Goal: Information Seeking & Learning: Learn about a topic

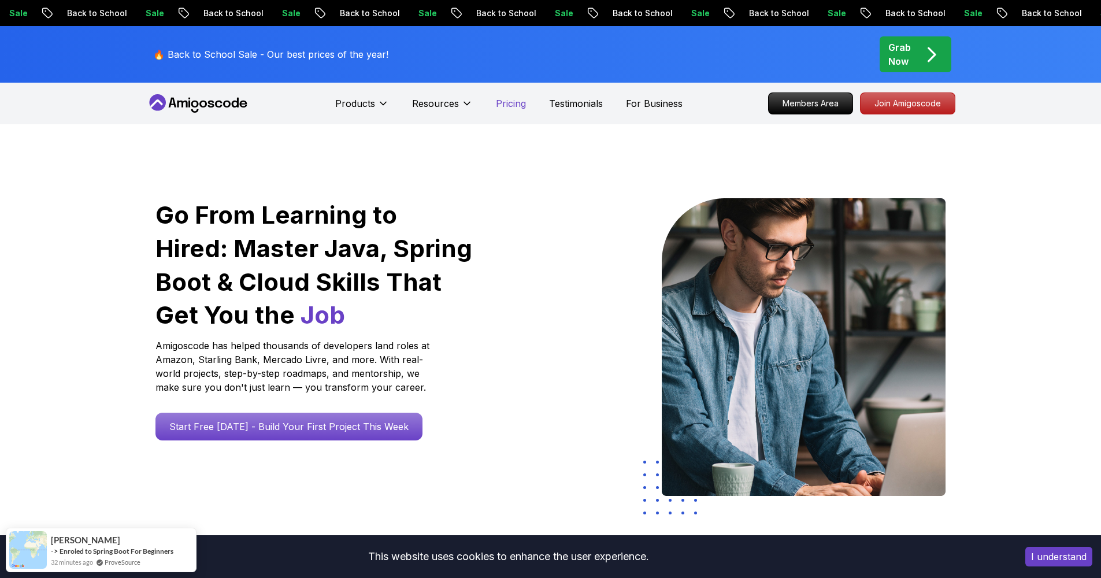
click at [521, 102] on p "Pricing" at bounding box center [511, 104] width 30 height 14
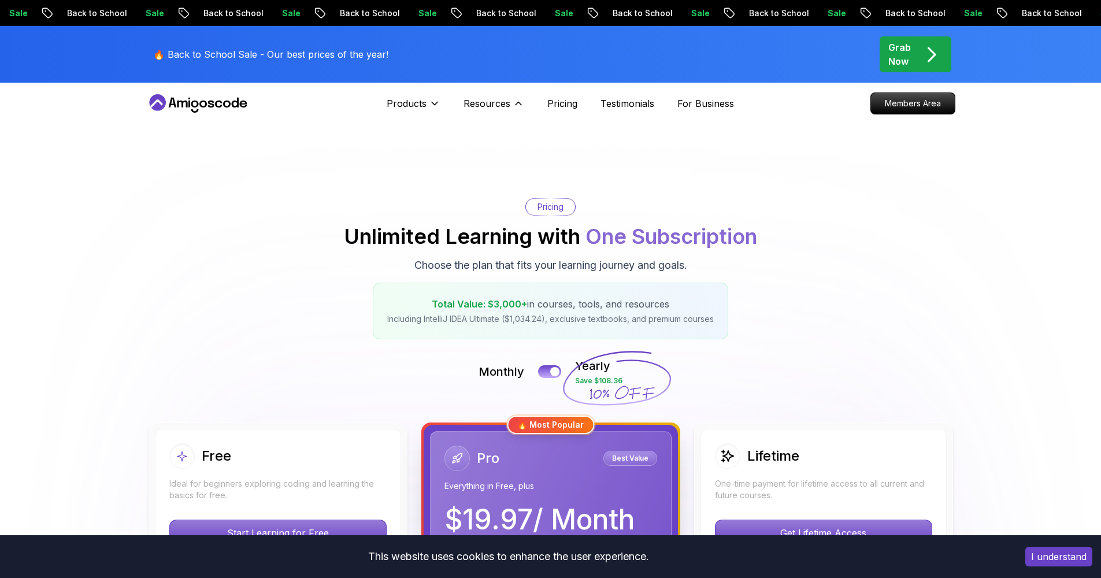
scroll to position [139, 0]
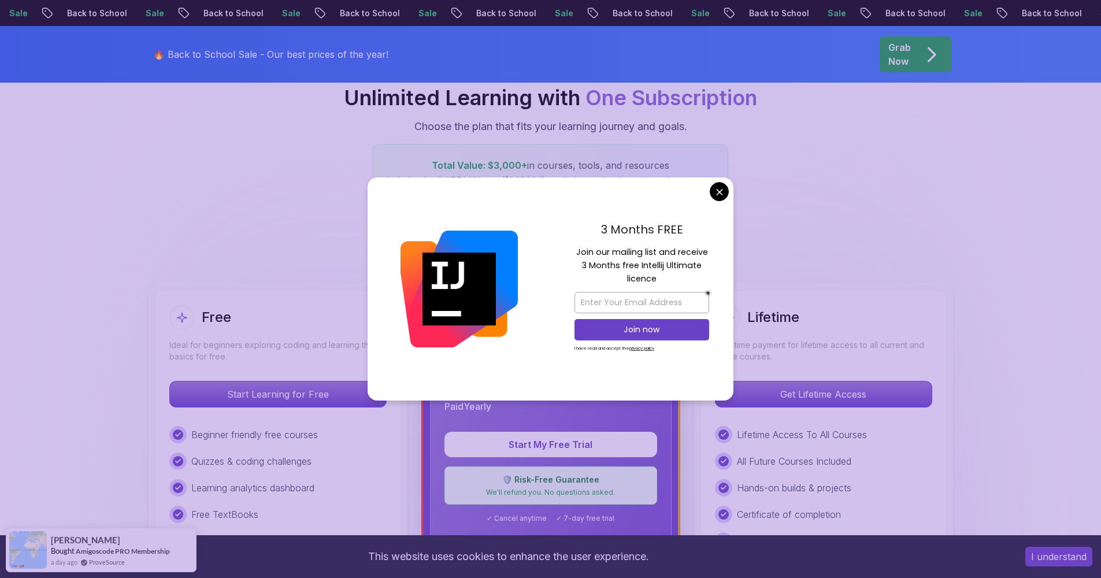
click at [717, 181] on div "3 Months FREE Join our mailing list and receive 3 Months free Intellij Ultimate…" at bounding box center [641, 288] width 183 height 223
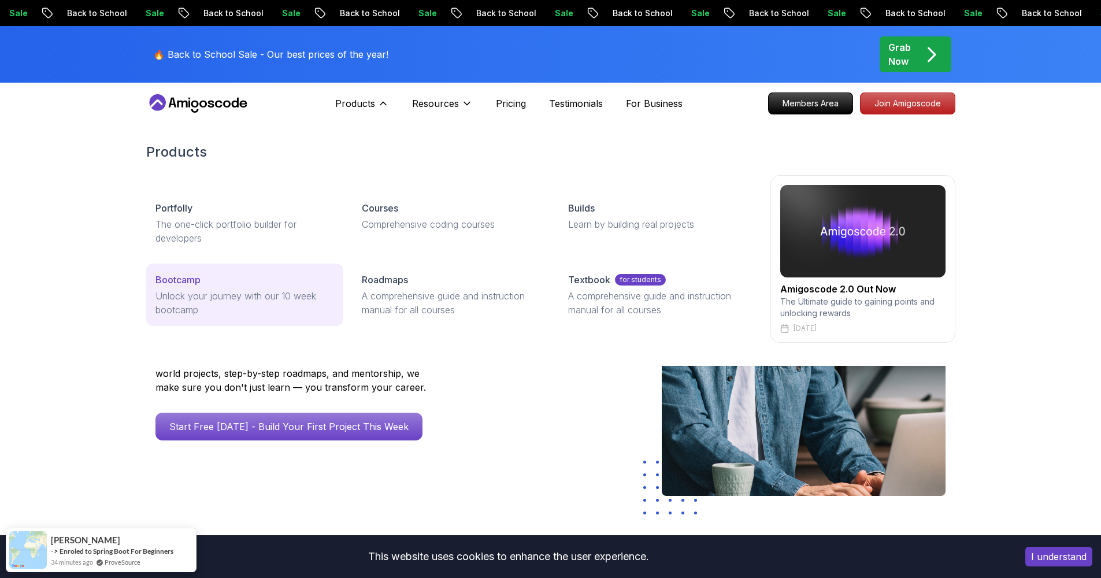
click at [292, 310] on p "Unlock your journey with our 10 week bootcamp" at bounding box center [244, 303] width 179 height 28
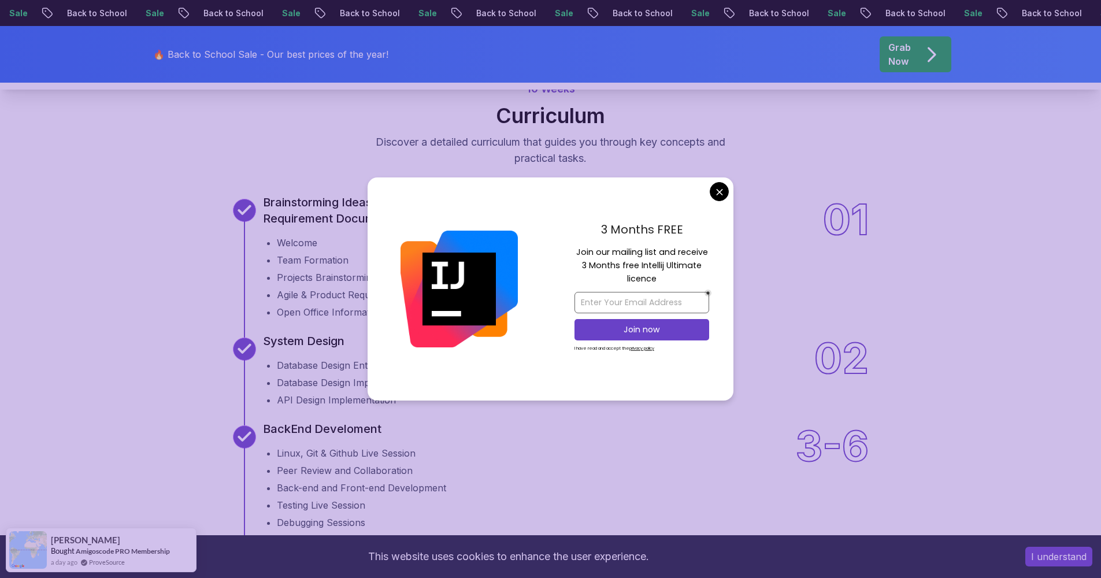
scroll to position [1387, 0]
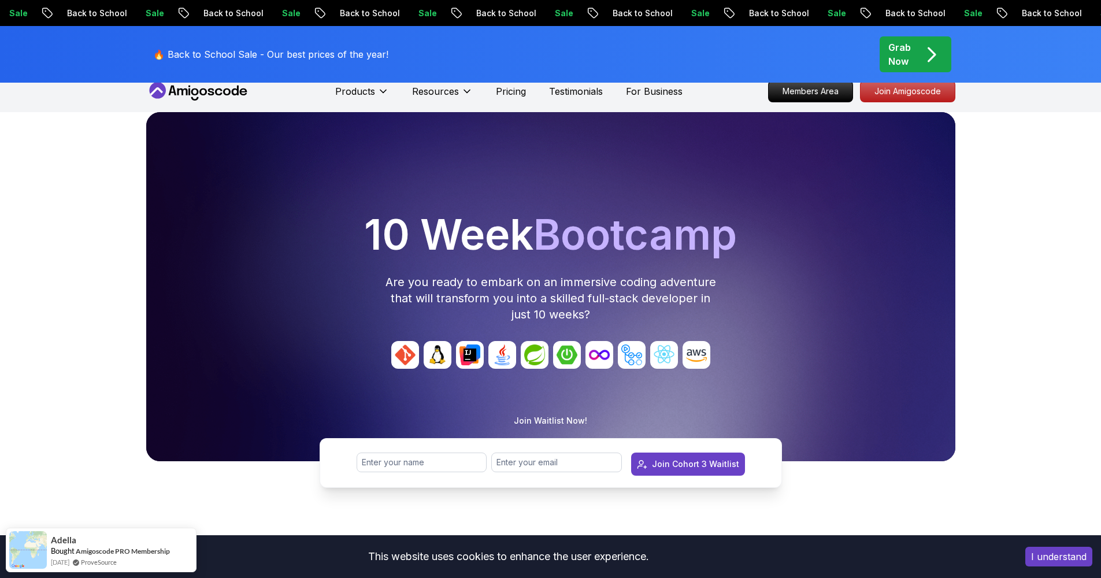
scroll to position [0, 0]
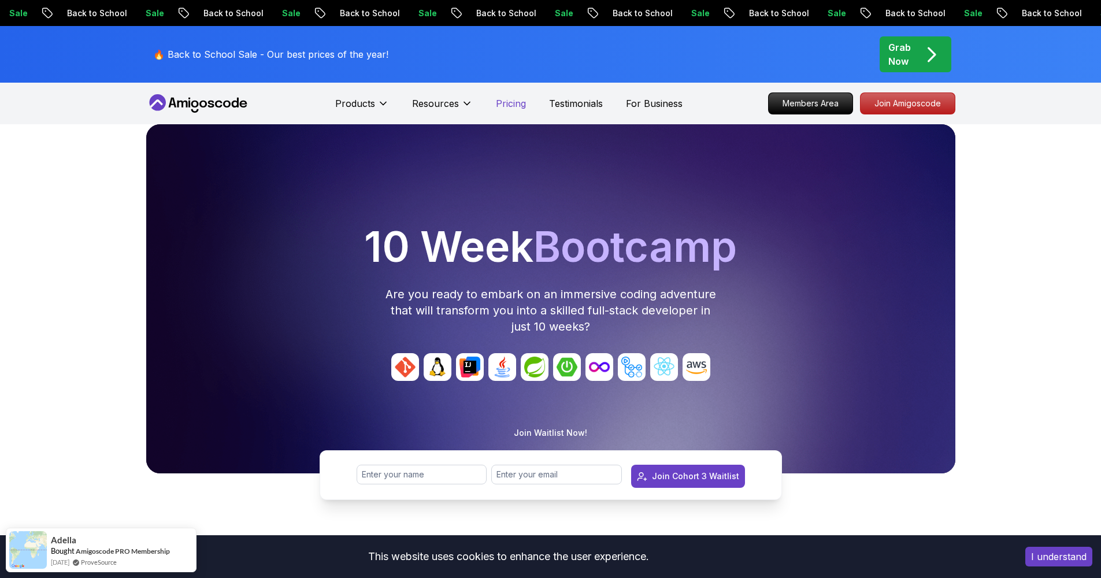
click at [503, 101] on p "Pricing" at bounding box center [511, 104] width 30 height 14
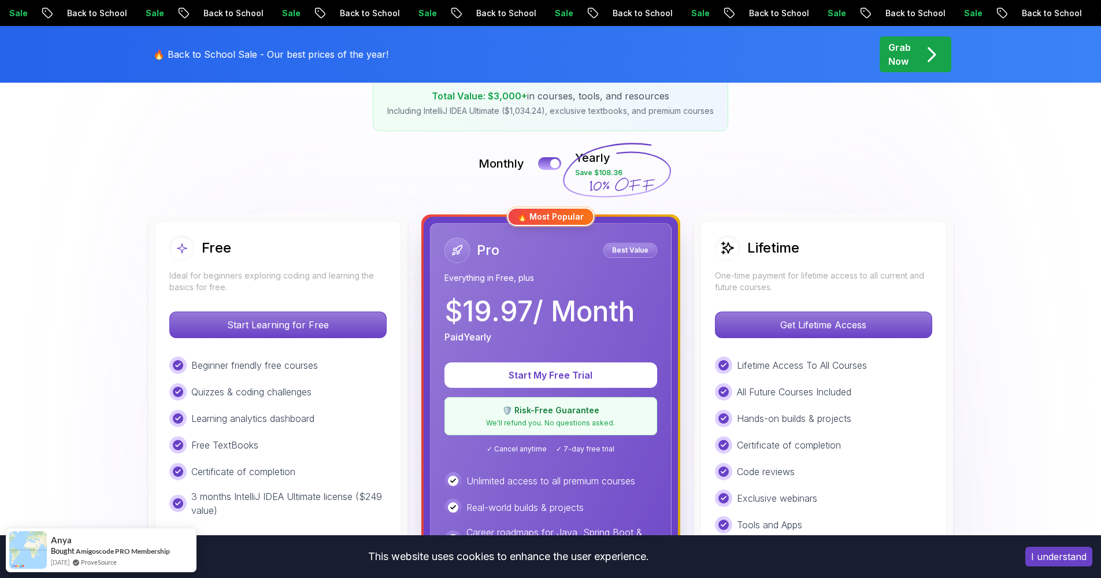
scroll to position [347, 0]
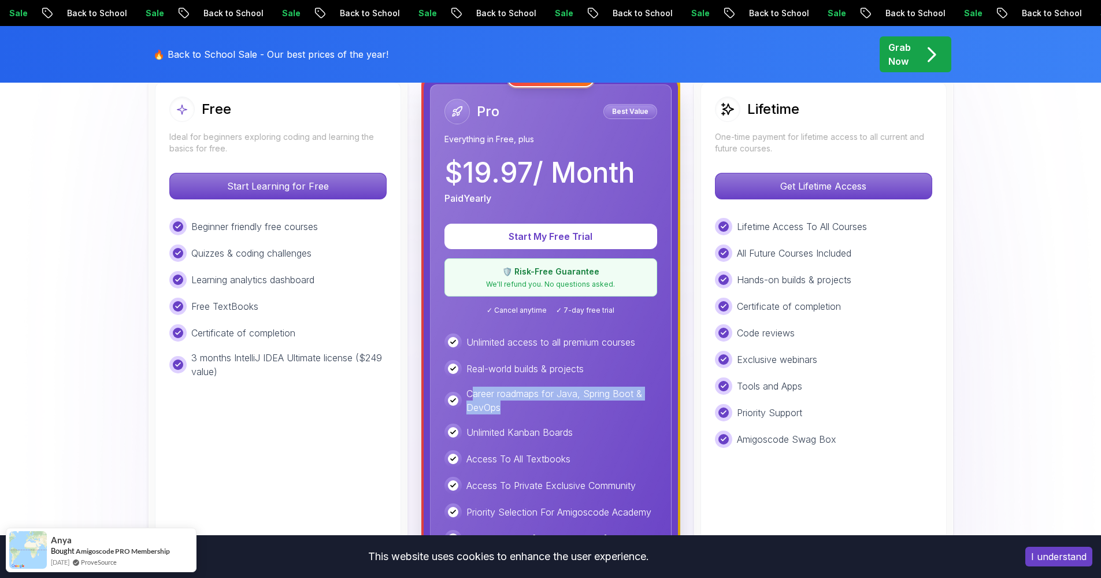
drag, startPoint x: 471, startPoint y: 392, endPoint x: 542, endPoint y: 405, distance: 72.2
click at [542, 405] on p "Career roadmaps for Java, Spring Boot & DevOps" at bounding box center [561, 401] width 191 height 28
click at [545, 409] on p "Career roadmaps for Java, Spring Boot & DevOps" at bounding box center [561, 401] width 191 height 28
drag, startPoint x: 507, startPoint y: 392, endPoint x: 455, endPoint y: 364, distance: 58.7
click at [455, 364] on div "Unlimited access to all premium courses Real-world builds & projects Career roa…" at bounding box center [550, 467] width 213 height 267
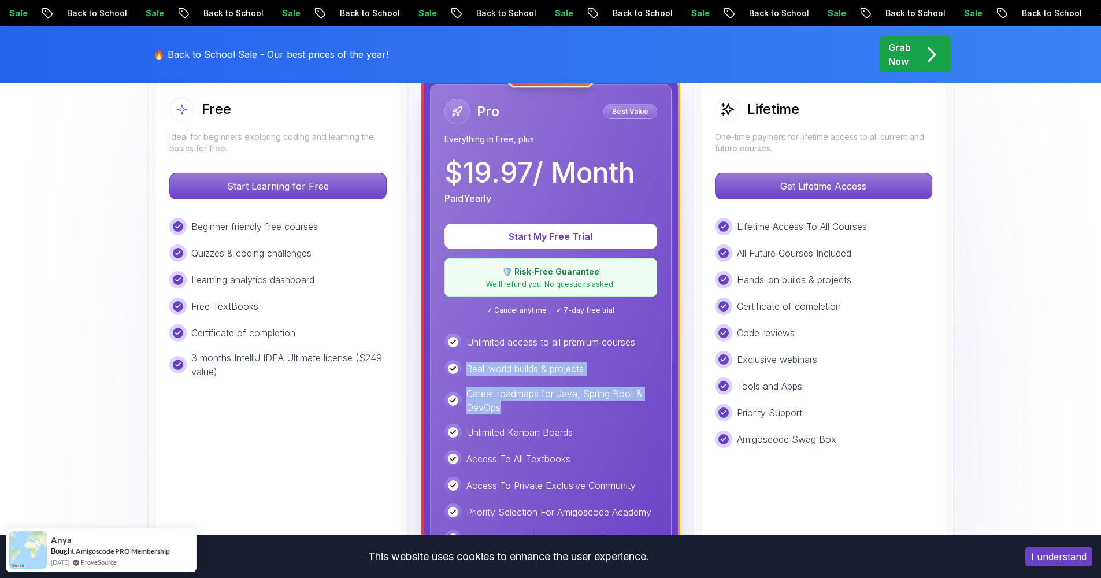
click at [458, 354] on div "Unlimited access to all premium courses Real-world builds & projects Career roa…" at bounding box center [550, 467] width 213 height 267
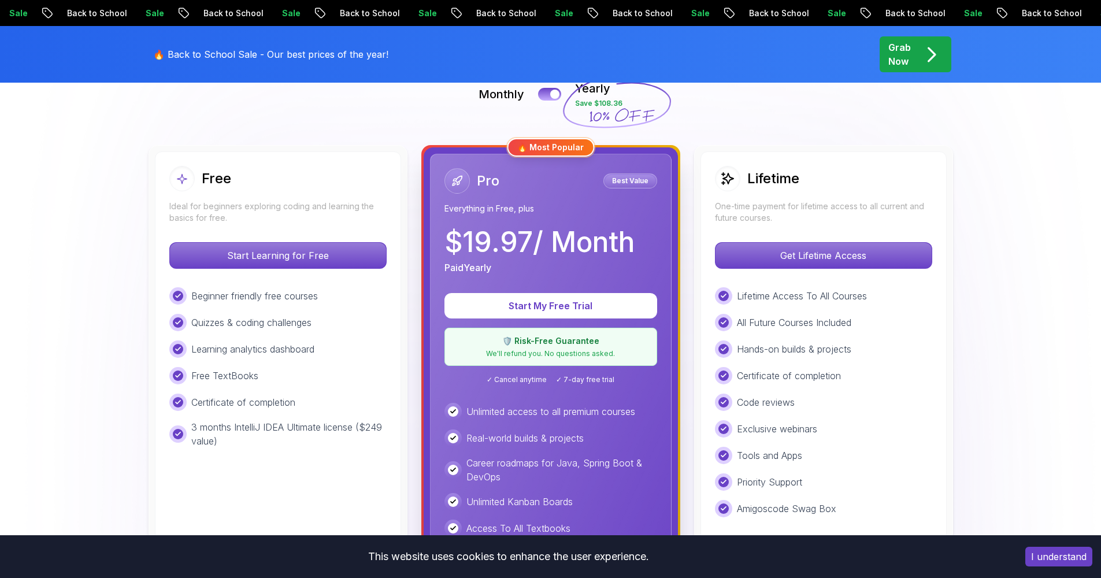
scroll to position [208, 0]
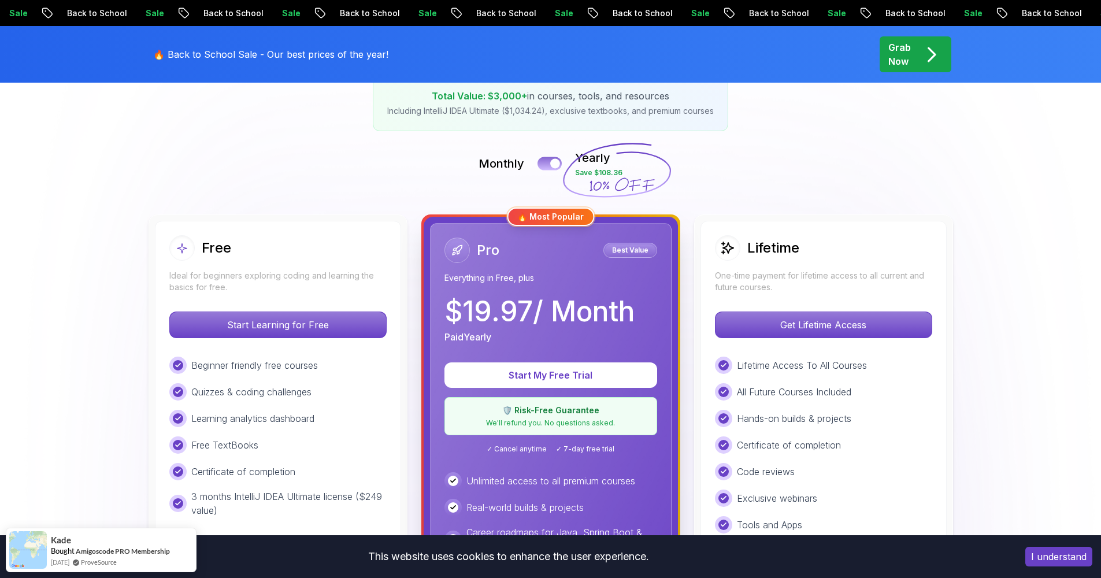
click at [552, 160] on button at bounding box center [550, 163] width 24 height 13
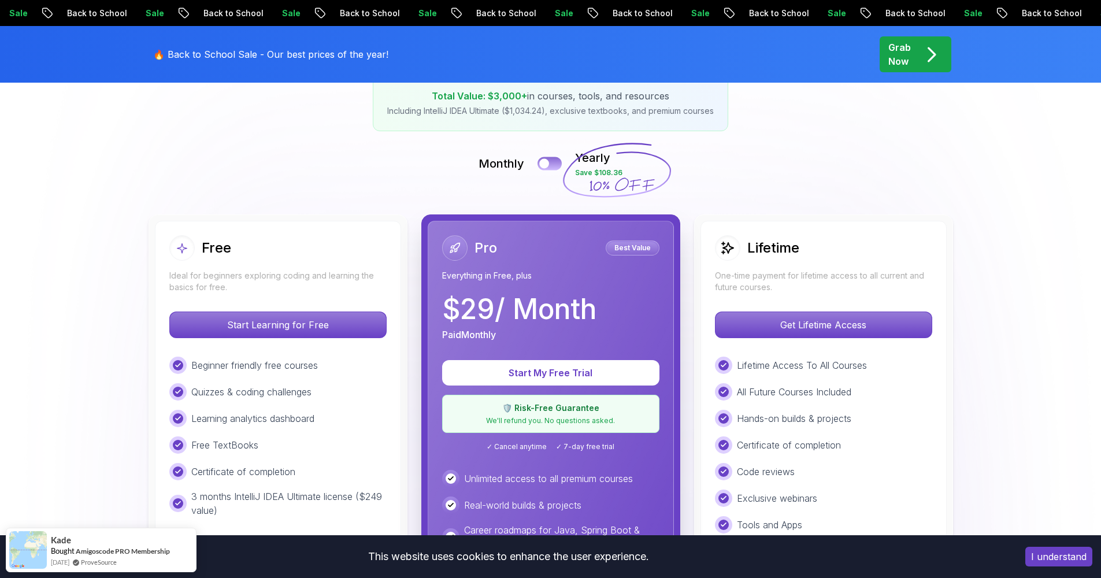
click at [551, 161] on button at bounding box center [550, 163] width 24 height 13
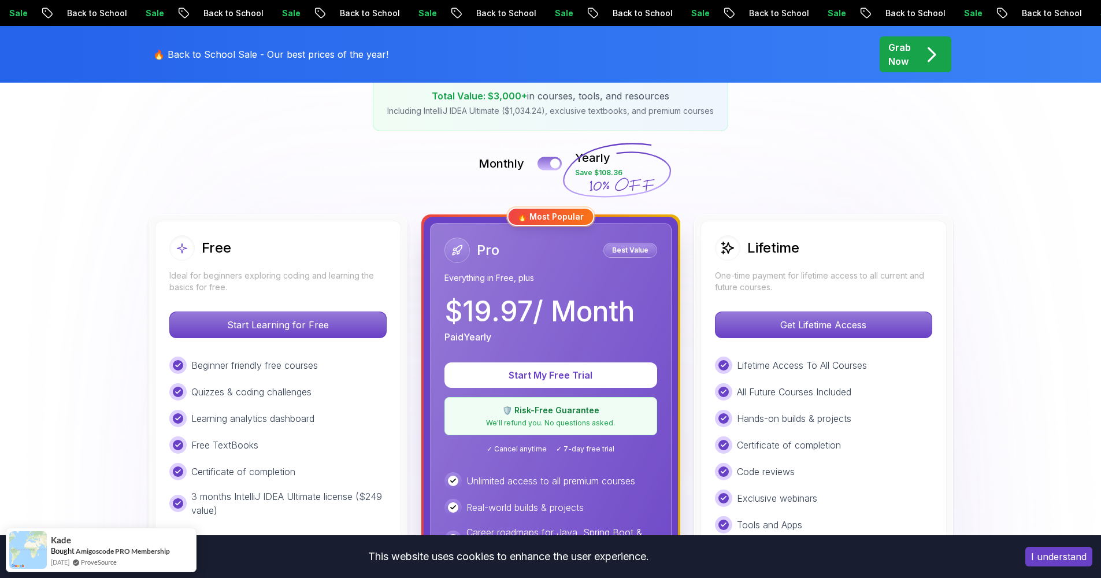
click at [551, 161] on div at bounding box center [555, 164] width 10 height 10
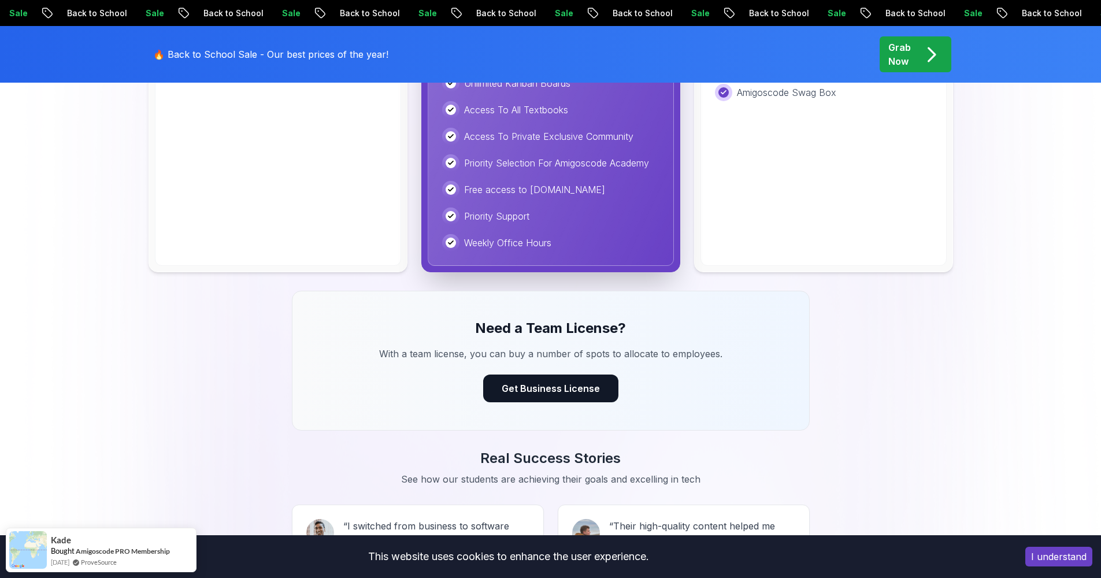
scroll to position [277, 0]
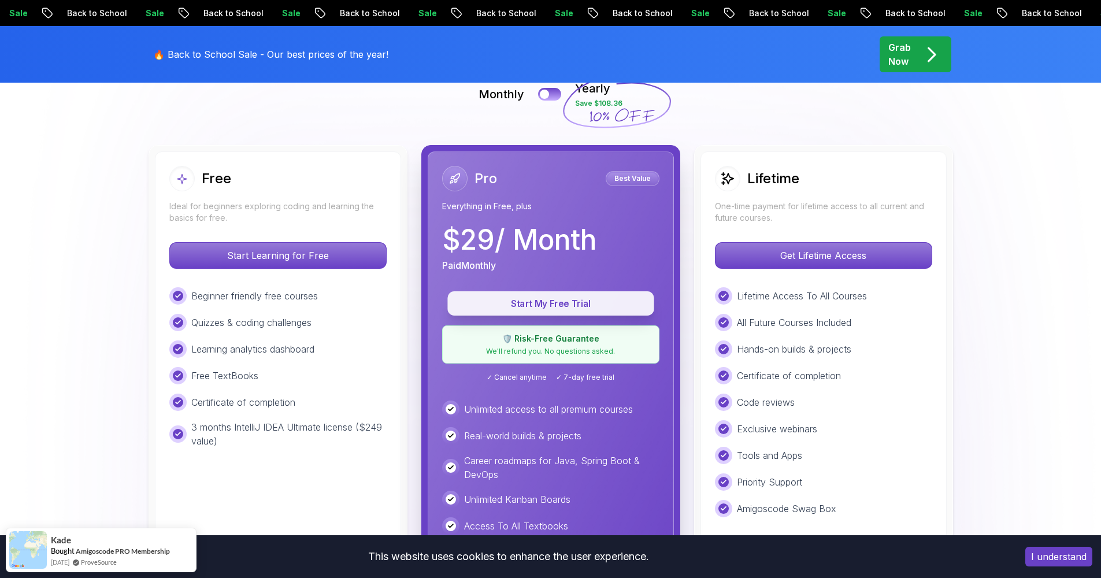
click at [569, 303] on p "Start My Free Trial" at bounding box center [551, 303] width 180 height 13
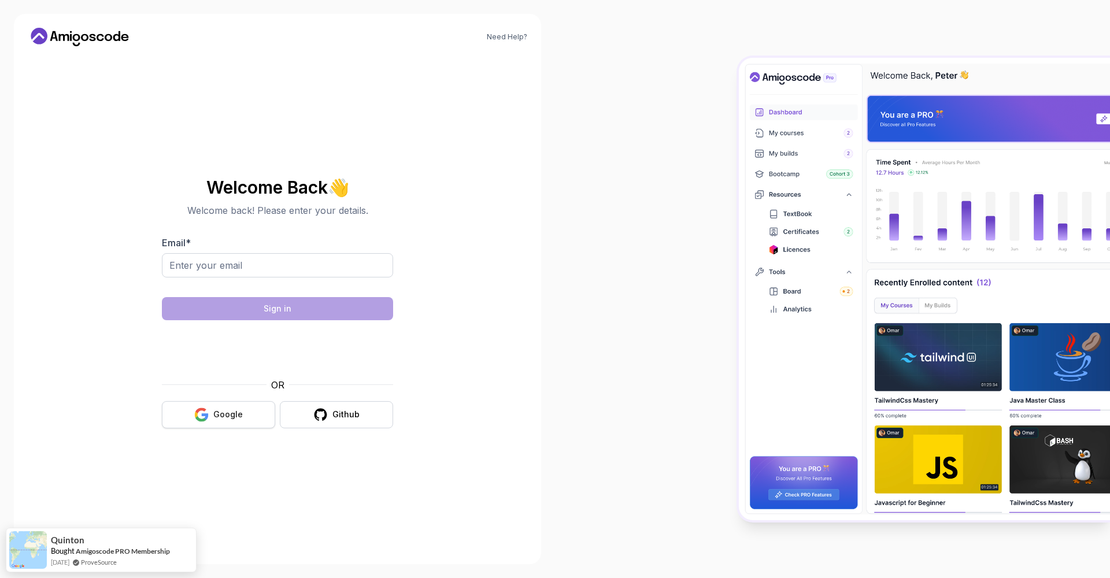
click at [235, 420] on button "Google" at bounding box center [218, 414] width 113 height 27
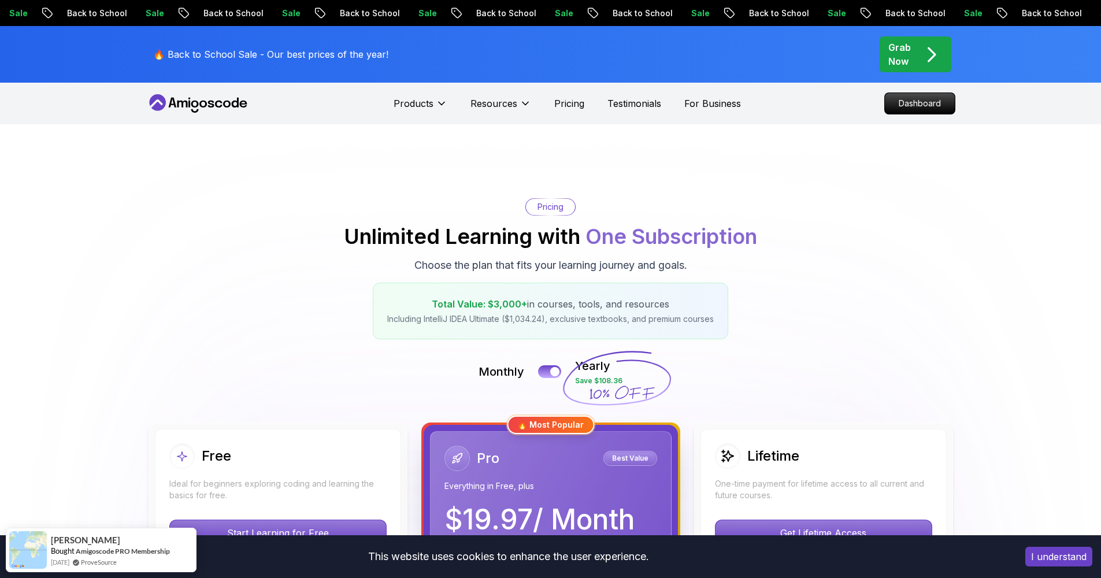
scroll to position [208, 0]
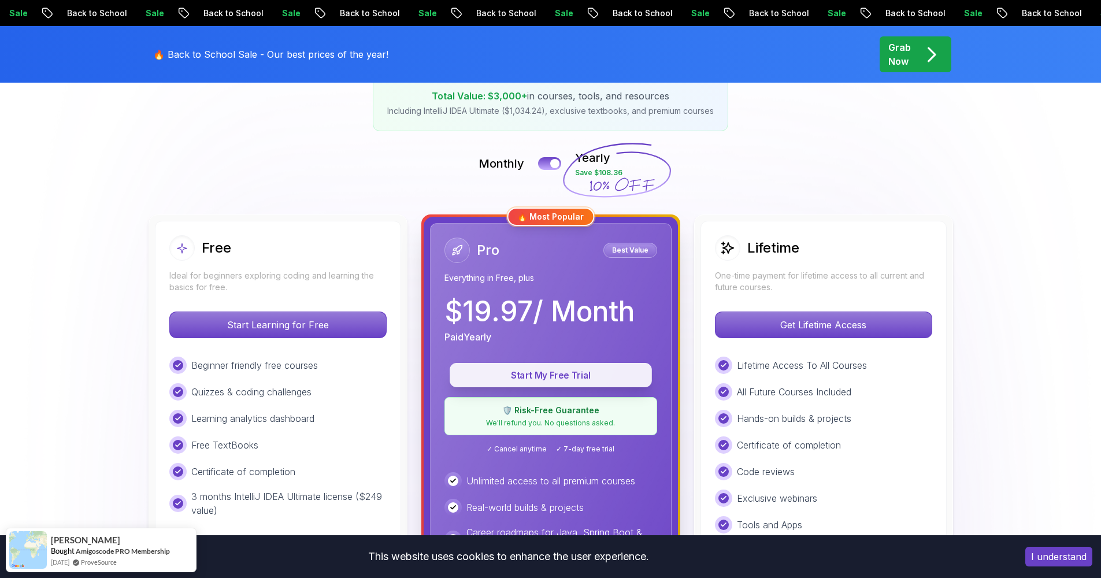
click at [559, 384] on button "Start My Free Trial" at bounding box center [551, 375] width 202 height 24
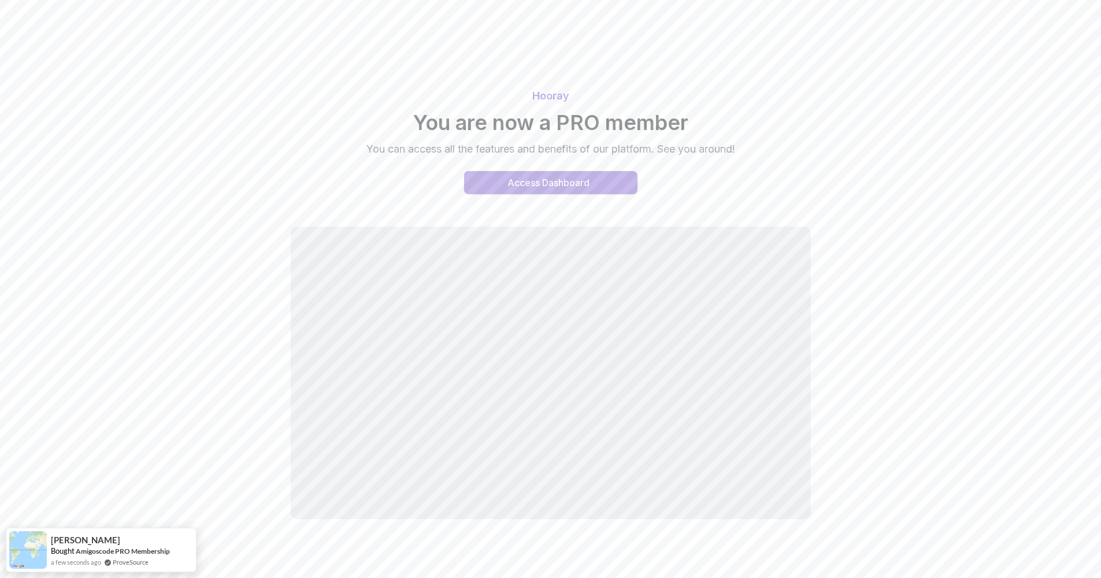
click at [597, 181] on button "Access Dashboard" at bounding box center [550, 182] width 173 height 23
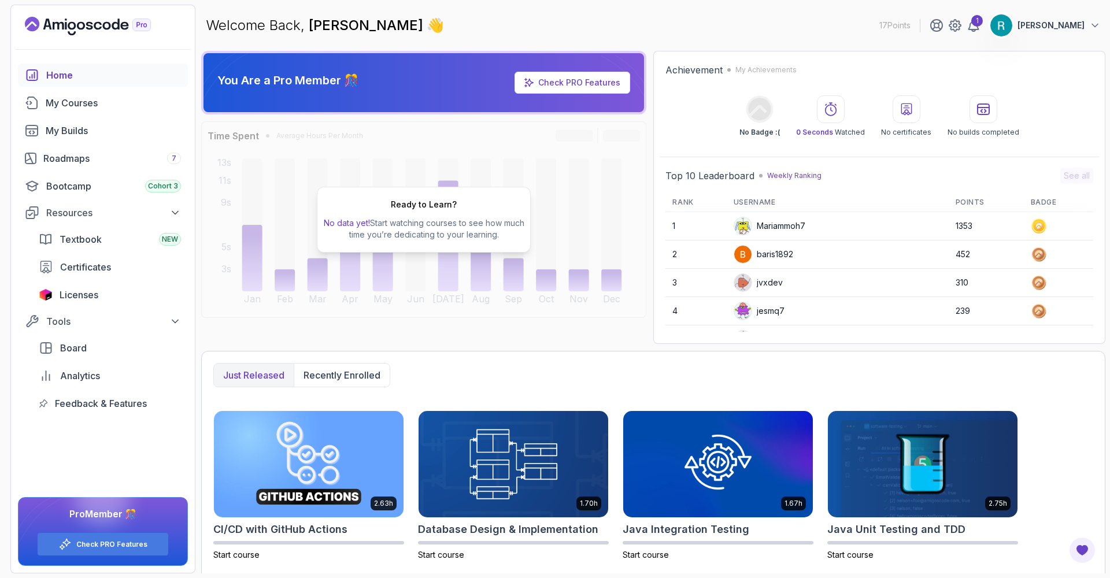
click at [368, 225] on span "No data yet!" at bounding box center [347, 223] width 46 height 10
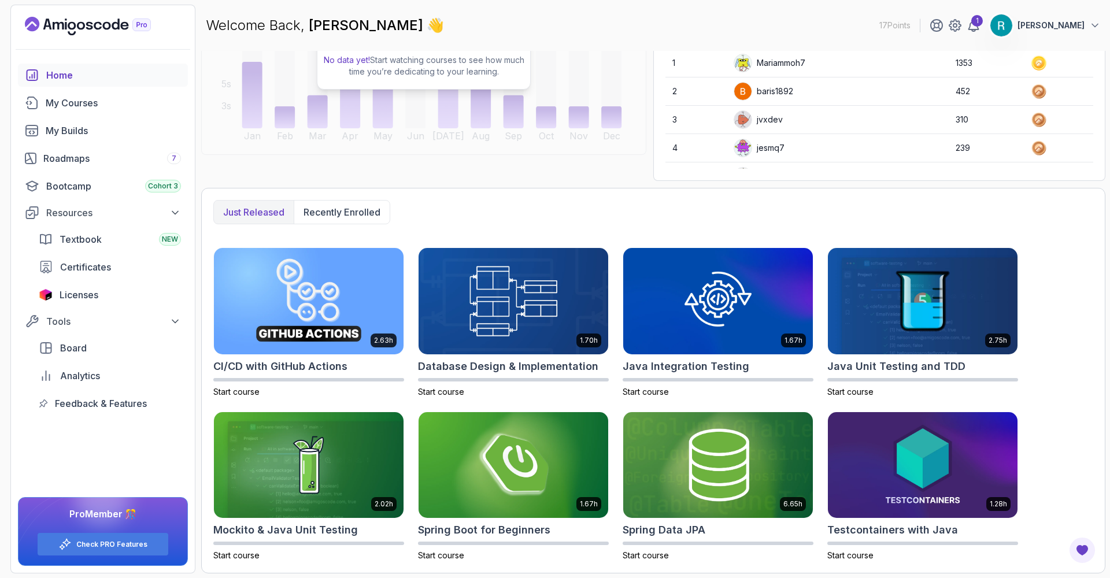
click at [361, 224] on div "Just released Recently enrolled" at bounding box center [301, 212] width 177 height 24
click at [362, 217] on p "Recently enrolled" at bounding box center [341, 212] width 77 height 14
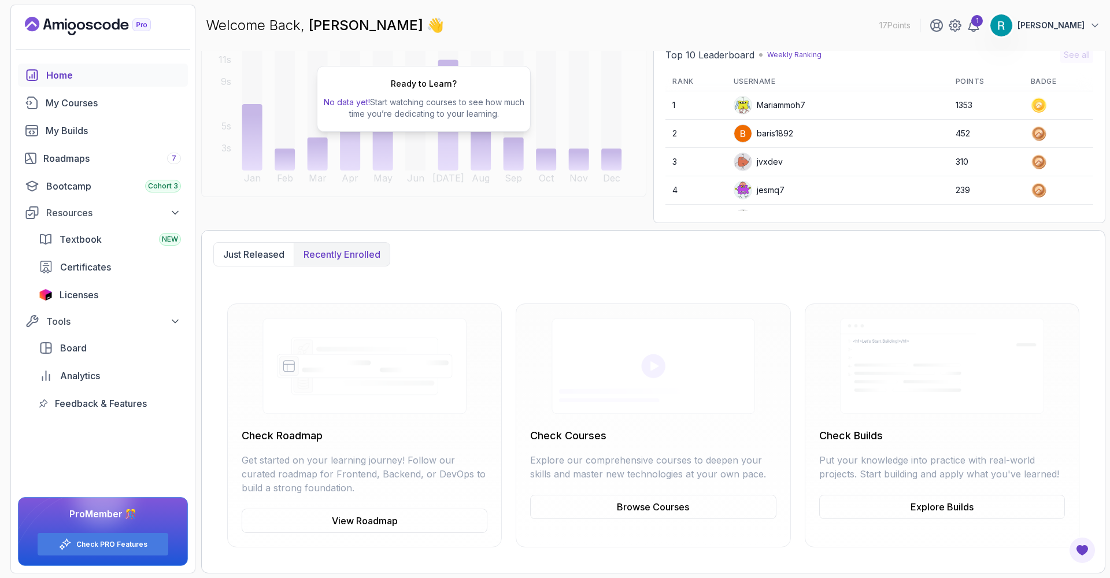
scroll to position [121, 0]
click at [263, 251] on p "Just released" at bounding box center [253, 254] width 61 height 14
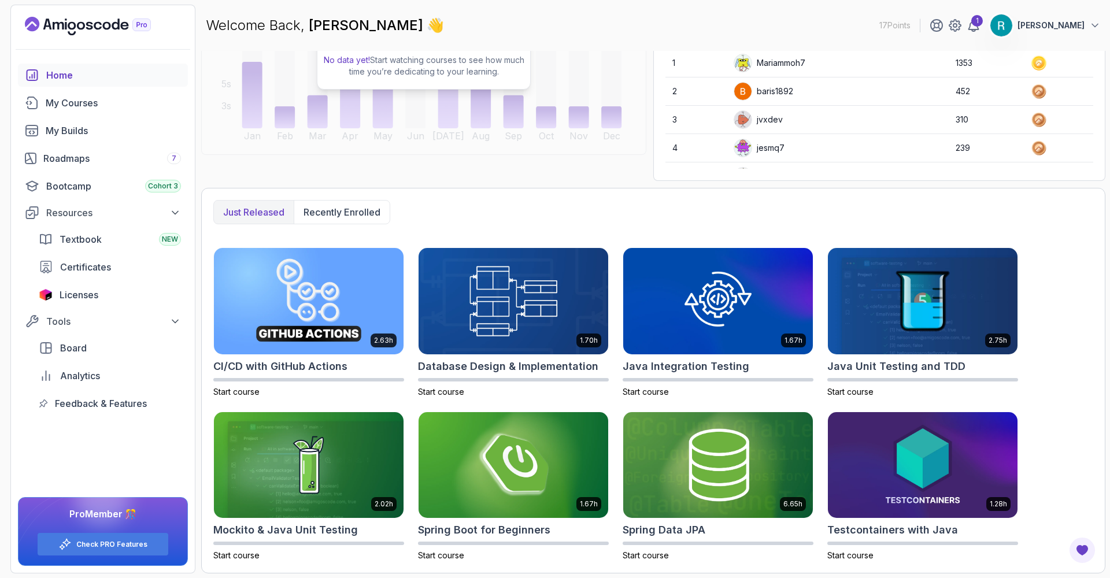
scroll to position [0, 0]
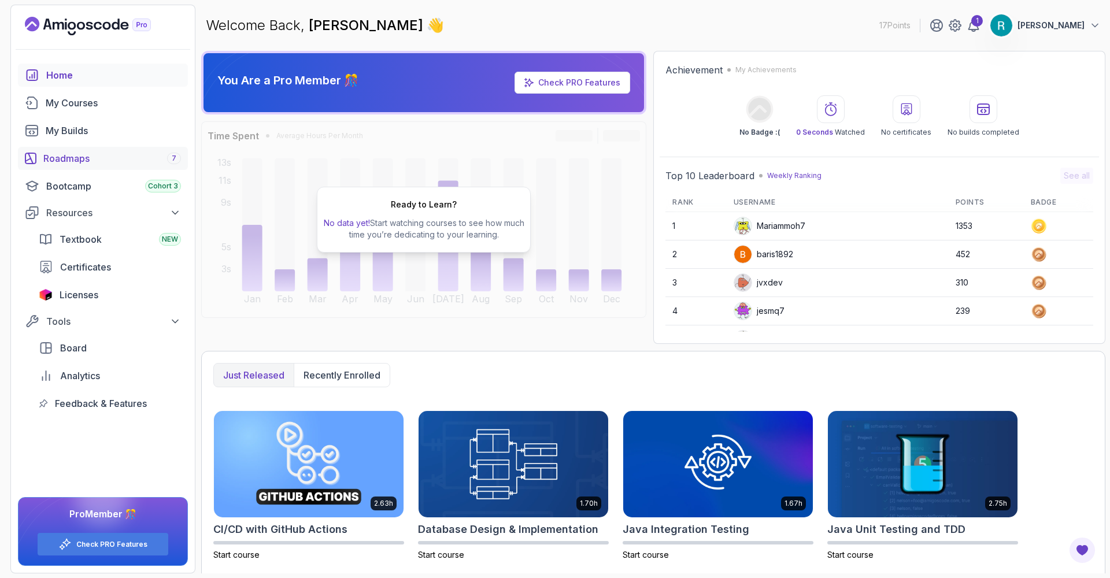
click at [137, 162] on div "Roadmaps 7" at bounding box center [112, 158] width 138 height 14
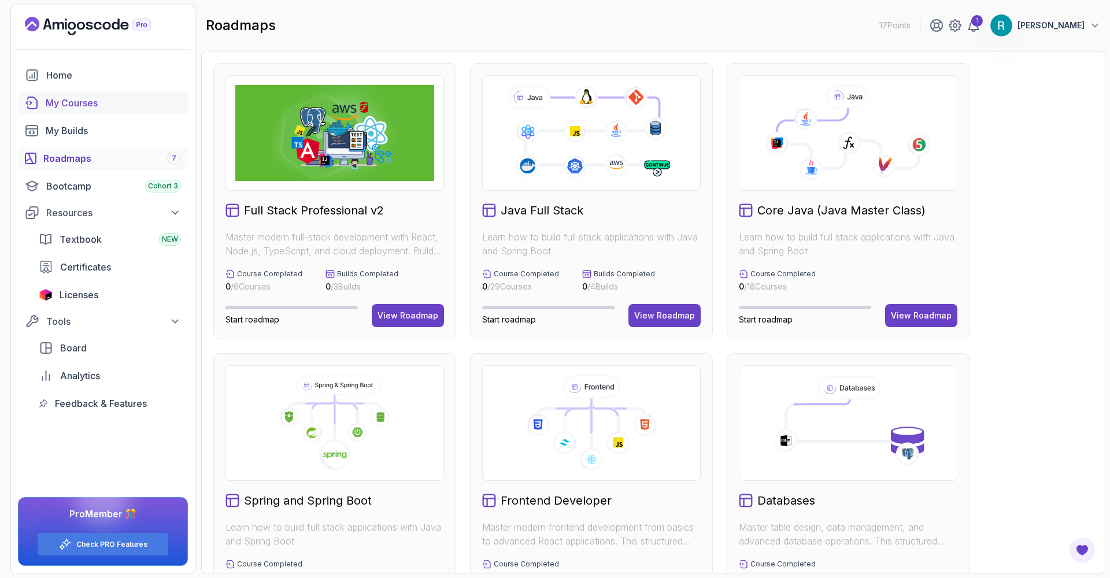
click at [87, 107] on div "My Courses" at bounding box center [113, 103] width 135 height 14
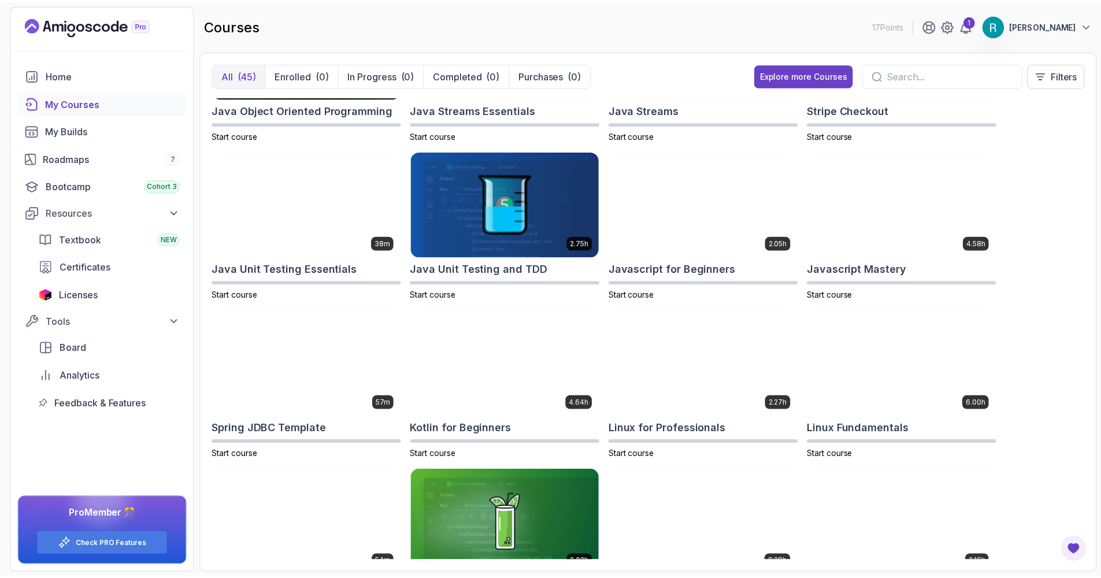
scroll to position [555, 0]
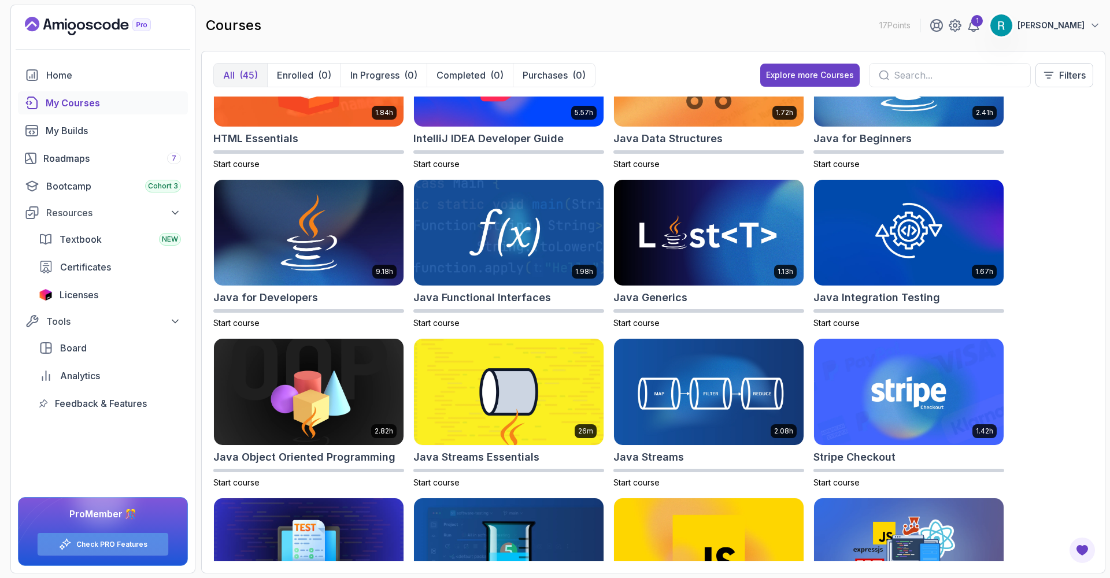
click at [123, 545] on link "Check PRO Features" at bounding box center [111, 544] width 71 height 9
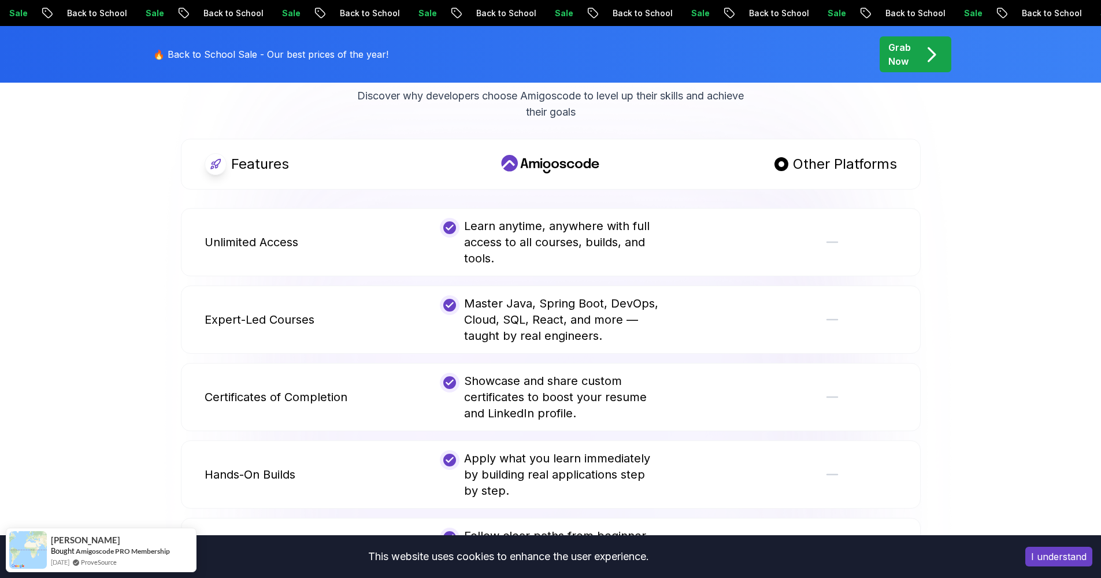
scroll to position [694, 0]
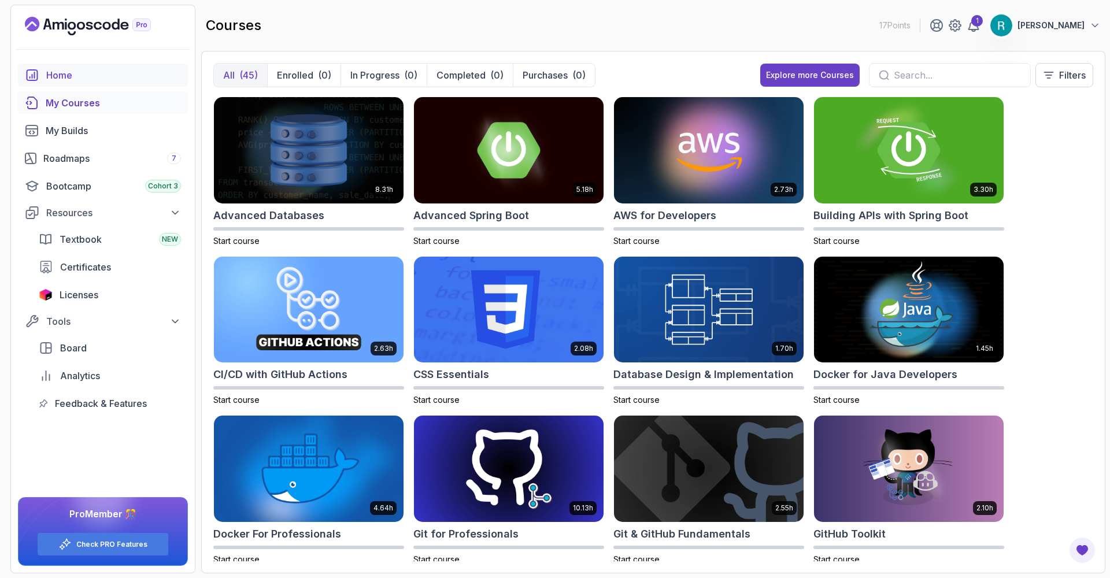
click at [102, 75] on div "Home" at bounding box center [113, 75] width 135 height 14
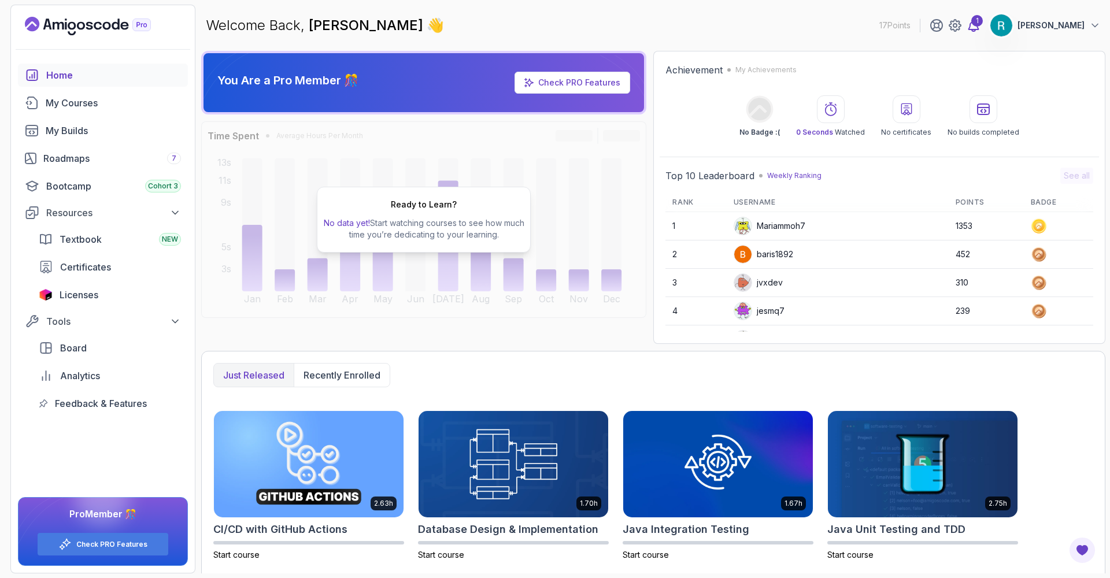
click at [983, 23] on div "1" at bounding box center [977, 21] width 12 height 12
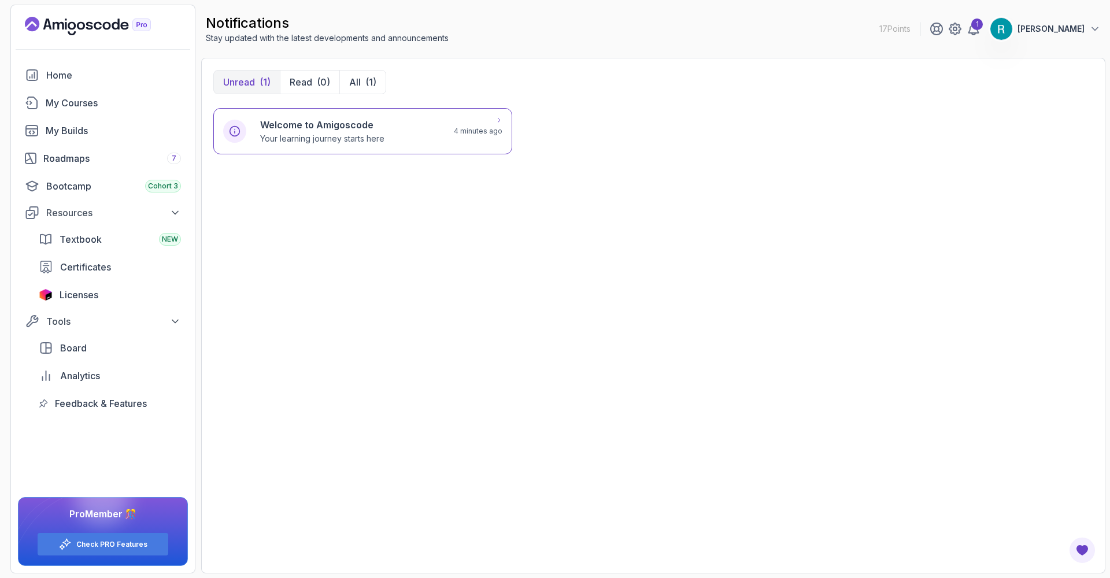
click at [453, 109] on div "Welcome to Amigoscode Your learning journey starts here 4 minutes ago" at bounding box center [362, 131] width 299 height 46
click at [435, 136] on div "Welcome to Amigoscode Your learning journey starts here" at bounding box center [350, 131] width 180 height 27
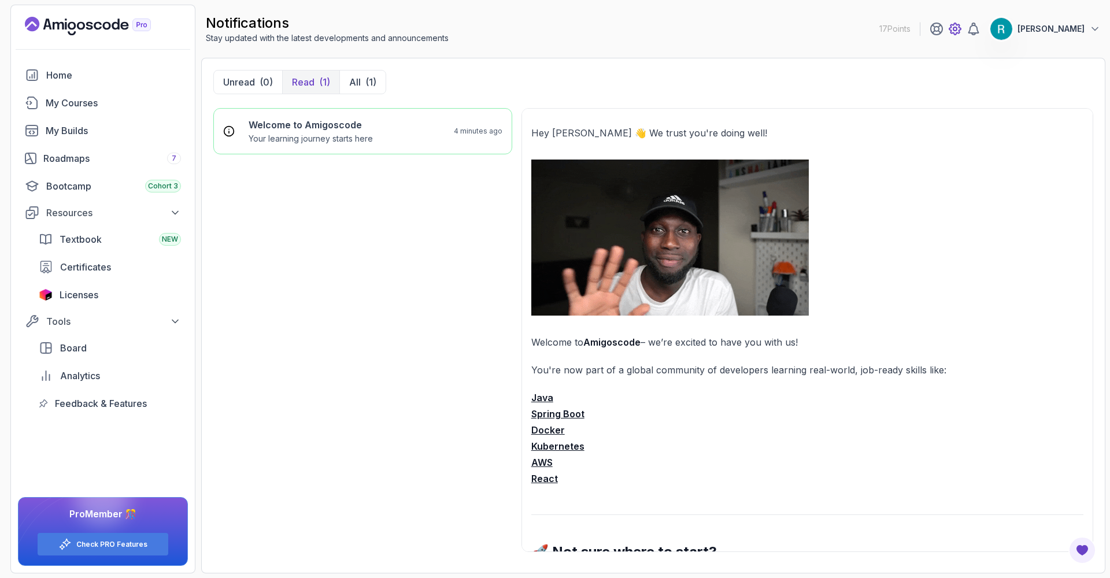
click at [957, 27] on icon at bounding box center [954, 28] width 3 height 3
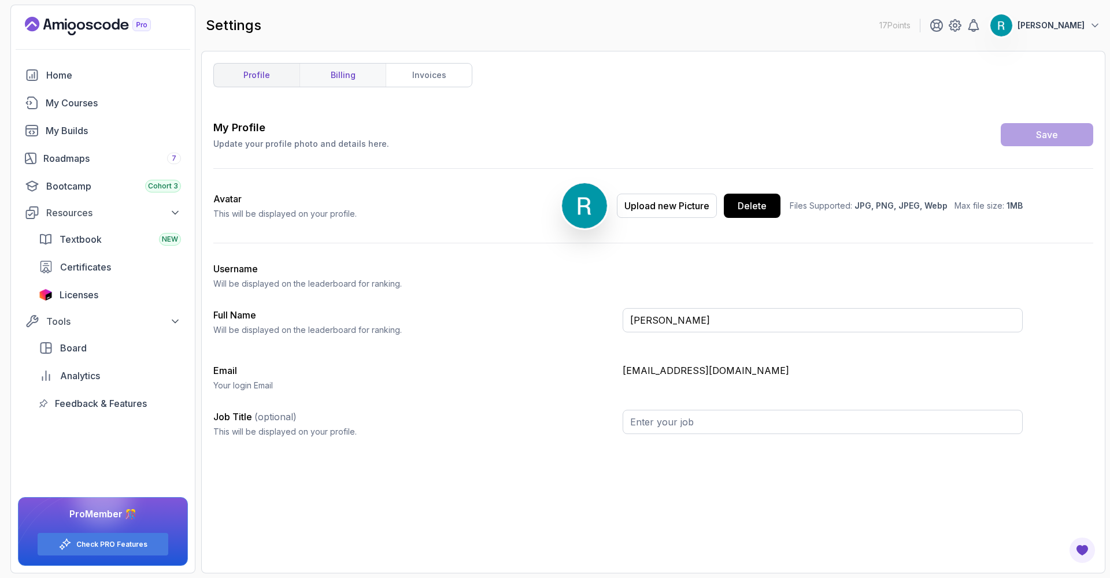
click at [336, 81] on link "billing" at bounding box center [342, 75] width 86 height 23
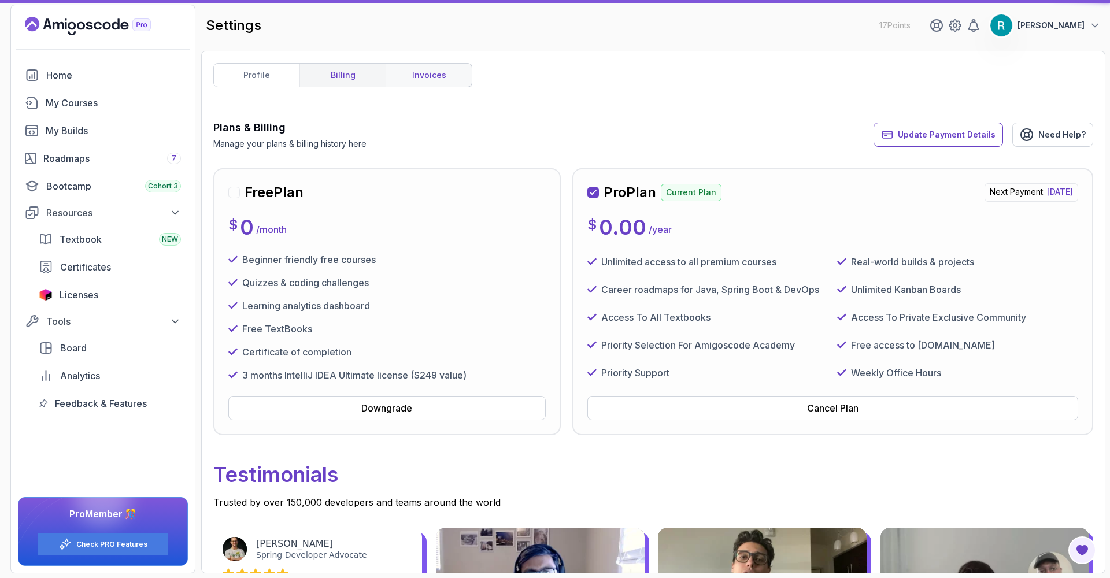
click at [432, 86] on link "invoices" at bounding box center [429, 75] width 86 height 23
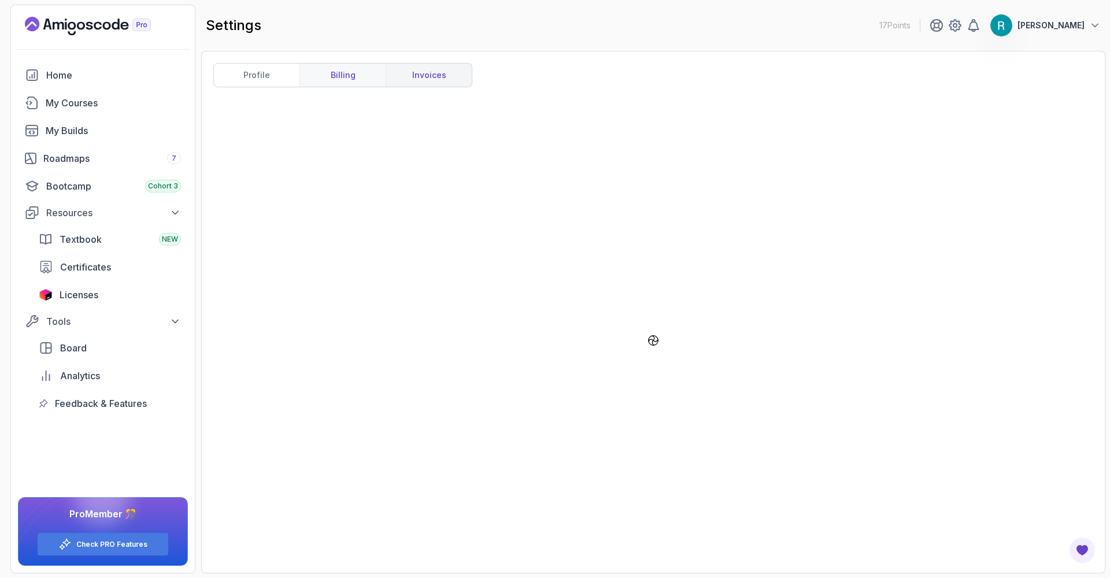
click at [328, 80] on link "billing" at bounding box center [342, 75] width 86 height 23
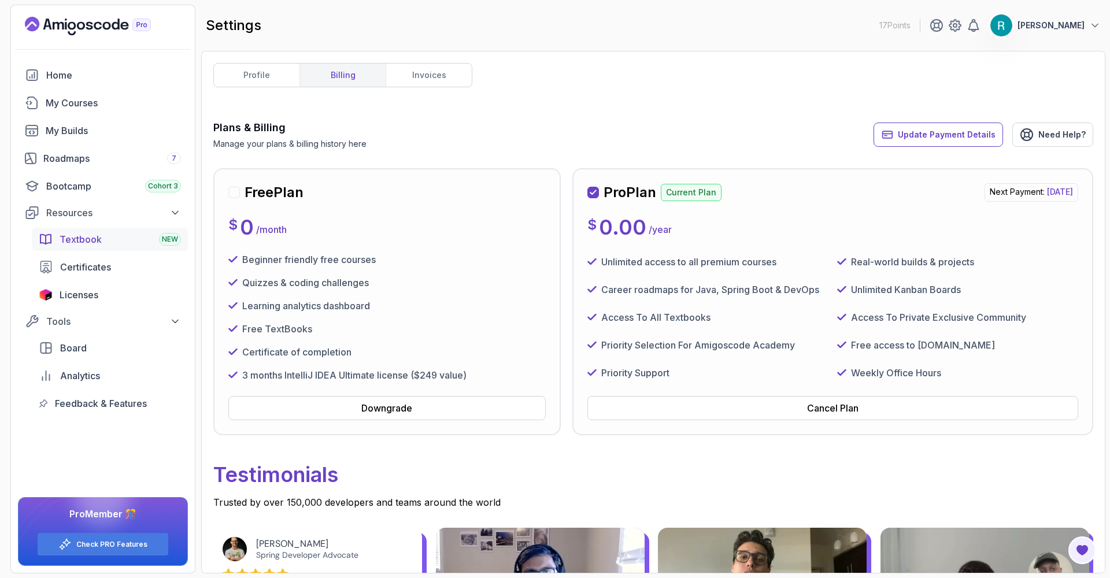
click at [96, 242] on span "Textbook" at bounding box center [81, 239] width 42 height 14
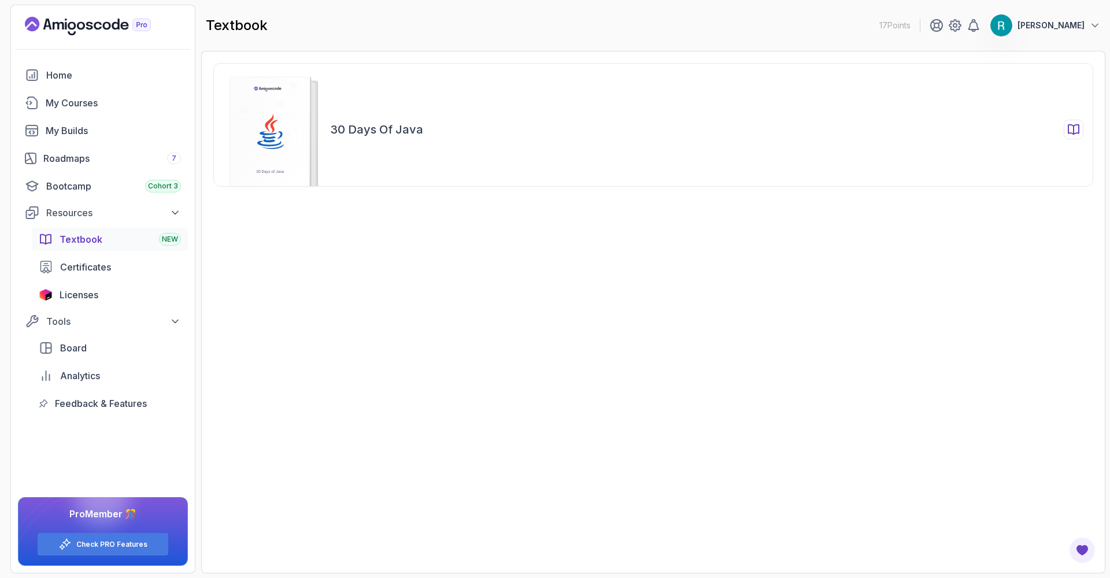
click at [399, 131] on h2 "30 Days of Java" at bounding box center [376, 129] width 93 height 16
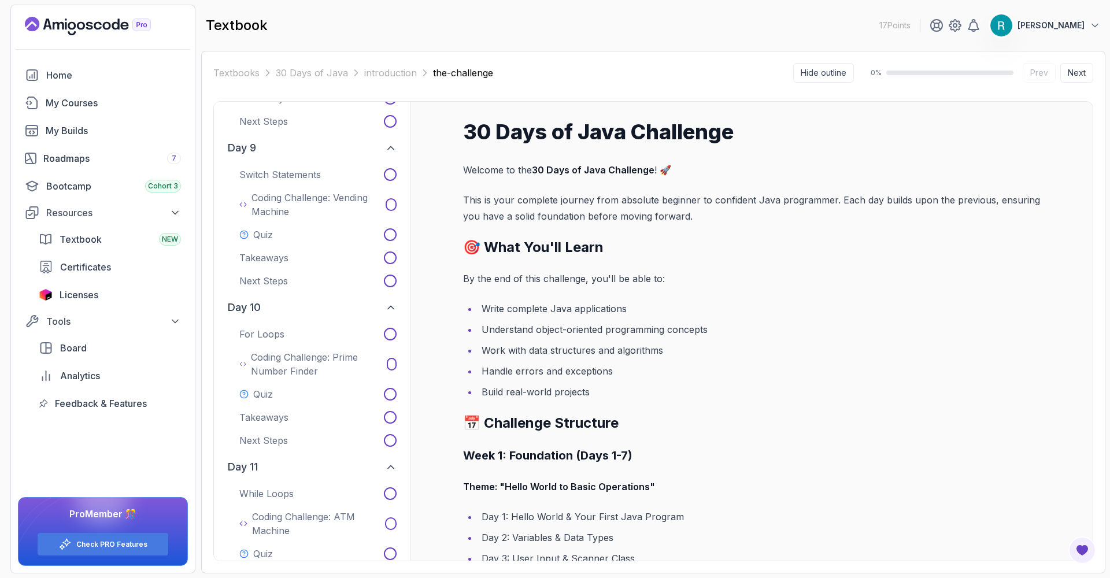
scroll to position [829, 0]
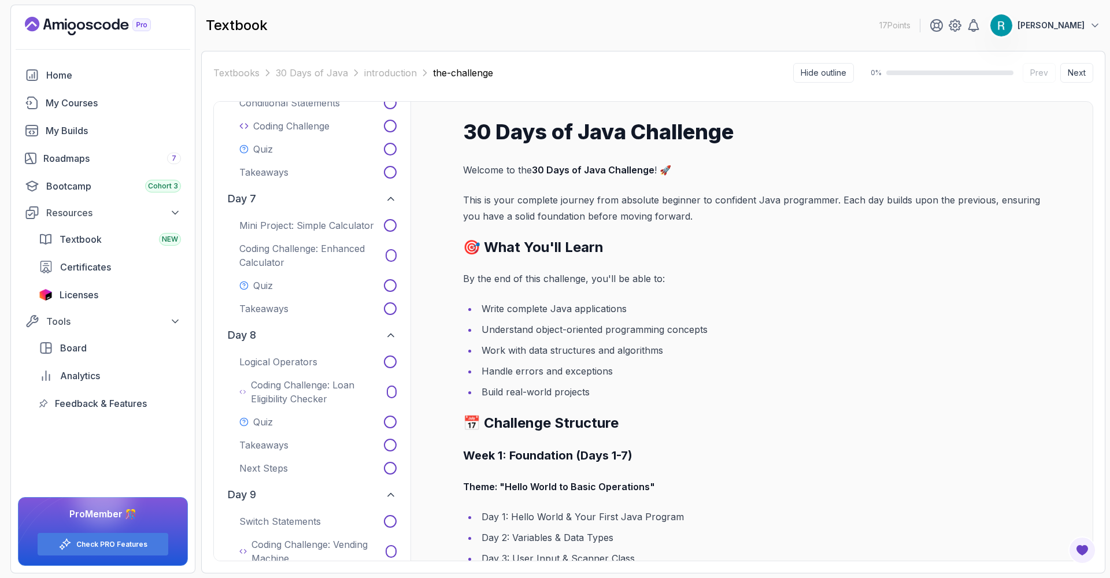
click at [101, 252] on div "Textbook NEW Certificates Licenses" at bounding box center [110, 267] width 156 height 79
click at [101, 243] on div "Textbook NEW" at bounding box center [120, 239] width 121 height 14
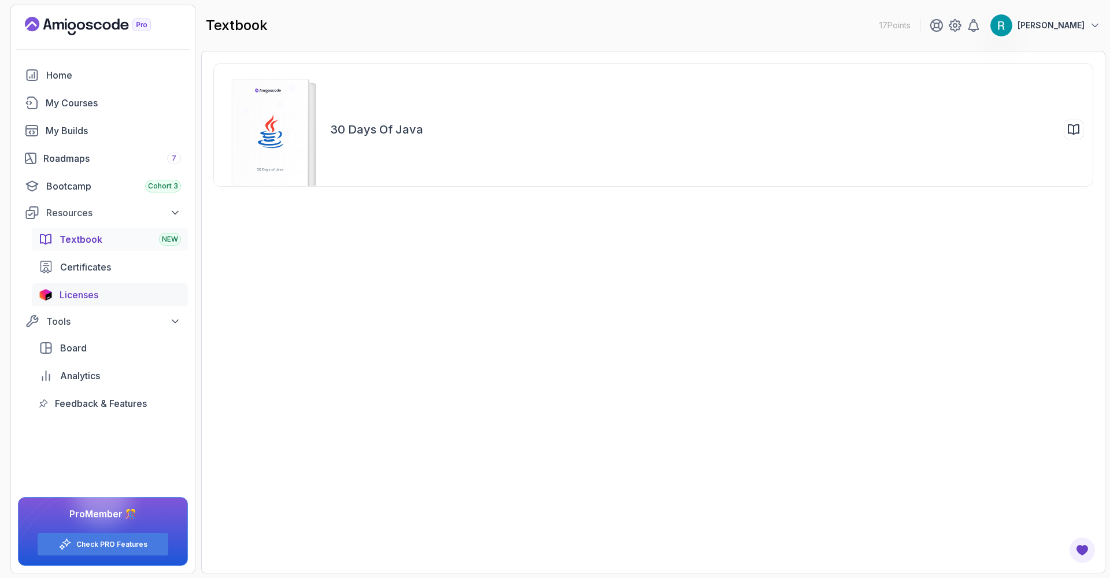
click at [79, 295] on span "Licenses" at bounding box center [79, 295] width 39 height 14
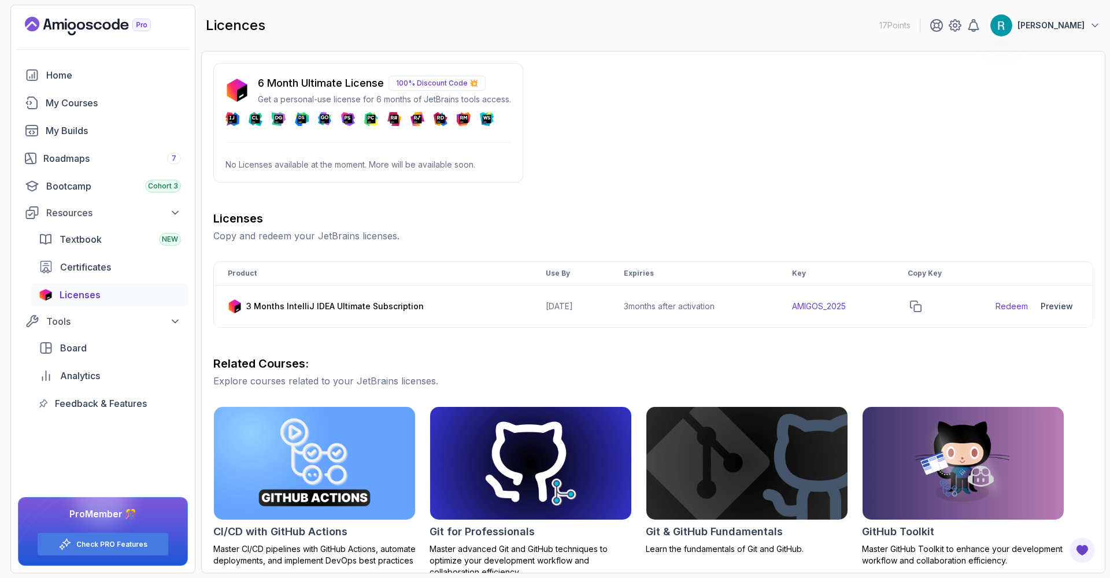
drag, startPoint x: 594, startPoint y: 153, endPoint x: 502, endPoint y: 154, distance: 91.9
click at [590, 153] on div "6 Month Ultimate License 100% Discount Code 💥 Get a personal-use license for 6 …" at bounding box center [653, 407] width 880 height 689
drag, startPoint x: 584, startPoint y: 149, endPoint x: 523, endPoint y: 142, distance: 61.7
click at [580, 149] on div "6 Month Ultimate License 100% Discount Code 💥 Get a personal-use license for 6 …" at bounding box center [653, 407] width 880 height 689
click at [432, 77] on p "100% Discount Code 💥" at bounding box center [436, 83] width 97 height 15
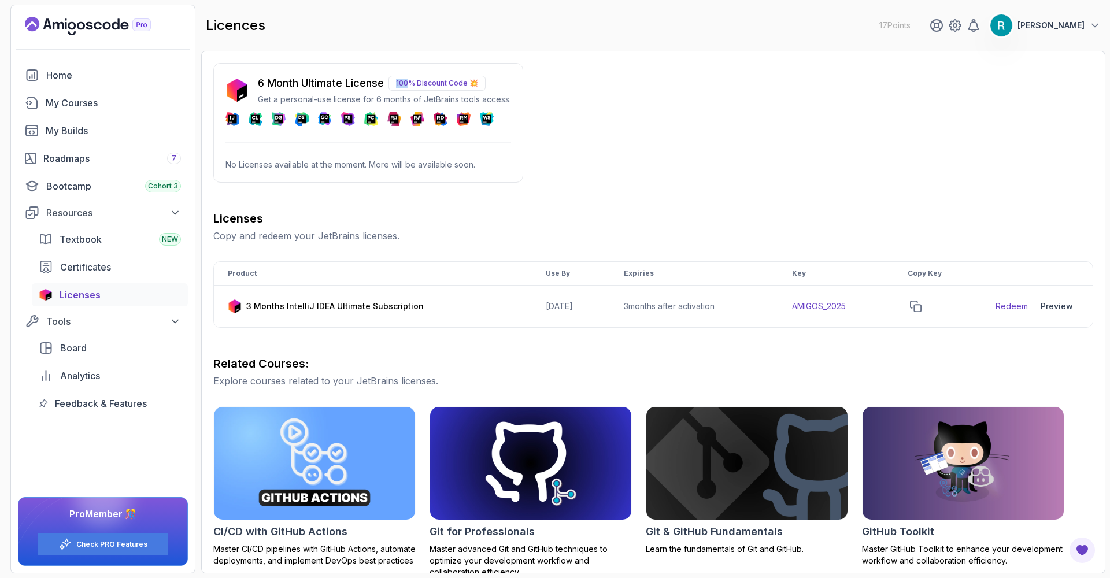
click at [432, 77] on p "100% Discount Code 💥" at bounding box center [436, 83] width 97 height 15
click at [92, 271] on span "Certificates" at bounding box center [85, 267] width 51 height 14
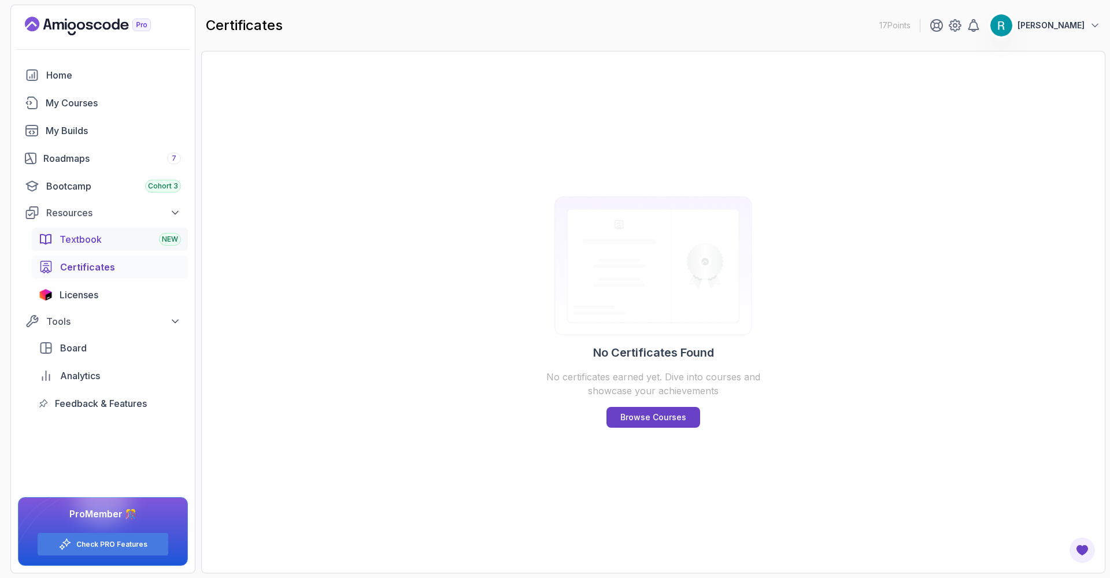
click at [101, 242] on span "Textbook" at bounding box center [81, 239] width 42 height 14
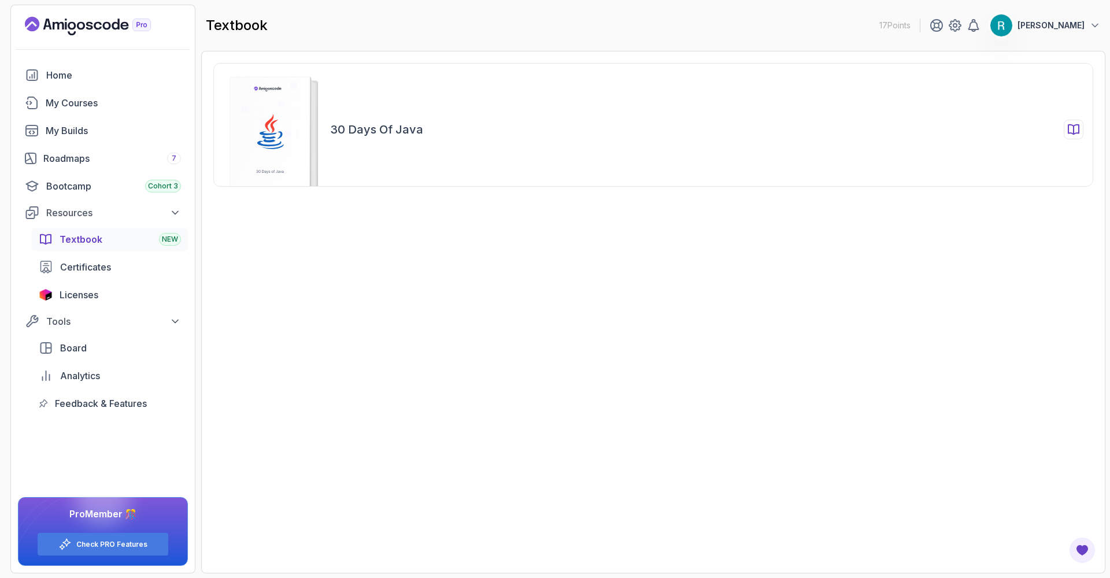
click at [371, 135] on h2 "30 Days of Java" at bounding box center [376, 129] width 93 height 16
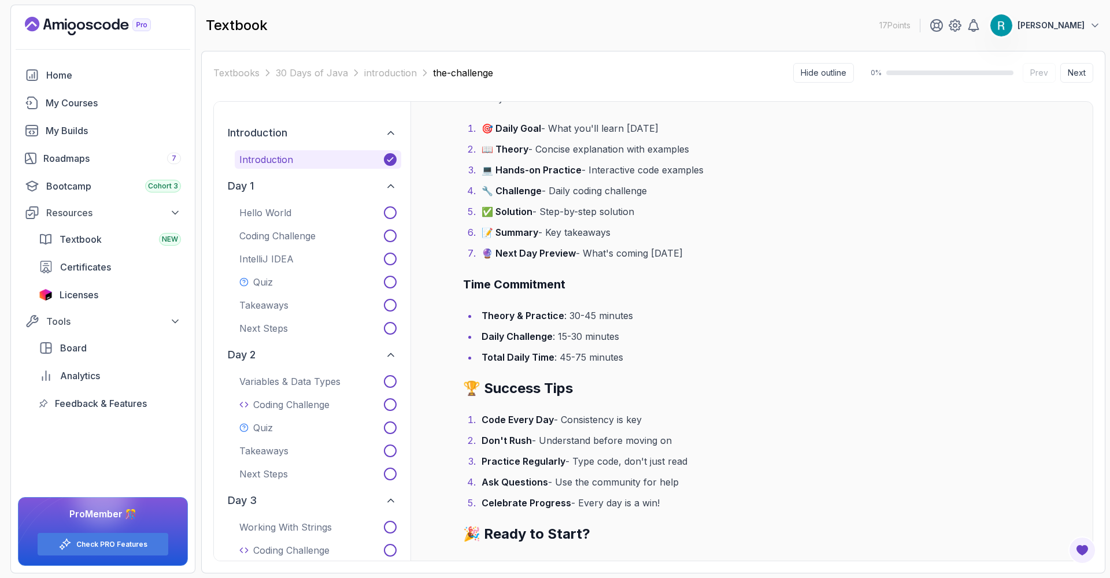
scroll to position [1725, 0]
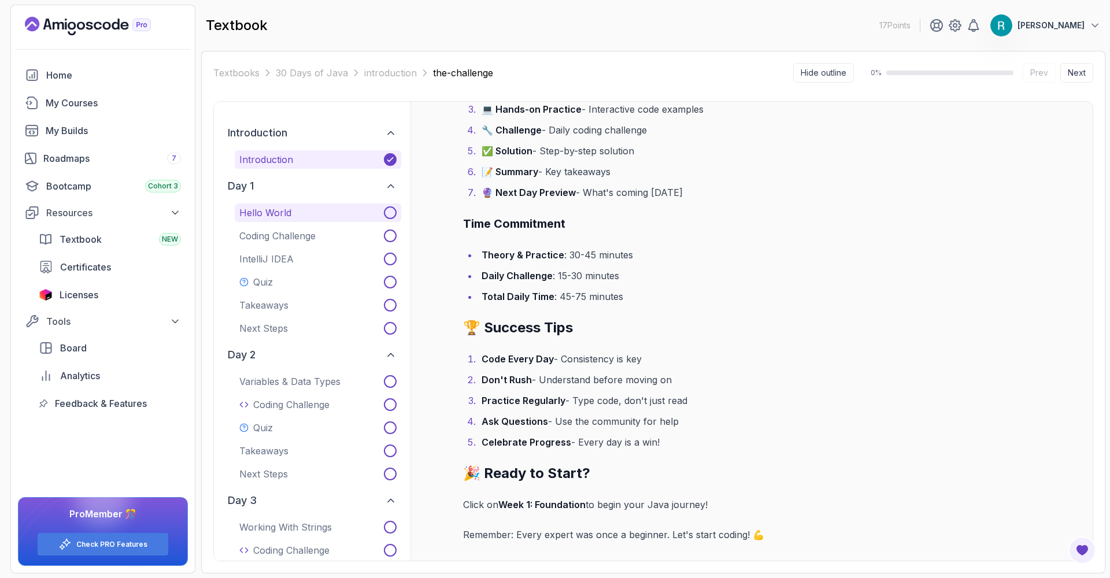
click at [309, 216] on button "Hello World" at bounding box center [318, 212] width 166 height 18
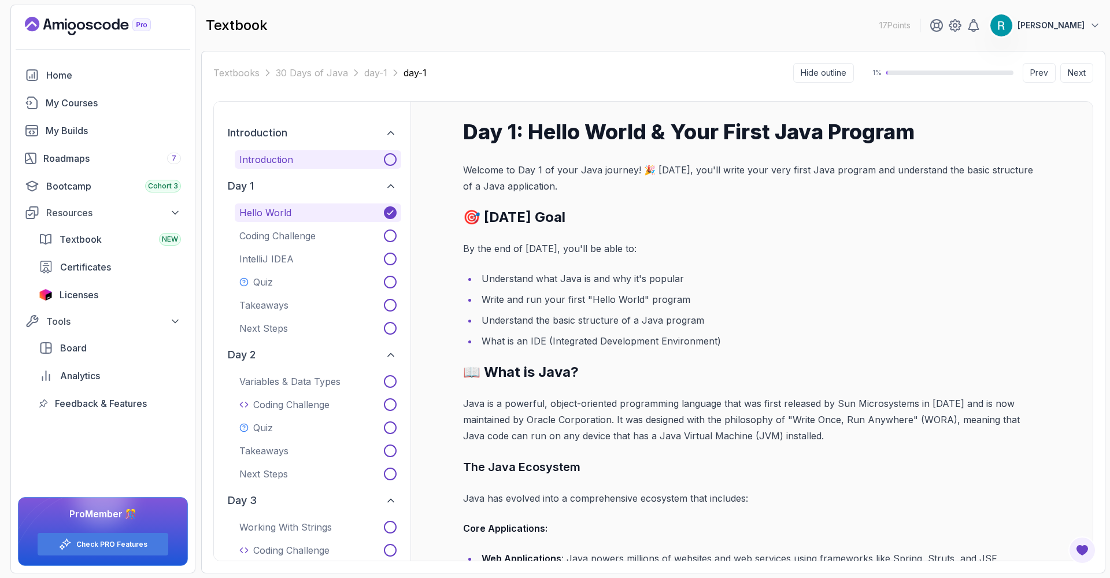
click at [320, 166] on button "Introduction" at bounding box center [318, 159] width 166 height 18
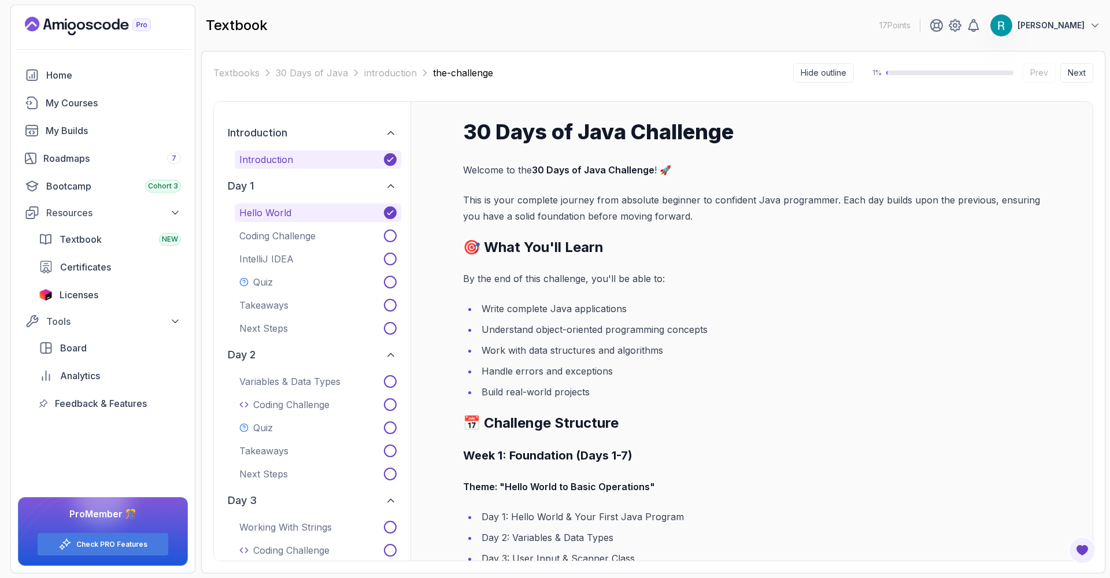
click at [344, 216] on button "Hello World" at bounding box center [318, 212] width 166 height 18
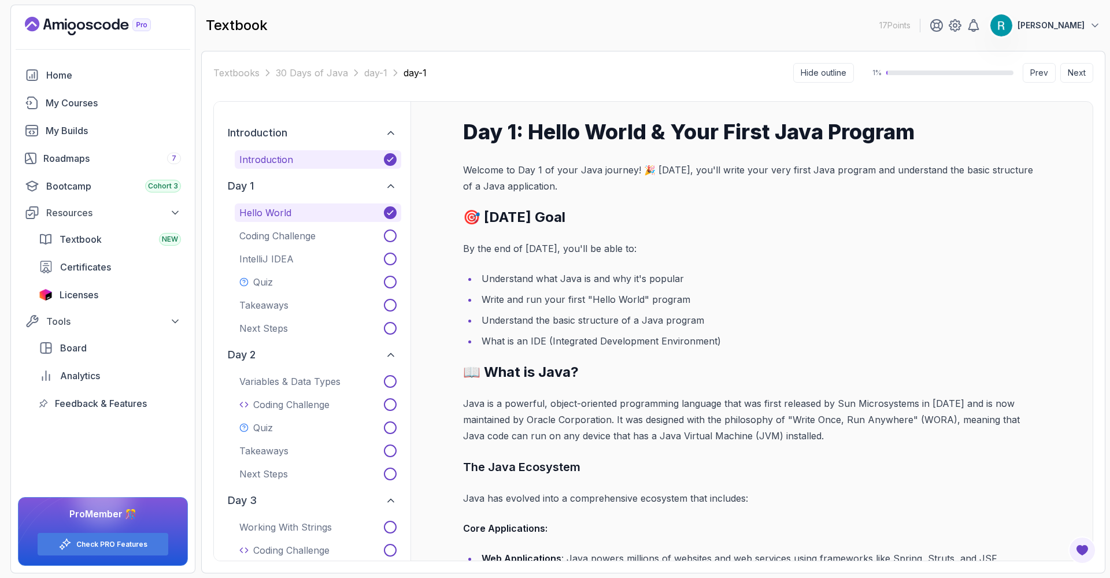
click at [348, 158] on button "Introduction" at bounding box center [318, 159] width 166 height 18
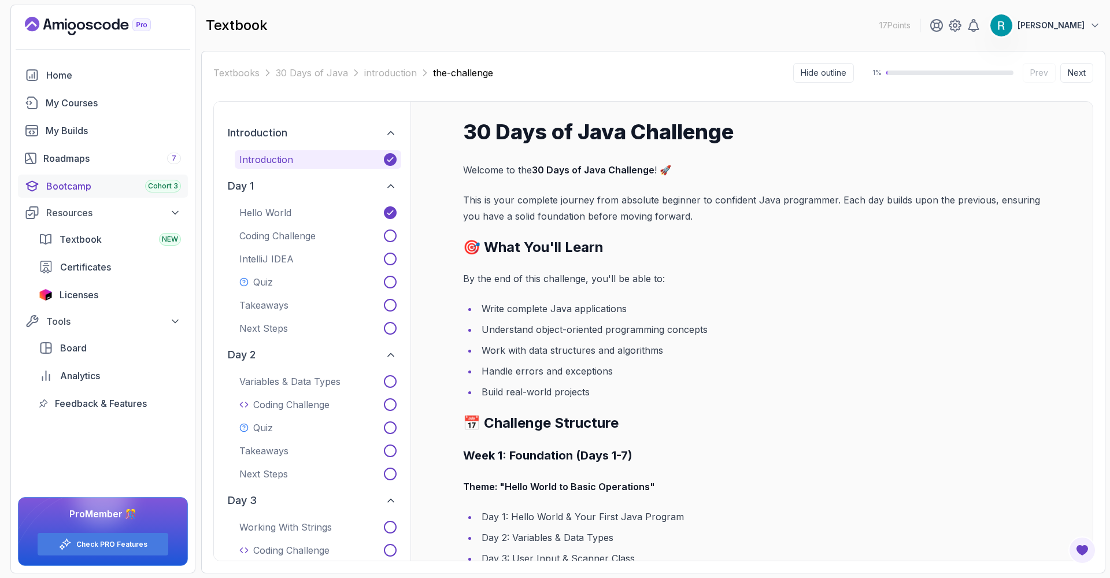
click at [91, 181] on div "Bootcamp Cohort 3" at bounding box center [113, 186] width 135 height 14
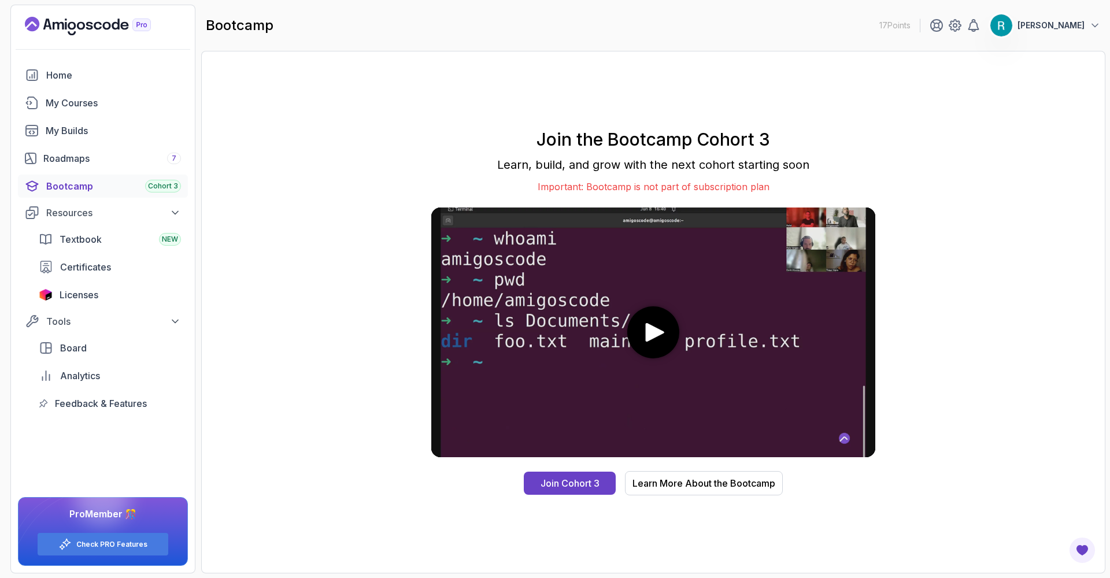
click at [369, 206] on div "Join the Bootcamp Cohort 3 Learn, build, and grow with the next cohort starting…" at bounding box center [653, 312] width 880 height 498
click at [371, 204] on div "Join the Bootcamp Cohort 3 Learn, build, and grow with the next cohort starting…" at bounding box center [653, 312] width 880 height 498
click at [681, 483] on div "Learn More About the Bootcamp" at bounding box center [703, 483] width 143 height 14
click at [81, 161] on div "Roadmaps 7" at bounding box center [112, 158] width 138 height 14
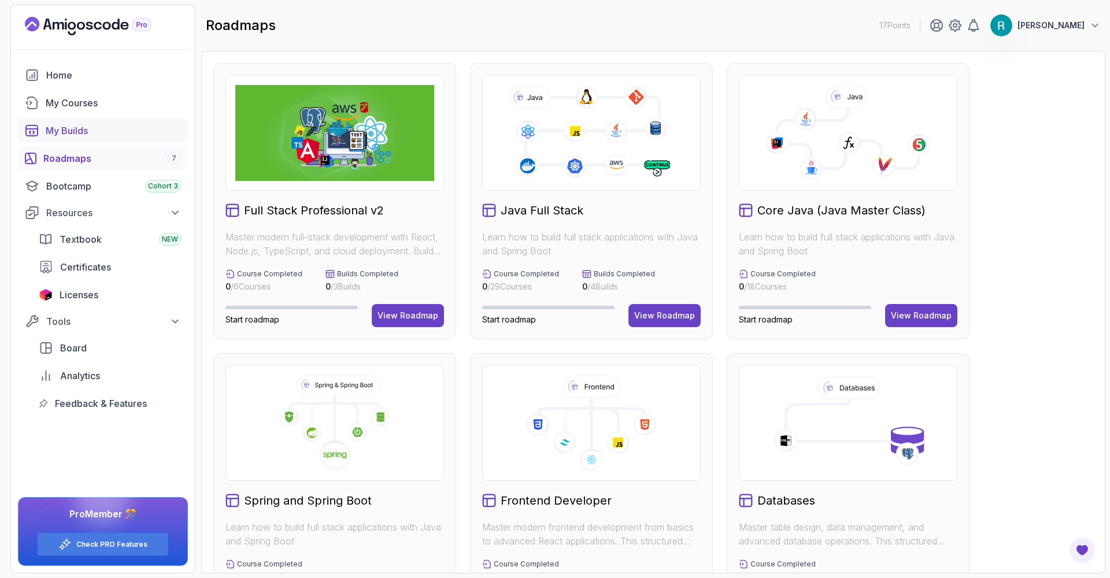
click at [90, 135] on div "My Builds" at bounding box center [113, 131] width 135 height 14
click at [83, 130] on div "My Builds" at bounding box center [113, 131] width 135 height 14
click at [82, 130] on div "My Builds" at bounding box center [113, 131] width 135 height 14
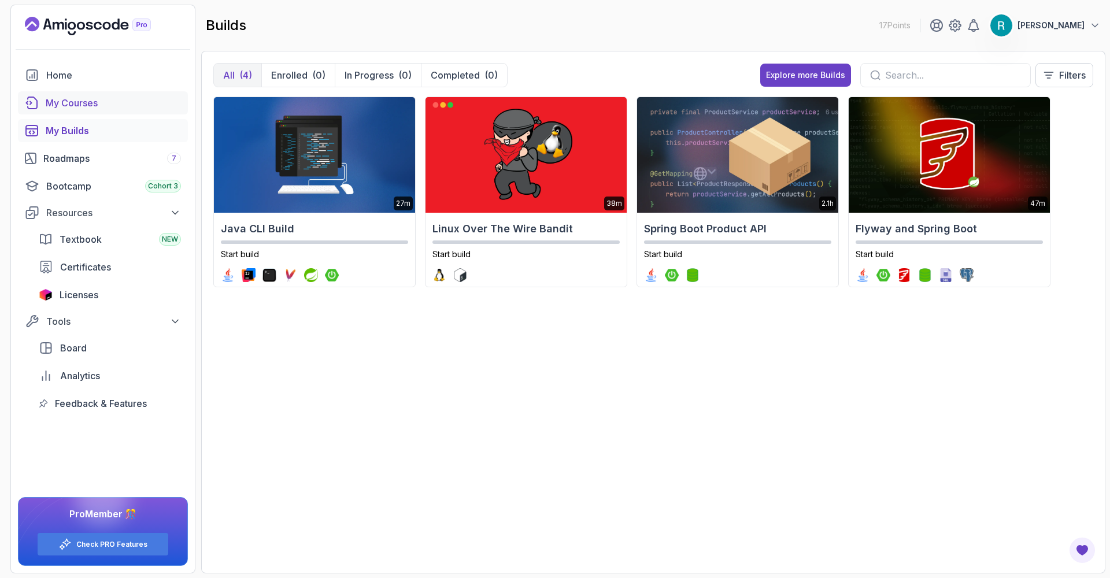
click at [65, 102] on div "My Courses" at bounding box center [113, 103] width 135 height 14
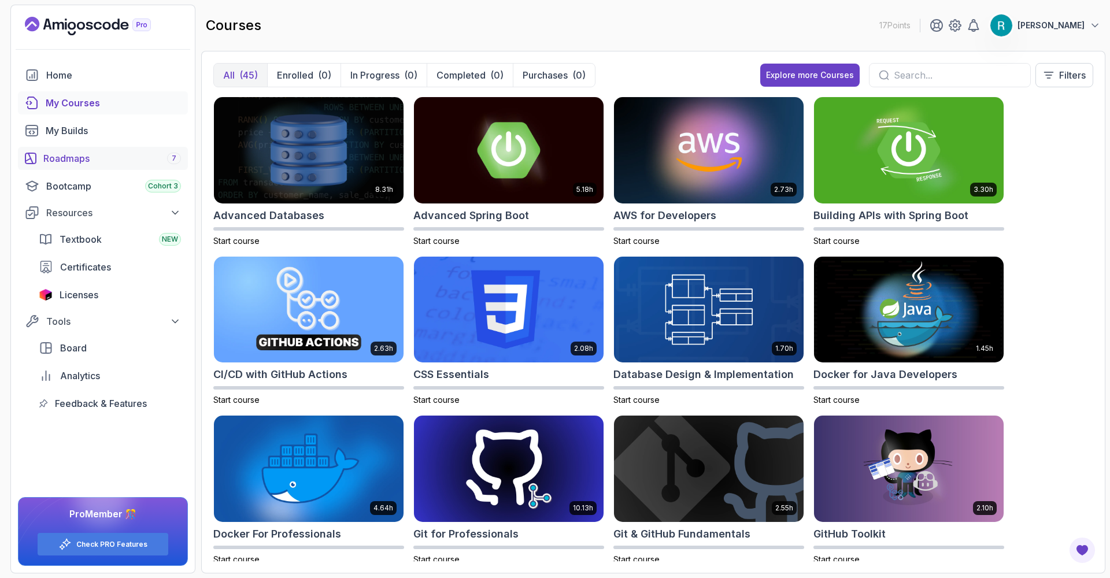
click at [77, 157] on div "Roadmaps 7" at bounding box center [112, 158] width 138 height 14
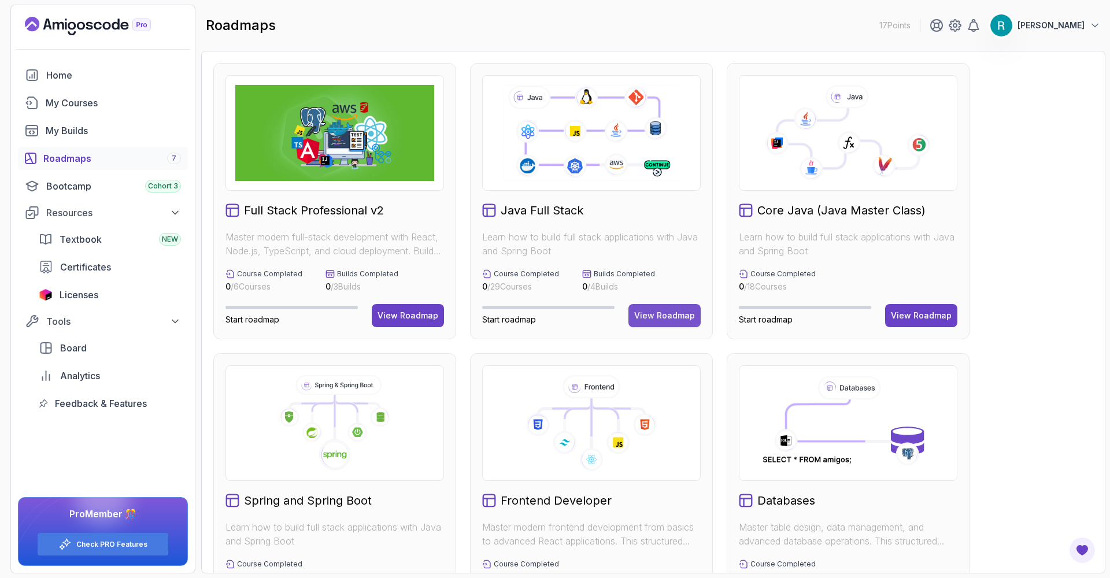
click at [640, 317] on div "View Roadmap" at bounding box center [664, 316] width 61 height 12
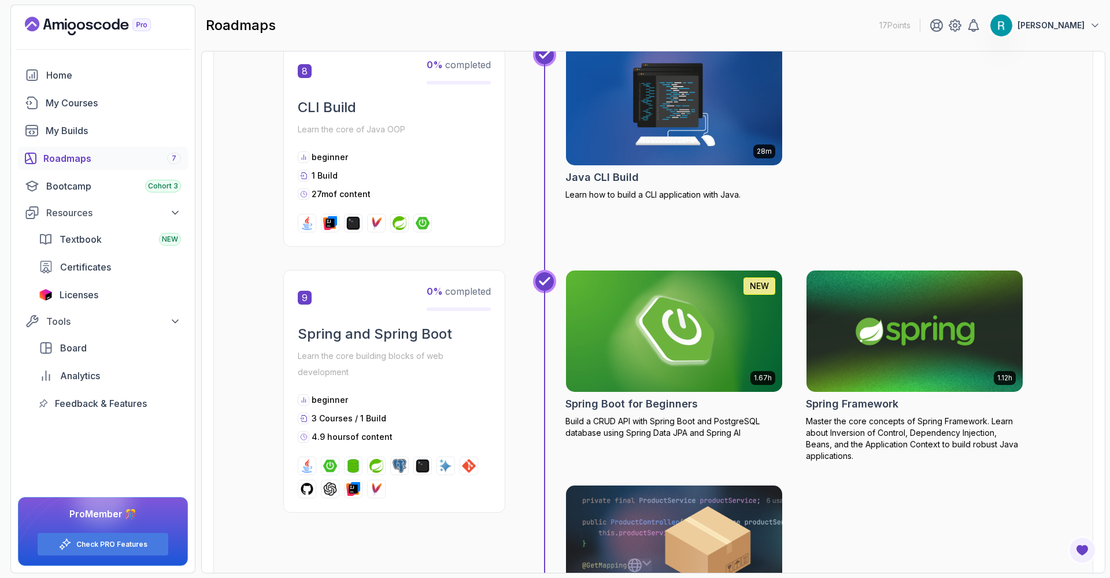
scroll to position [2081, 0]
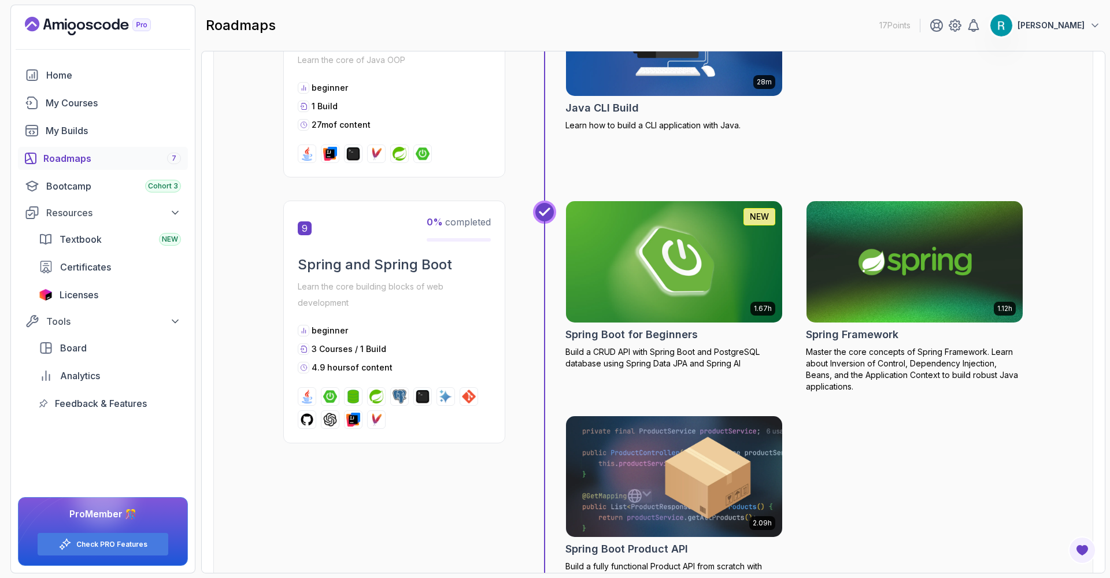
click at [948, 439] on div "1.67h NEW Spring Boot for Beginners Build a CRUD API with Spring Boot and Postg…" at bounding box center [794, 392] width 458 height 383
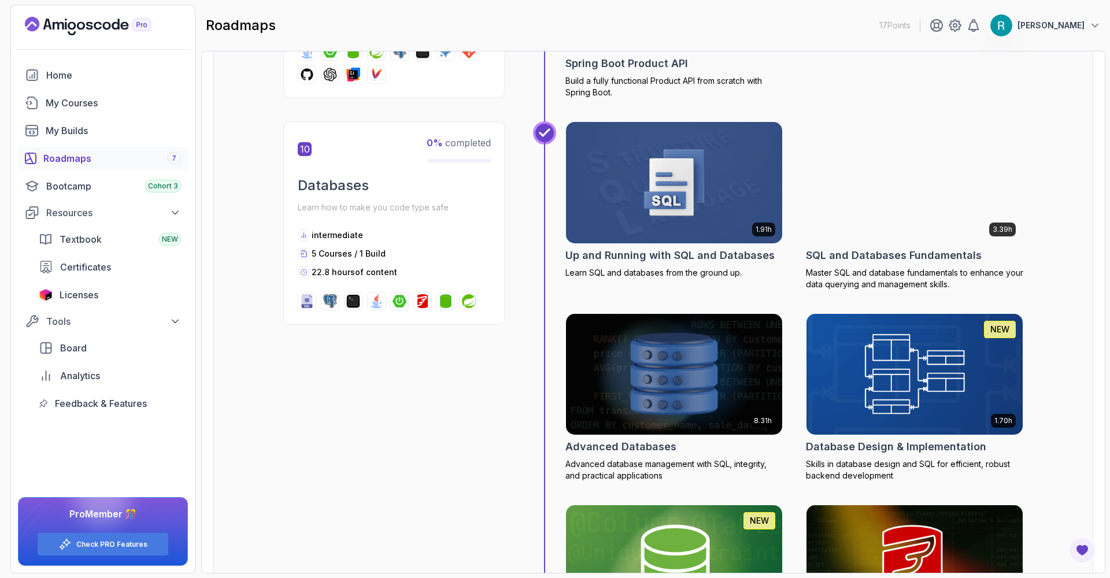
scroll to position [2705, 0]
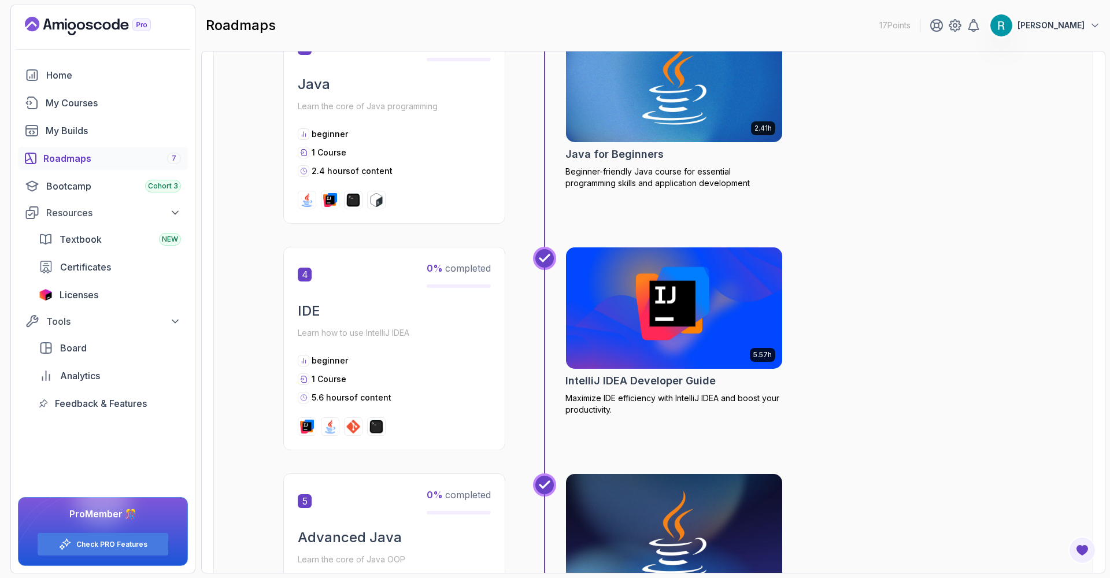
scroll to position [763, 0]
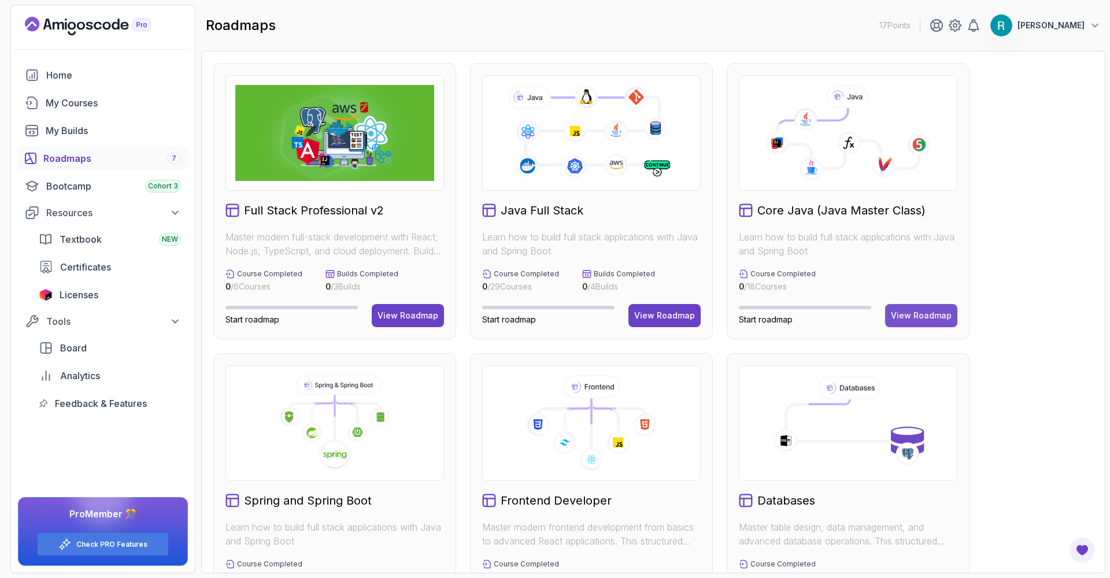
click at [926, 312] on div "View Roadmap" at bounding box center [921, 316] width 61 height 12
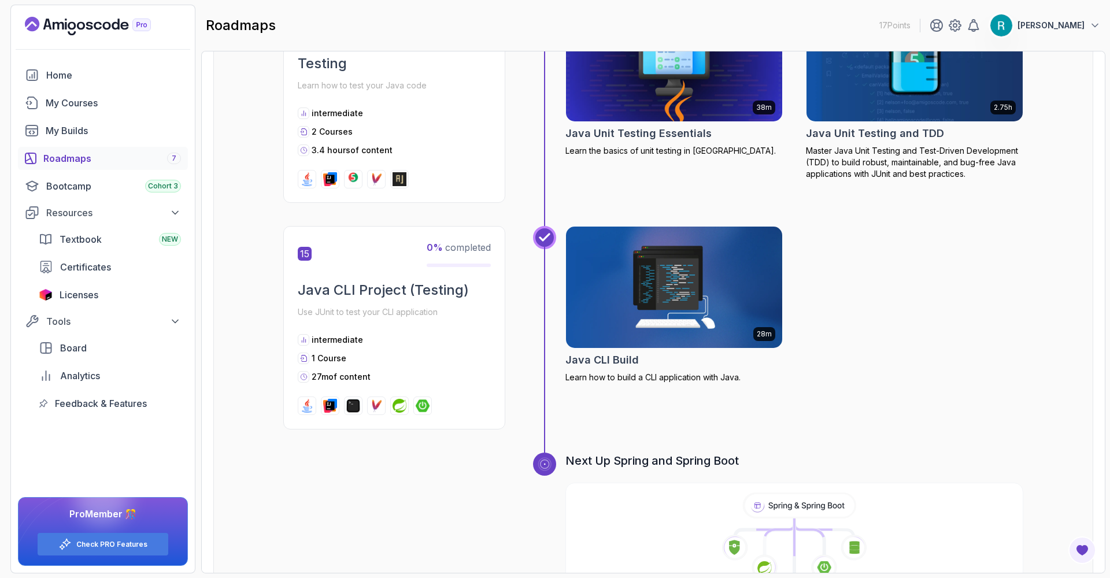
scroll to position [3622, 0]
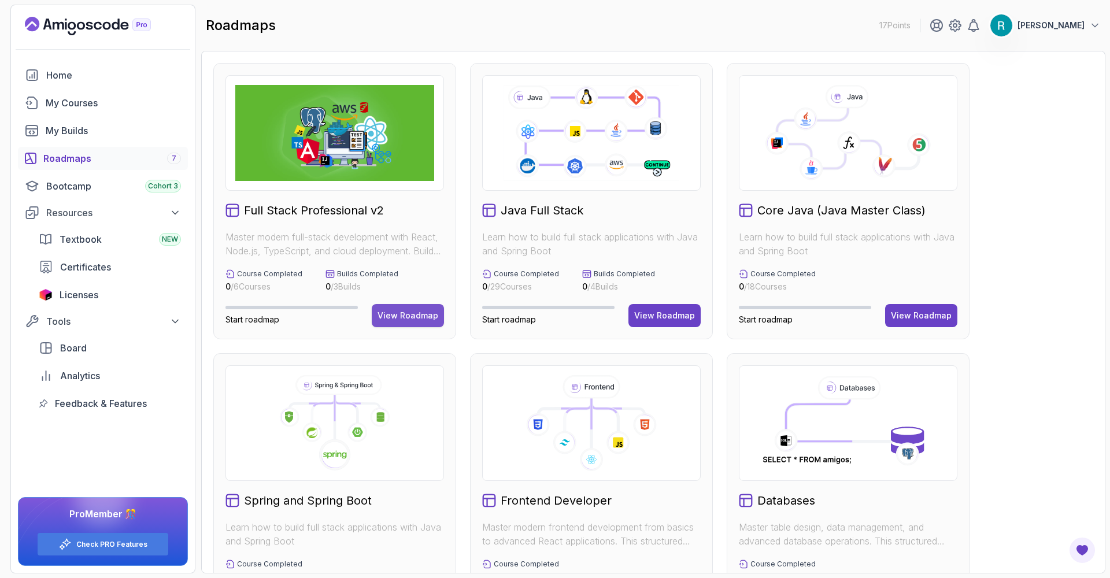
click at [416, 316] on div "View Roadmap" at bounding box center [407, 316] width 61 height 12
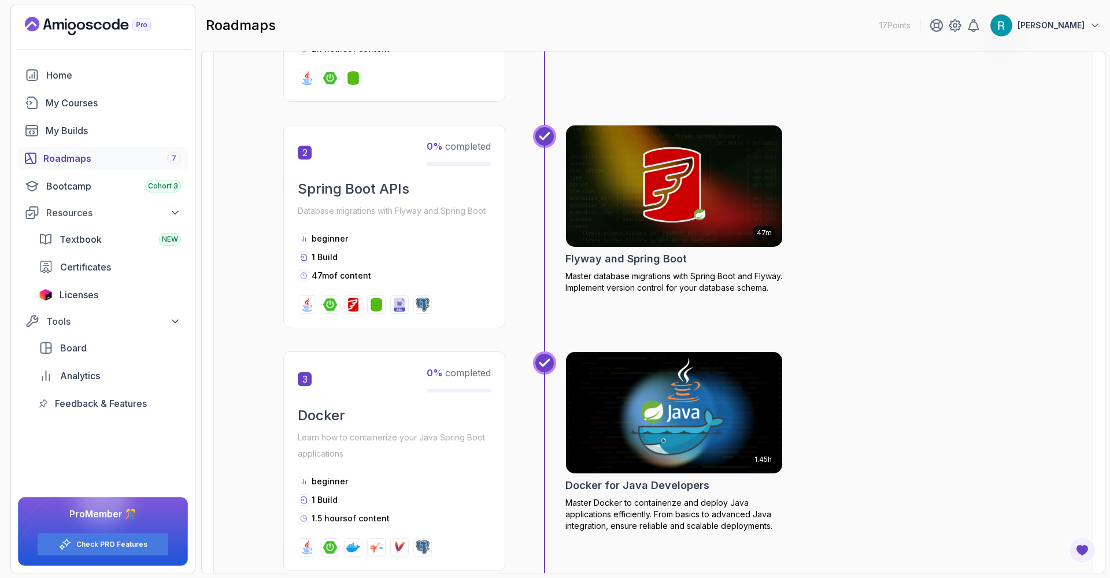
scroll to position [277, 0]
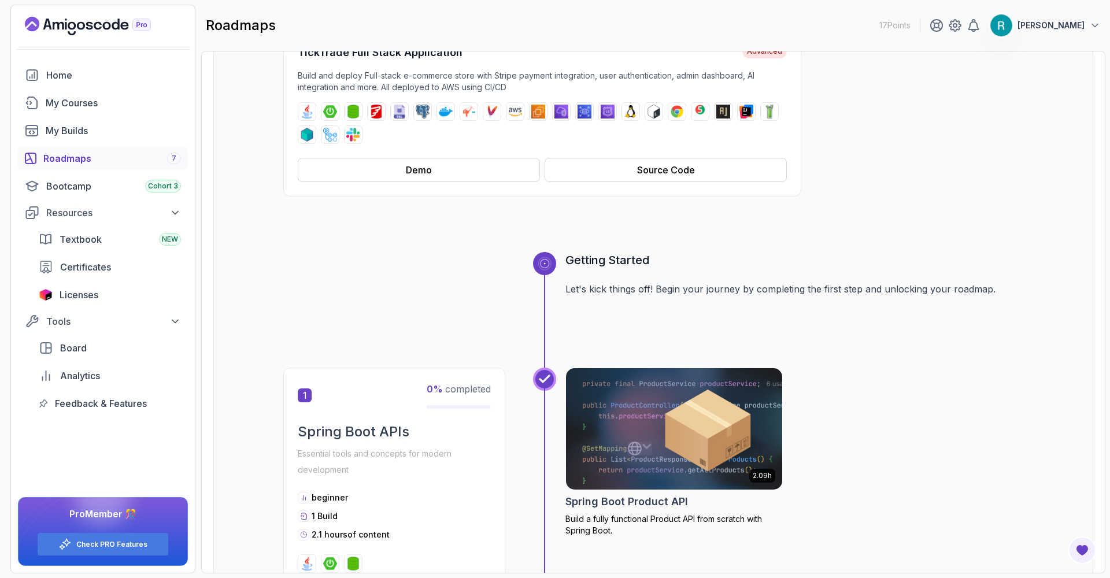
drag, startPoint x: 895, startPoint y: 254, endPoint x: 908, endPoint y: 257, distance: 13.5
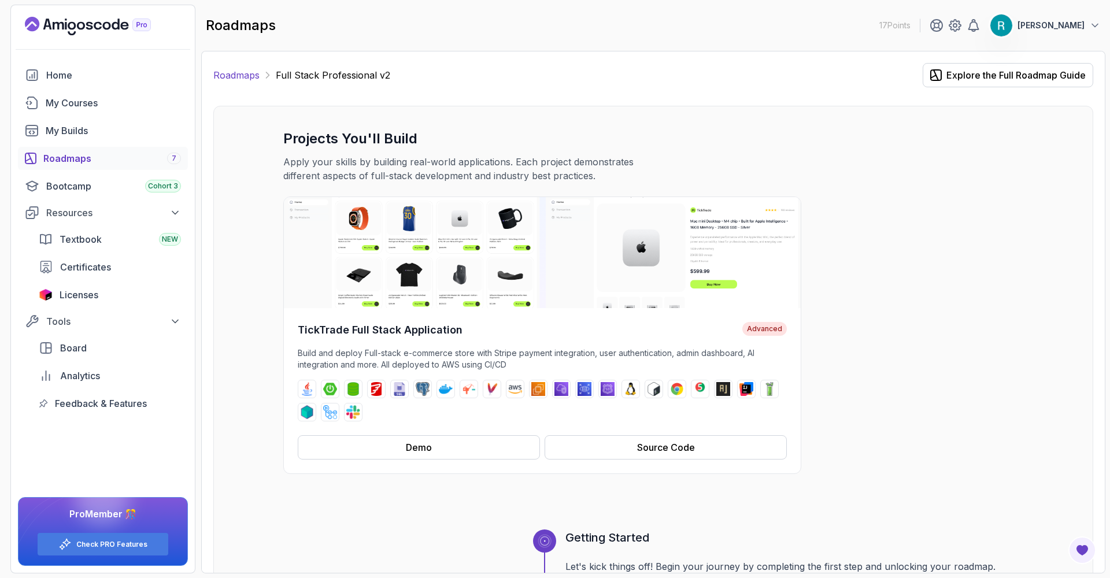
click at [253, 77] on link "Roadmaps" at bounding box center [236, 75] width 46 height 14
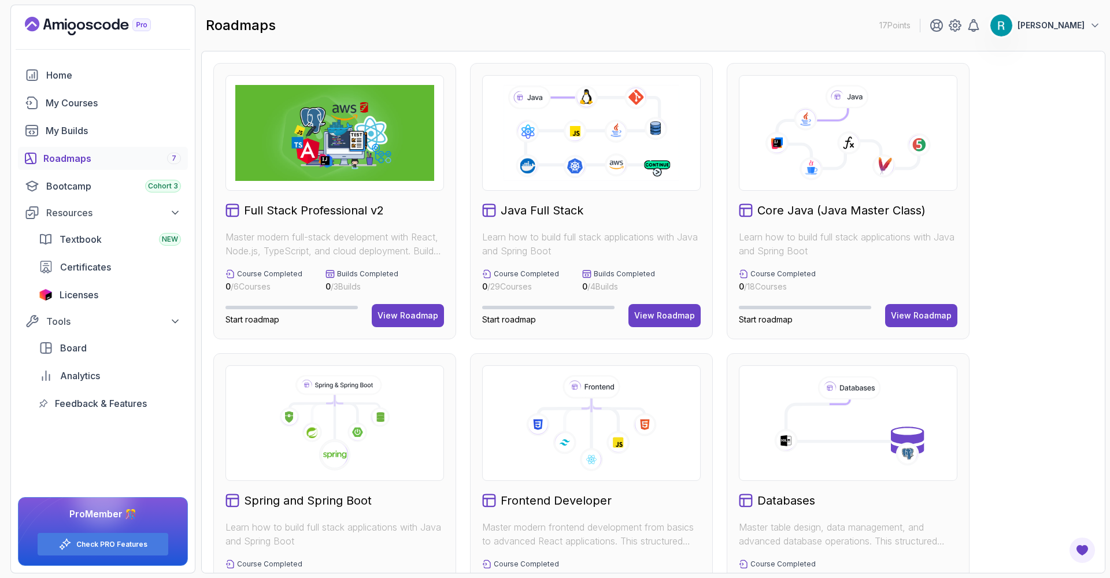
click at [1000, 152] on div "Full Stack Professional v2 Master modern full-stack development with React, Nod…" at bounding box center [653, 491] width 880 height 857
drag, startPoint x: 1000, startPoint y: 152, endPoint x: 991, endPoint y: 154, distance: 9.0
click at [988, 154] on div "Full Stack Professional v2 Master modern full-stack development with React, Nod…" at bounding box center [653, 491] width 880 height 857
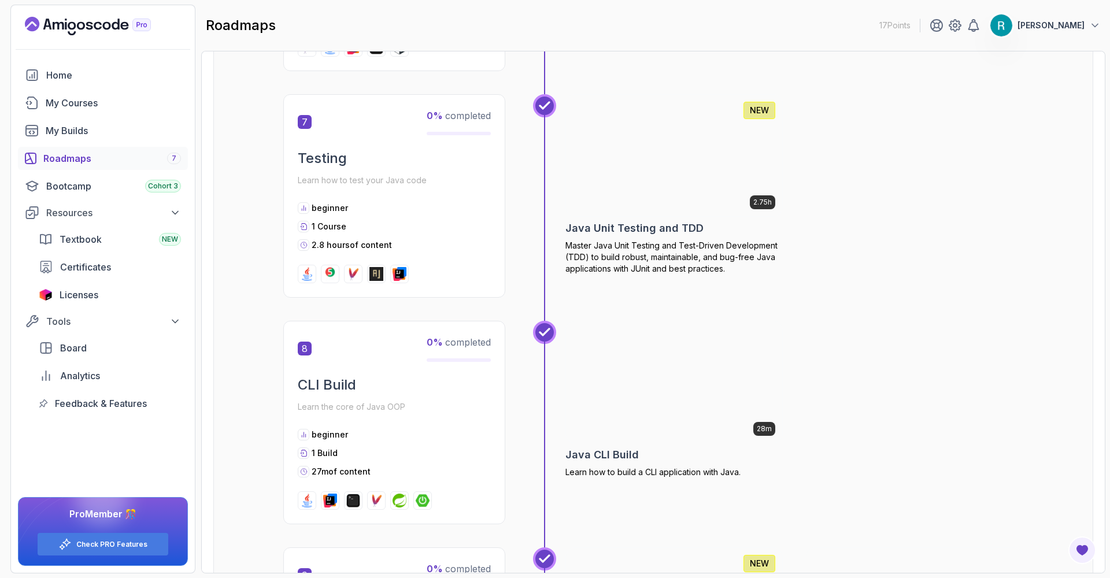
scroll to position [1387, 0]
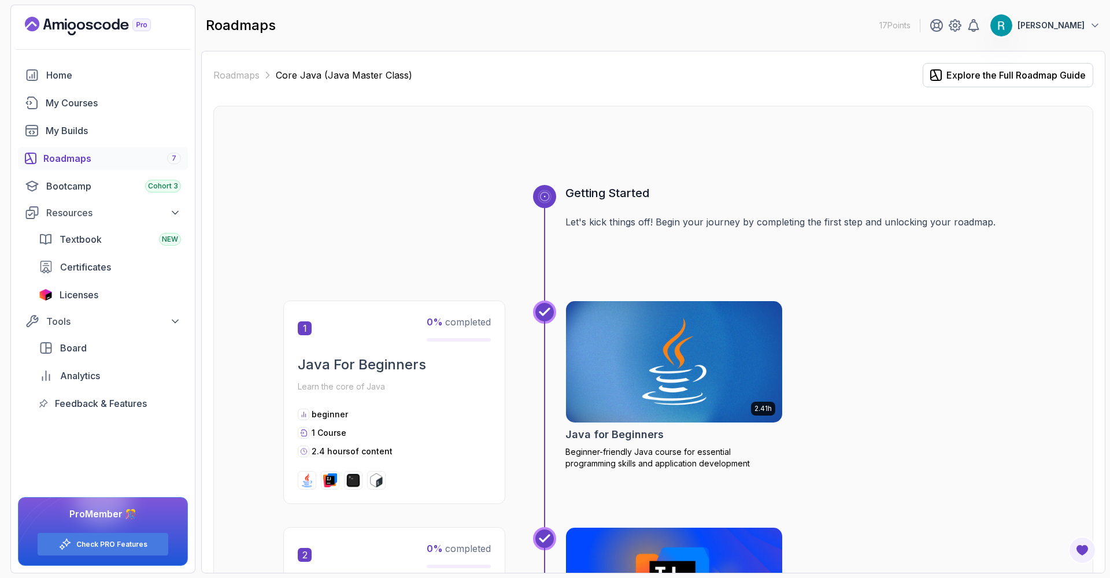
click at [640, 6] on div "roadmaps 17 Points [PERSON_NAME]" at bounding box center [653, 26] width 904 height 42
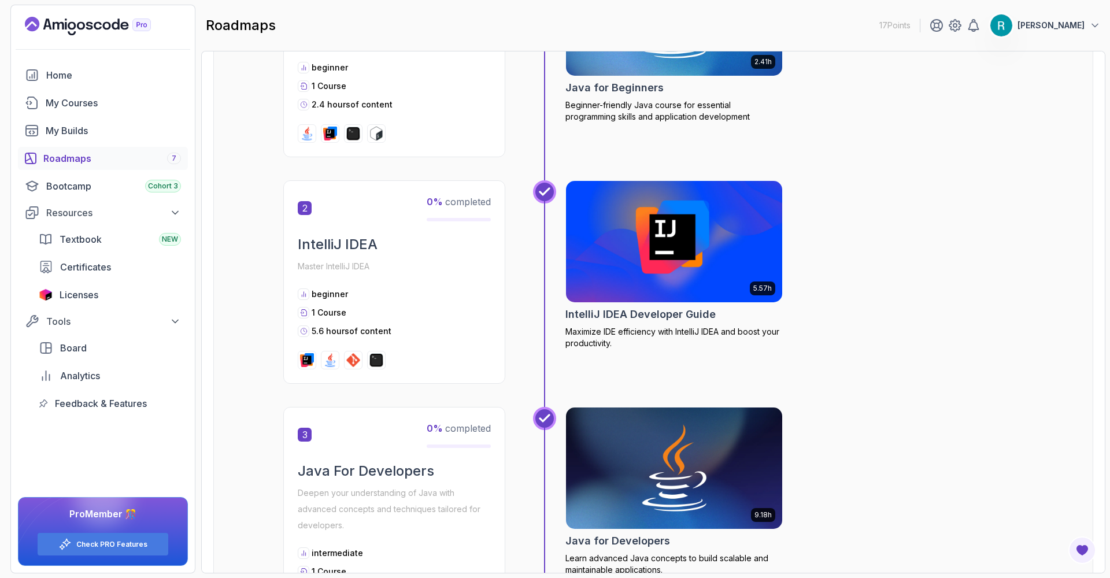
scroll to position [69, 0]
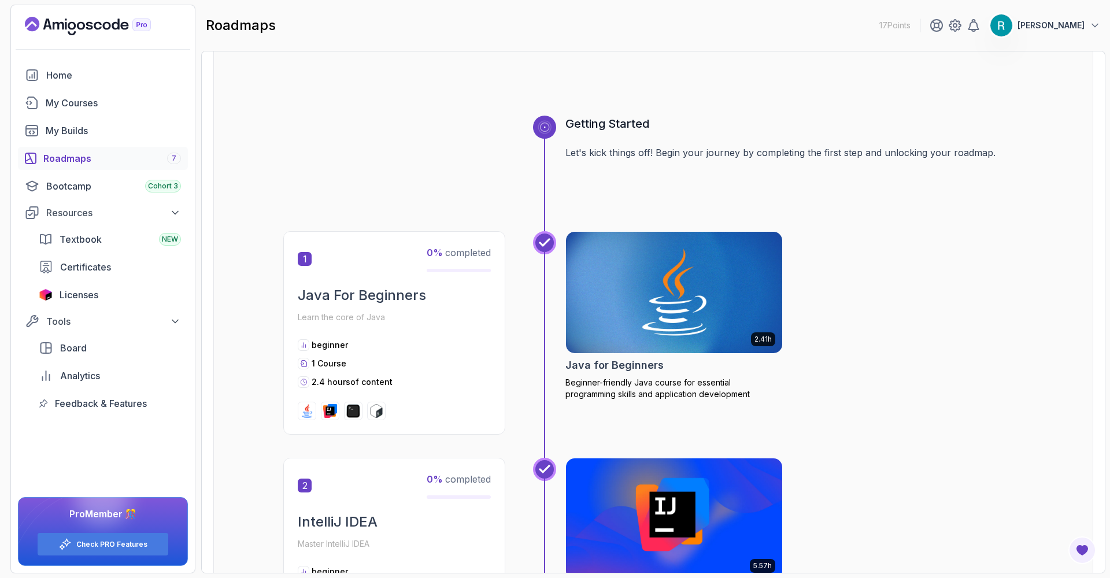
click at [87, 158] on div "Roadmaps 7" at bounding box center [112, 158] width 138 height 14
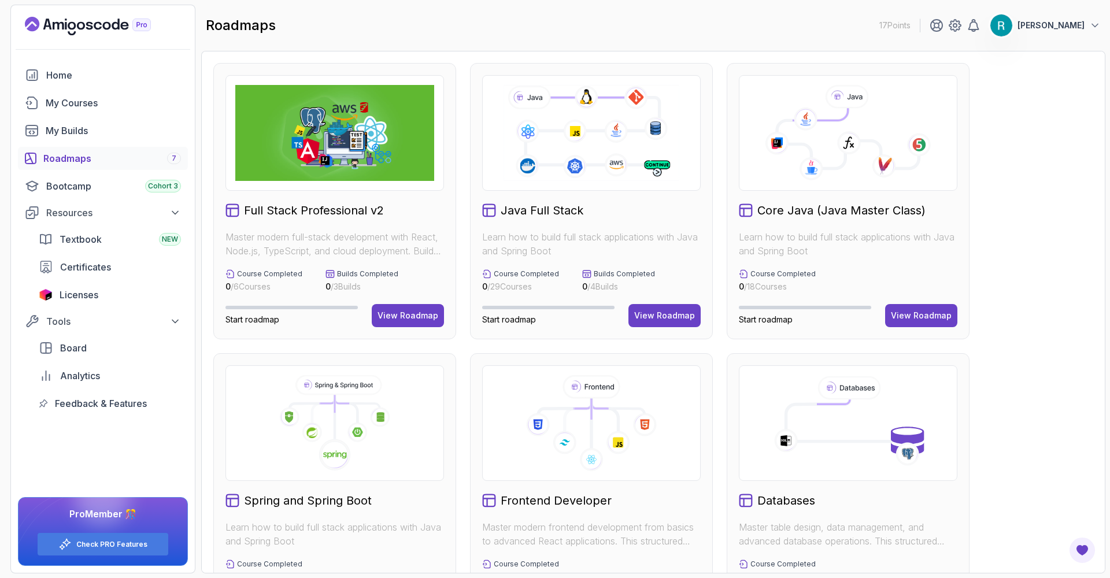
click at [770, 318] on span "Start roadmap" at bounding box center [766, 319] width 54 height 10
click at [750, 323] on span "Start roadmap" at bounding box center [766, 319] width 54 height 10
click at [739, 320] on span "Start roadmap" at bounding box center [766, 319] width 54 height 10
click at [756, 317] on span "Start roadmap" at bounding box center [766, 319] width 54 height 10
click at [756, 320] on span "Start roadmap" at bounding box center [766, 319] width 54 height 10
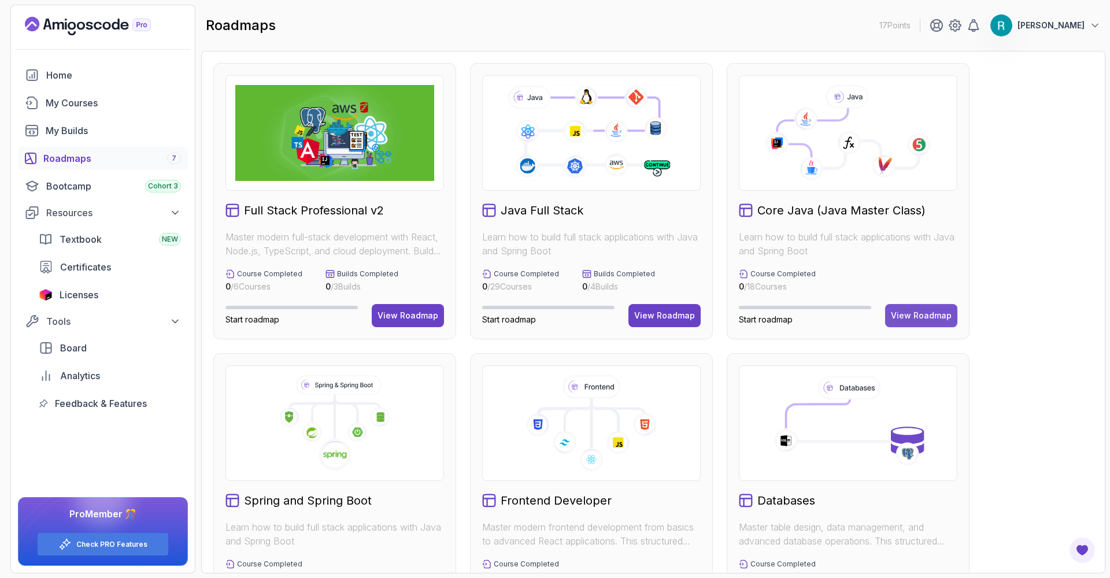
click at [930, 308] on button "View Roadmap" at bounding box center [921, 315] width 72 height 23
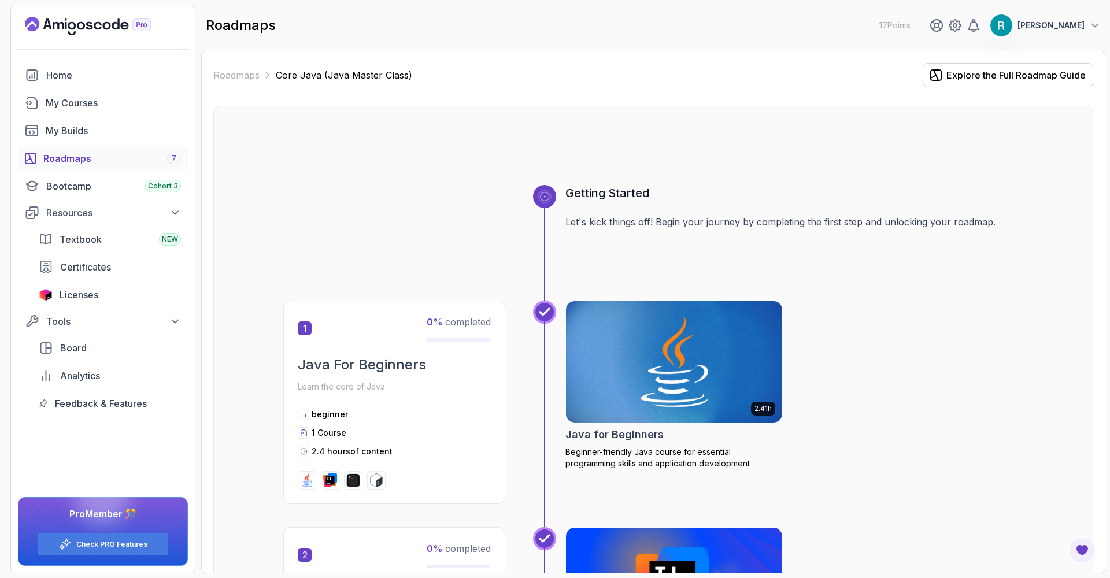
click at [640, 339] on img at bounding box center [674, 361] width 227 height 127
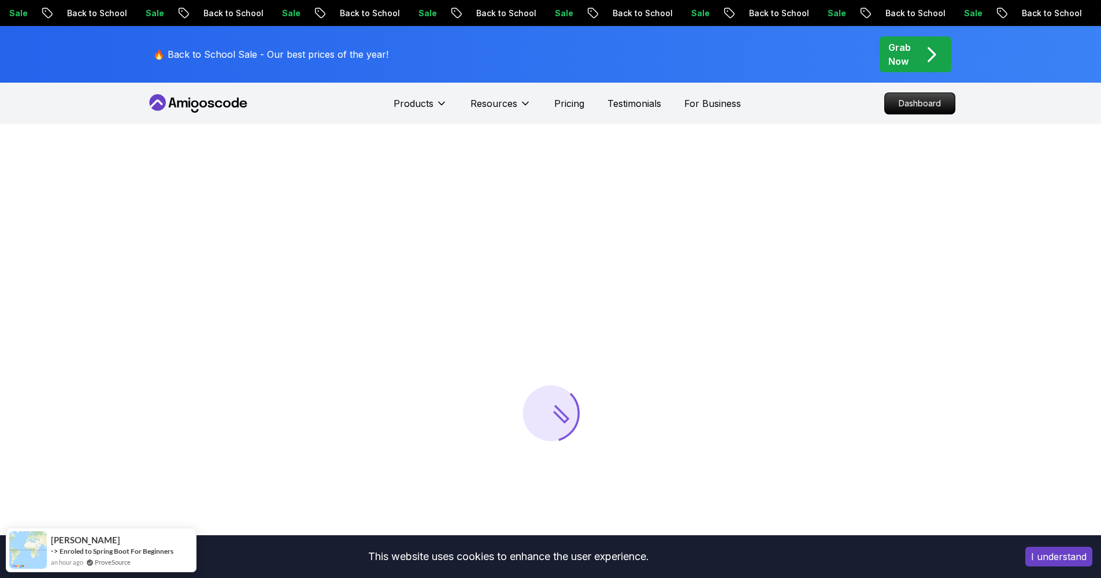
click at [1057, 562] on button "I understand" at bounding box center [1058, 557] width 67 height 20
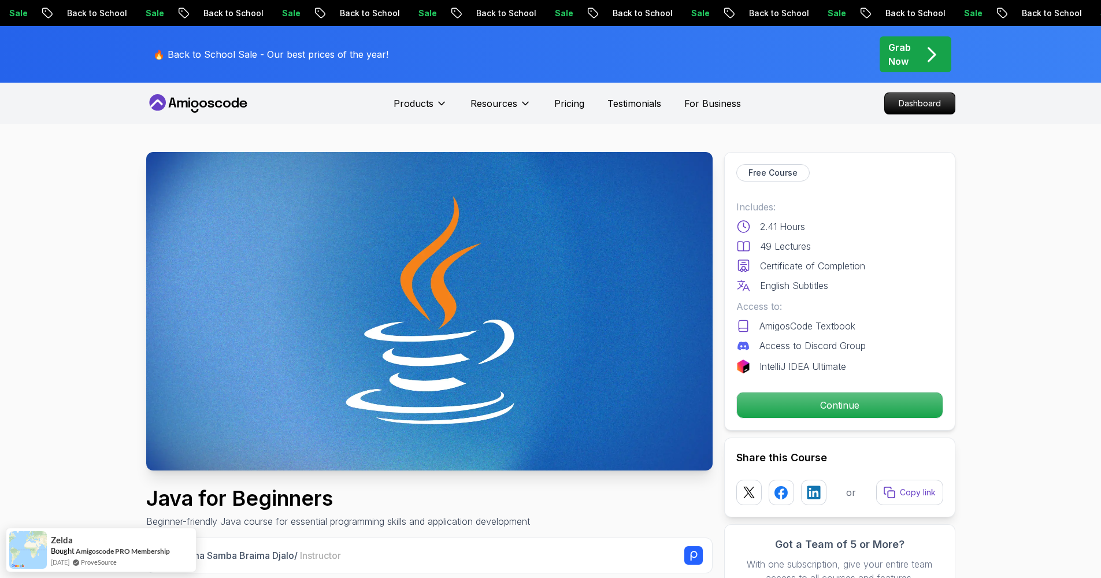
drag, startPoint x: 1009, startPoint y: 212, endPoint x: 961, endPoint y: 185, distance: 55.4
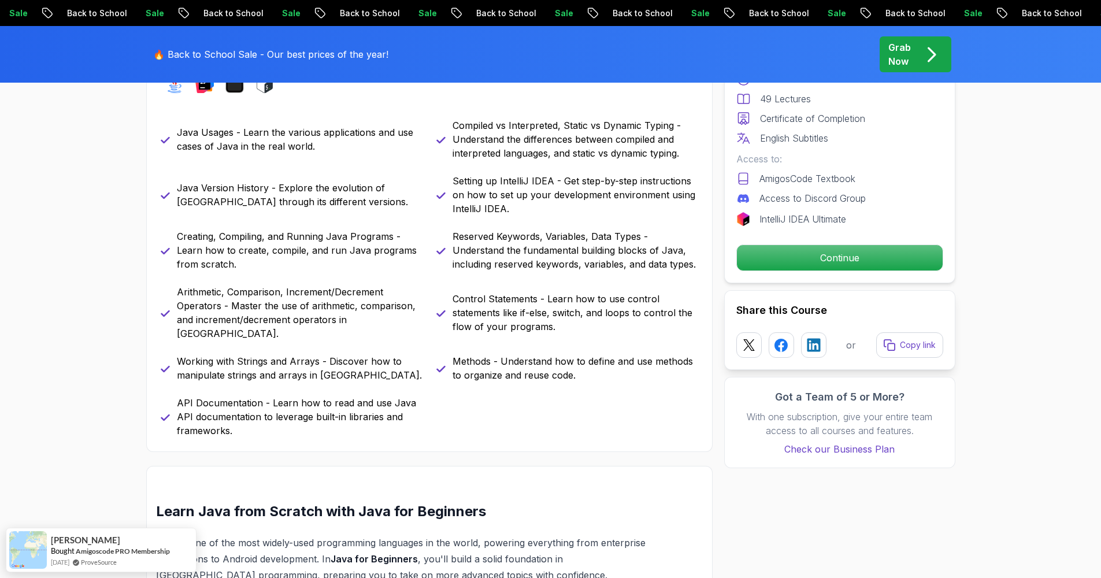
scroll to position [486, 0]
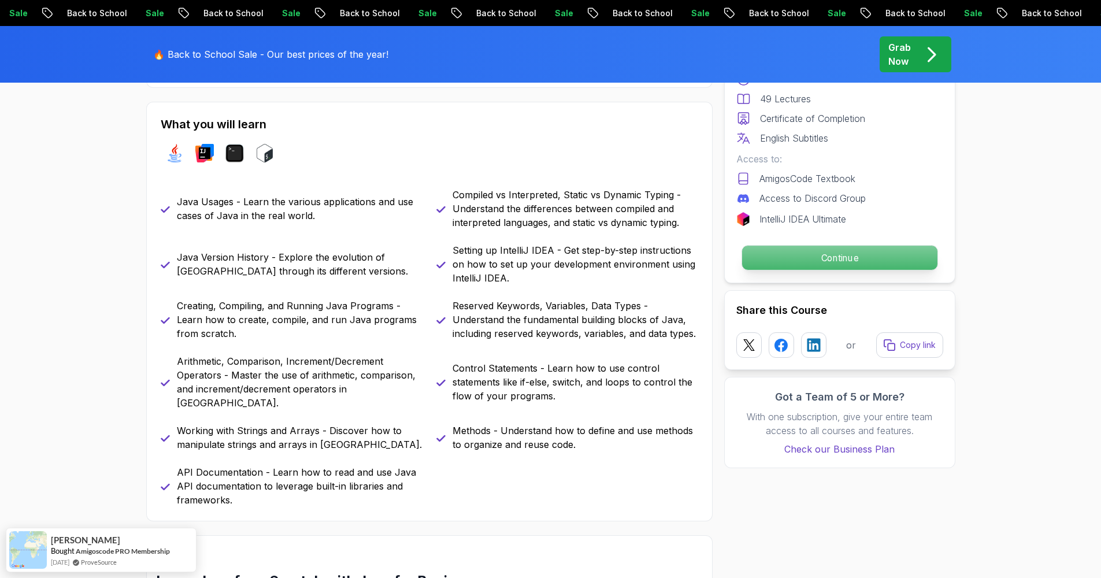
click at [821, 256] on p "Continue" at bounding box center [839, 258] width 195 height 24
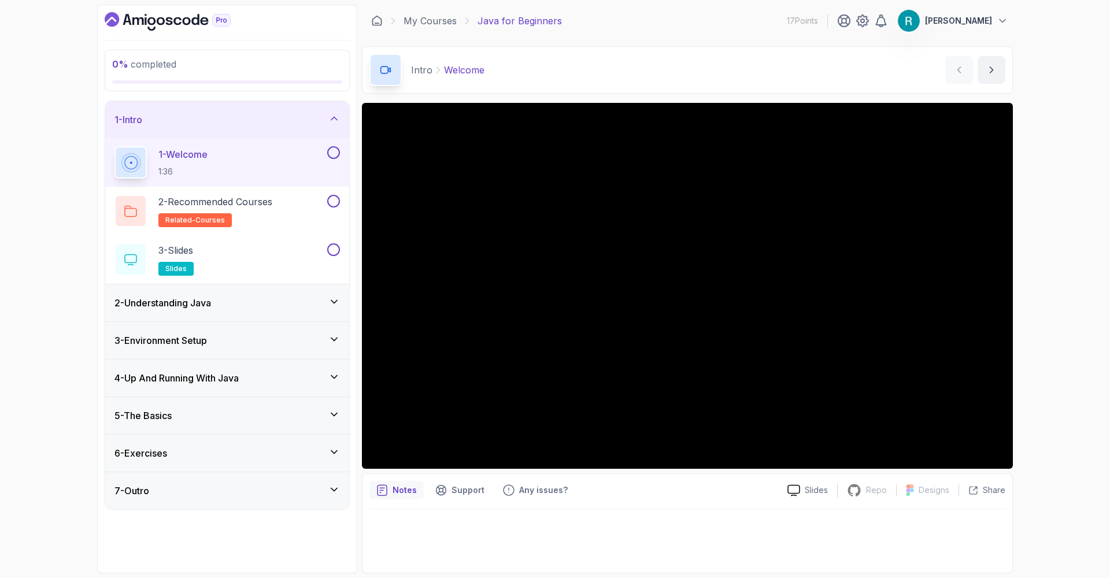
click at [165, 302] on h3 "2 - Understanding Java" at bounding box center [162, 303] width 97 height 14
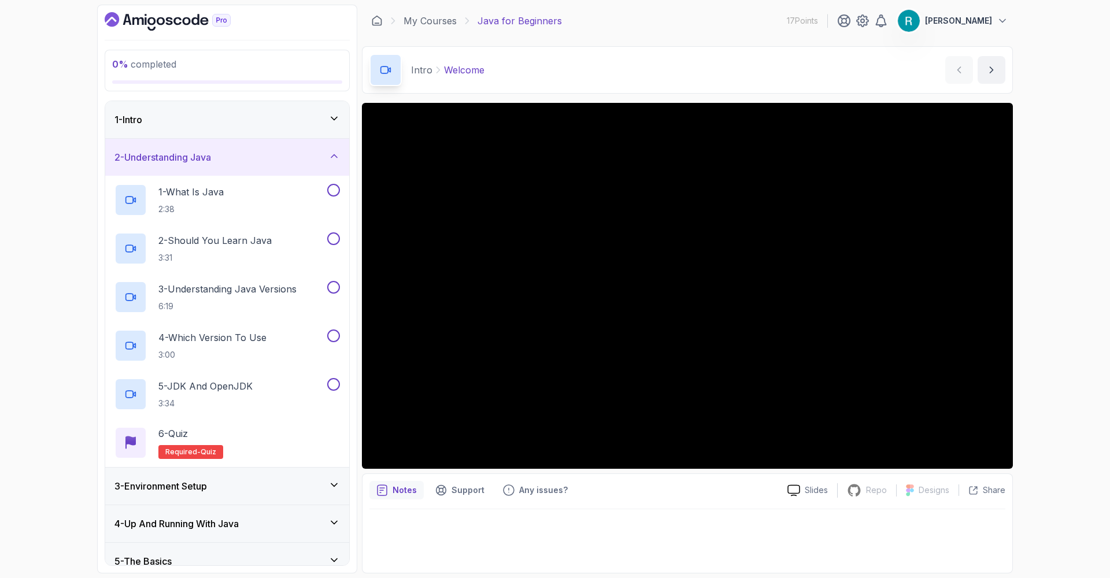
click at [216, 128] on div "1 - Intro" at bounding box center [227, 119] width 244 height 37
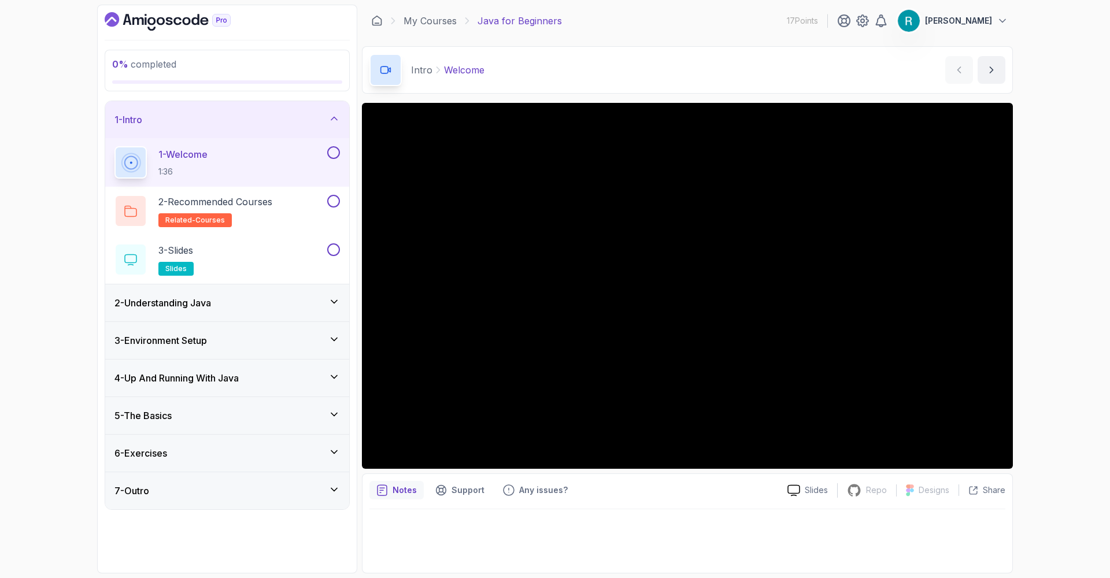
click at [1081, 213] on div "0 % completed 1 - Intro 1 - Welcome 1:36 2 - Recommended Courses related-course…" at bounding box center [555, 289] width 1110 height 578
click at [1061, 177] on div "0 % completed 1 - Intro 1 - Welcome 1:36 2 - Recommended Courses related-course…" at bounding box center [555, 289] width 1110 height 578
click at [1060, 129] on div "0 % completed 1 - Intro 1 - Welcome 1:36 2 - Recommended Courses related-course…" at bounding box center [555, 289] width 1110 height 578
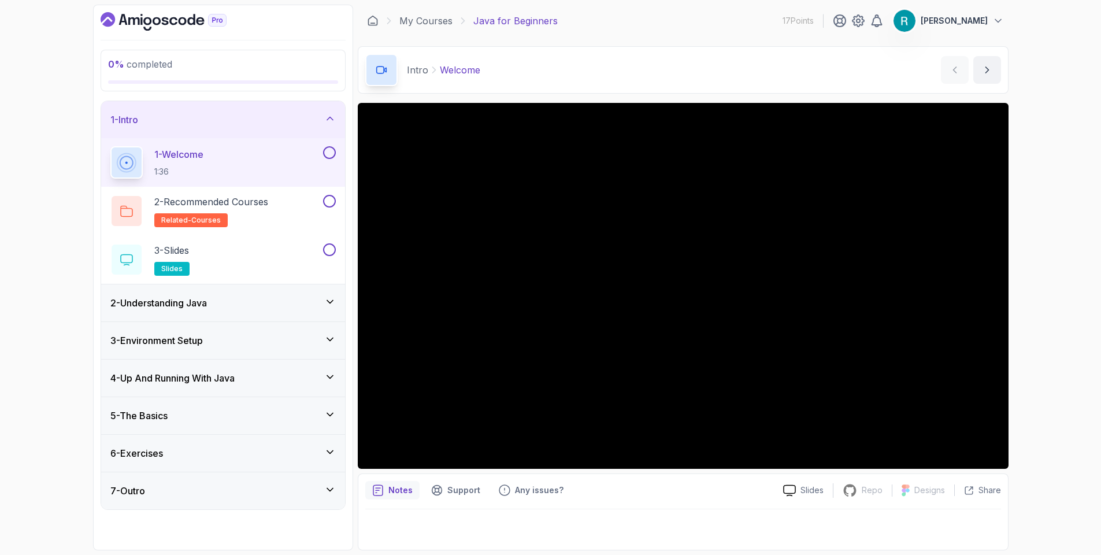
click at [58, 472] on div "0 % completed 1 - Intro 1 - Welcome 1:36 2 - Recommended Courses related-course…" at bounding box center [550, 277] width 1101 height 555
click at [1081, 281] on div "0 % completed 1 - Intro 1 - Welcome 1:36 2 - Recommended Courses related-course…" at bounding box center [550, 277] width 1101 height 555
click at [1065, 272] on div "0 % completed 1 - Intro 1 - Welcome 1:36 2 - Recommended Courses related-course…" at bounding box center [550, 277] width 1101 height 555
click at [1064, 261] on div "0 % completed 1 - Intro 1 - Welcome 1:36 2 - Recommended Courses related-course…" at bounding box center [550, 277] width 1101 height 555
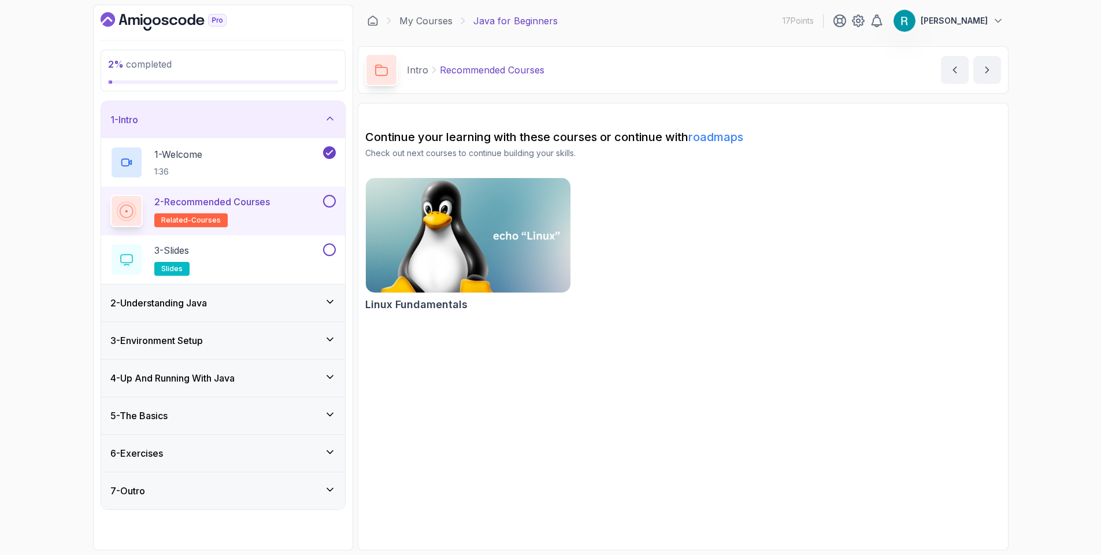
click at [499, 223] on img at bounding box center [468, 235] width 215 height 120
click at [343, 206] on div "2 - Recommended Courses related-courses" at bounding box center [223, 211] width 244 height 49
click at [335, 201] on button at bounding box center [329, 201] width 13 height 13
click at [326, 204] on button at bounding box center [329, 201] width 13 height 13
click at [313, 249] on div "3 - Slides slides" at bounding box center [215, 259] width 210 height 32
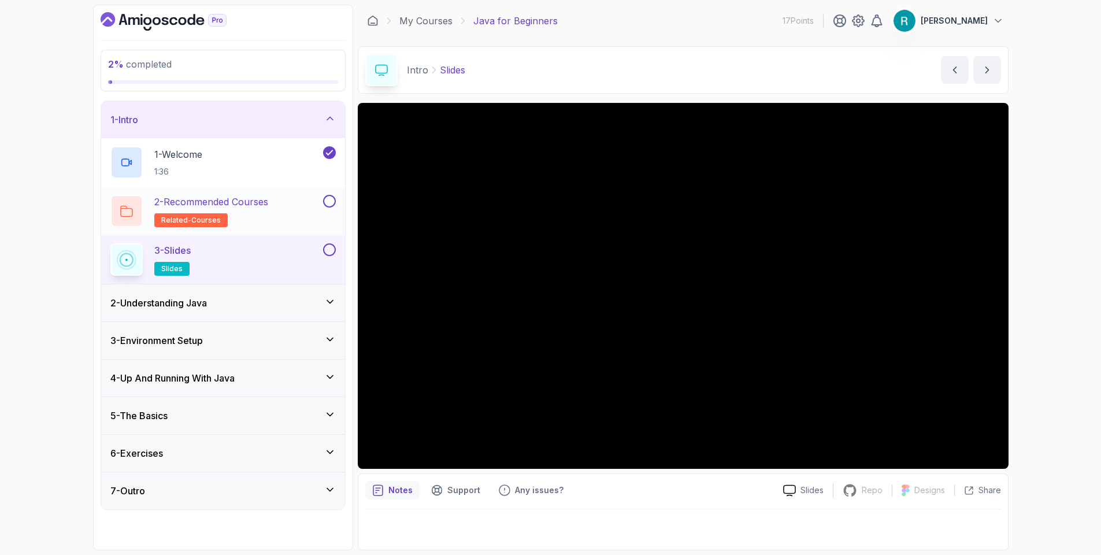
click at [321, 209] on button "2 - Recommended Courses related-courses" at bounding box center [222, 211] width 225 height 32
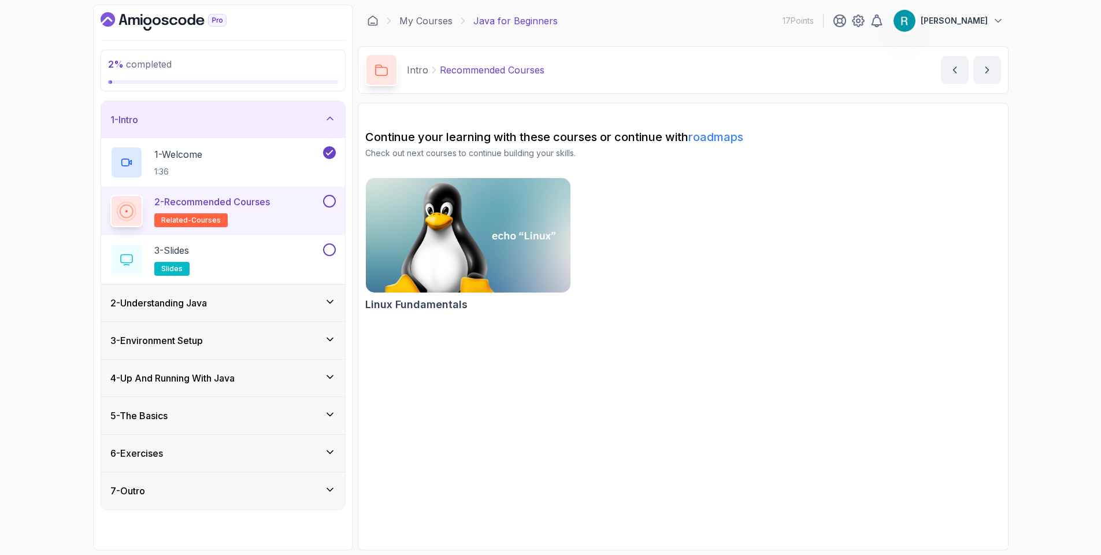
click at [329, 202] on button at bounding box center [329, 201] width 13 height 13
click at [298, 250] on div "3 - Slides slides" at bounding box center [215, 259] width 210 height 32
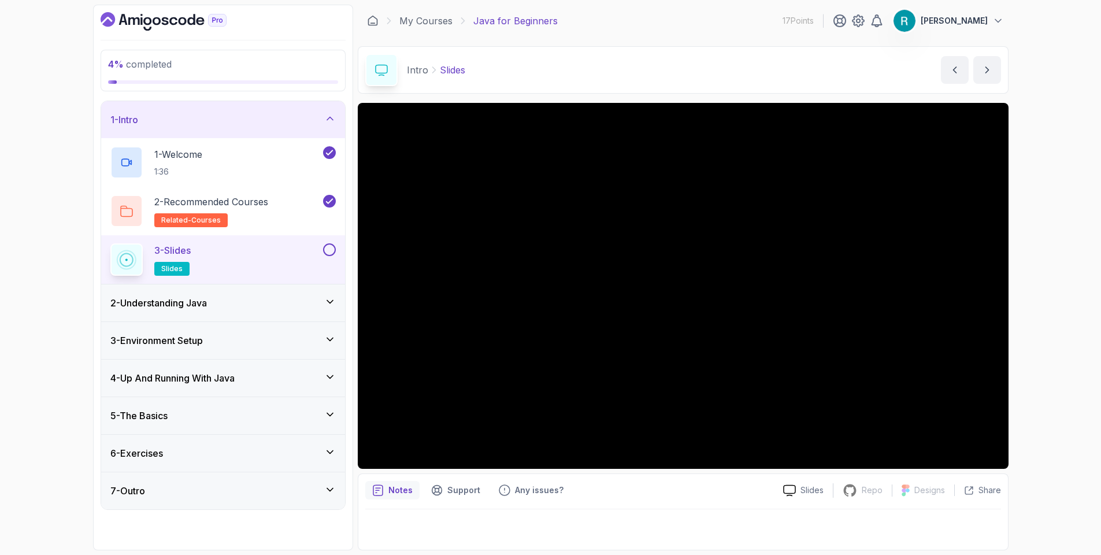
click at [1032, 200] on div "4 % completed 1 - Intro 1 - Welcome 1:36 2 - Recommended Courses related-course…" at bounding box center [550, 277] width 1101 height 555
click at [1013, 261] on section "4 % completed 1 - Intro 1 - Welcome 1:36 2 - Recommended Courses related-course…" at bounding box center [550, 277] width 925 height 555
click at [1073, 209] on div "4 % completed 1 - Intro 1 - Welcome 1:36 2 - Recommended Courses related-course…" at bounding box center [550, 277] width 1101 height 555
click at [1064, 223] on div "4 % completed 1 - Intro 1 - Welcome 1:36 2 - Recommended Courses related-course…" at bounding box center [550, 277] width 1101 height 555
click at [308, 294] on div "2 - Understanding Java" at bounding box center [223, 302] width 244 height 37
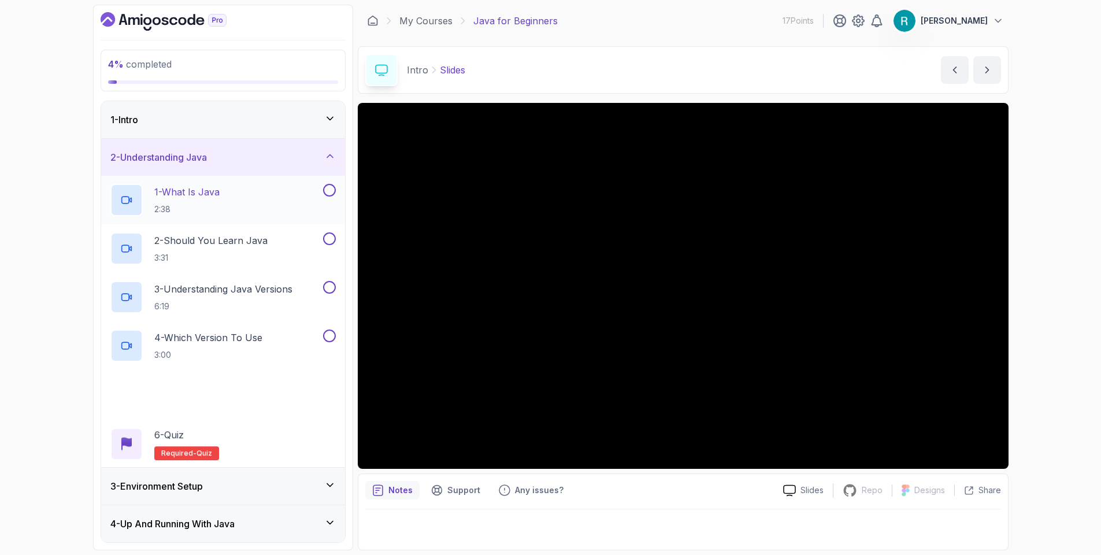
click at [294, 206] on div "1 - What Is Java 2:38" at bounding box center [215, 200] width 210 height 32
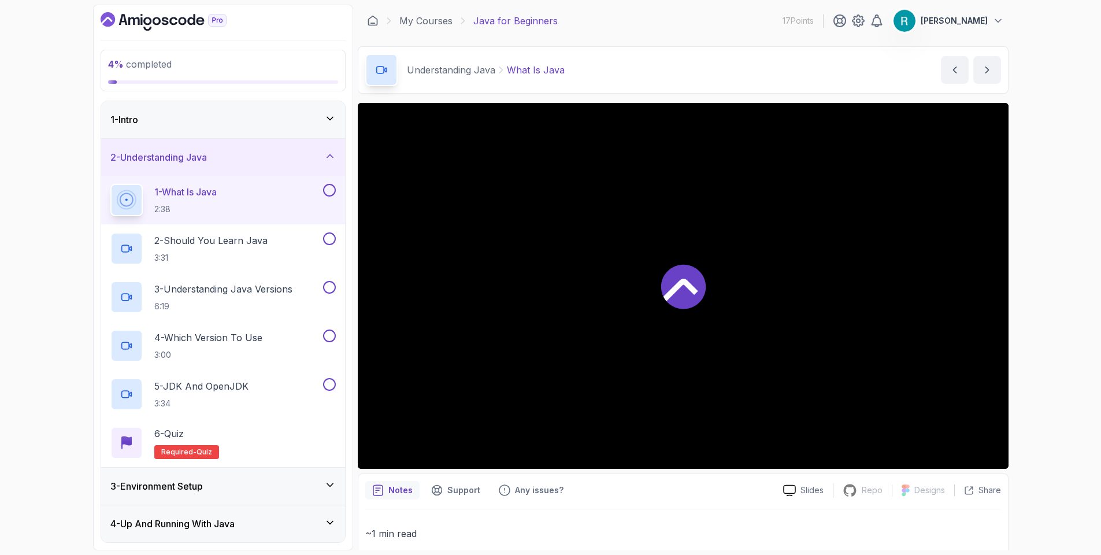
click at [318, 115] on div "1 - Intro" at bounding box center [222, 120] width 225 height 14
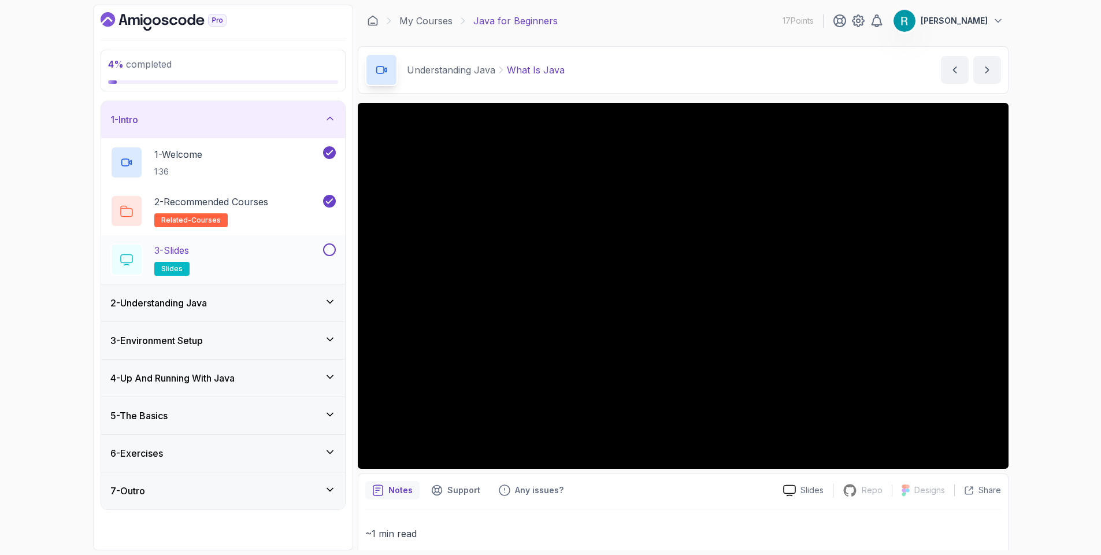
click at [332, 241] on div "3 - Slides slides" at bounding box center [223, 259] width 244 height 49
click at [332, 248] on button at bounding box center [329, 249] width 13 height 13
click at [305, 258] on div "3 - Slides slides" at bounding box center [215, 259] width 210 height 32
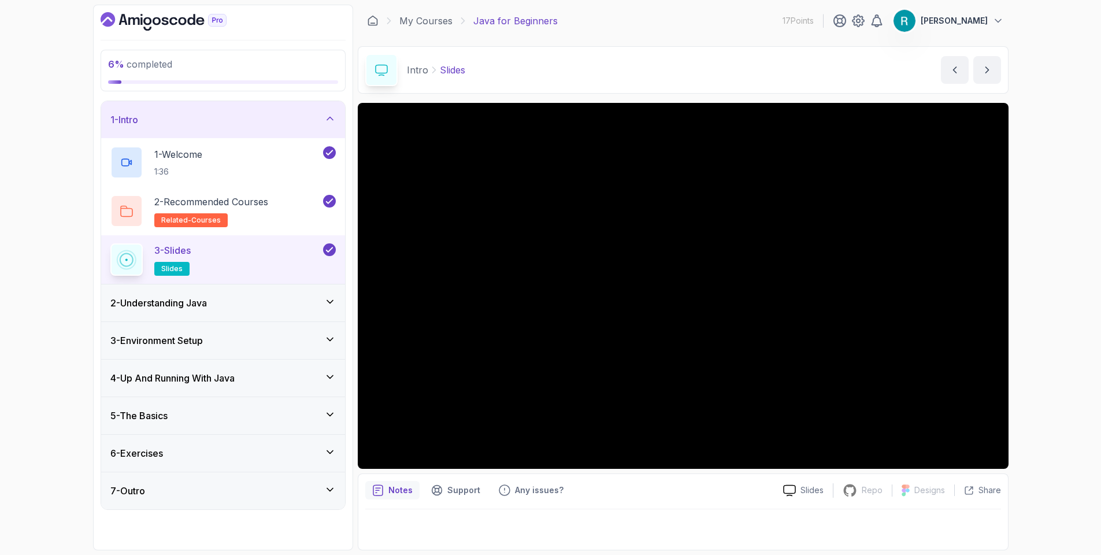
click at [299, 305] on div "2 - Understanding Java" at bounding box center [222, 303] width 225 height 14
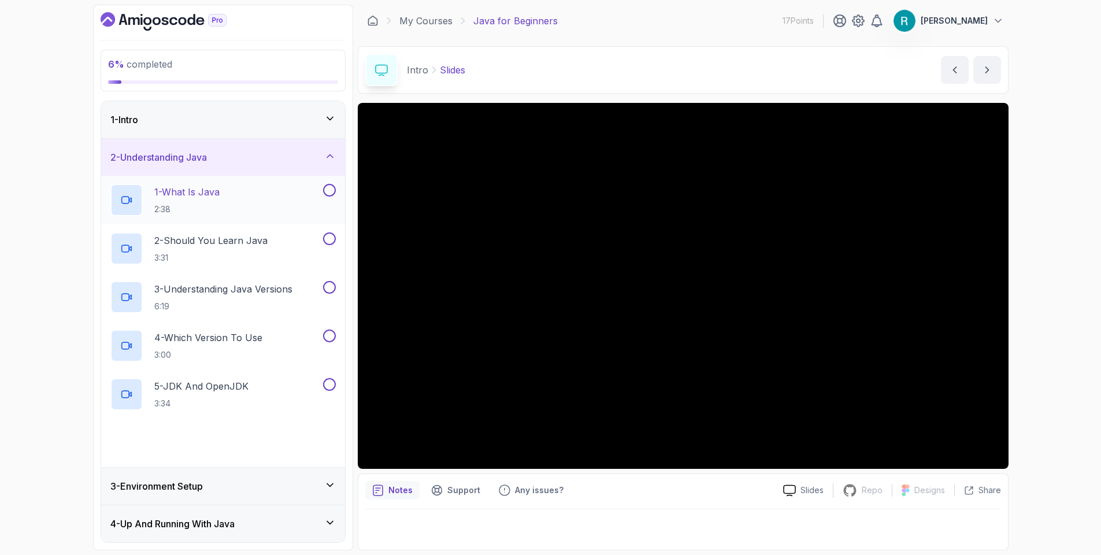
click at [287, 201] on div "1 - What Is Java 2:38" at bounding box center [215, 200] width 210 height 32
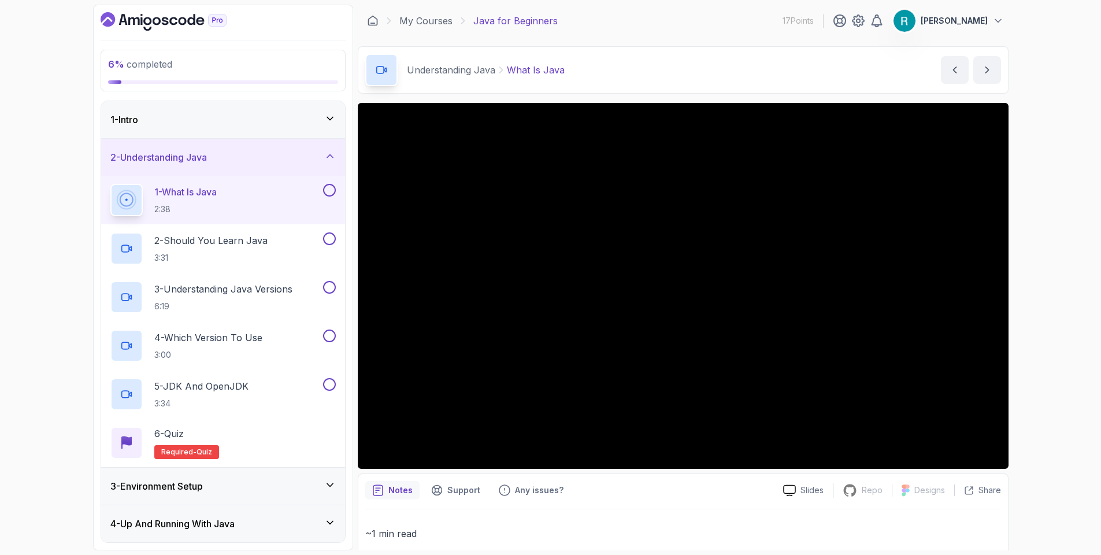
click at [1044, 174] on div "6 % completed 1 - Intro 2 - Understanding Java 1 - What Is Java 2:38 2 - Should…" at bounding box center [550, 277] width 1101 height 555
click at [1079, 201] on div "6 % completed 1 - Intro 2 - Understanding Java 1 - What Is Java 2:38 2 - Should…" at bounding box center [550, 277] width 1101 height 555
click at [332, 190] on button at bounding box center [329, 190] width 13 height 13
click at [306, 238] on div "2 - Should You Learn Java 3:31" at bounding box center [215, 248] width 210 height 32
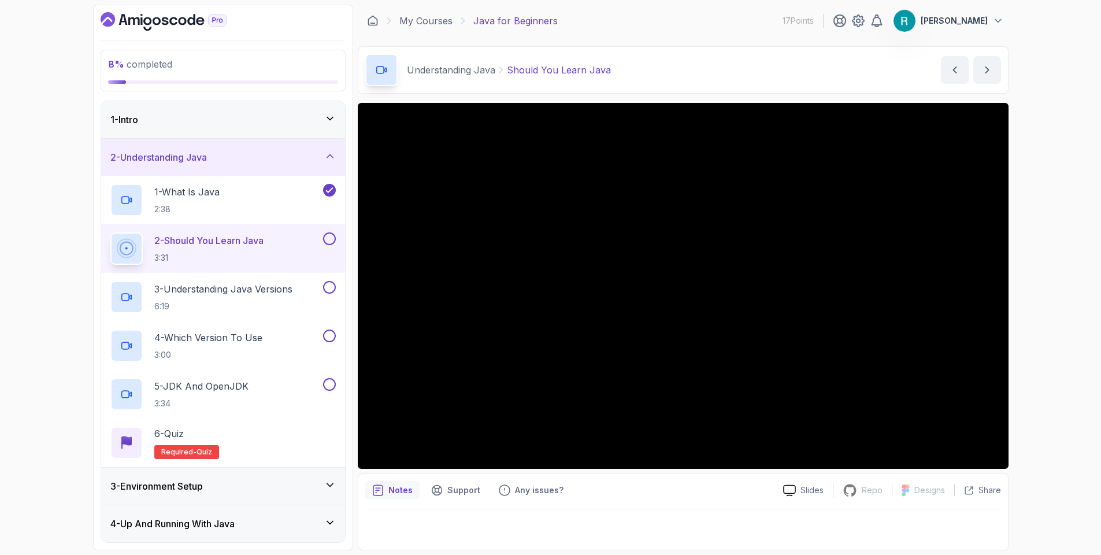
click at [333, 239] on button at bounding box center [329, 238] width 13 height 13
click at [329, 289] on button at bounding box center [329, 287] width 13 height 13
click at [332, 337] on button at bounding box center [329, 335] width 13 height 13
click at [331, 384] on button at bounding box center [329, 384] width 13 height 13
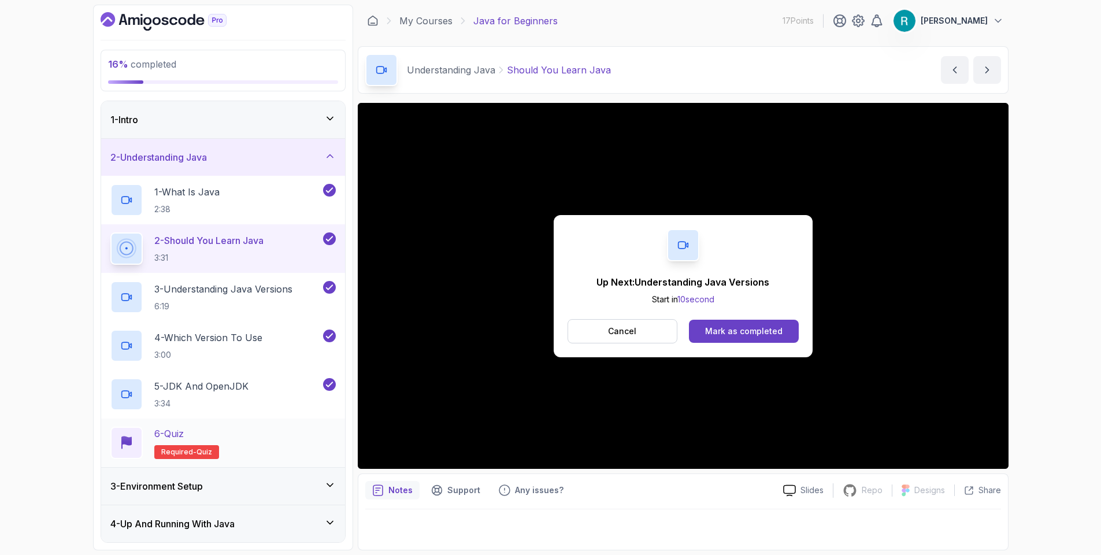
click at [304, 441] on div "6 - Quiz Required- quiz" at bounding box center [222, 443] width 225 height 32
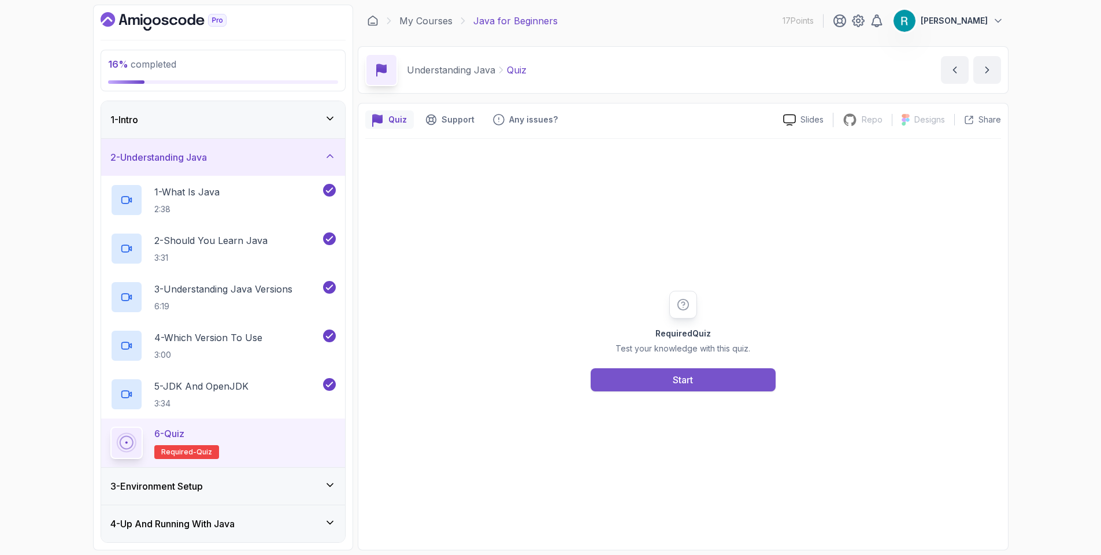
click at [658, 390] on button "Start" at bounding box center [683, 379] width 185 height 23
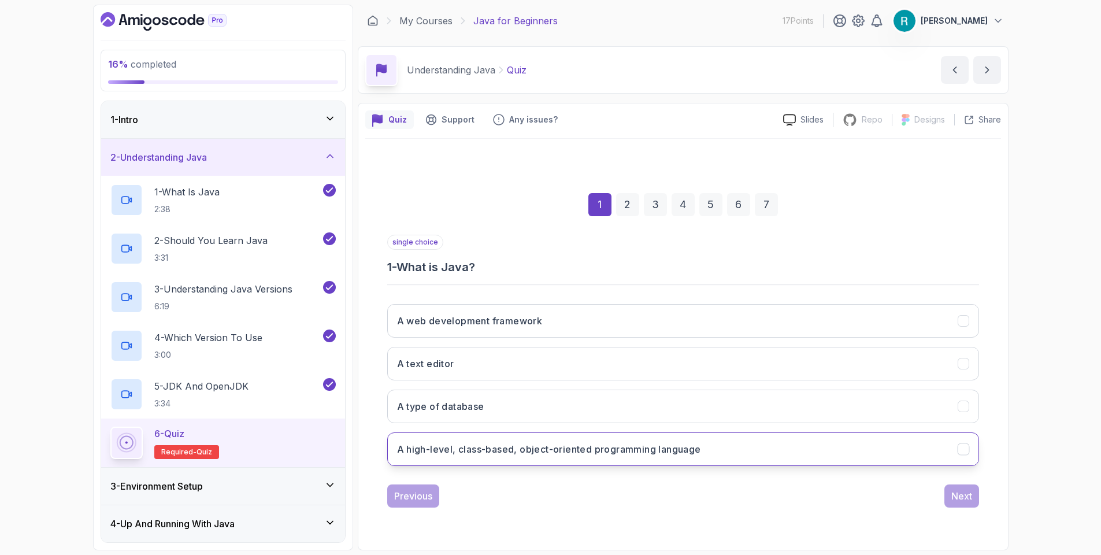
click at [589, 451] on h3 "A high-level, class-based, object-oriented programming language" at bounding box center [549, 449] width 304 height 14
click at [979, 495] on button "Next" at bounding box center [961, 495] width 35 height 23
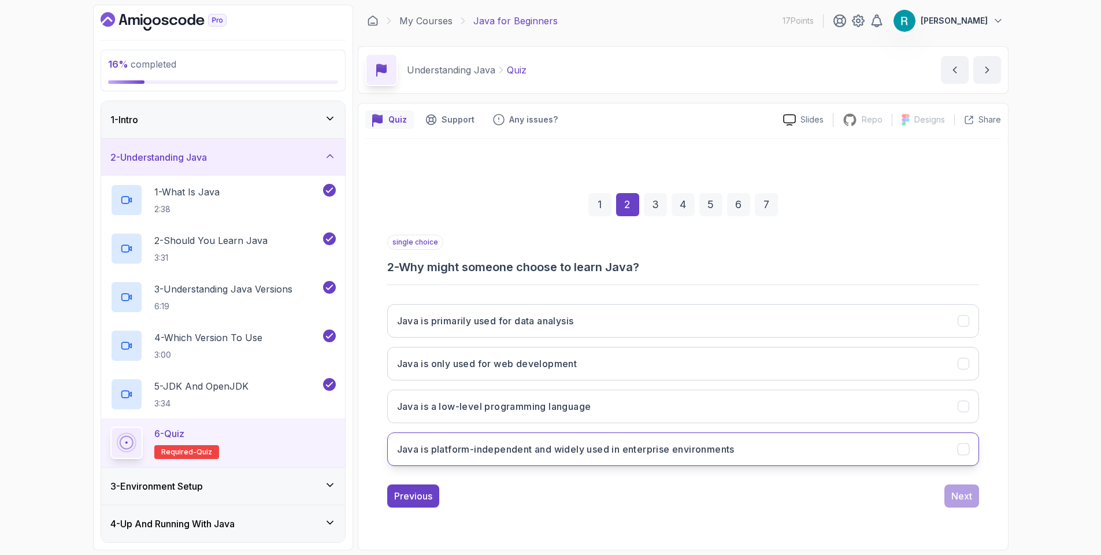
click at [821, 450] on button "Java is platform-independent and widely used in enterprise environments" at bounding box center [683, 449] width 592 height 34
click at [957, 493] on div "Next" at bounding box center [961, 496] width 21 height 14
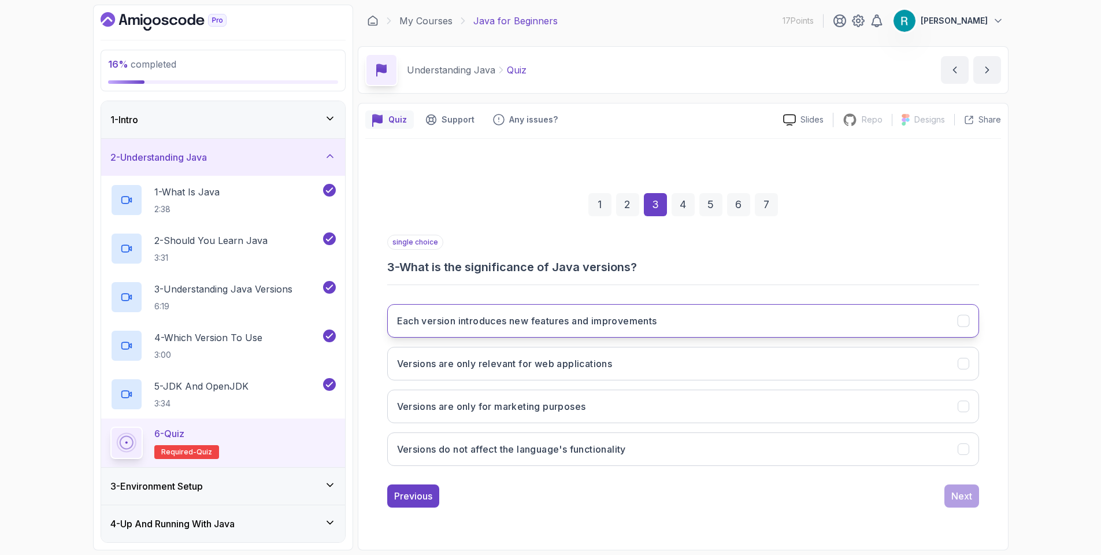
click at [766, 325] on button "Each version introduces new features and improvements" at bounding box center [683, 321] width 592 height 34
click at [951, 498] on div "Next" at bounding box center [961, 496] width 21 height 14
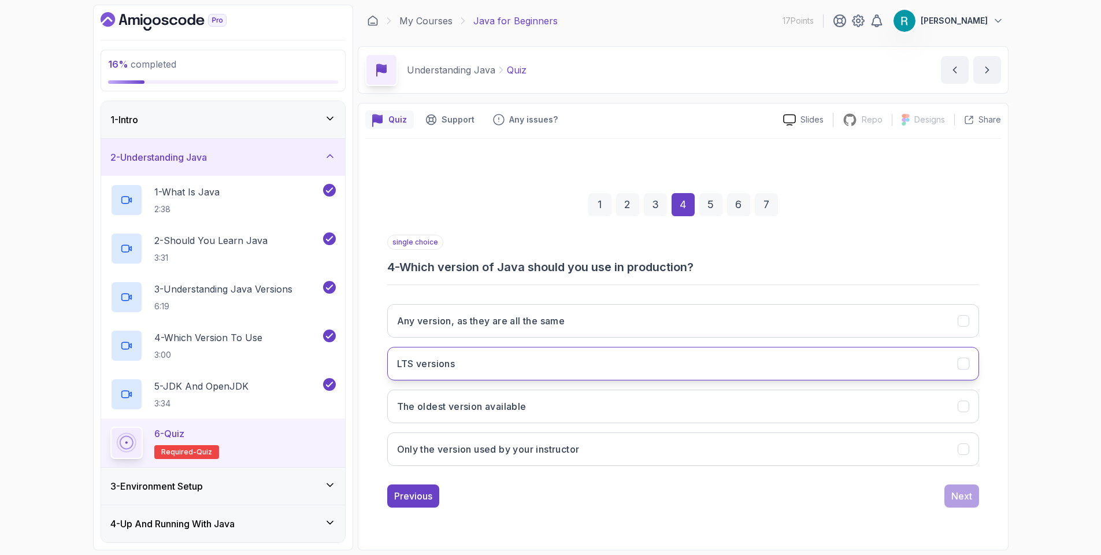
click at [750, 360] on button "LTS versions" at bounding box center [683, 364] width 592 height 34
click at [957, 490] on div "Next" at bounding box center [961, 496] width 21 height 14
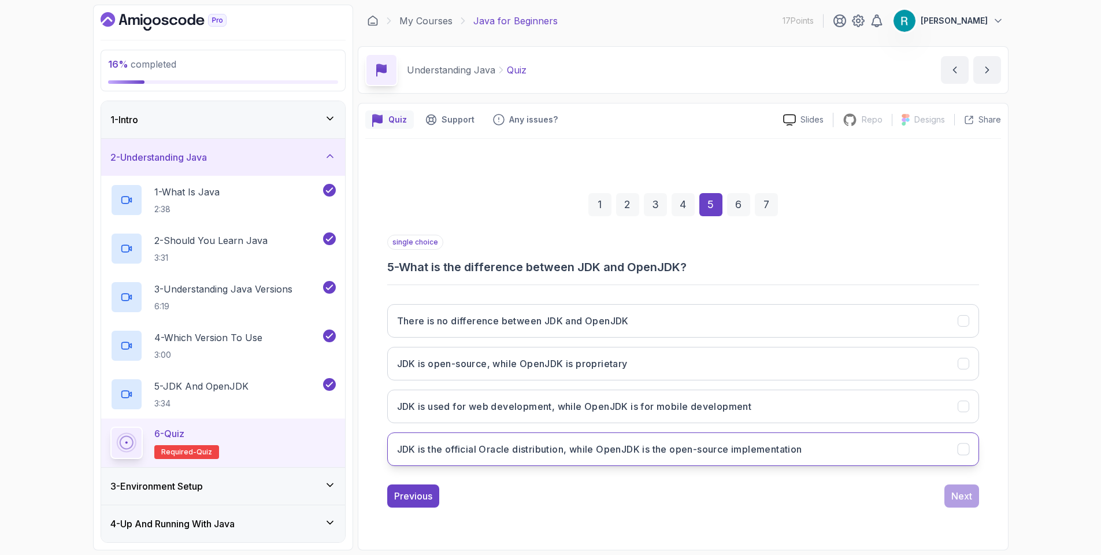
click at [879, 455] on button "JDK is the official Oracle distribution, while OpenJDK is the open-source imple…" at bounding box center [683, 449] width 592 height 34
click at [965, 492] on div "Next" at bounding box center [961, 496] width 21 height 14
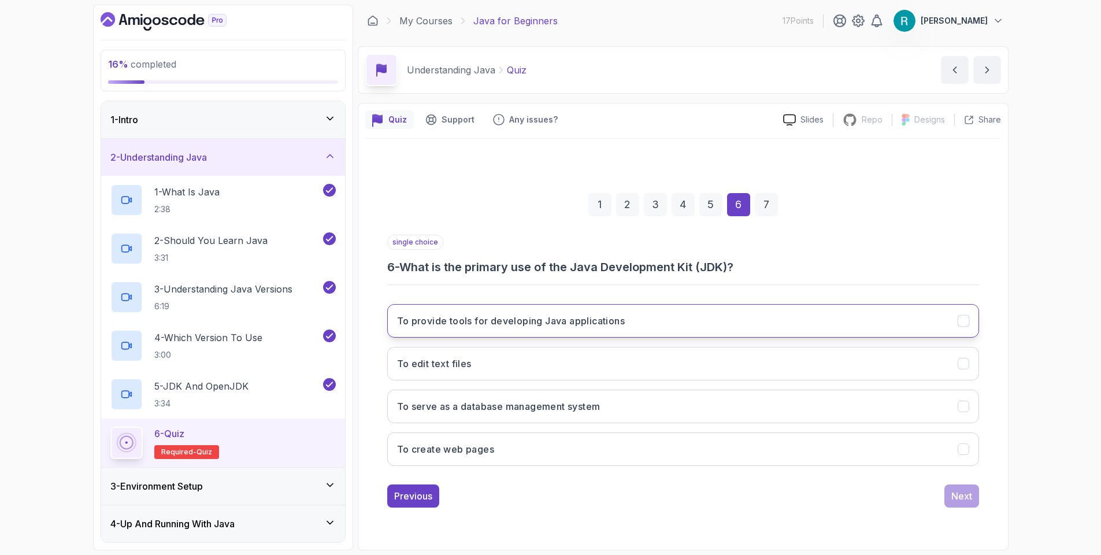
click at [721, 313] on button "To provide tools for developing Java applications" at bounding box center [683, 321] width 592 height 34
click at [964, 492] on div "Next" at bounding box center [961, 496] width 21 height 14
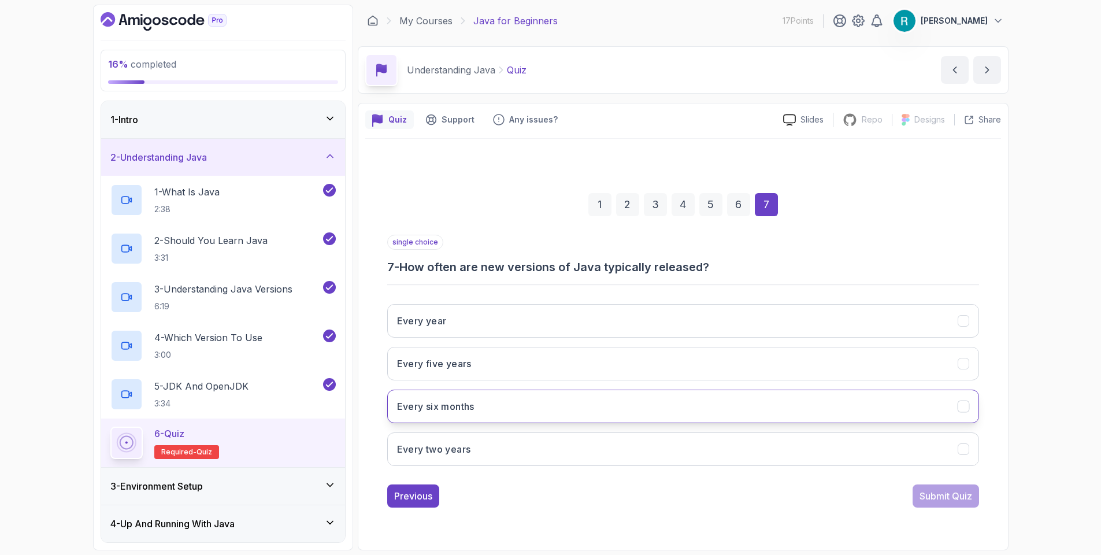
click at [695, 406] on button "Every six months" at bounding box center [683, 407] width 592 height 34
click at [946, 499] on div "Submit Quiz" at bounding box center [946, 496] width 53 height 14
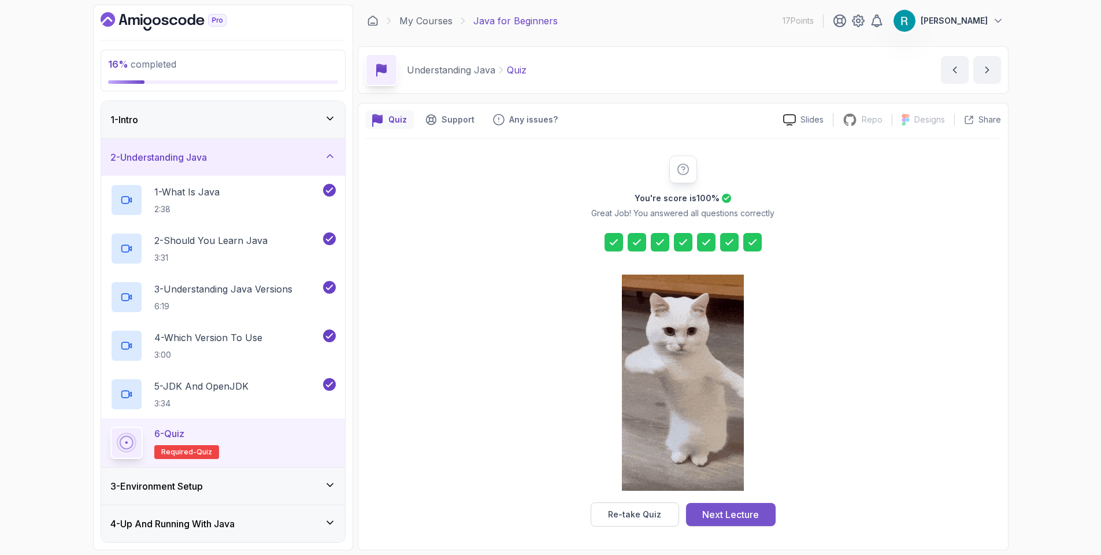
click at [760, 517] on button "Next Lecture" at bounding box center [731, 514] width 90 height 23
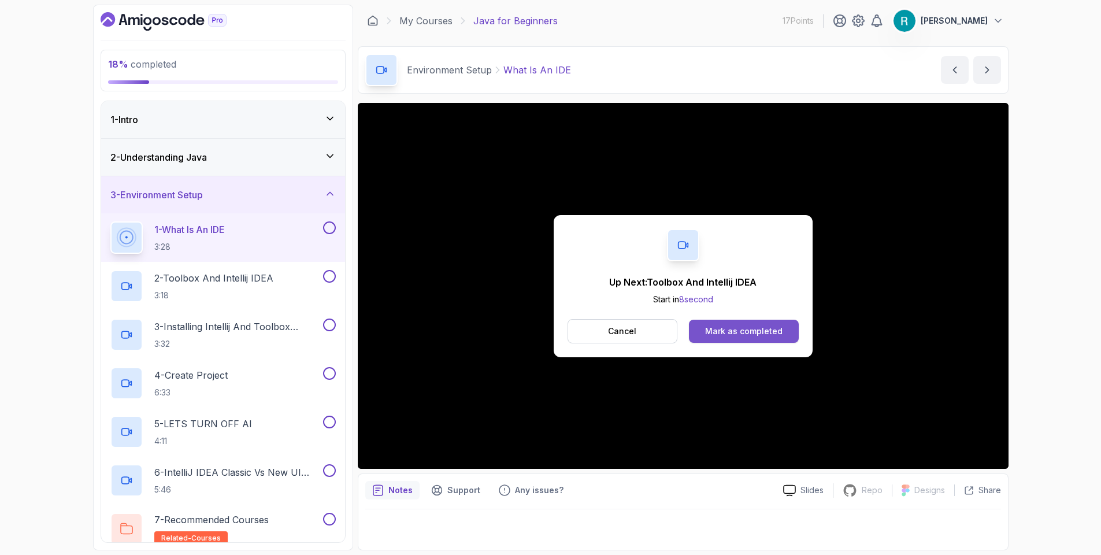
click at [732, 328] on div "Mark as completed" at bounding box center [743, 331] width 77 height 12
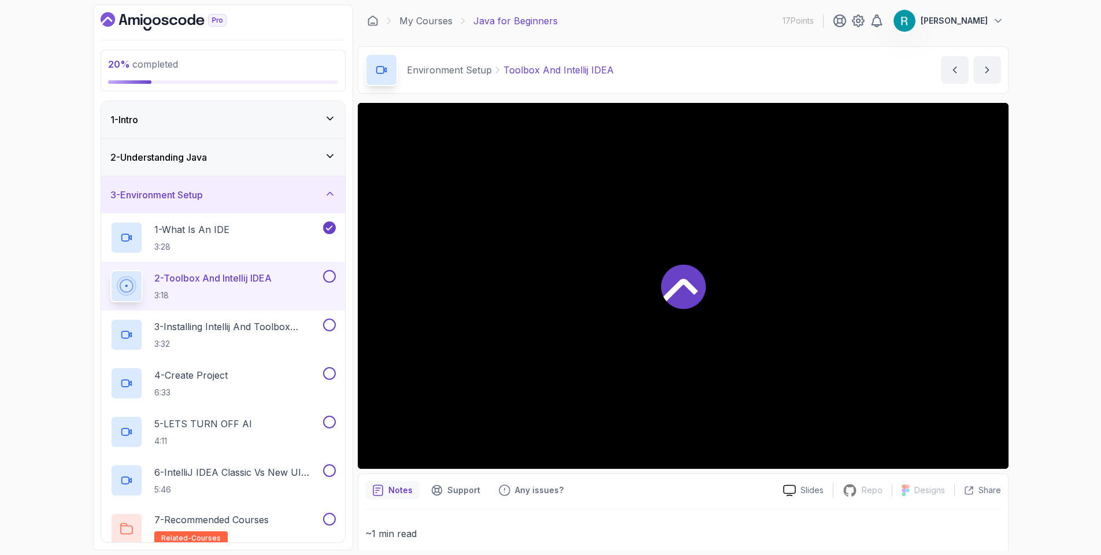
click at [276, 161] on div "2 - Understanding Java" at bounding box center [222, 157] width 225 height 14
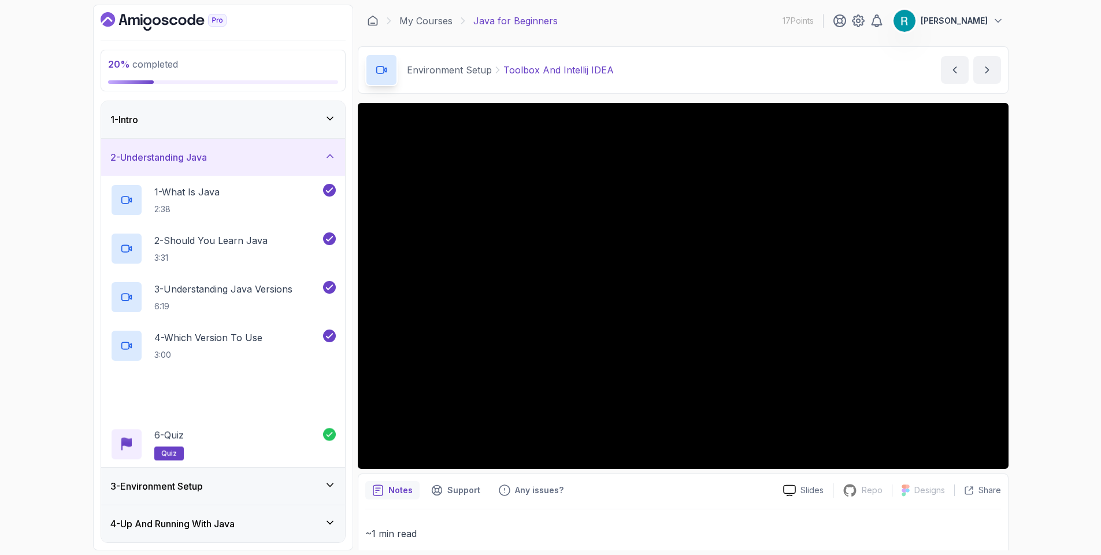
click at [281, 116] on div "1 - Intro" at bounding box center [222, 120] width 225 height 14
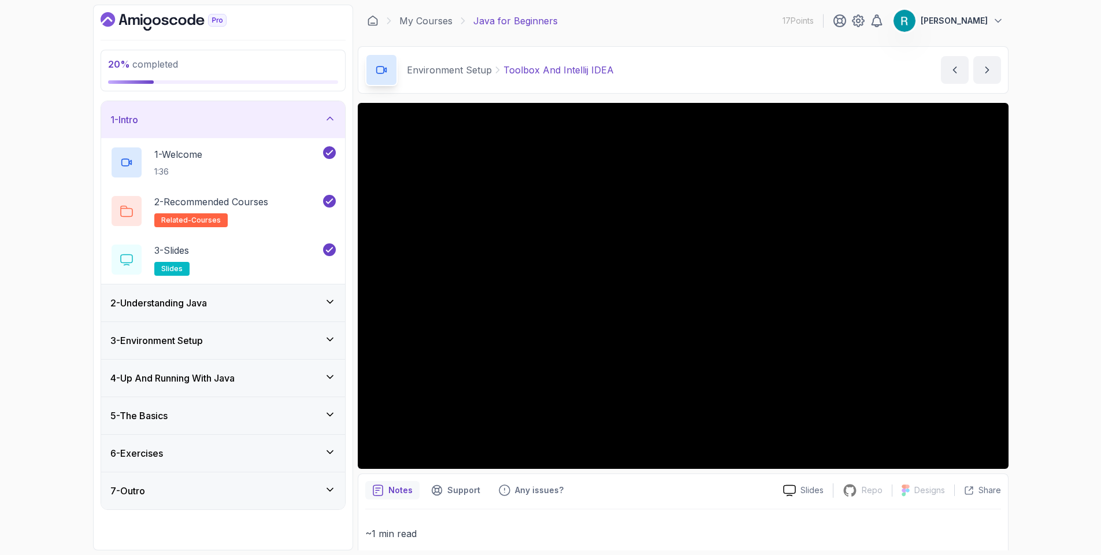
click at [281, 116] on div "1 - Intro" at bounding box center [222, 120] width 225 height 14
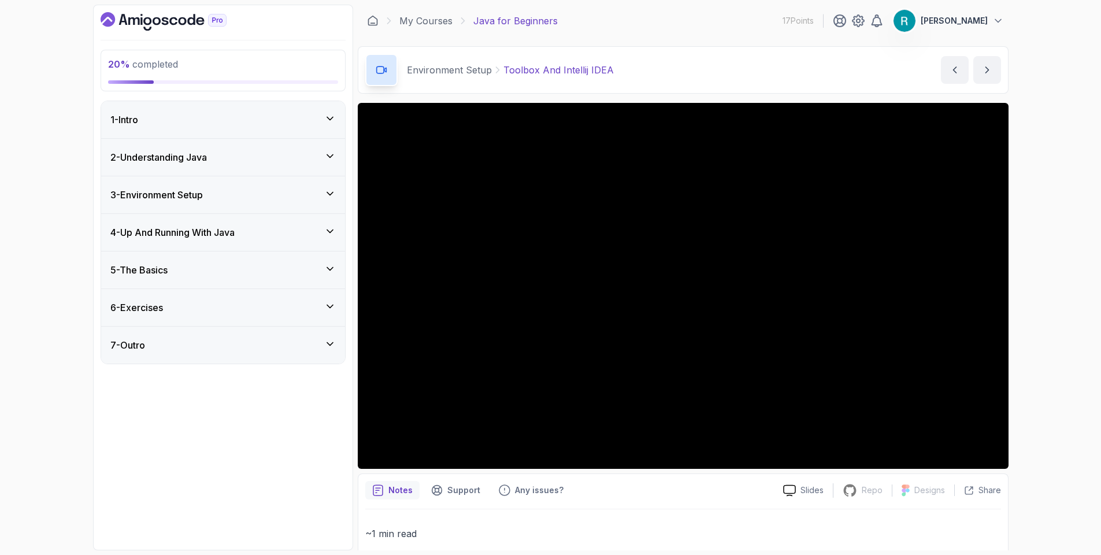
click at [280, 150] on div "2 - Understanding Java" at bounding box center [222, 157] width 225 height 14
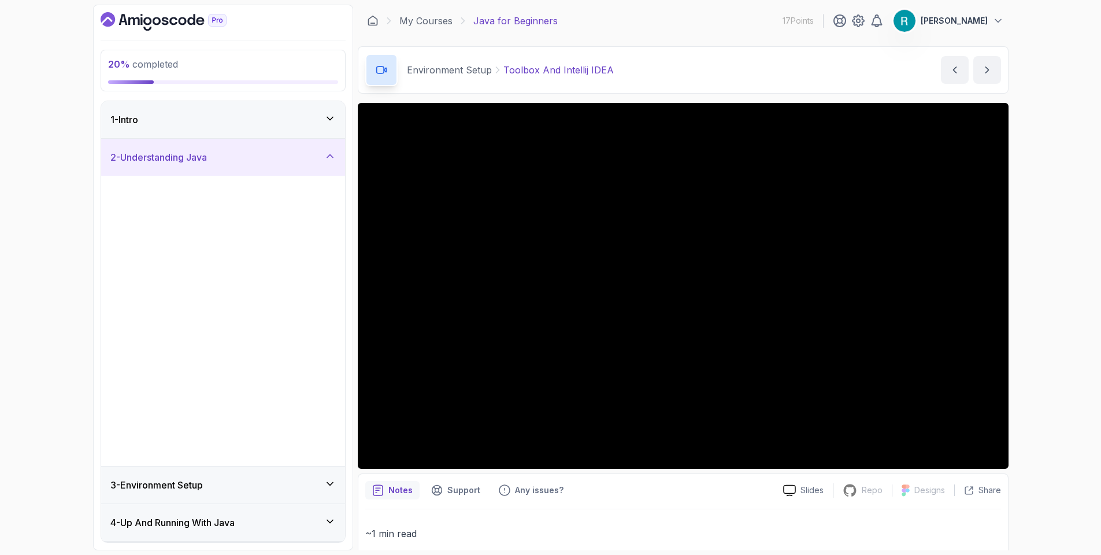
click at [278, 161] on div "2 - Understanding Java" at bounding box center [222, 157] width 225 height 14
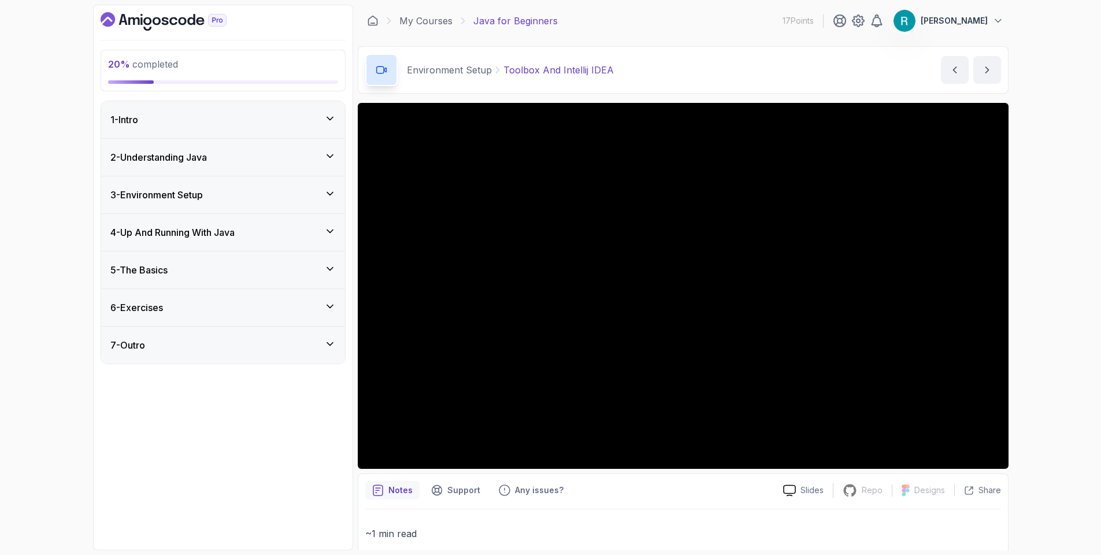
click at [269, 183] on div "3 - Environment Setup" at bounding box center [223, 194] width 244 height 37
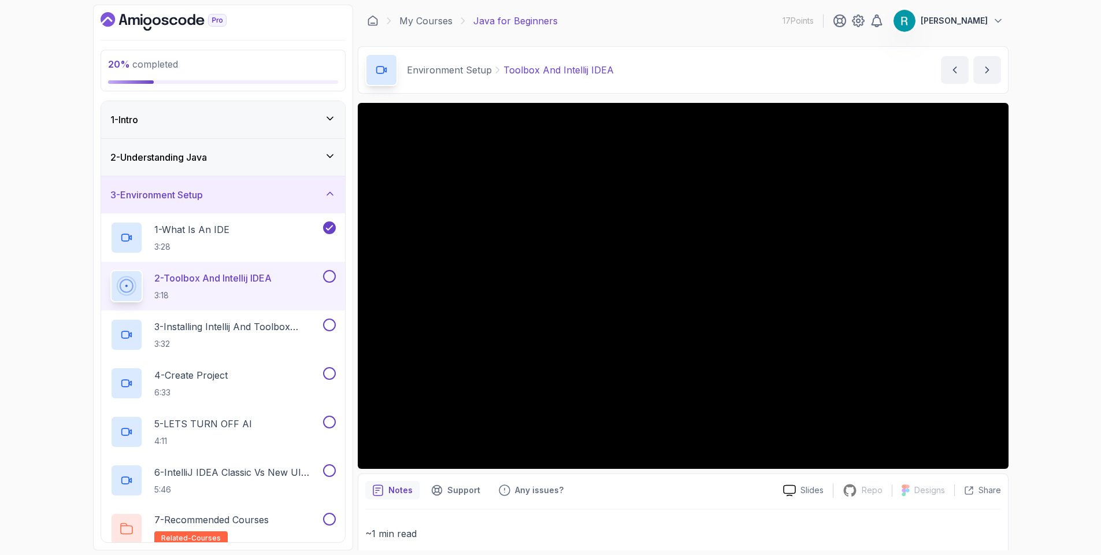
drag, startPoint x: 1053, startPoint y: 215, endPoint x: 1043, endPoint y: 218, distance: 10.2
click at [1050, 216] on div "20 % completed 1 - Intro 2 - Understanding Java 3 - Environment Setup 1 - What …" at bounding box center [550, 277] width 1101 height 555
click at [1027, 294] on div "20 % completed 1 - Intro 2 - Understanding Java 3 - Environment Setup 1 - What …" at bounding box center [550, 277] width 1101 height 555
click at [1036, 269] on div "20 % completed 1 - Intro 2 - Understanding Java 3 - Environment Setup 1 - What …" at bounding box center [550, 277] width 1101 height 555
click at [328, 280] on button at bounding box center [329, 276] width 13 height 13
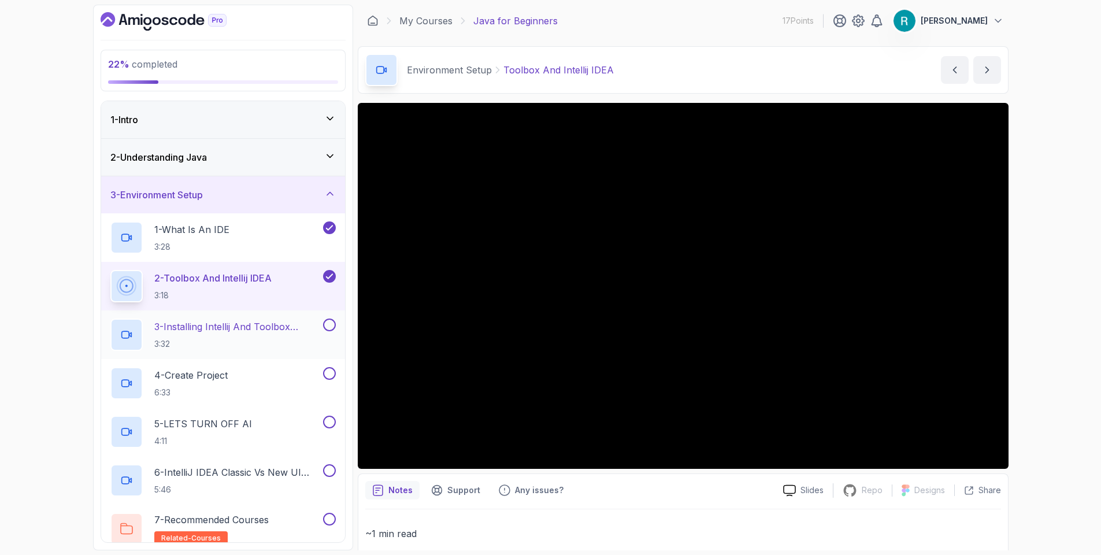
click at [285, 329] on p "3 - Installing Intellij And Toolbox Configuration" at bounding box center [237, 327] width 166 height 14
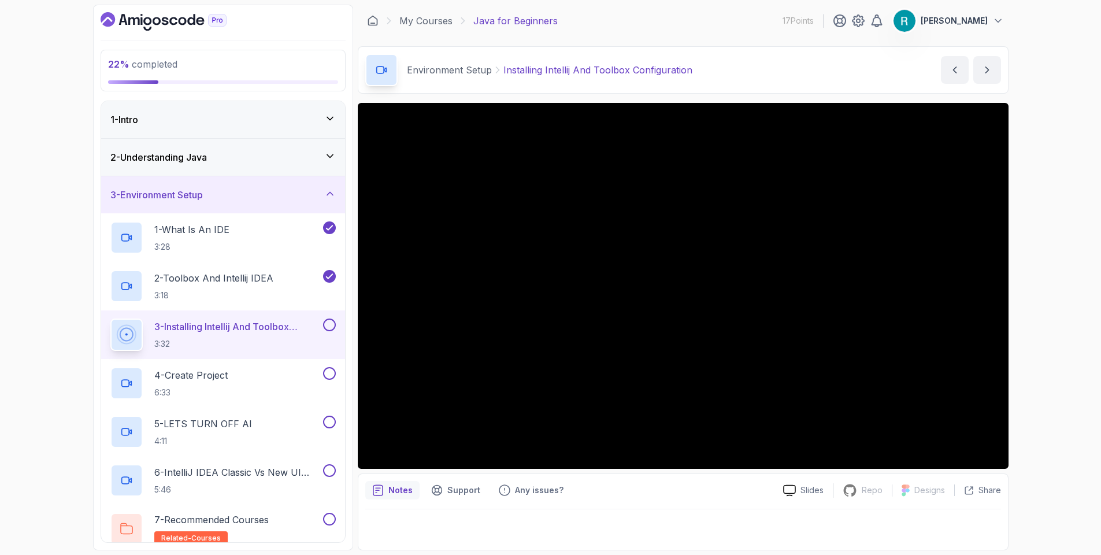
click at [330, 328] on button at bounding box center [329, 324] width 13 height 13
click at [311, 379] on div "4 - Create Project 6:33" at bounding box center [215, 383] width 210 height 32
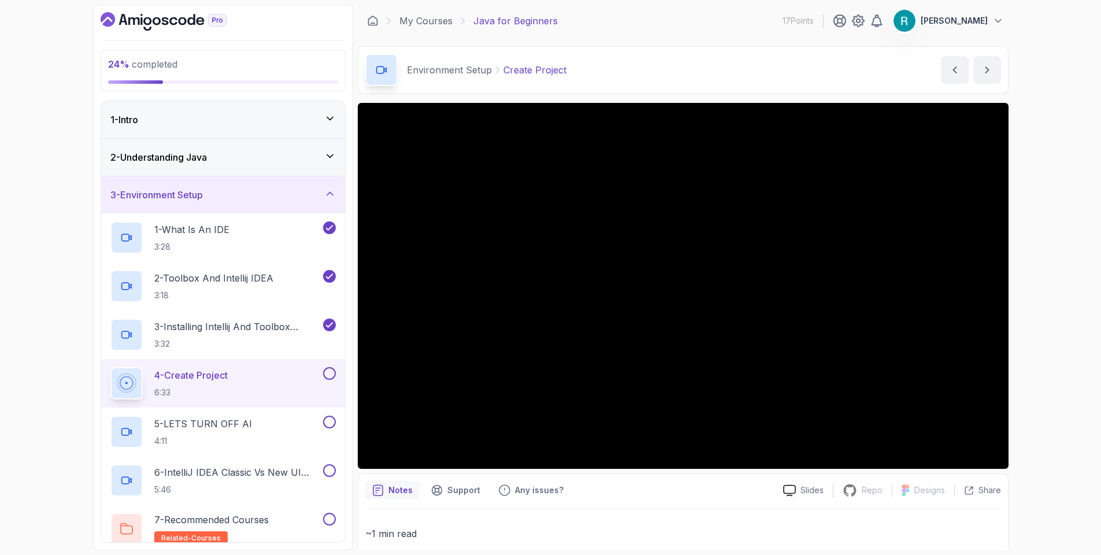
click at [1075, 334] on div "24 % completed 1 - Intro 2 - Understanding Java 3 - Environment Setup 1 - What …" at bounding box center [550, 277] width 1101 height 555
click at [1035, 280] on div "24 % completed 1 - Intro 2 - Understanding Java 3 - Environment Setup 1 - What …" at bounding box center [550, 277] width 1101 height 555
click at [19, 207] on div "24 % completed 1 - Intro 2 - Understanding Java 3 - Environment Setup 1 - What …" at bounding box center [550, 277] width 1101 height 555
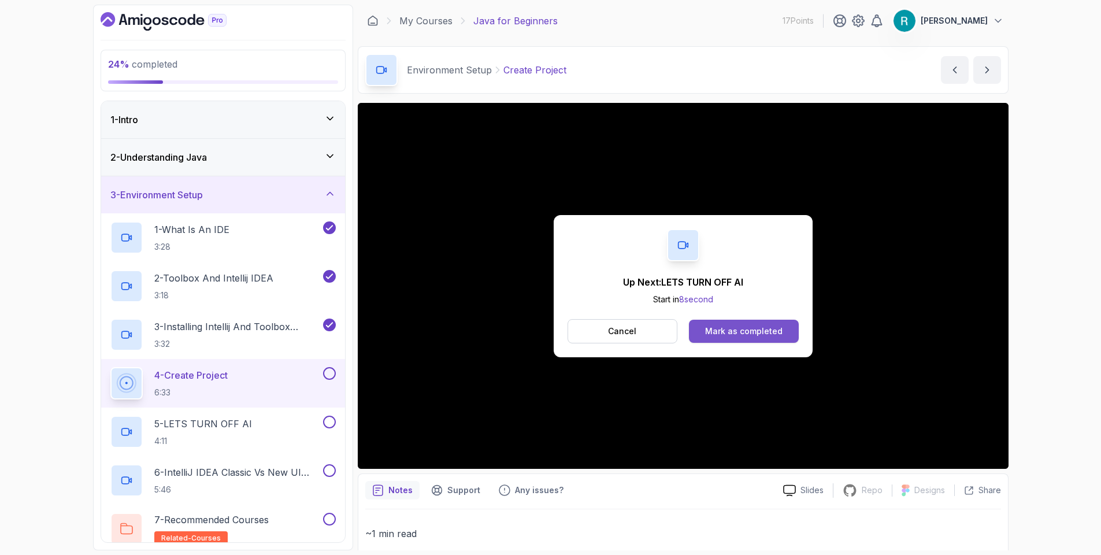
click at [726, 332] on div "Mark as completed" at bounding box center [743, 331] width 77 height 12
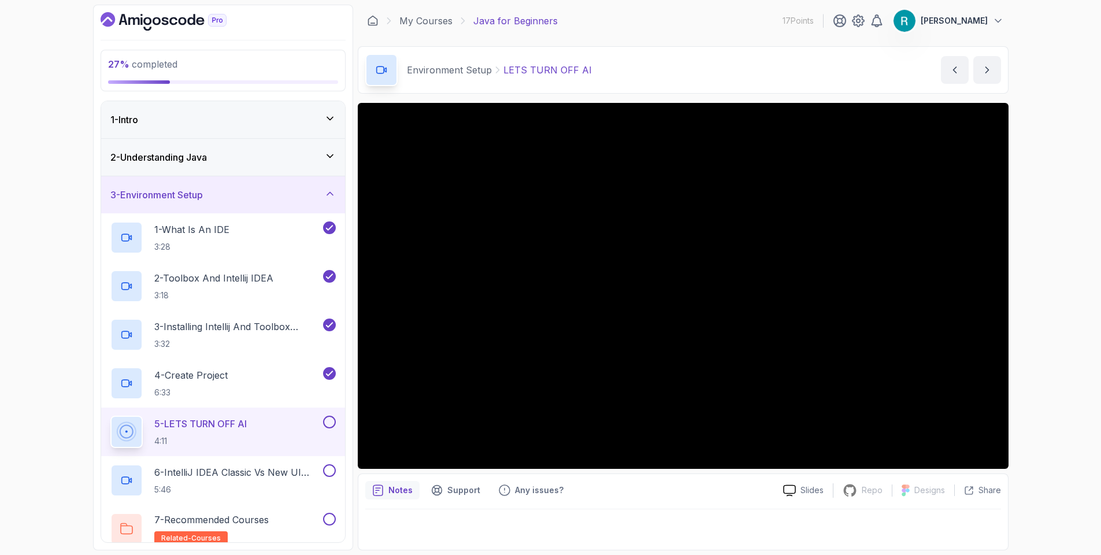
click at [334, 418] on button at bounding box center [329, 422] width 13 height 13
click at [287, 481] on h2 "6 - IntelliJ IDEA Classic Vs New UI (User Interface) 5:46" at bounding box center [237, 480] width 166 height 30
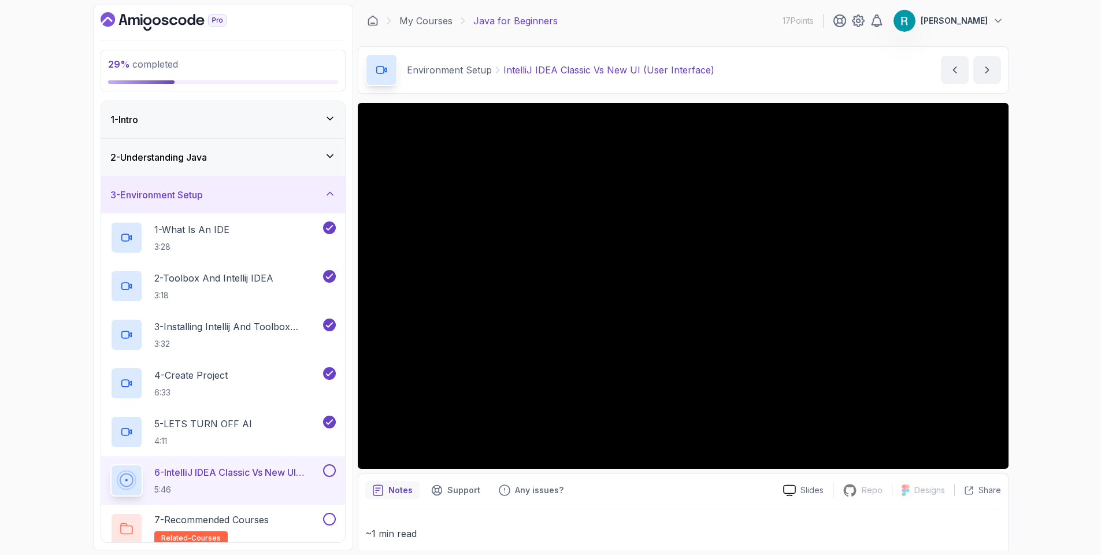
click at [324, 166] on div "2 - Understanding Java" at bounding box center [223, 157] width 244 height 37
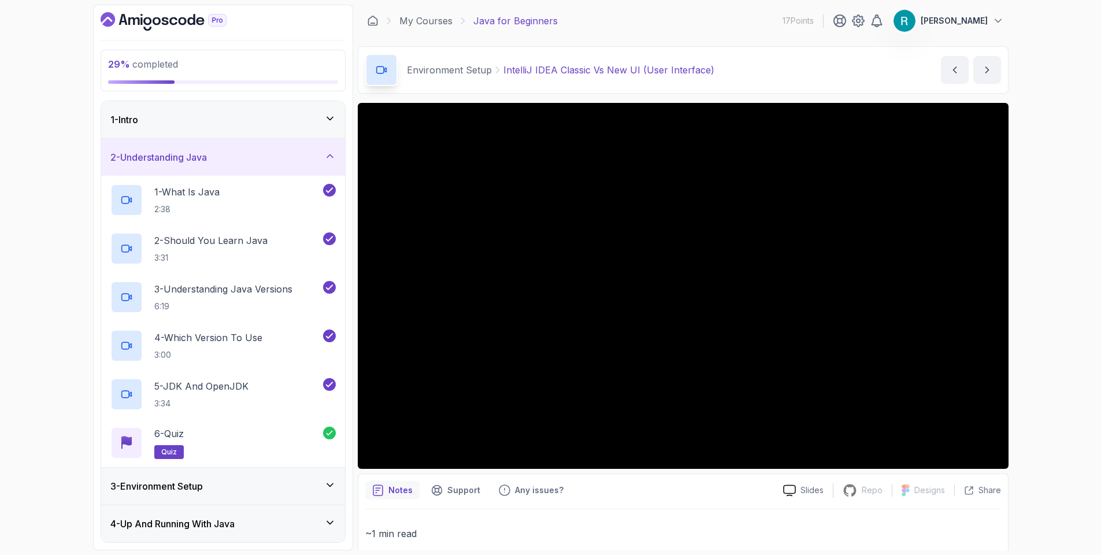
click at [325, 157] on icon at bounding box center [330, 156] width 12 height 12
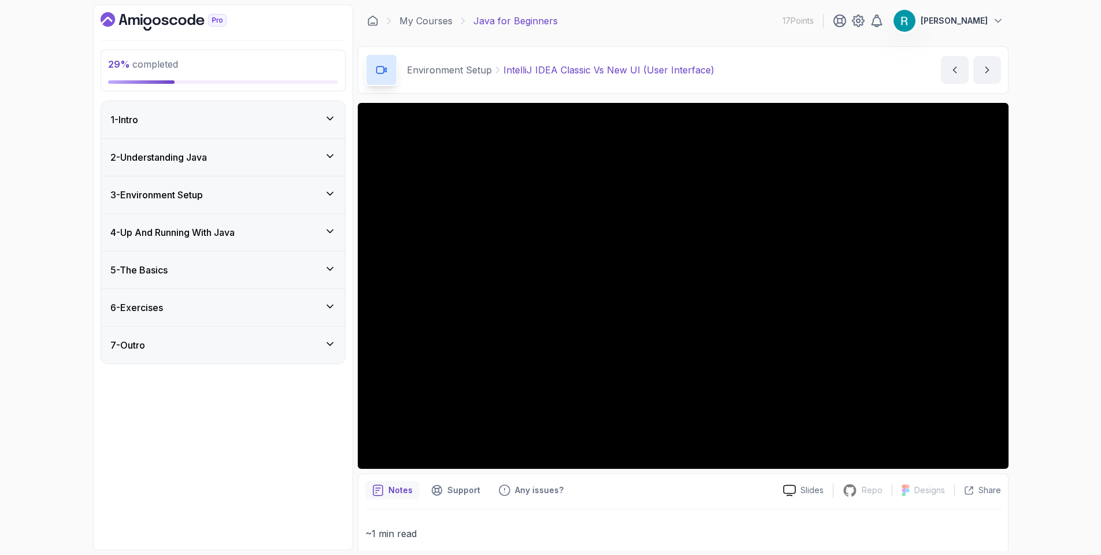
click at [333, 118] on icon at bounding box center [330, 119] width 12 height 12
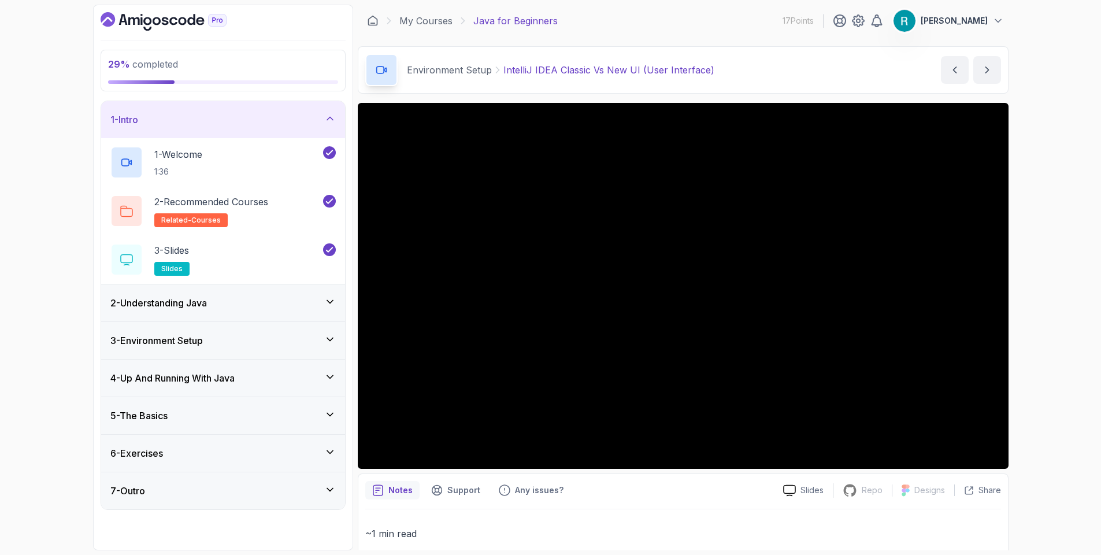
click at [333, 118] on icon at bounding box center [330, 119] width 12 height 12
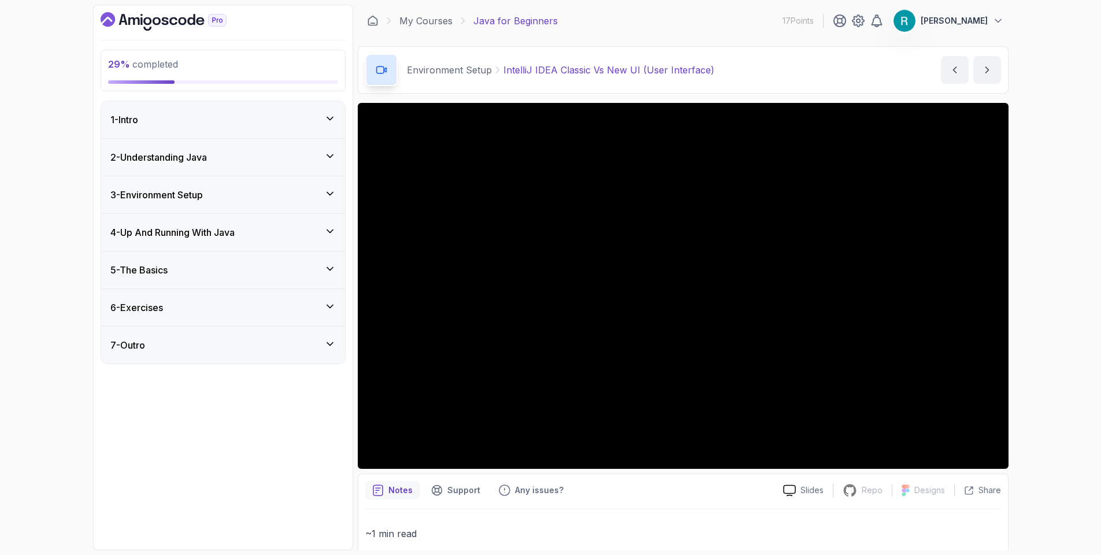
click at [334, 144] on div "2 - Understanding Java" at bounding box center [223, 157] width 244 height 37
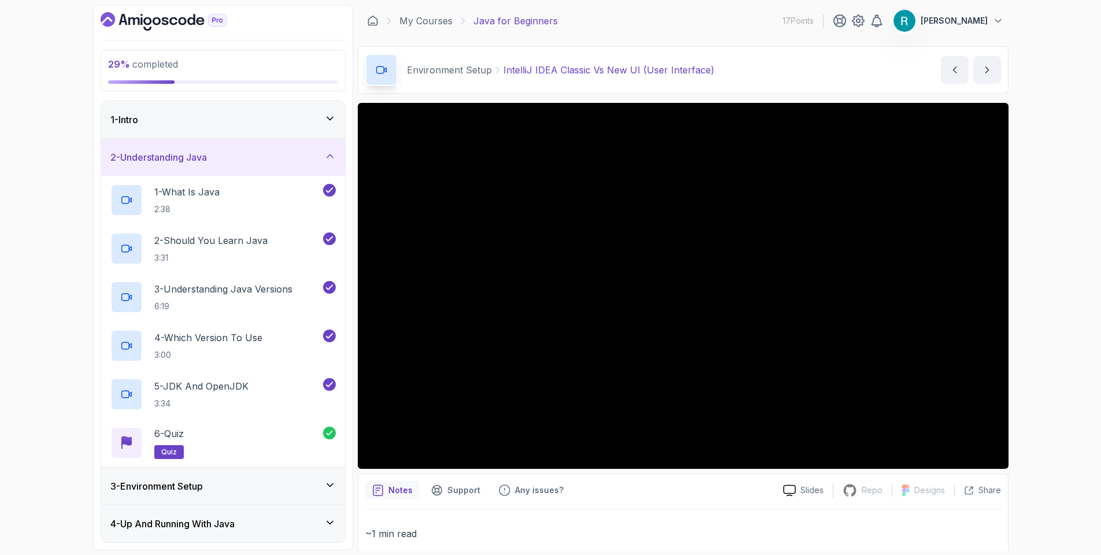
click at [334, 146] on div "2 - Understanding Java" at bounding box center [223, 157] width 244 height 37
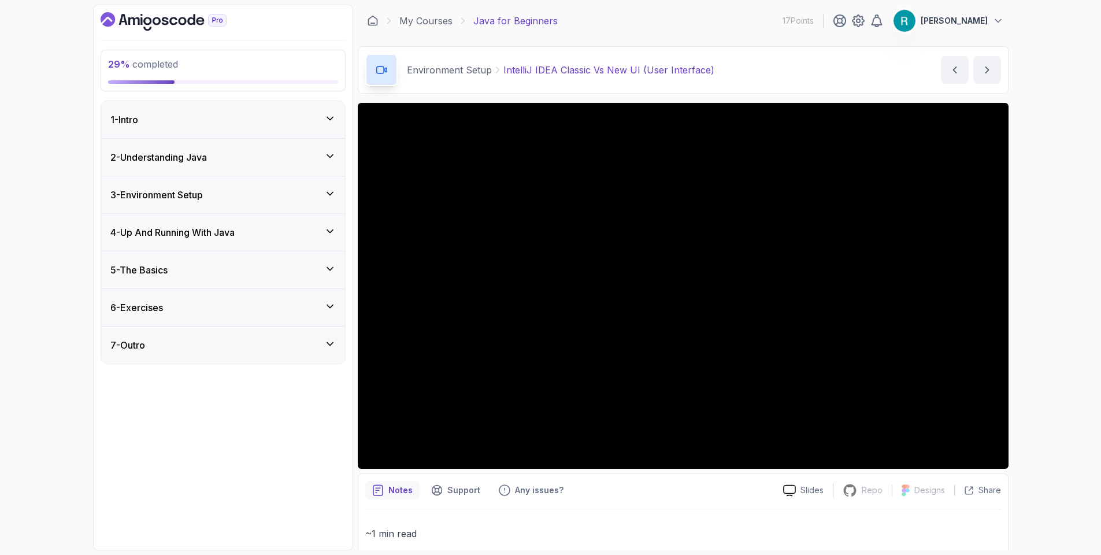
click at [332, 199] on icon at bounding box center [330, 194] width 12 height 12
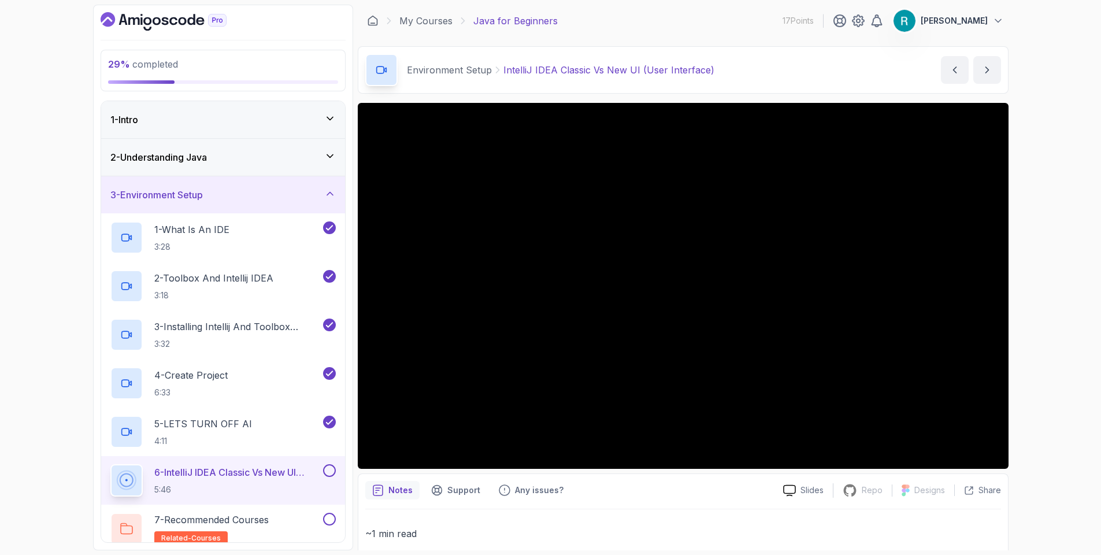
click at [652, 100] on main "My Courses Java for Beginners 17 Points Rafael Oliveira 3 - Environment Setup 2…" at bounding box center [683, 278] width 651 height 546
click at [1062, 227] on div "29 % completed 1 - Intro 2 - Understanding Java 3 - Environment Setup 1 - What …" at bounding box center [550, 277] width 1101 height 555
click at [1061, 225] on div "29 % completed 1 - Intro 2 - Understanding Java 3 - Environment Setup 1 - What …" at bounding box center [550, 277] width 1101 height 555
click at [1069, 243] on div "29 % completed 1 - Intro 2 - Understanding Java 3 - Environment Setup 1 - What …" at bounding box center [550, 277] width 1101 height 555
click at [1077, 205] on div "29 % completed 1 - Intro 2 - Understanding Java 3 - Environment Setup 1 - What …" at bounding box center [550, 277] width 1101 height 555
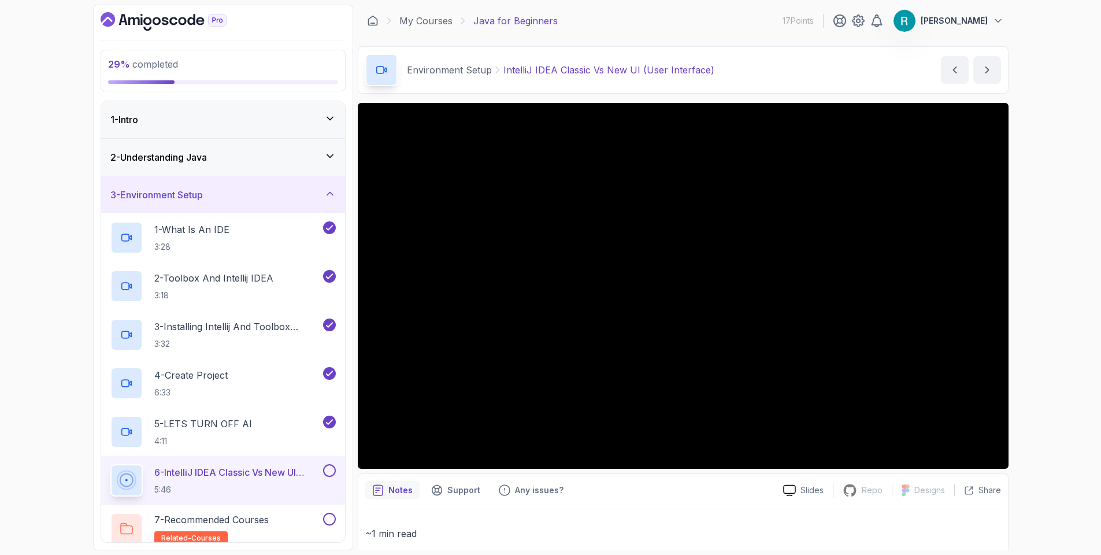
click at [321, 475] on div at bounding box center [328, 470] width 15 height 13
click at [327, 473] on button at bounding box center [329, 470] width 13 height 13
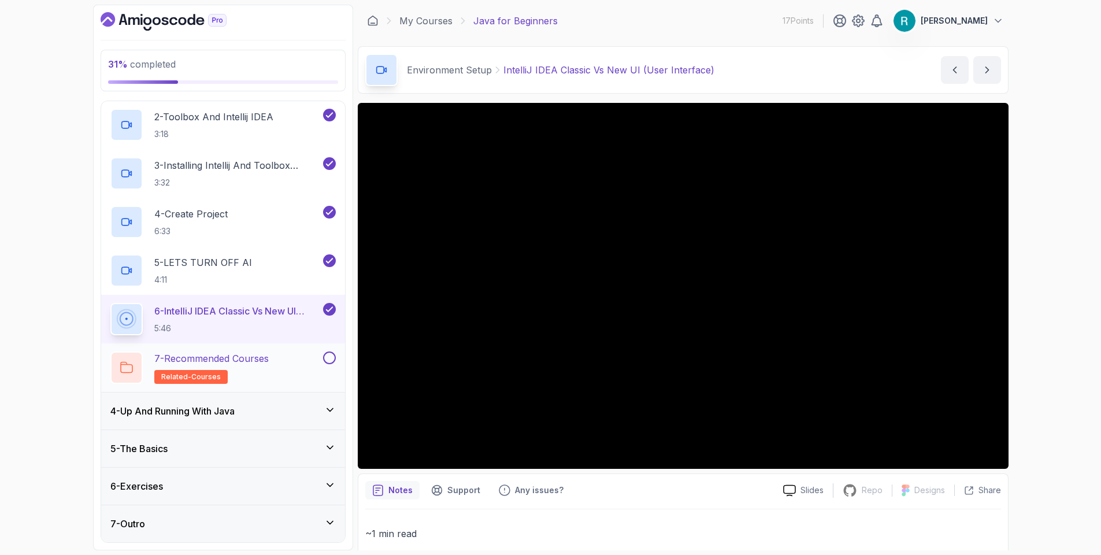
click at [295, 363] on div "7 - Recommended Courses related-courses" at bounding box center [215, 367] width 210 height 32
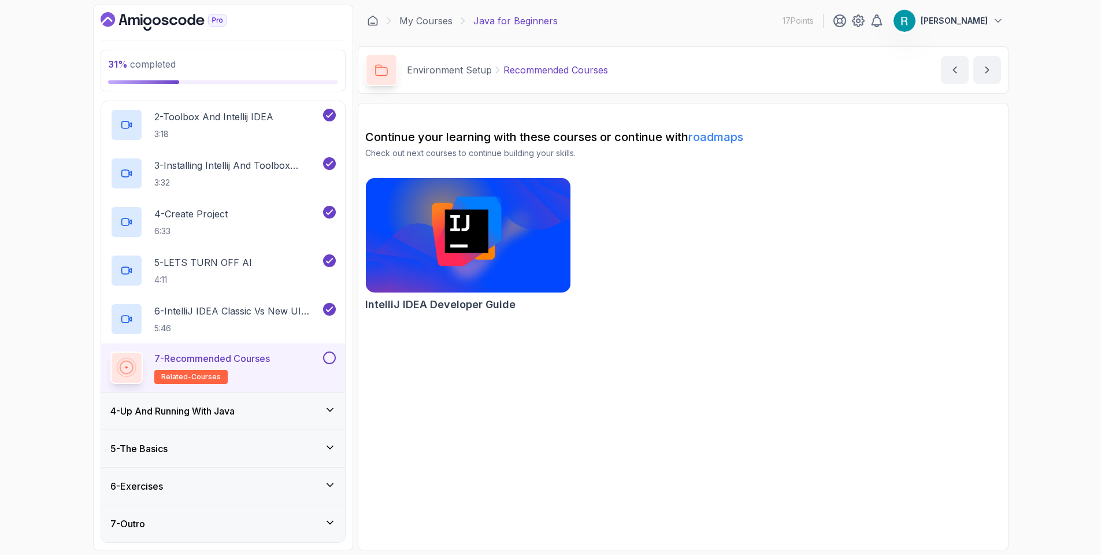
click at [330, 361] on button at bounding box center [329, 357] width 13 height 13
click at [292, 403] on div "4 - Up And Running With Java" at bounding box center [223, 410] width 244 height 37
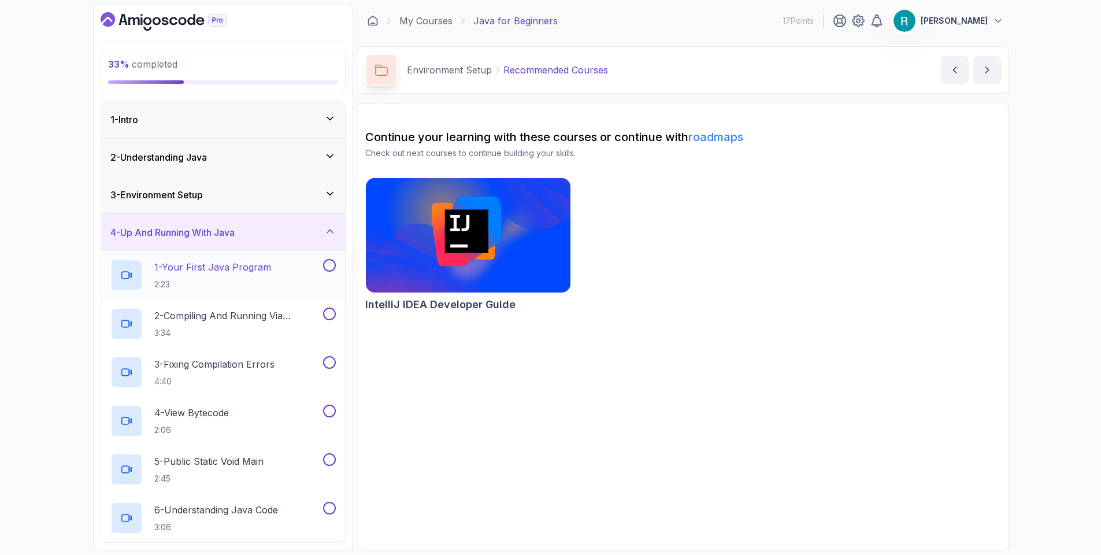
click at [305, 280] on div "1 - Your First Java Program 2:23" at bounding box center [215, 275] width 210 height 32
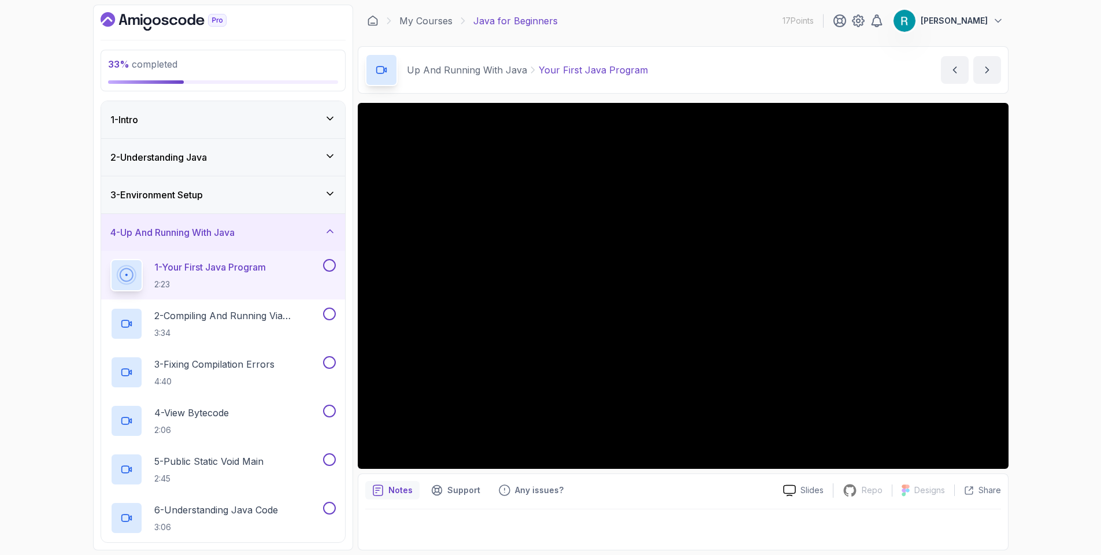
click at [1049, 314] on div "33 % completed 1 - Intro 2 - Understanding Java 3 - Environment Setup 4 - Up An…" at bounding box center [550, 277] width 1101 height 555
click at [1050, 289] on div "33 % completed 1 - Intro 2 - Understanding Java 3 - Environment Setup 4 - Up An…" at bounding box center [550, 277] width 1101 height 555
click at [1052, 283] on div "33 % completed 1 - Intro 2 - Understanding Java 3 - Environment Setup 4 - Up An…" at bounding box center [550, 277] width 1101 height 555
click at [332, 266] on button at bounding box center [329, 265] width 13 height 13
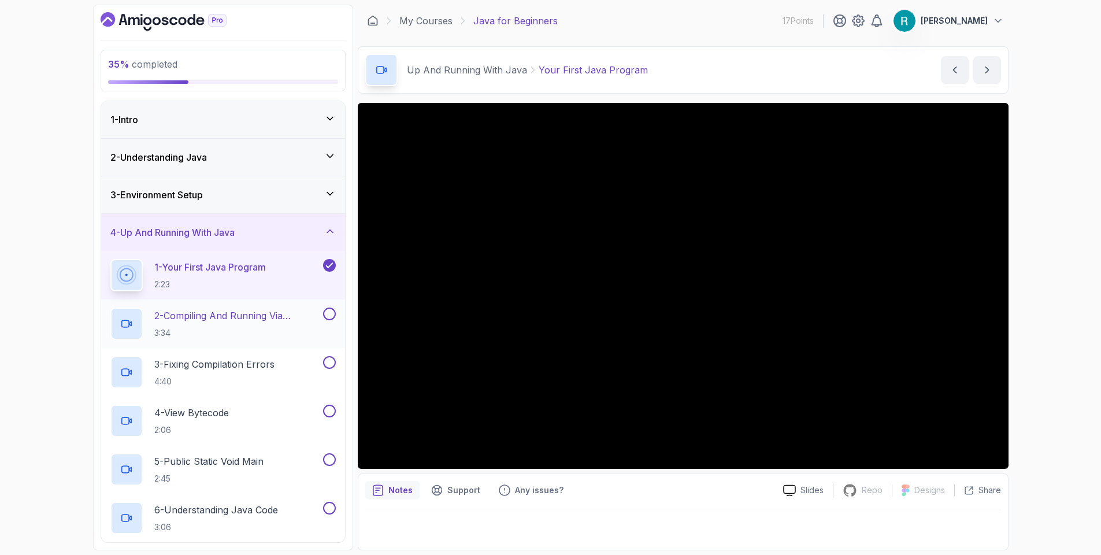
click at [313, 309] on p "2 - Compiling And Running Via Terminal" at bounding box center [237, 316] width 166 height 14
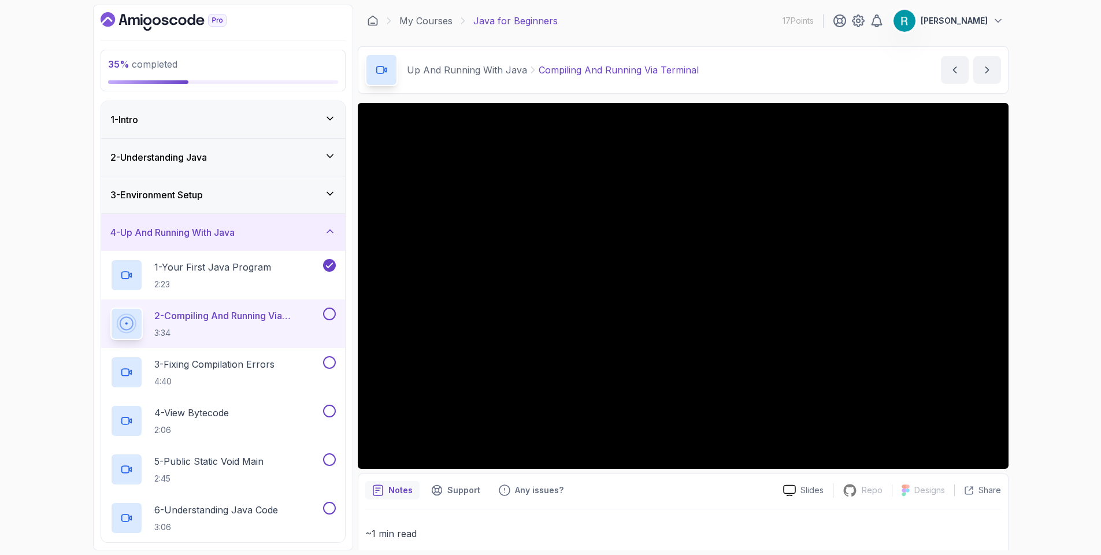
drag, startPoint x: 1049, startPoint y: 268, endPoint x: 1069, endPoint y: 262, distance: 21.0
click at [1065, 262] on div "35 % completed 1 - Intro 2 - Understanding Java 3 - Environment Setup 4 - Up An…" at bounding box center [550, 277] width 1101 height 555
click at [333, 197] on icon at bounding box center [330, 194] width 12 height 12
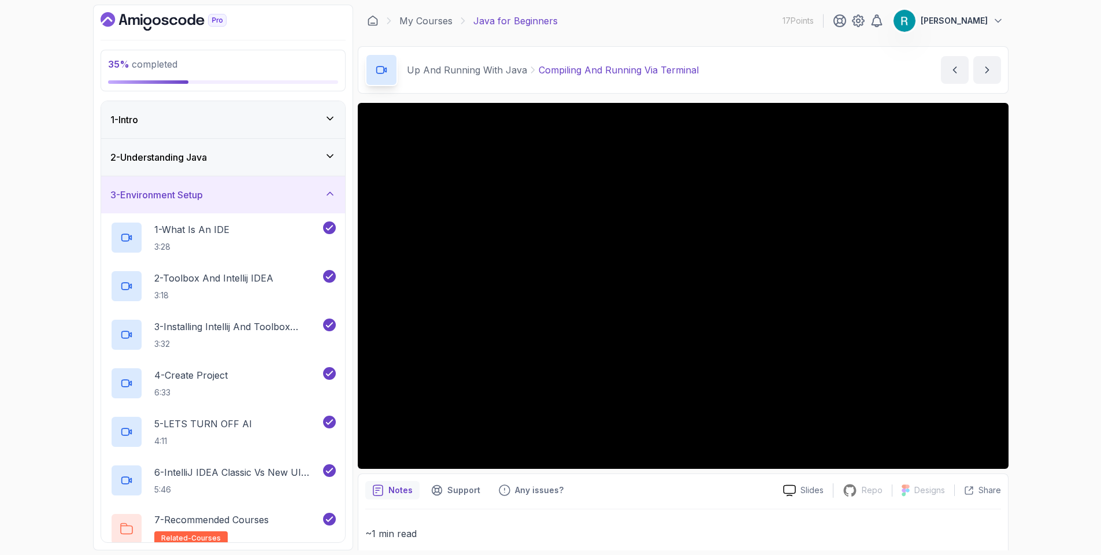
click at [333, 192] on icon at bounding box center [330, 194] width 12 height 12
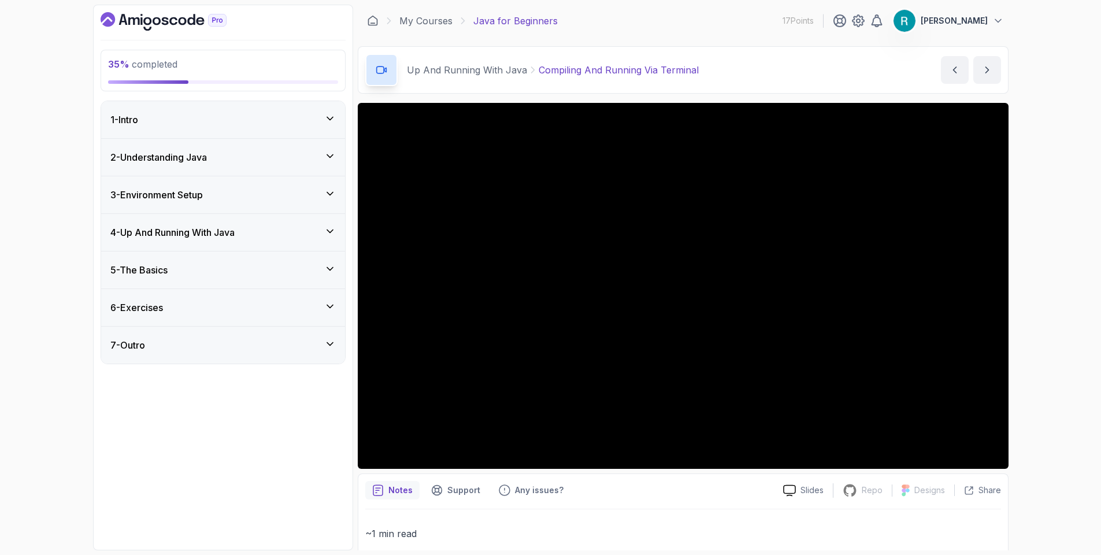
click at [306, 160] on div "2 - Understanding Java" at bounding box center [222, 157] width 225 height 14
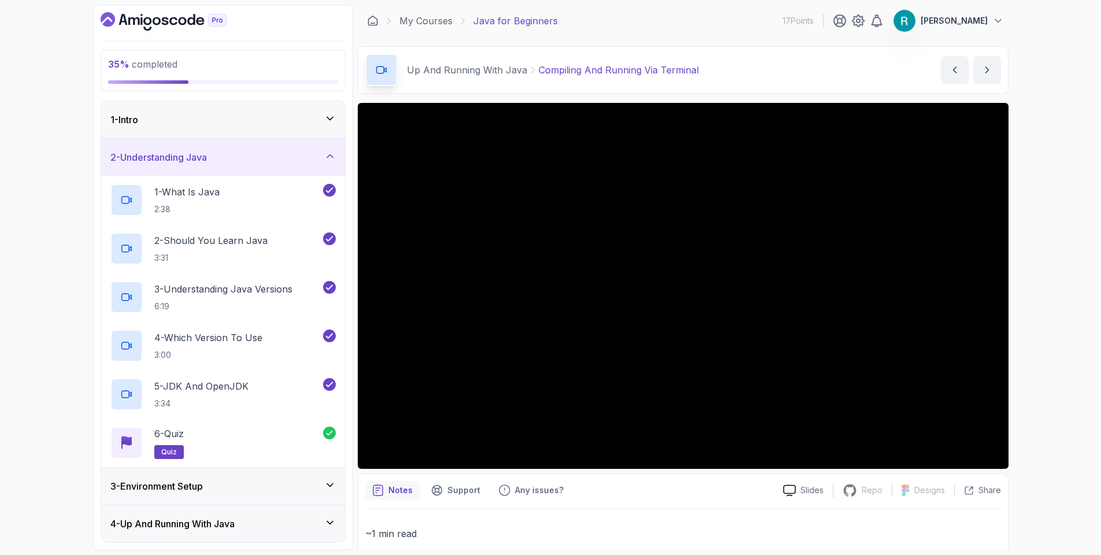
click at [309, 157] on div "2 - Understanding Java" at bounding box center [222, 157] width 225 height 14
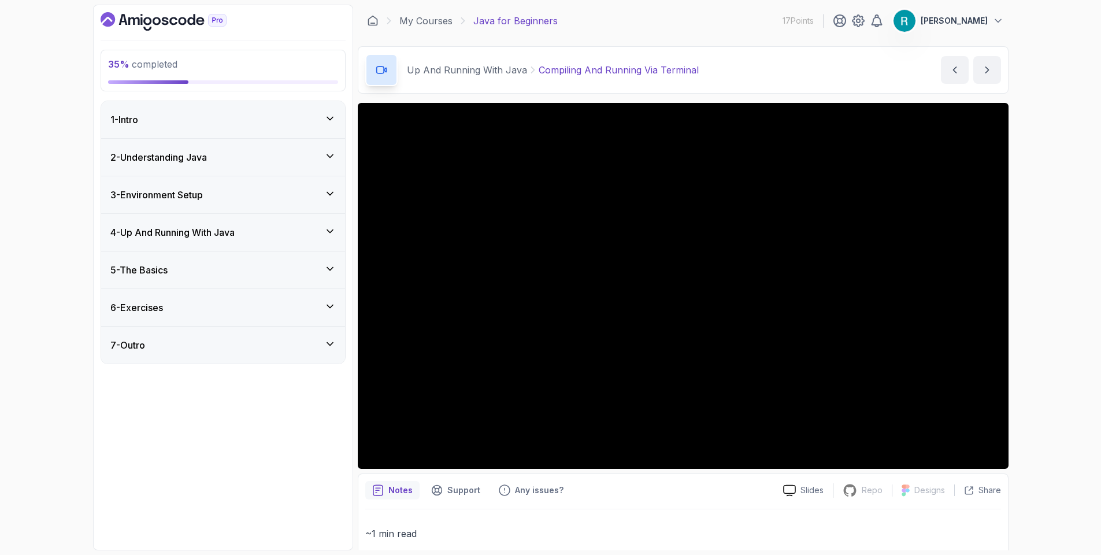
click at [303, 187] on div "3 - Environment Setup" at bounding box center [223, 194] width 244 height 37
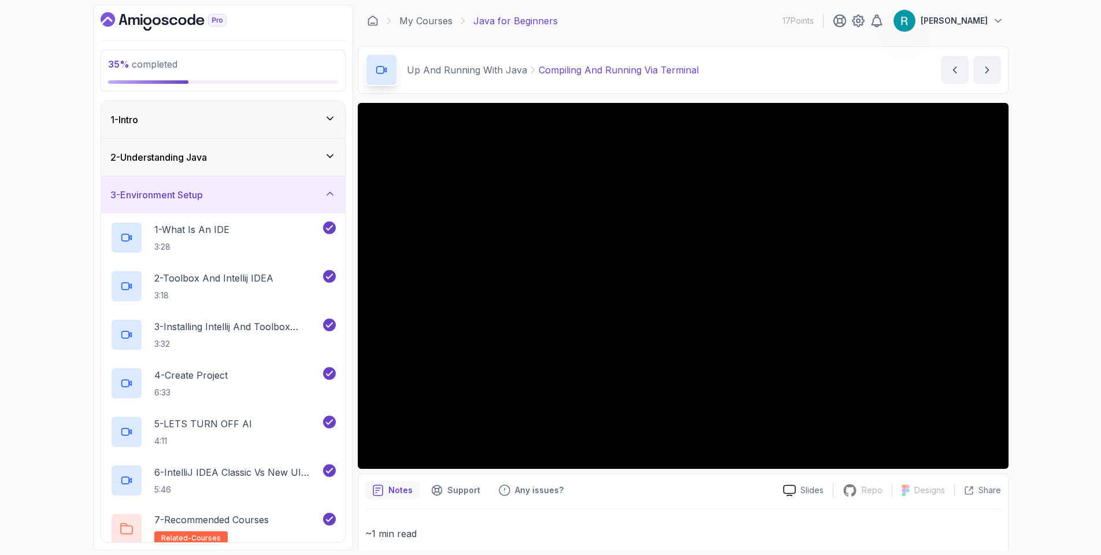
click at [303, 188] on div "3 - Environment Setup" at bounding box center [222, 195] width 225 height 14
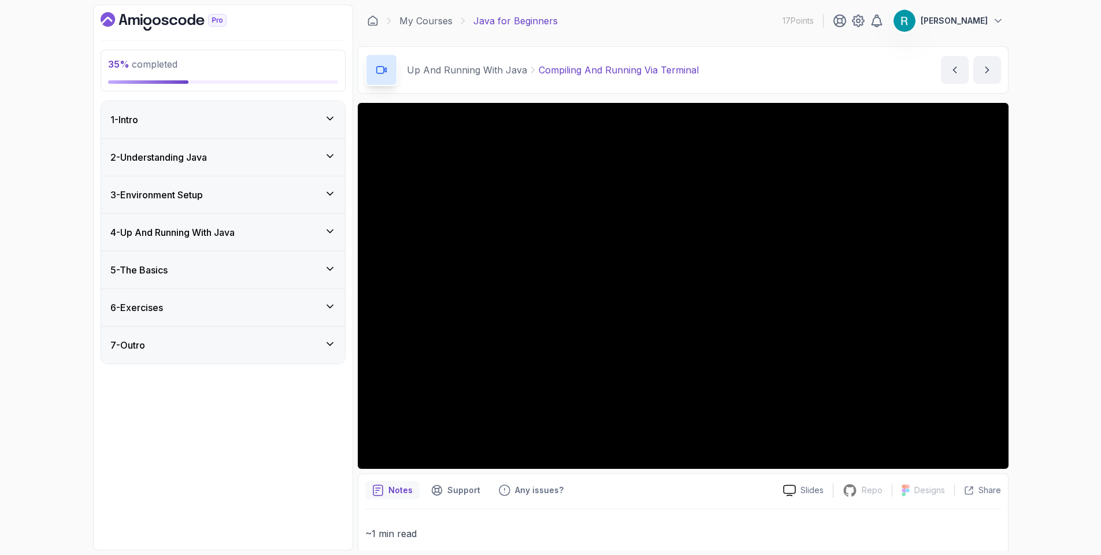
click at [282, 230] on div "4 - Up And Running With Java" at bounding box center [222, 232] width 225 height 14
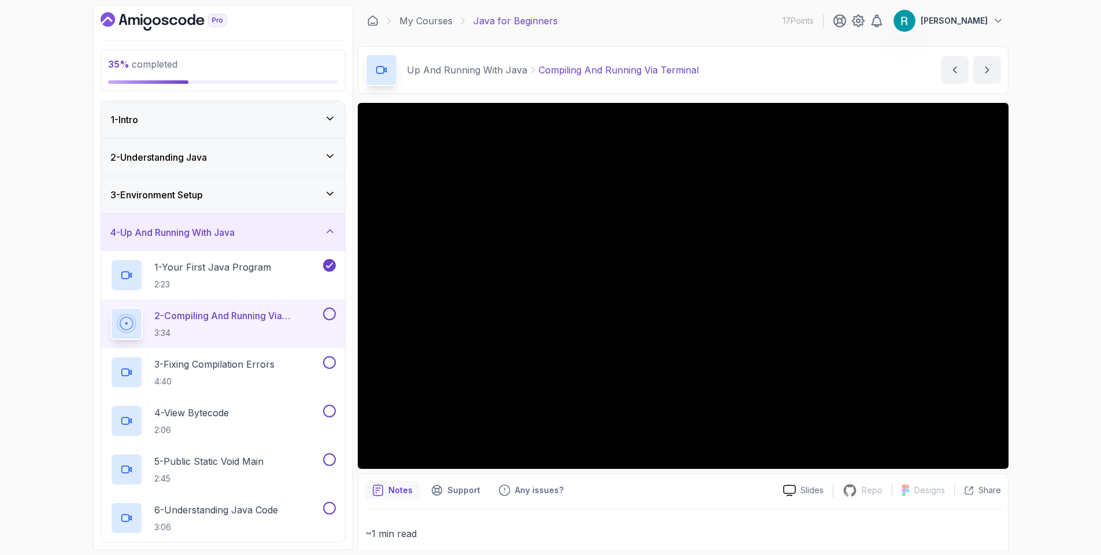
click at [1069, 302] on div "35 % completed 1 - Intro 2 - Understanding Java 3 - Environment Setup 4 - Up An…" at bounding box center [550, 277] width 1101 height 555
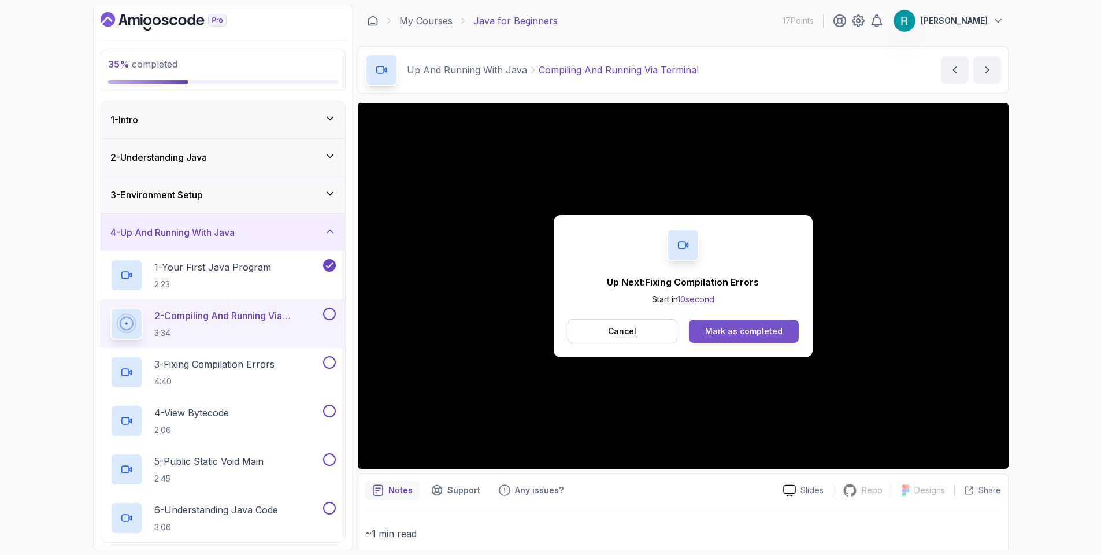
click at [736, 331] on div "Mark as completed" at bounding box center [743, 331] width 77 height 12
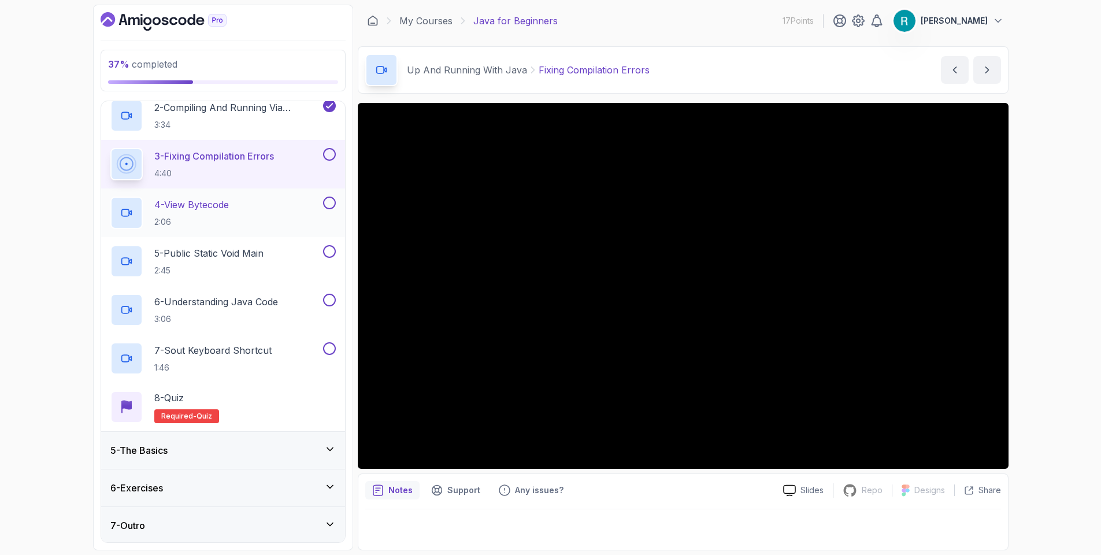
scroll to position [210, 0]
click at [293, 439] on div "5 - The Basics" at bounding box center [223, 448] width 244 height 37
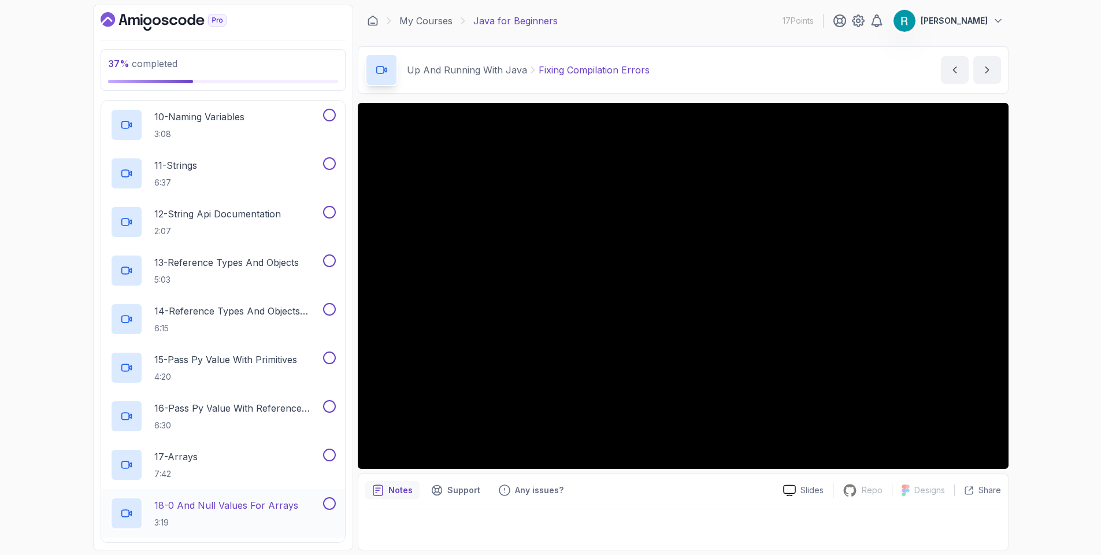
scroll to position [792, 0]
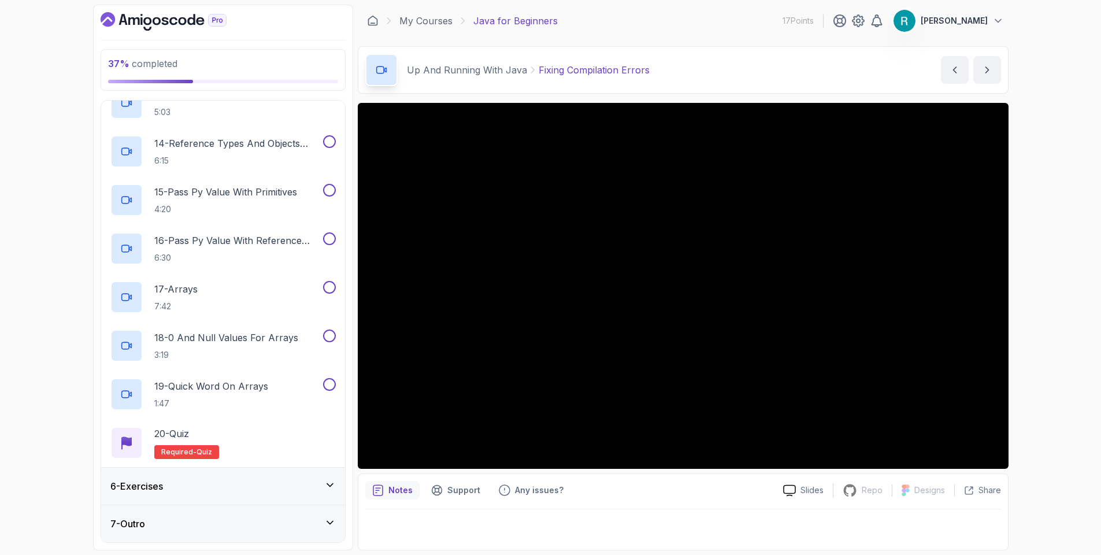
click at [265, 490] on div "6 - Exercises" at bounding box center [222, 486] width 225 height 14
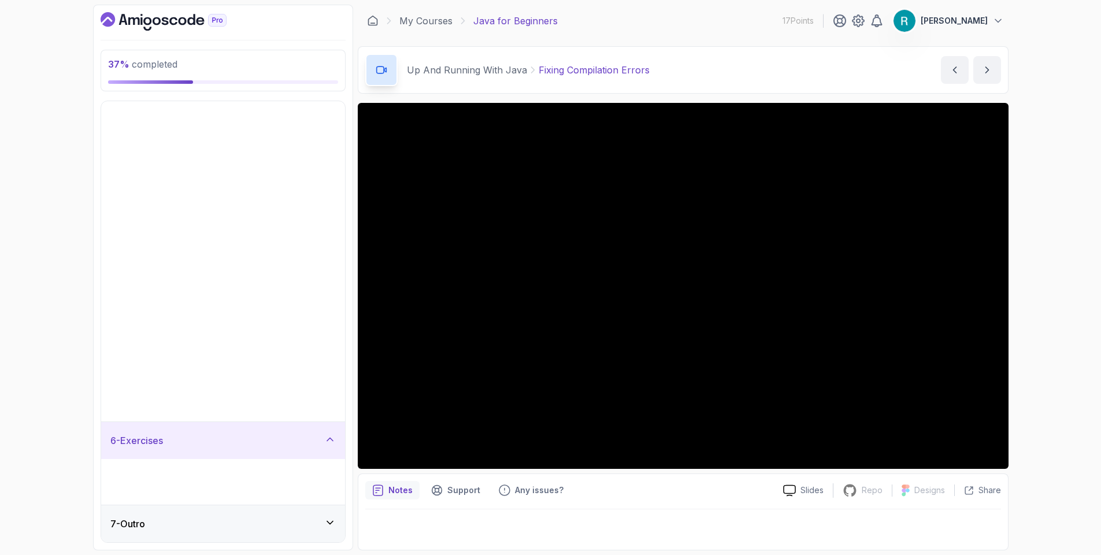
scroll to position [0, 0]
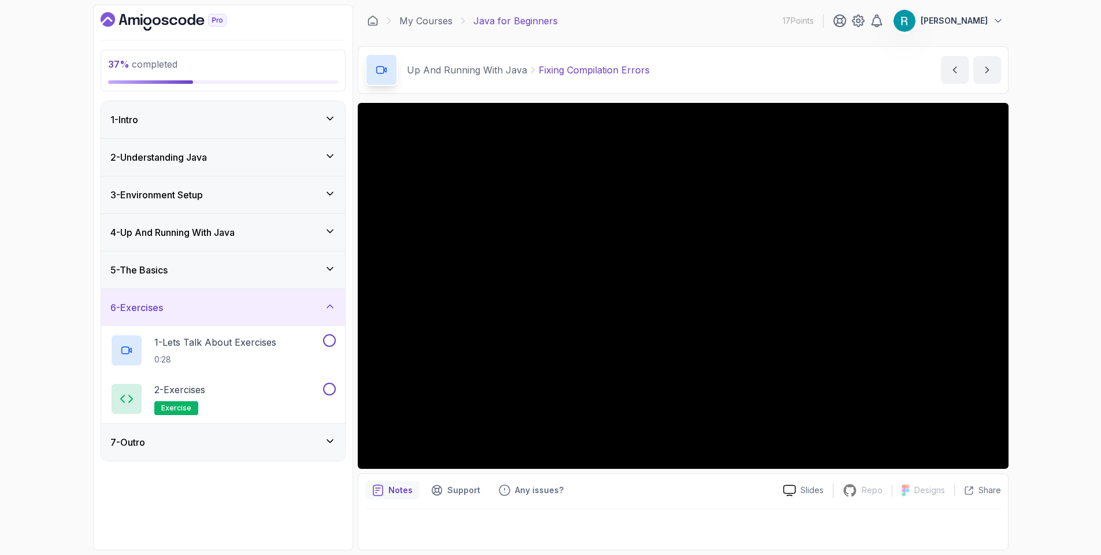
click at [248, 444] on div "7 - Outro" at bounding box center [222, 442] width 225 height 14
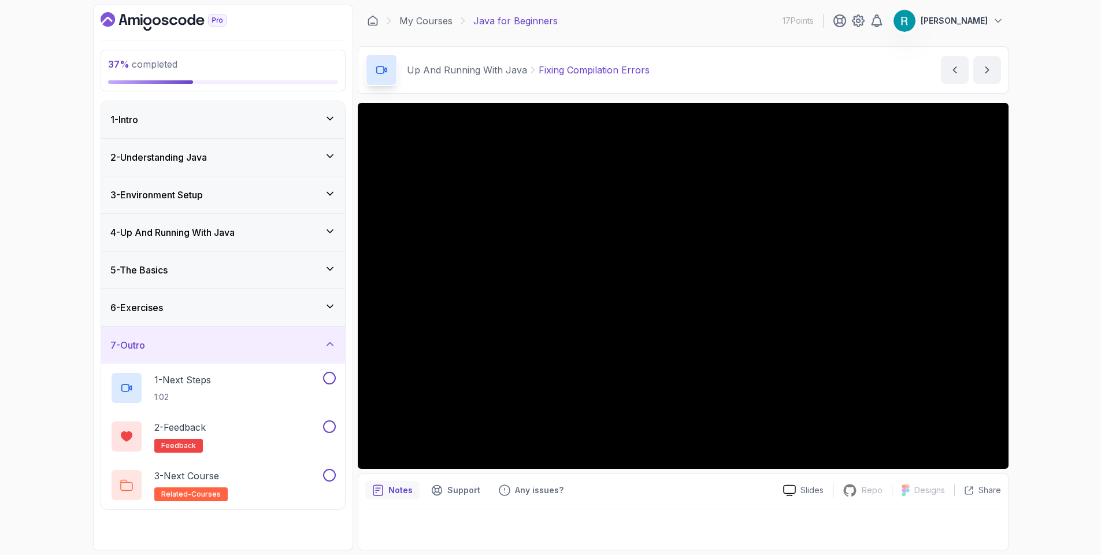
click at [262, 278] on div "5 - The Basics" at bounding box center [223, 269] width 244 height 37
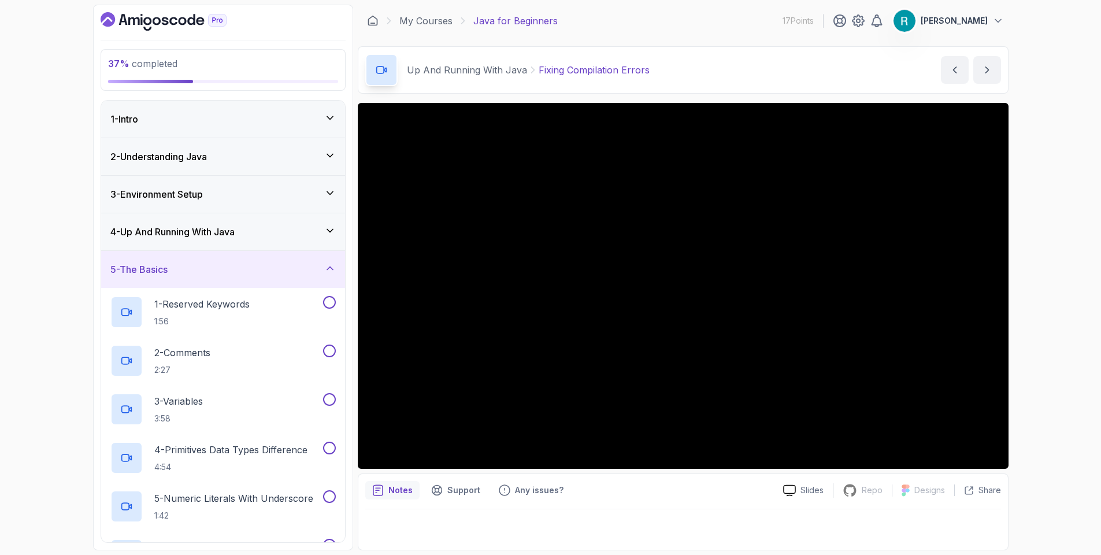
click at [331, 268] on icon at bounding box center [330, 268] width 6 height 3
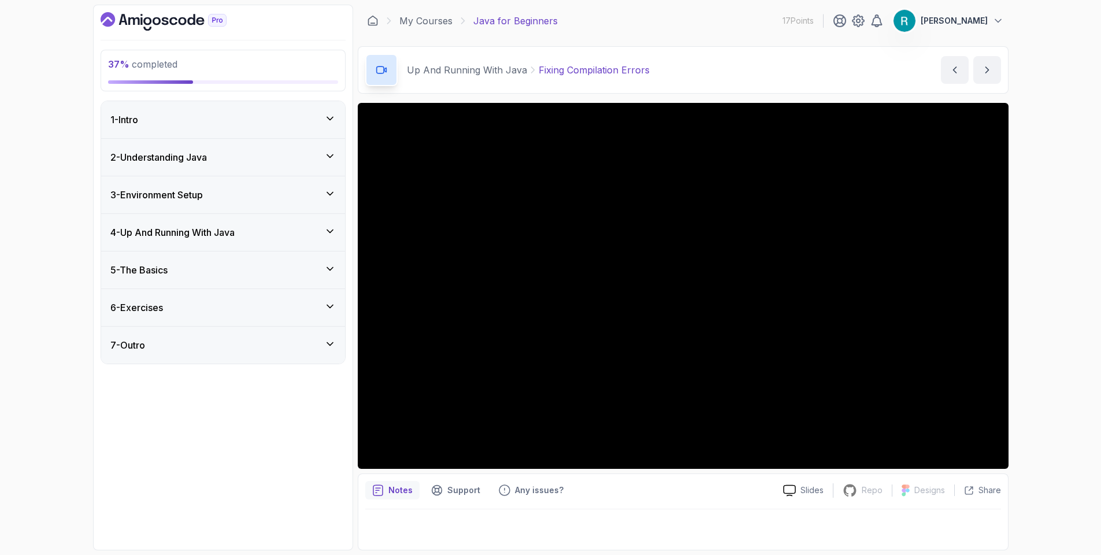
click at [321, 232] on div "4 - Up And Running With Java" at bounding box center [222, 232] width 225 height 14
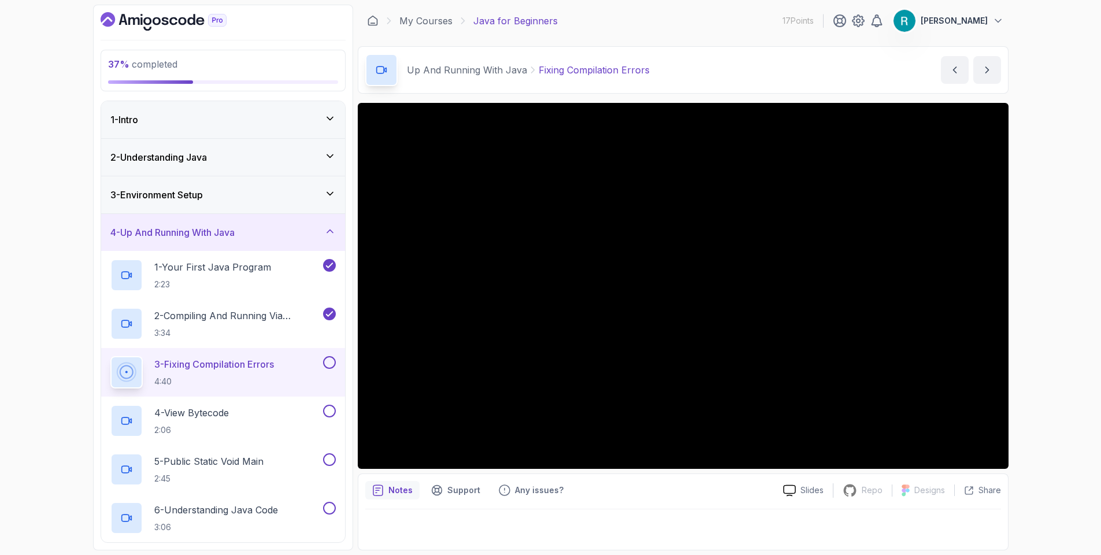
click at [328, 363] on button at bounding box center [329, 362] width 13 height 13
click at [308, 414] on div "4 - View Bytecode 2:06" at bounding box center [215, 421] width 210 height 32
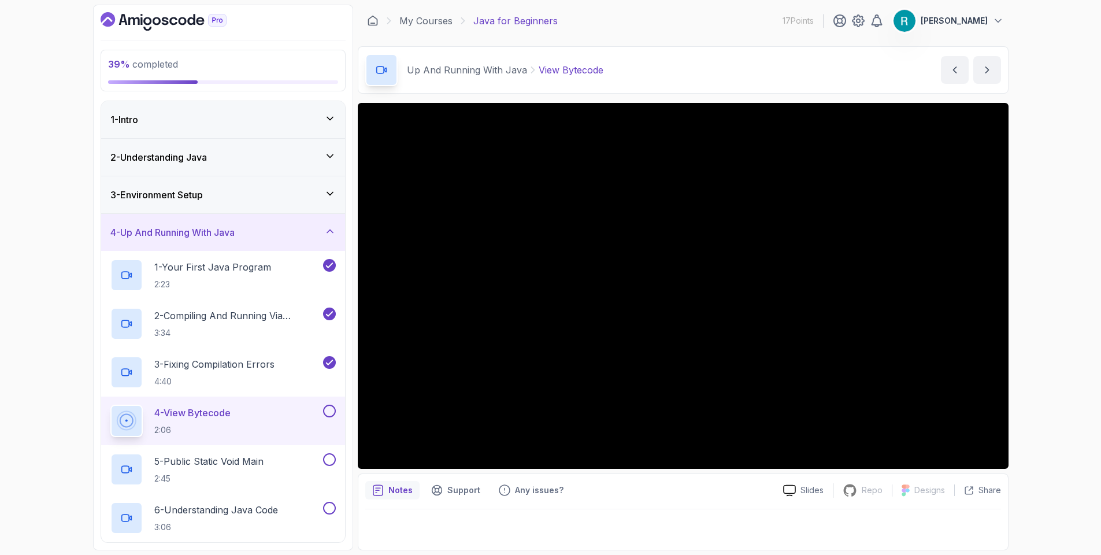
click at [1070, 342] on div "39 % completed 1 - Intro 2 - Understanding Java 3 - Environment Setup 4 - Up An…" at bounding box center [550, 277] width 1101 height 555
click at [328, 413] on button at bounding box center [329, 411] width 13 height 13
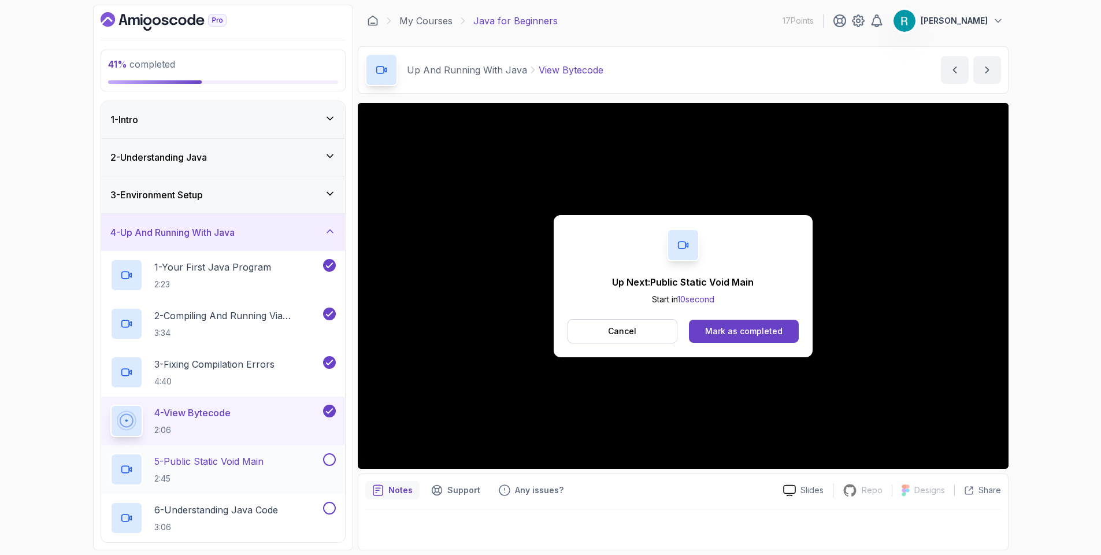
click at [300, 465] on div "5 - Public Static Void Main 2:45" at bounding box center [215, 469] width 210 height 32
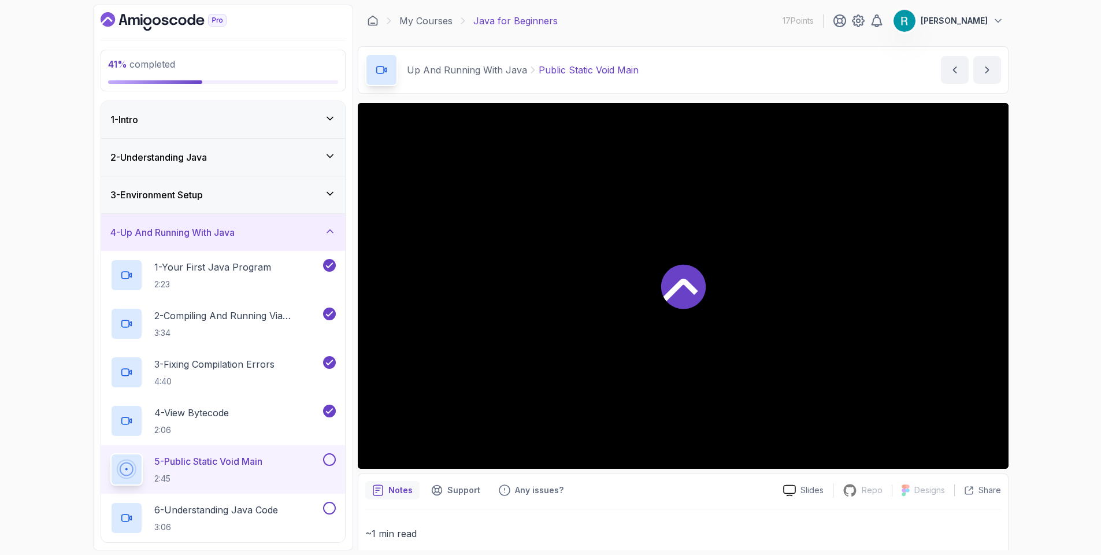
scroll to position [139, 0]
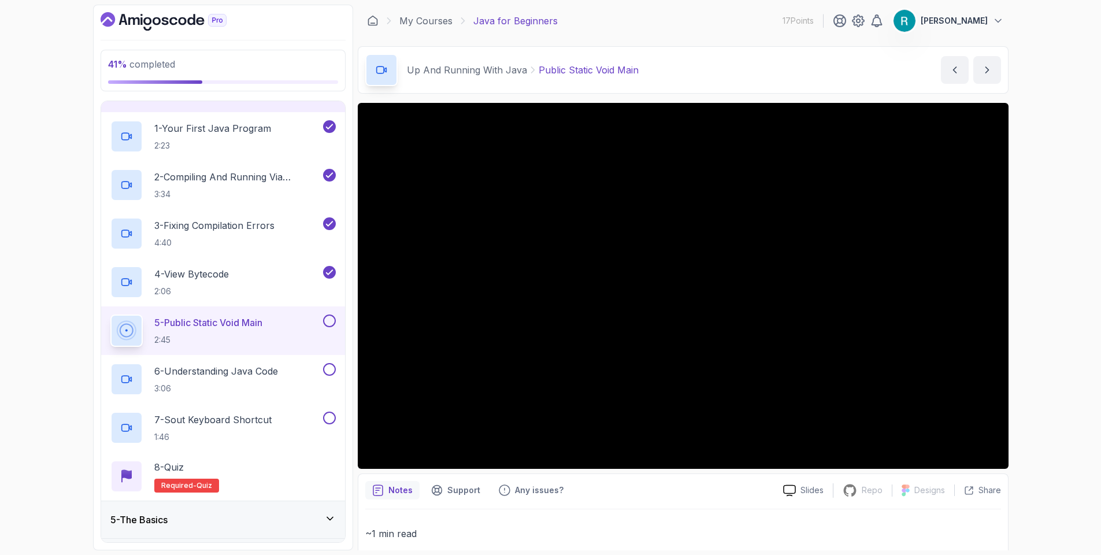
click at [1028, 215] on div "41 % completed 1 - Intro 2 - Understanding Java 3 - Environment Setup 4 - Up An…" at bounding box center [550, 277] width 1101 height 555
click at [1083, 288] on div "41 % completed 1 - Intro 2 - Understanding Java 3 - Environment Setup 4 - Up An…" at bounding box center [550, 277] width 1101 height 555
click at [1065, 179] on div "41 % completed 1 - Intro 2 - Understanding Java 3 - Environment Setup 4 - Up An…" at bounding box center [550, 277] width 1101 height 555
click at [336, 313] on div "5 - Public Static Void Main 2:45" at bounding box center [223, 330] width 244 height 49
click at [336, 315] on div "5 - Public Static Void Main 2:45" at bounding box center [223, 330] width 244 height 49
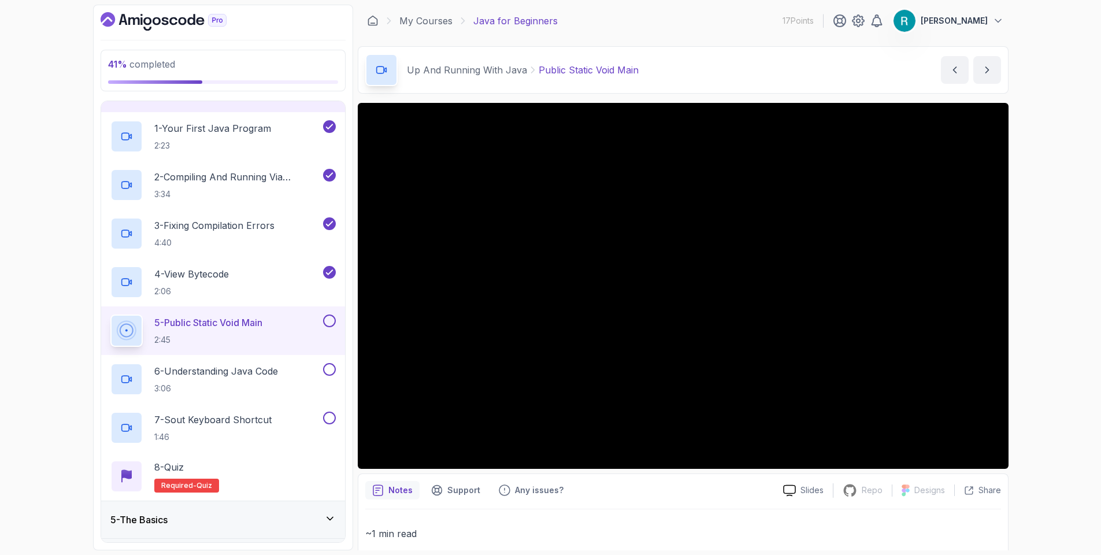
click at [332, 318] on button at bounding box center [329, 320] width 13 height 13
click at [323, 323] on div at bounding box center [328, 320] width 15 height 13
click at [297, 374] on div "6 - Understanding Java Code 3:06" at bounding box center [215, 379] width 210 height 32
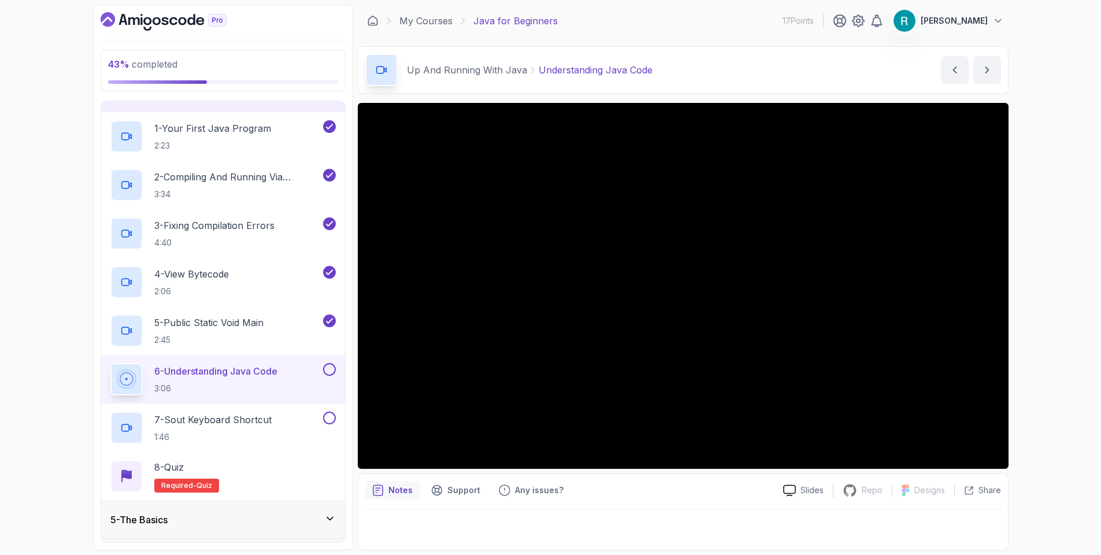
click at [1048, 329] on div "43 % completed 1 - Intro 2 - Understanding Java 3 - Environment Setup 4 - Up An…" at bounding box center [550, 277] width 1101 height 555
click at [1039, 326] on div "43 % completed 1 - Intro 2 - Understanding Java 3 - Environment Setup 4 - Up An…" at bounding box center [550, 277] width 1101 height 555
click at [1060, 197] on div "43 % completed 1 - Intro 2 - Understanding Java 3 - Environment Setup 4 - Up An…" at bounding box center [550, 277] width 1101 height 555
click at [1044, 300] on div "43 % completed 1 - Intro 2 - Understanding Java 3 - Environment Setup 4 - Up An…" at bounding box center [550, 277] width 1101 height 555
click at [1063, 266] on div "43 % completed 1 - Intro 2 - Understanding Java 3 - Environment Setup 4 - Up An…" at bounding box center [550, 277] width 1101 height 555
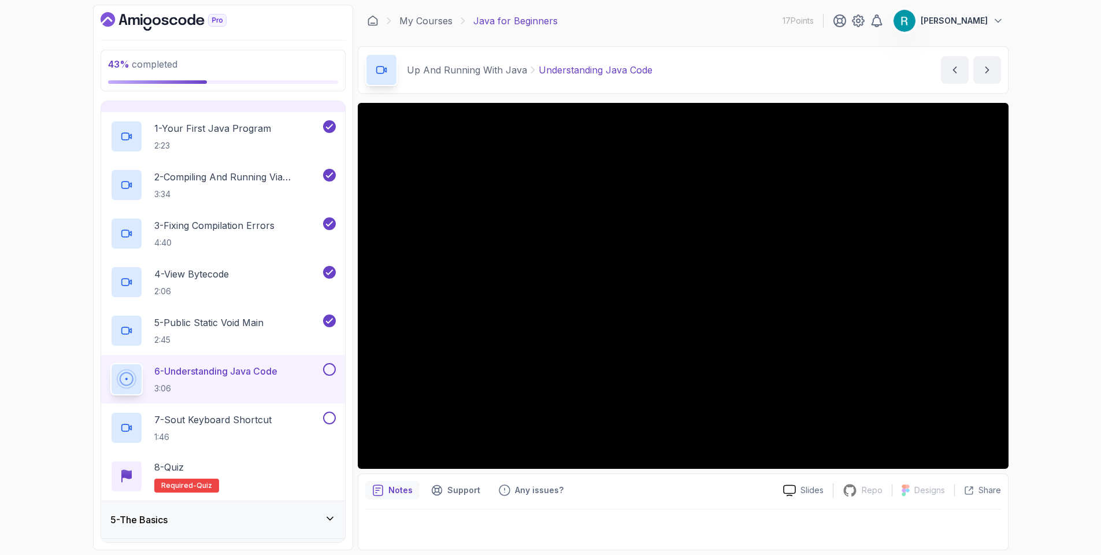
click at [1078, 323] on div "43 % completed 1 - Intro 2 - Understanding Java 3 - Environment Setup 4 - Up An…" at bounding box center [550, 277] width 1101 height 555
click at [1074, 358] on div "43 % completed 1 - Intro 2 - Understanding Java 3 - Environment Setup 4 - Up An…" at bounding box center [550, 277] width 1101 height 555
drag, startPoint x: 1054, startPoint y: 290, endPoint x: 1045, endPoint y: 286, distance: 9.6
click at [1045, 286] on div "43 % completed 1 - Intro 2 - Understanding Java 3 - Environment Setup 4 - Up An…" at bounding box center [550, 277] width 1101 height 555
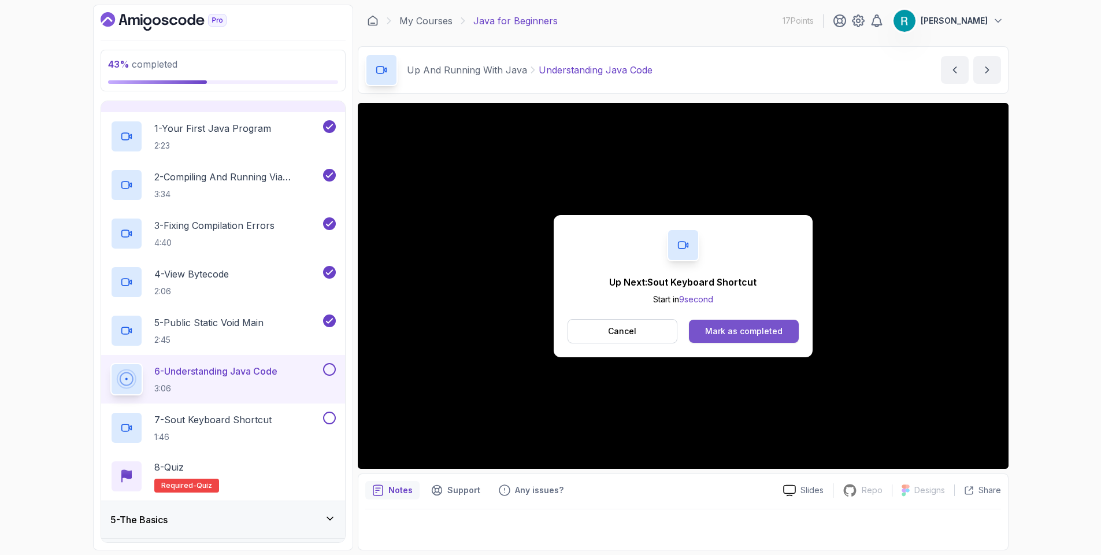
click at [770, 335] on div "Mark as completed" at bounding box center [743, 331] width 77 height 12
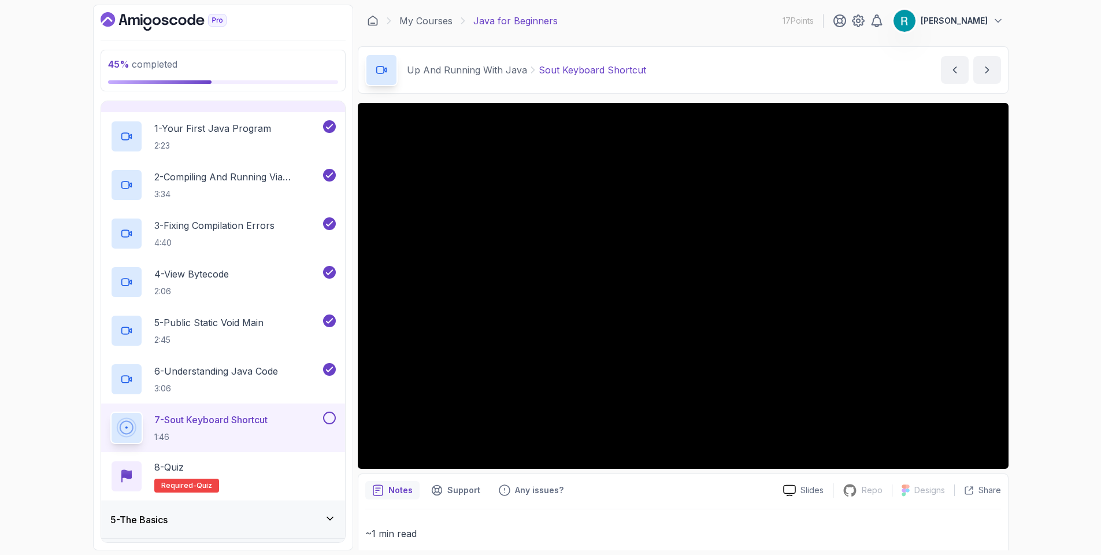
click at [1024, 274] on div "45 % completed 1 - Intro 2 - Understanding Java 3 - Environment Setup 4 - Up An…" at bounding box center [550, 277] width 1101 height 555
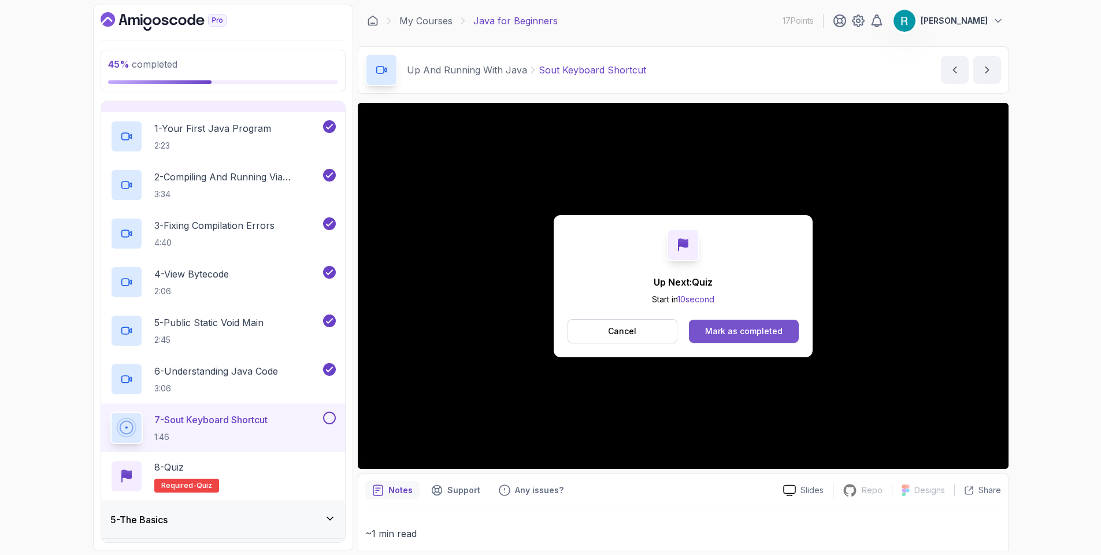
click at [754, 329] on div "Mark as completed" at bounding box center [743, 331] width 77 height 12
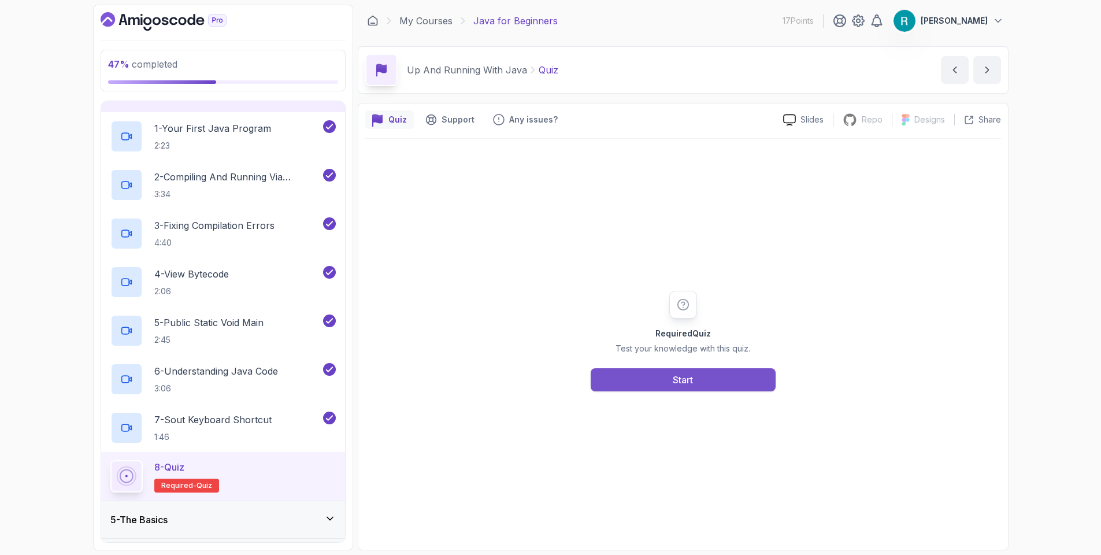
click at [643, 380] on button "Start" at bounding box center [683, 379] width 185 height 23
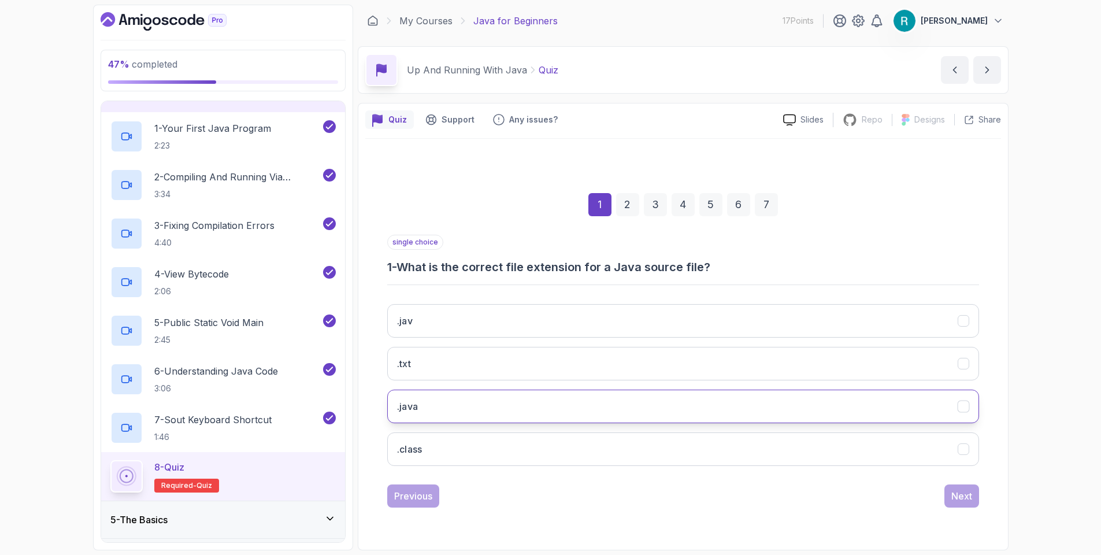
click at [704, 396] on button ".java" at bounding box center [683, 407] width 592 height 34
click at [972, 502] on div "Next" at bounding box center [961, 496] width 21 height 14
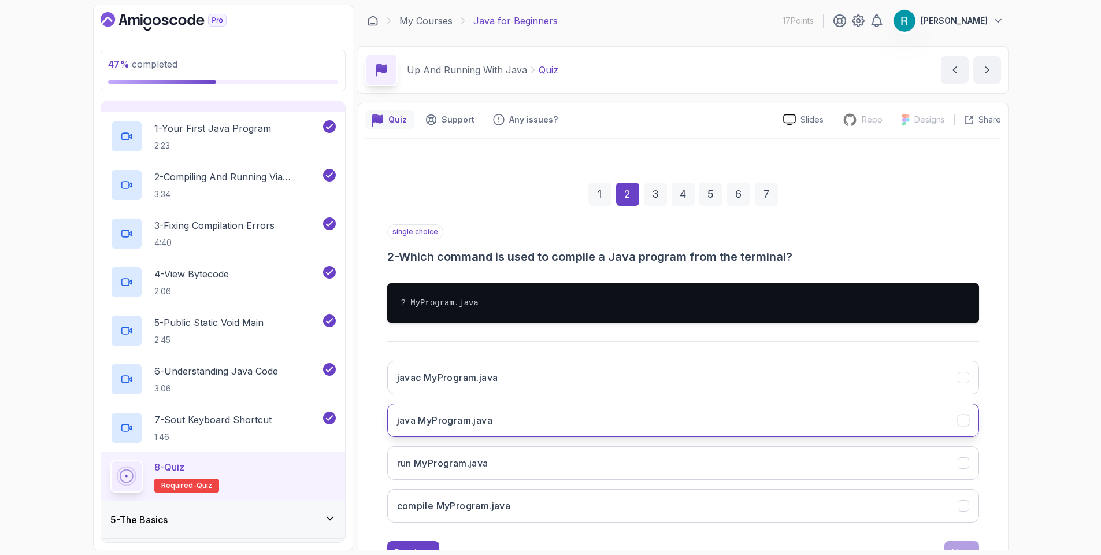
scroll to position [47, 0]
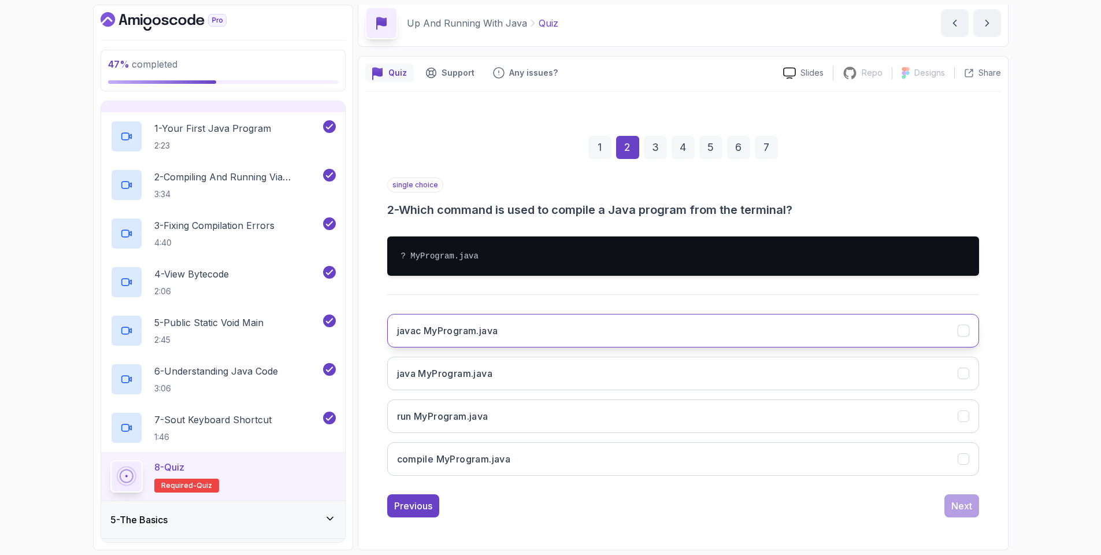
click at [696, 328] on button "javac MyProgram.java" at bounding box center [683, 331] width 592 height 34
click at [952, 502] on div "Next" at bounding box center [961, 506] width 21 height 14
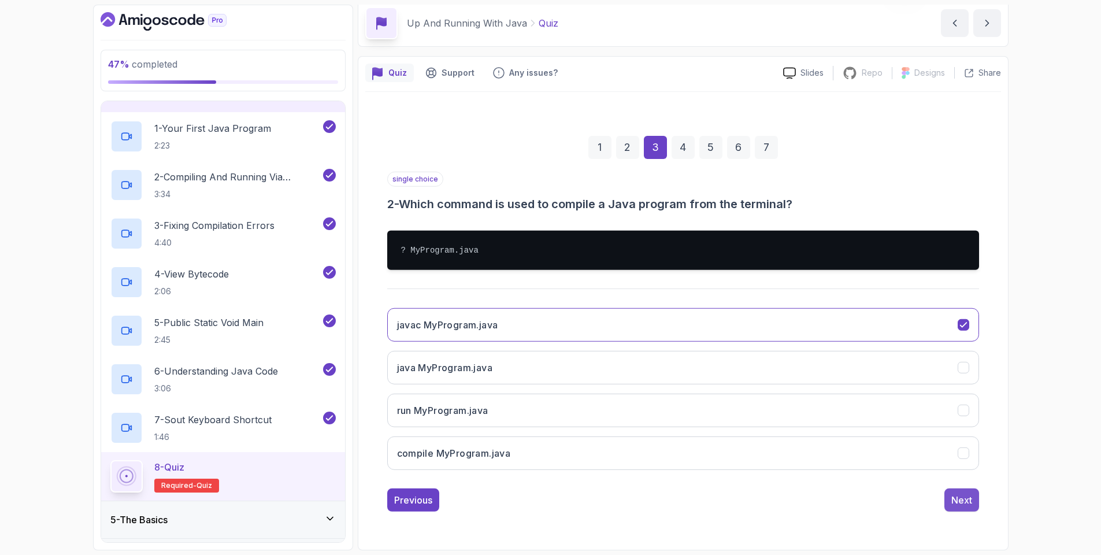
scroll to position [0, 0]
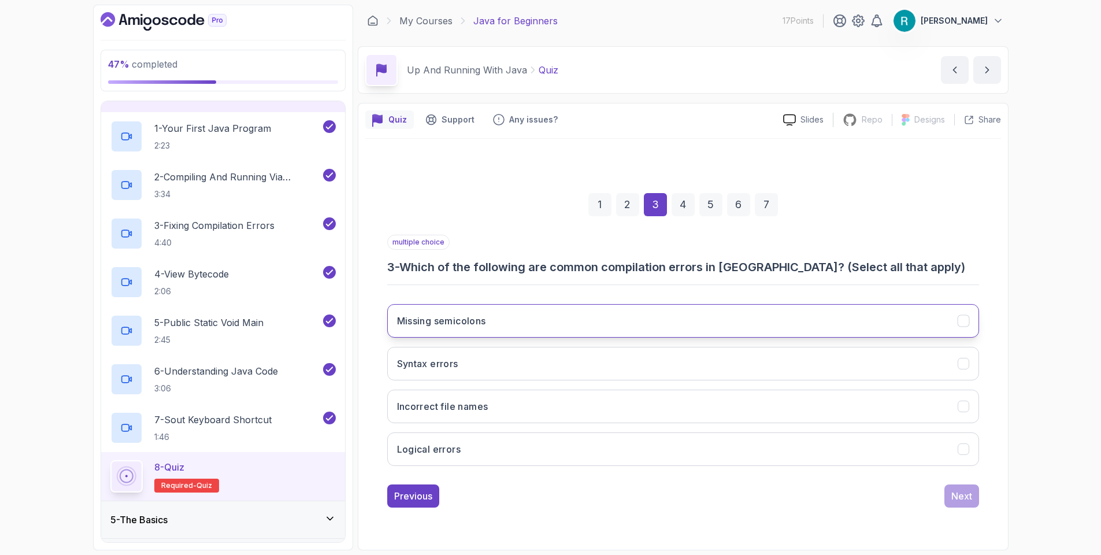
click at [640, 326] on button "Missing semicolons" at bounding box center [683, 321] width 592 height 34
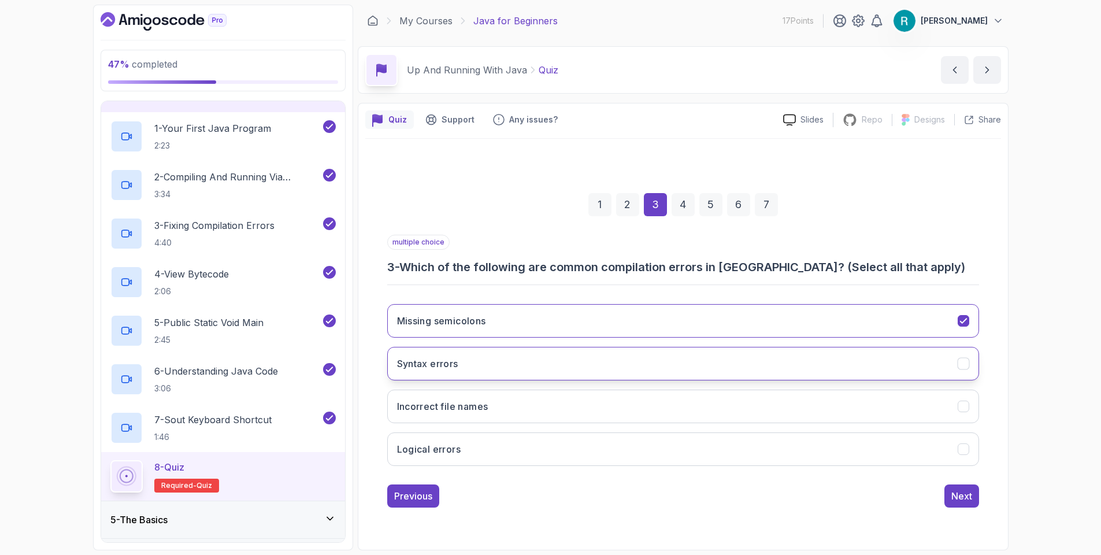
click at [636, 363] on button "Syntax errors" at bounding box center [683, 364] width 592 height 34
click at [969, 499] on div "Next" at bounding box center [961, 496] width 21 height 14
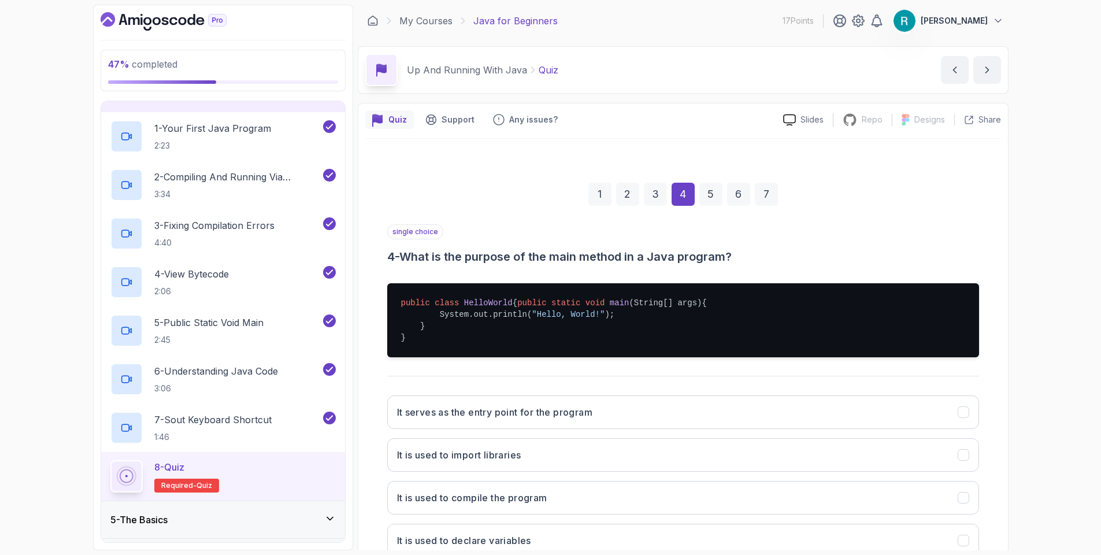
drag, startPoint x: 1025, startPoint y: 355, endPoint x: 1013, endPoint y: 353, distance: 12.4
click at [1021, 353] on div "47 % completed 1 - Intro 2 - Understanding Java 3 - Environment Setup 4 - Up An…" at bounding box center [550, 277] width 1101 height 555
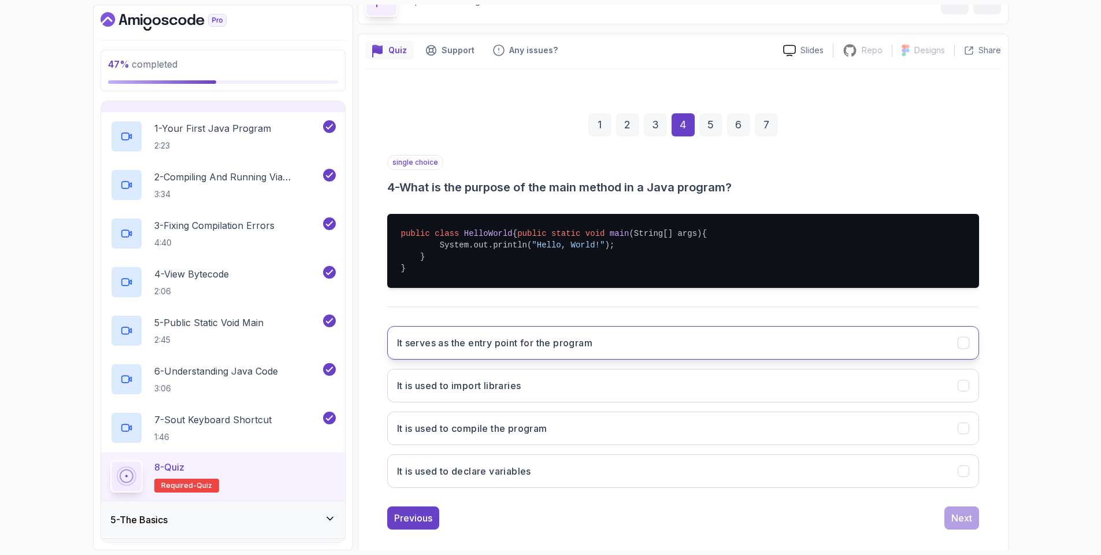
click at [769, 360] on button "It serves as the entry point for the program" at bounding box center [683, 343] width 592 height 34
click at [958, 525] on div "Next" at bounding box center [961, 518] width 21 height 14
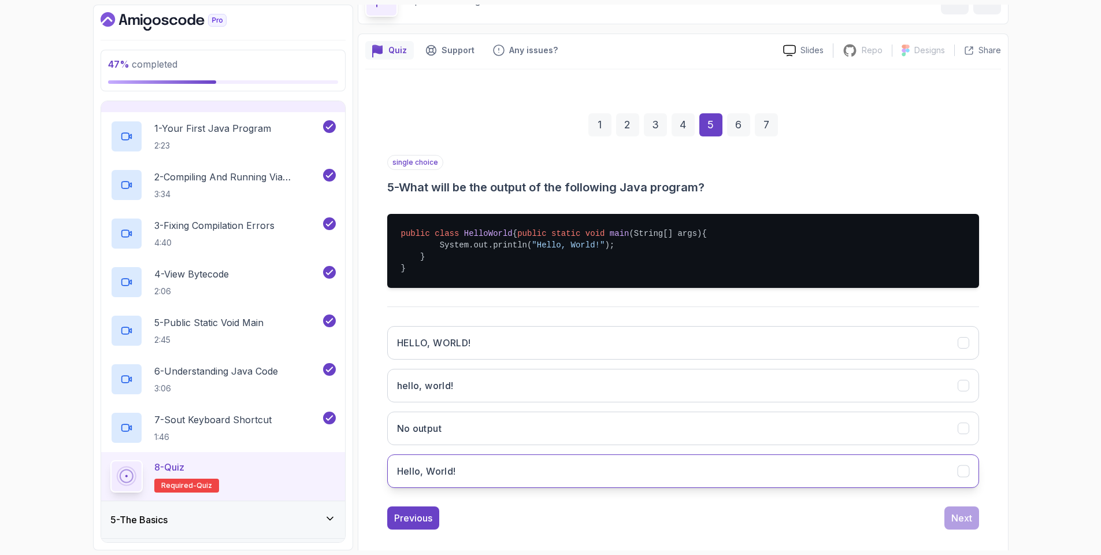
click at [542, 483] on button "Hello, World!" at bounding box center [683, 471] width 592 height 34
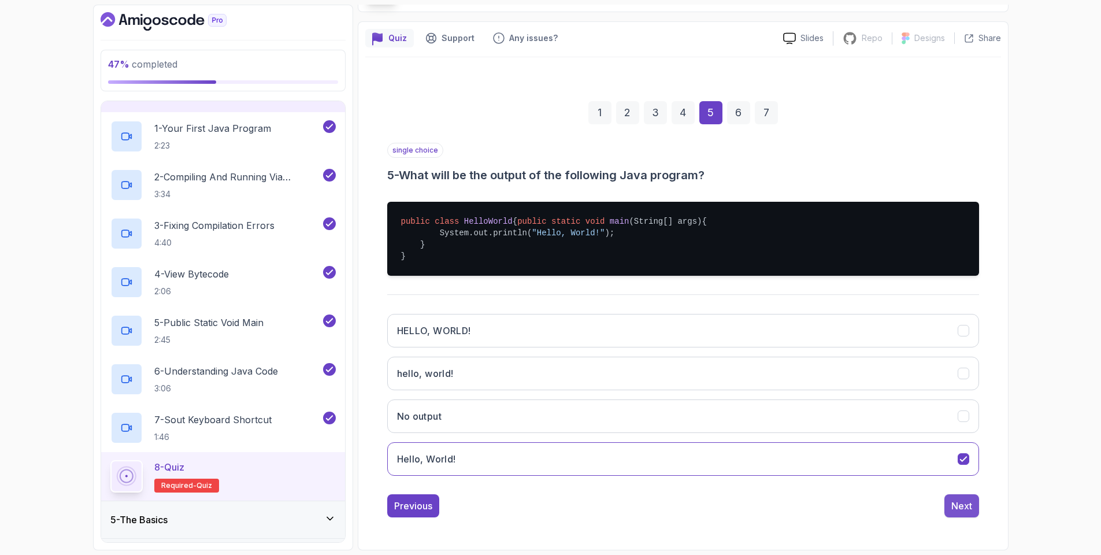
click at [956, 508] on div "Next" at bounding box center [961, 506] width 21 height 14
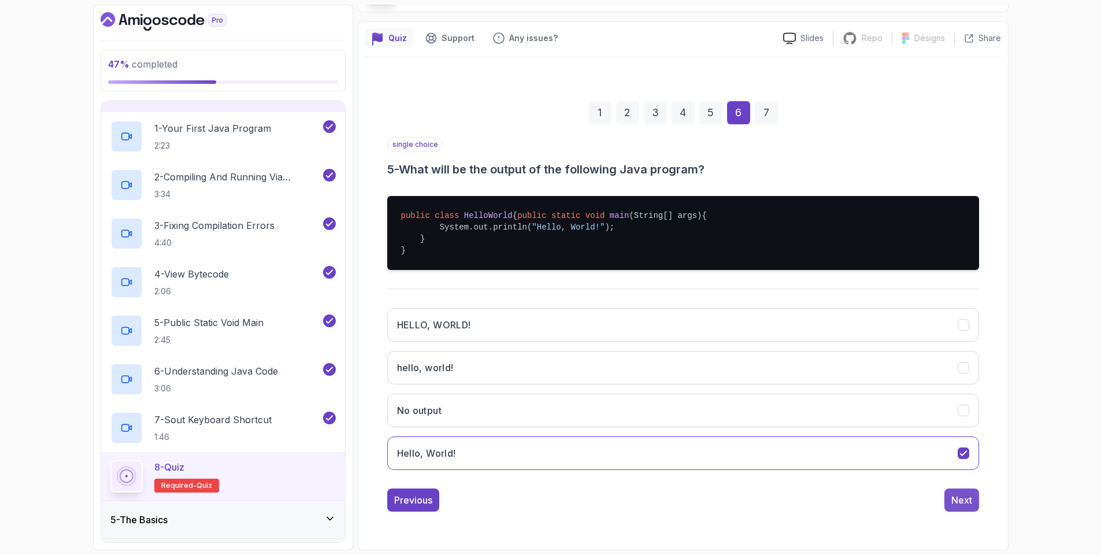
scroll to position [0, 0]
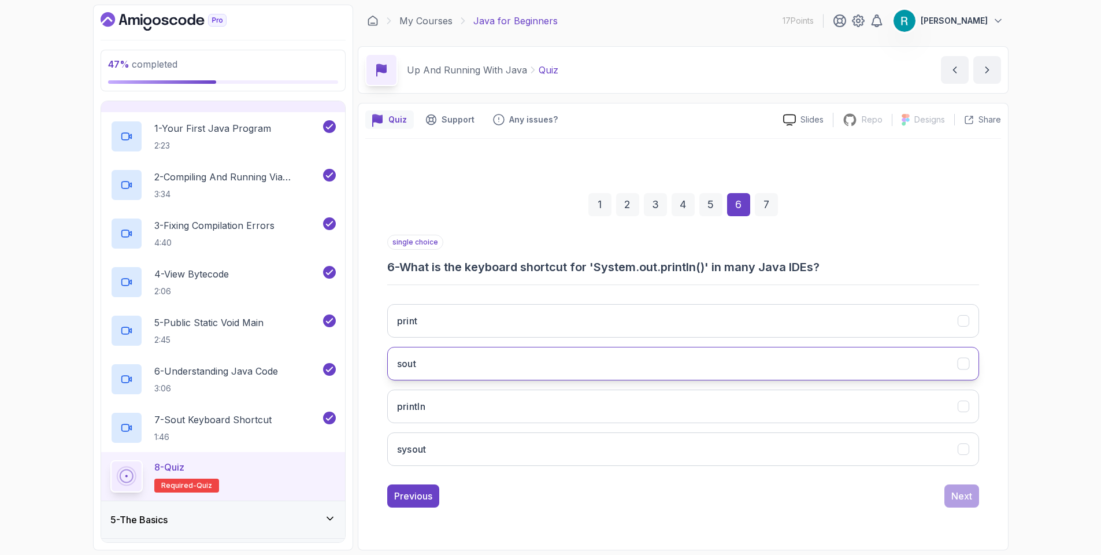
click at [613, 365] on button "sout" at bounding box center [683, 364] width 592 height 34
click at [951, 498] on div "Next" at bounding box center [961, 496] width 21 height 14
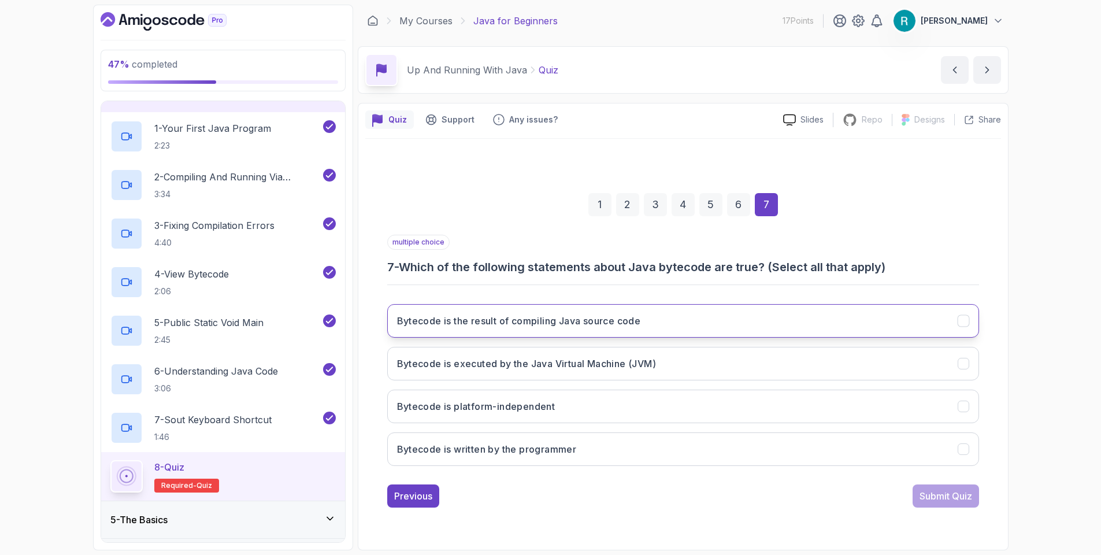
click at [830, 321] on button "Bytecode is the result of compiling Java source code" at bounding box center [683, 321] width 592 height 34
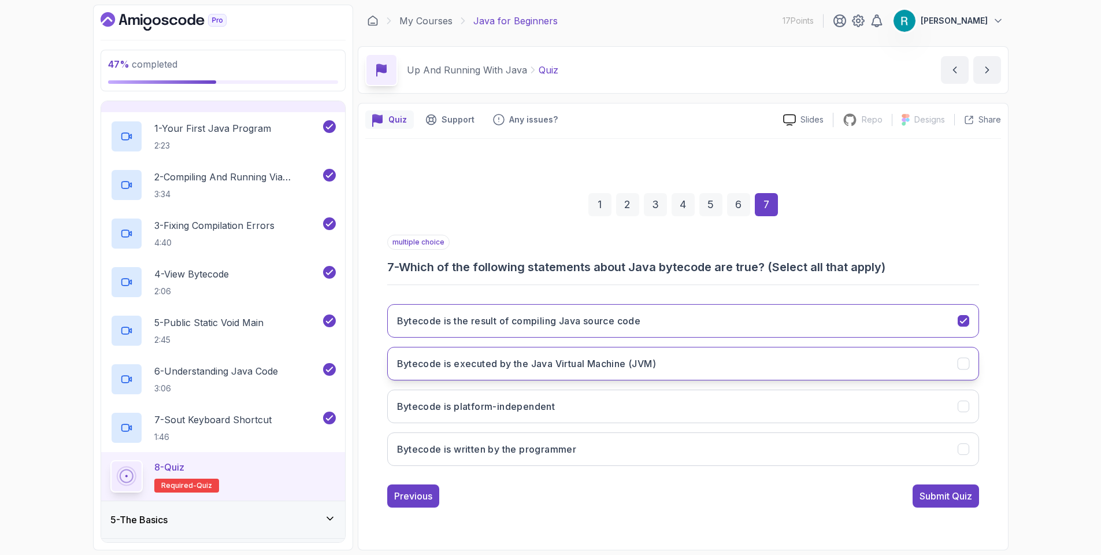
click at [766, 371] on button "Bytecode is executed by the Java Virtual Machine (JVM)" at bounding box center [683, 364] width 592 height 34
click at [924, 501] on div "Submit Quiz" at bounding box center [946, 496] width 53 height 14
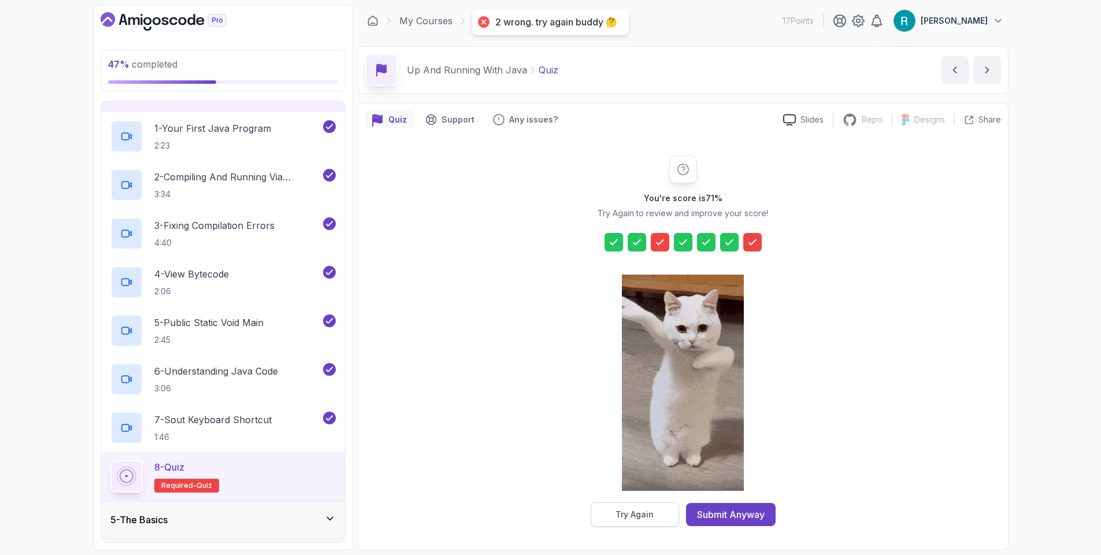
click at [669, 518] on button "Try Again" at bounding box center [635, 514] width 88 height 24
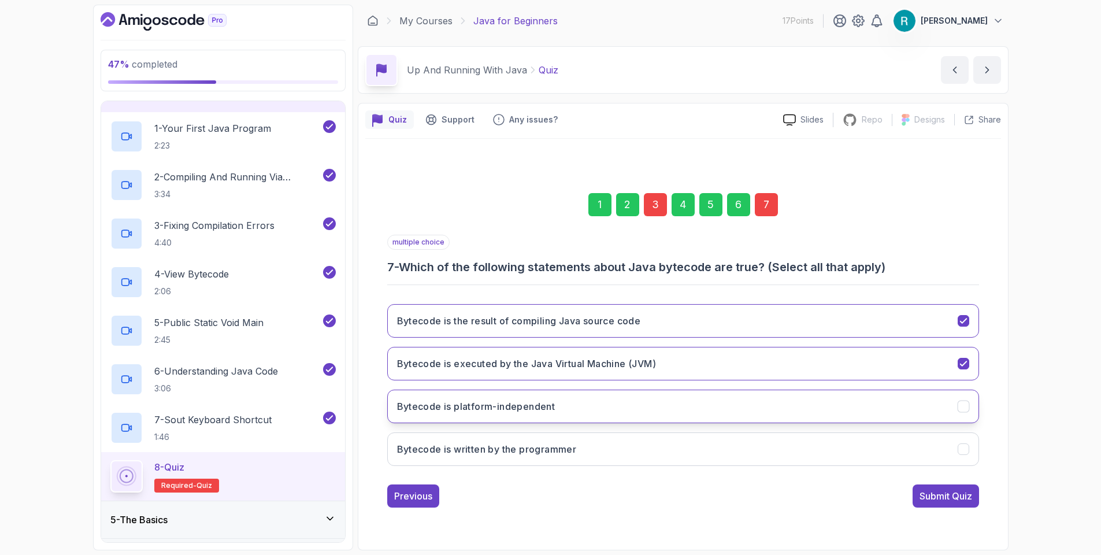
click at [818, 405] on button "Bytecode is platform-independent" at bounding box center [683, 407] width 592 height 34
click at [929, 498] on div "Submit Quiz" at bounding box center [946, 496] width 53 height 14
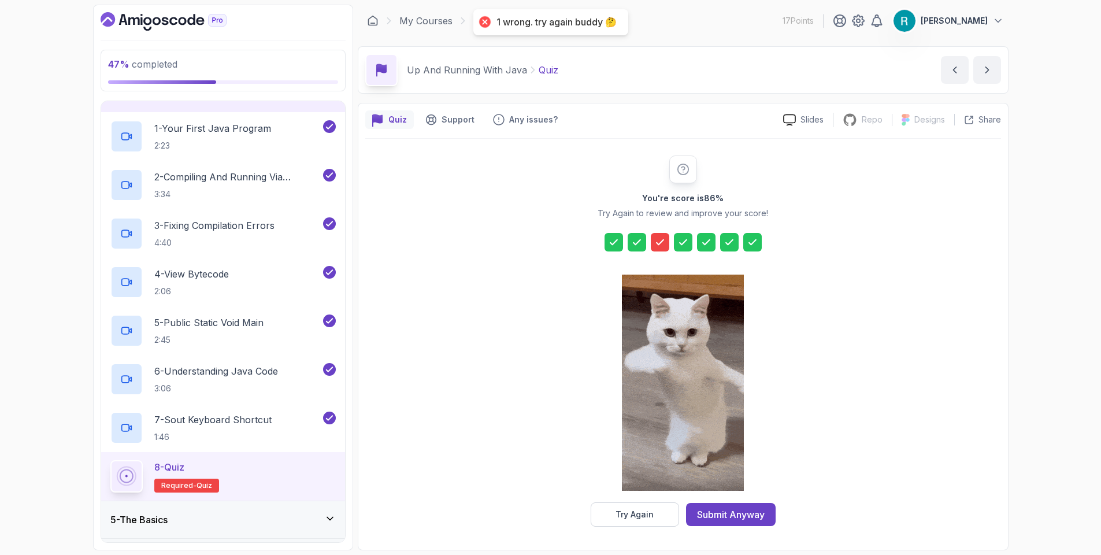
click at [654, 244] on icon at bounding box center [660, 242] width 12 height 12
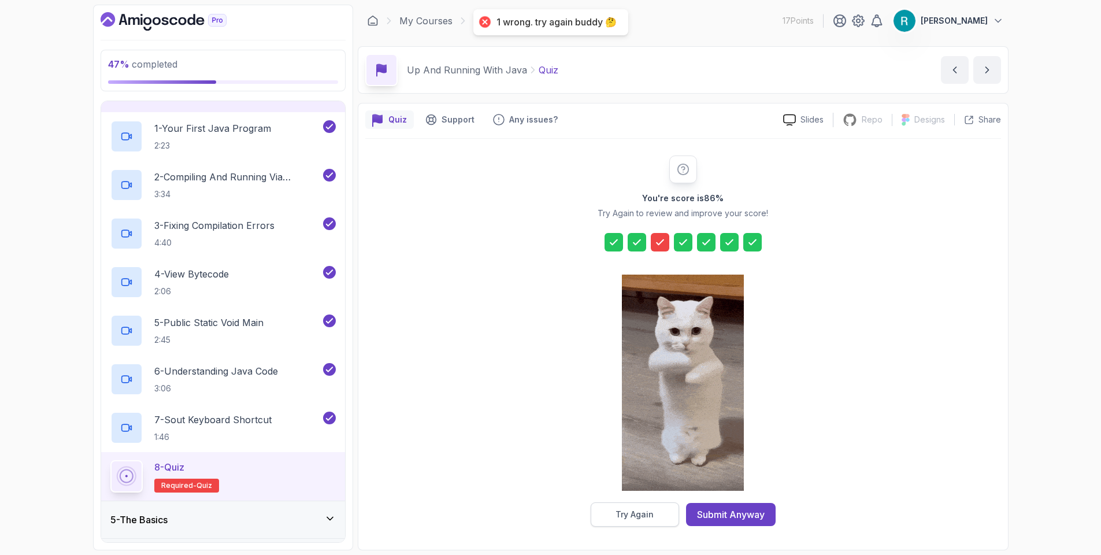
click at [650, 506] on button "Try Again" at bounding box center [635, 514] width 88 height 24
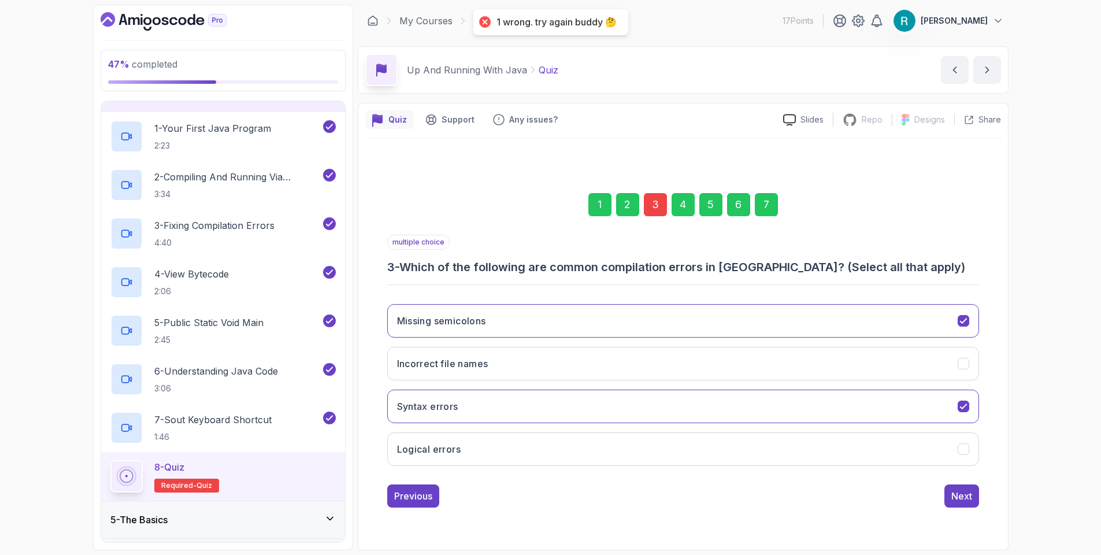
click at [653, 203] on div "3" at bounding box center [655, 204] width 23 height 23
click at [653, 207] on div "3" at bounding box center [655, 204] width 23 height 23
click at [685, 208] on div "4" at bounding box center [683, 204] width 23 height 23
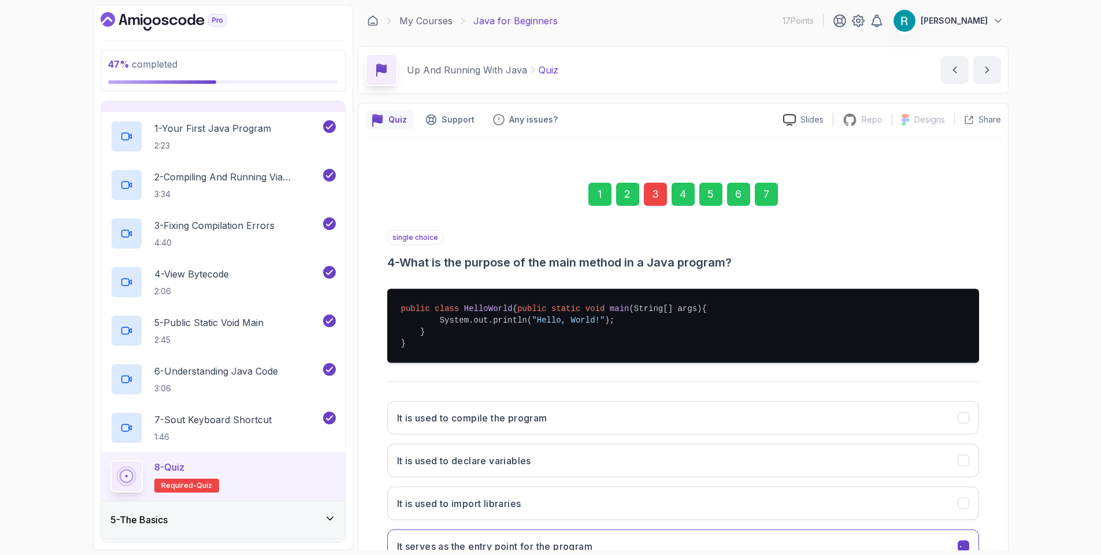
click at [665, 203] on div "3" at bounding box center [655, 194] width 23 height 23
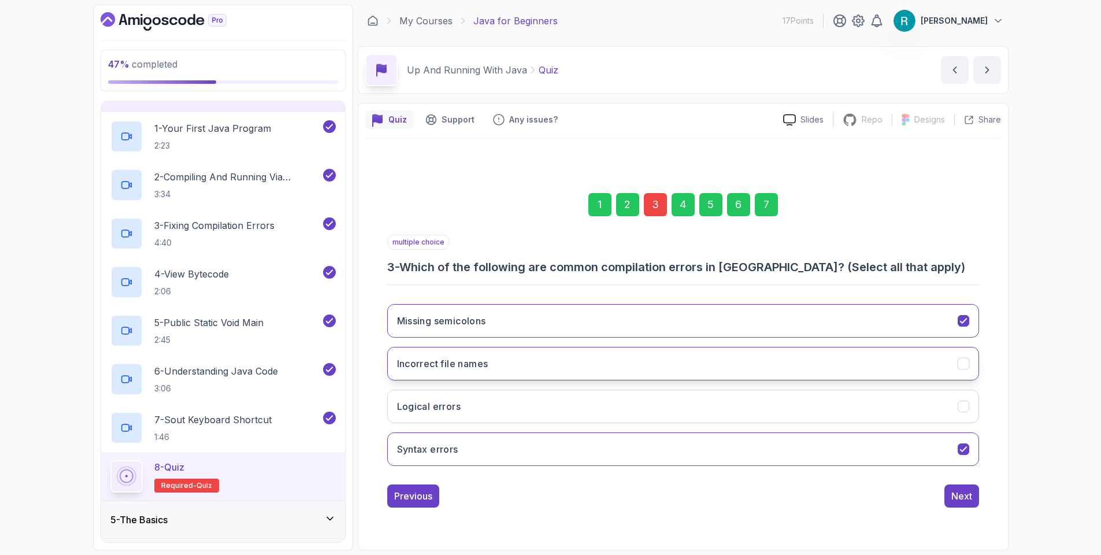
click at [918, 366] on button "Incorrect file names" at bounding box center [683, 364] width 592 height 34
click at [971, 490] on div "Next" at bounding box center [961, 496] width 21 height 14
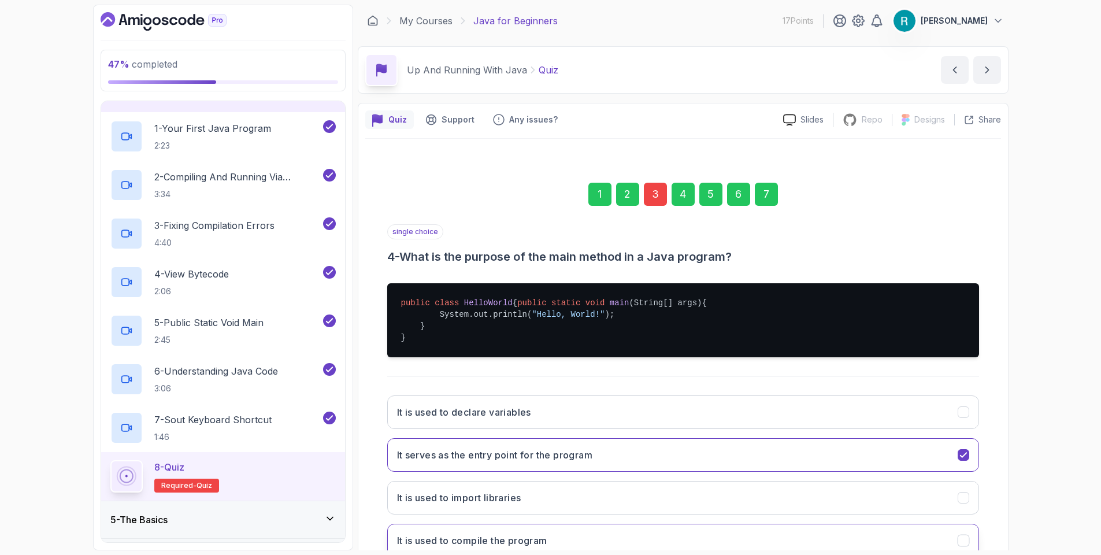
scroll to position [93, 0]
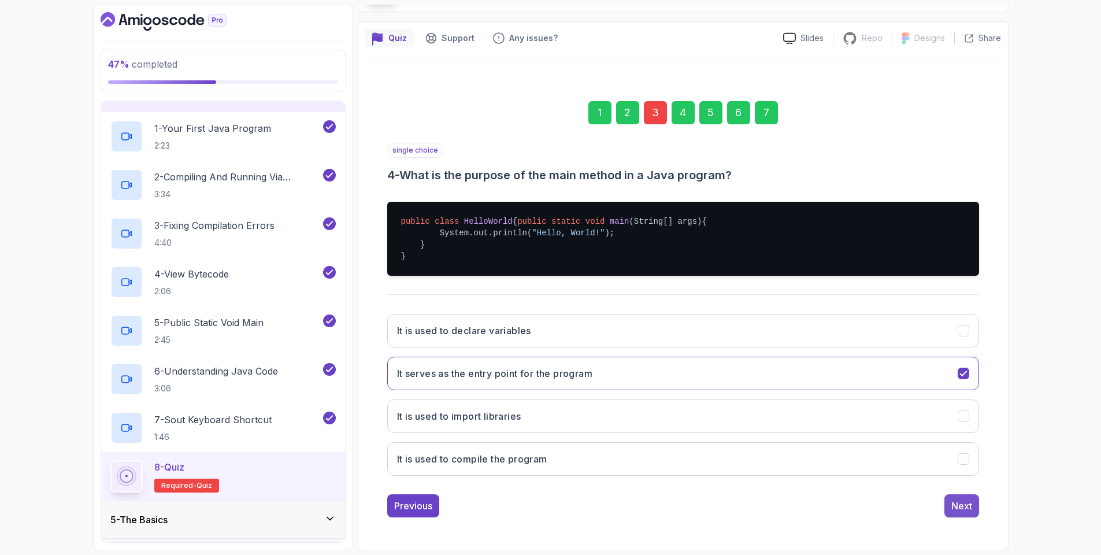
click at [946, 498] on button "Next" at bounding box center [961, 505] width 35 height 23
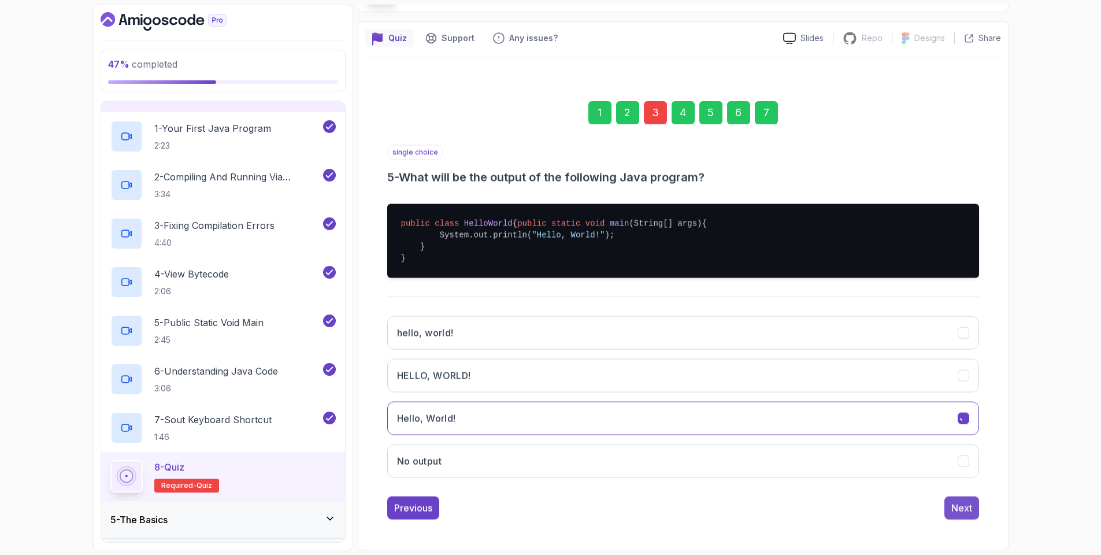
click at [954, 502] on div "Next" at bounding box center [961, 508] width 21 height 14
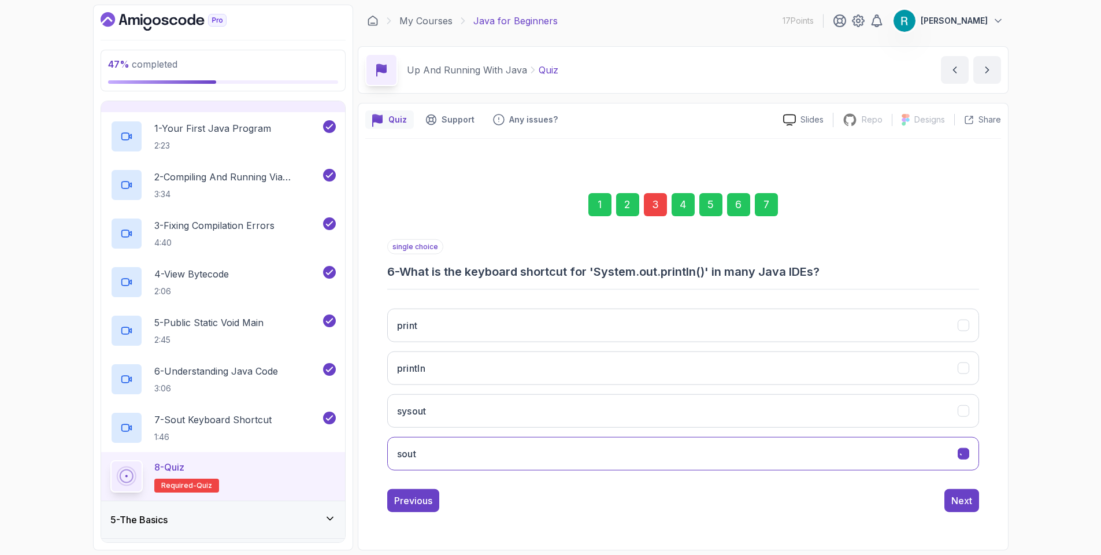
scroll to position [0, 0]
click at [955, 504] on button "Next" at bounding box center [961, 499] width 35 height 23
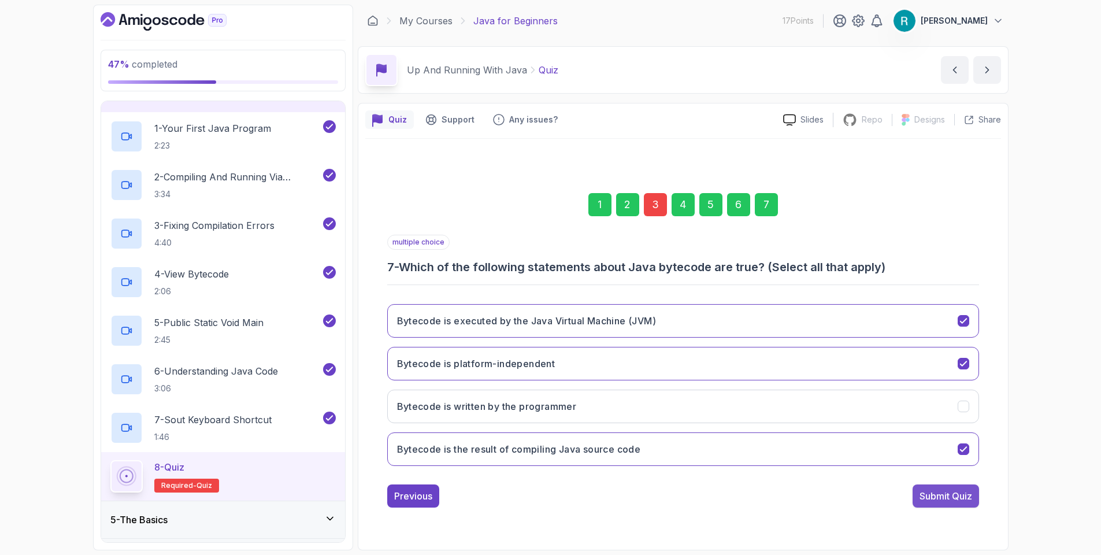
click at [947, 501] on div "Submit Quiz" at bounding box center [946, 496] width 53 height 14
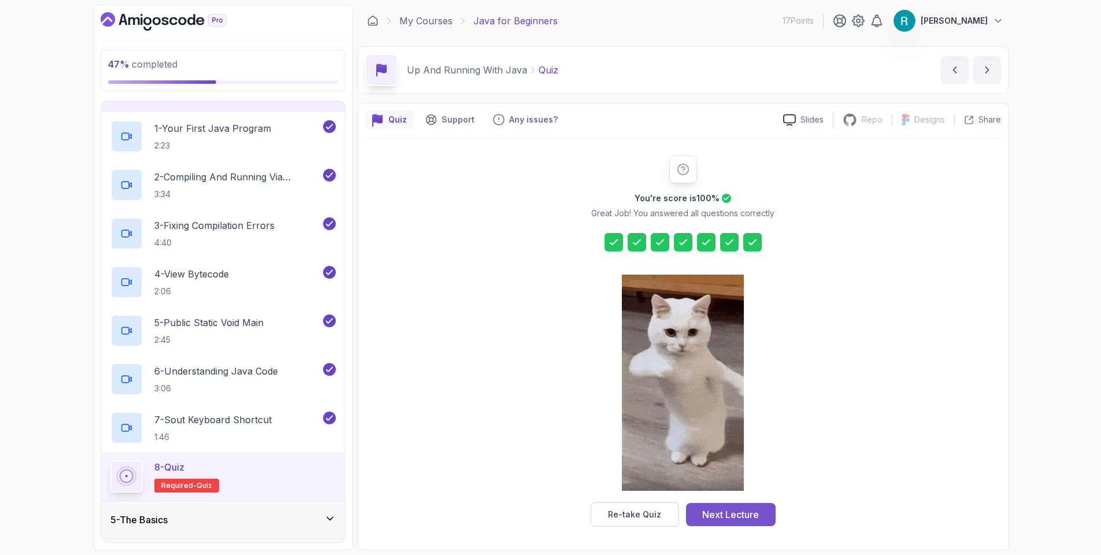
click at [755, 510] on div "Next Lecture" at bounding box center [730, 514] width 57 height 14
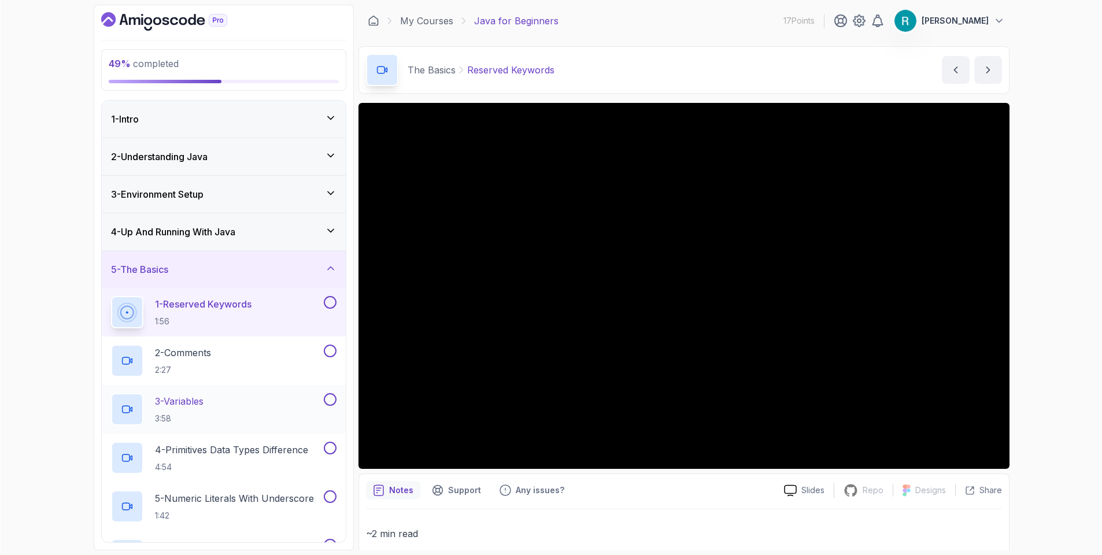
scroll to position [69, 0]
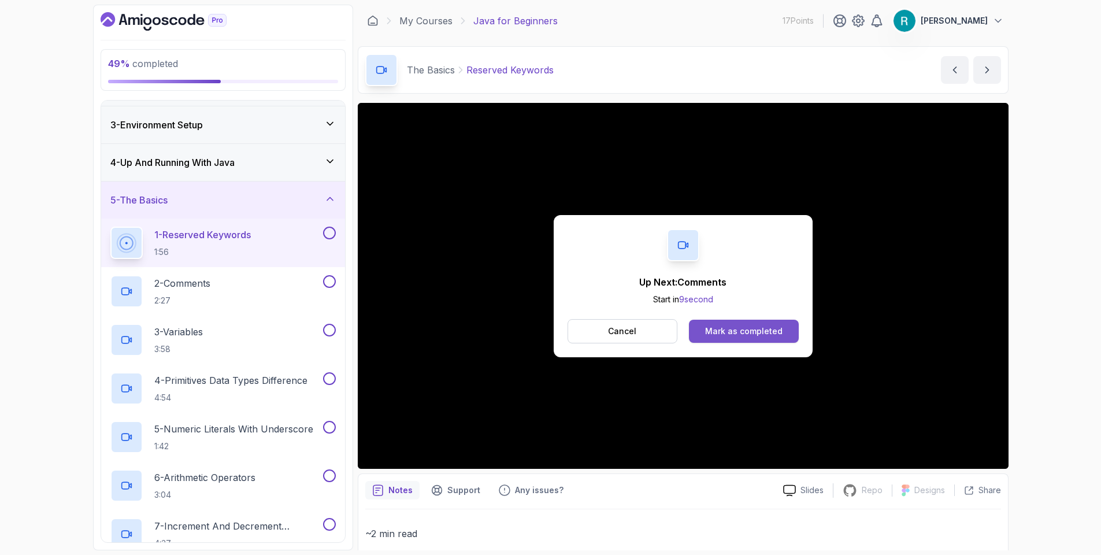
click at [749, 331] on div "Mark as completed" at bounding box center [743, 331] width 77 height 12
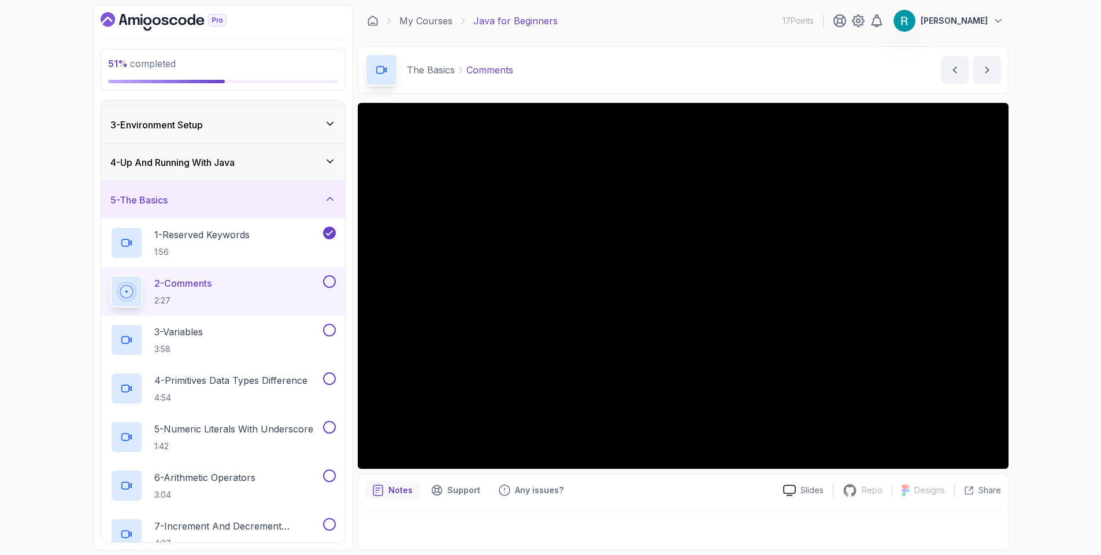
click at [43, 220] on div "51 % completed 1 - Intro 2 - Understanding Java 3 - Environment Setup 4 - Up An…" at bounding box center [550, 277] width 1101 height 555
drag, startPoint x: 1021, startPoint y: 204, endPoint x: 1026, endPoint y: 201, distance: 6.0
click at [1026, 201] on div "51 % completed 1 - Intro 2 - Understanding Java 3 - Environment Setup 4 - Up An…" at bounding box center [550, 277] width 1101 height 555
click at [328, 279] on button at bounding box center [329, 281] width 13 height 13
click at [306, 331] on div "3 - Variables 3:58" at bounding box center [215, 340] width 210 height 32
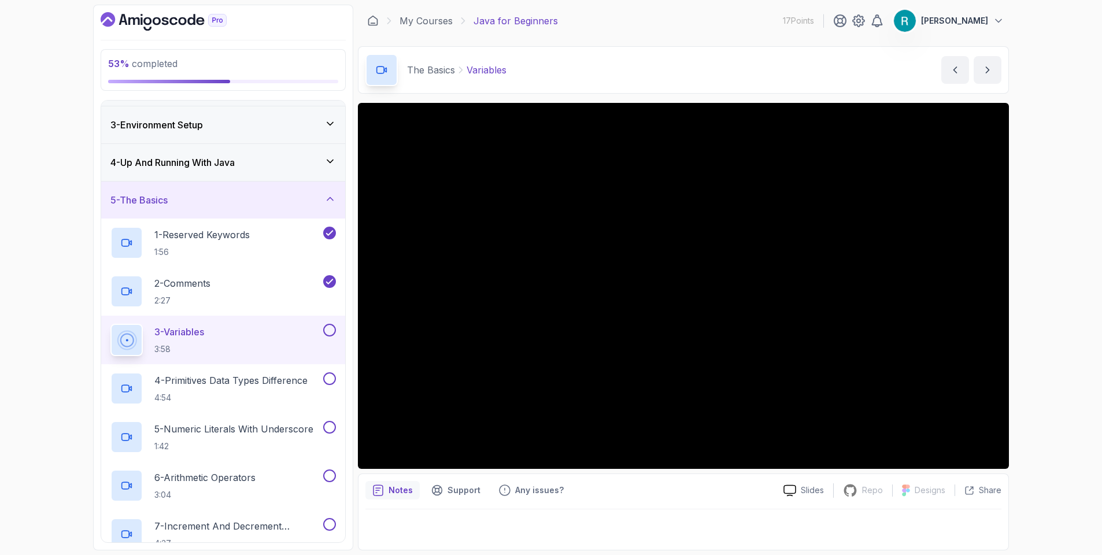
drag, startPoint x: 1052, startPoint y: 238, endPoint x: 1018, endPoint y: 232, distance: 34.7
click at [1052, 238] on div "53 % completed 1 - Intro 2 - Understanding Java 3 - Environment Setup 4 - Up An…" at bounding box center [551, 277] width 1102 height 555
click at [1053, 347] on div "53 % completed 1 - Intro 2 - Understanding Java 3 - Environment Setup 4 - Up An…" at bounding box center [551, 277] width 1102 height 555
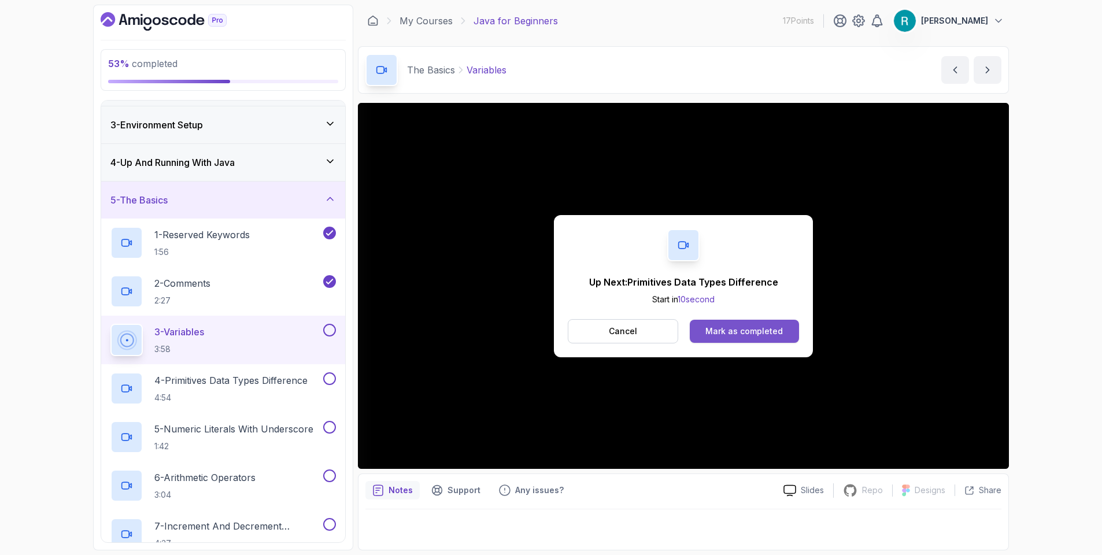
click at [760, 327] on div "Mark as completed" at bounding box center [743, 331] width 77 height 12
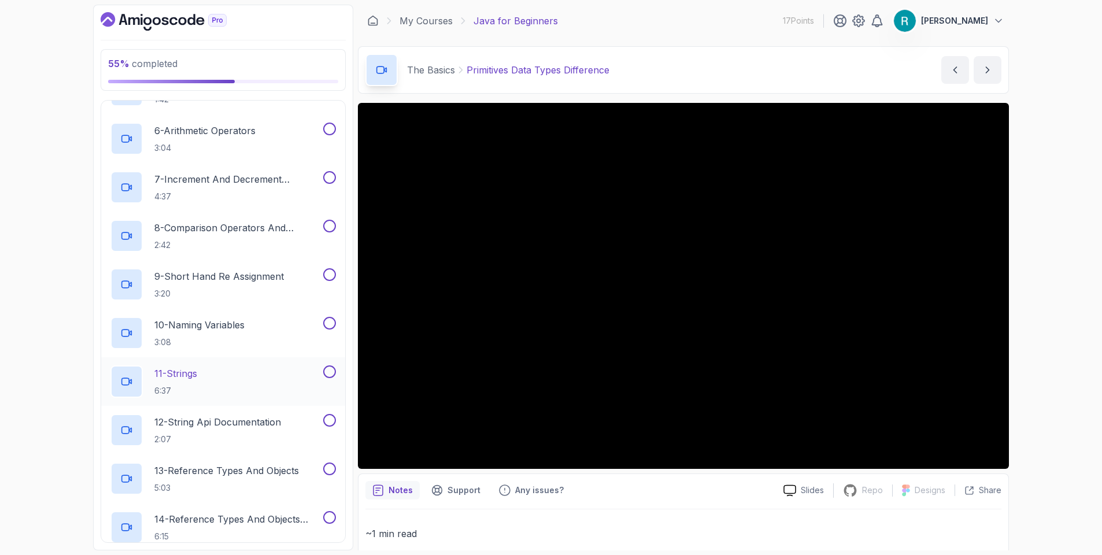
scroll to position [555, 0]
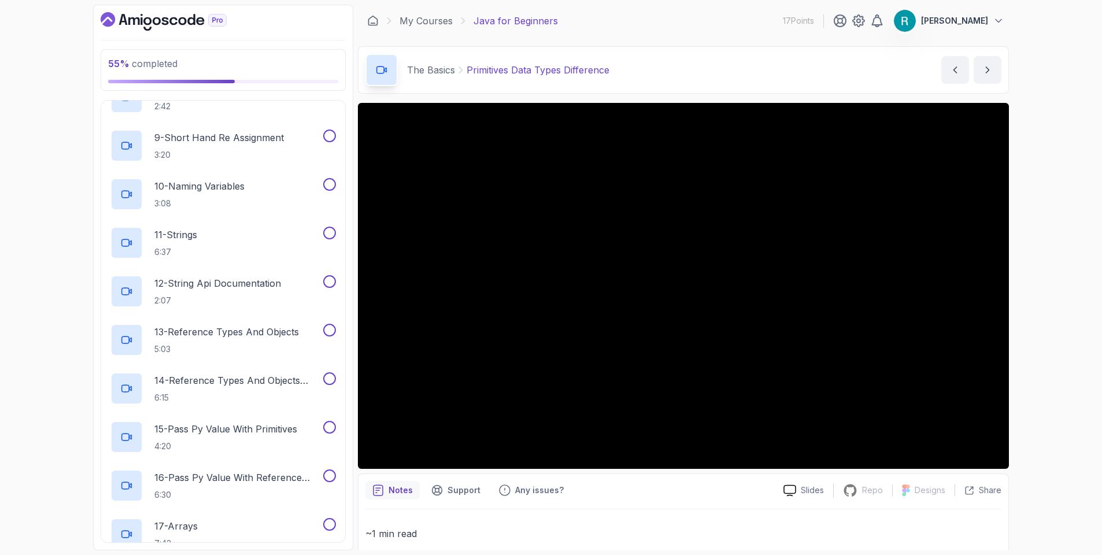
click at [1048, 283] on div "55 % completed 1 - Intro 2 - Understanding Java 3 - Environment Setup 4 - Up An…" at bounding box center [551, 277] width 1102 height 555
click at [1062, 322] on div "55 % completed 1 - Intro 2 - Understanding Java 3 - Environment Setup 4 - Up An…" at bounding box center [551, 277] width 1102 height 555
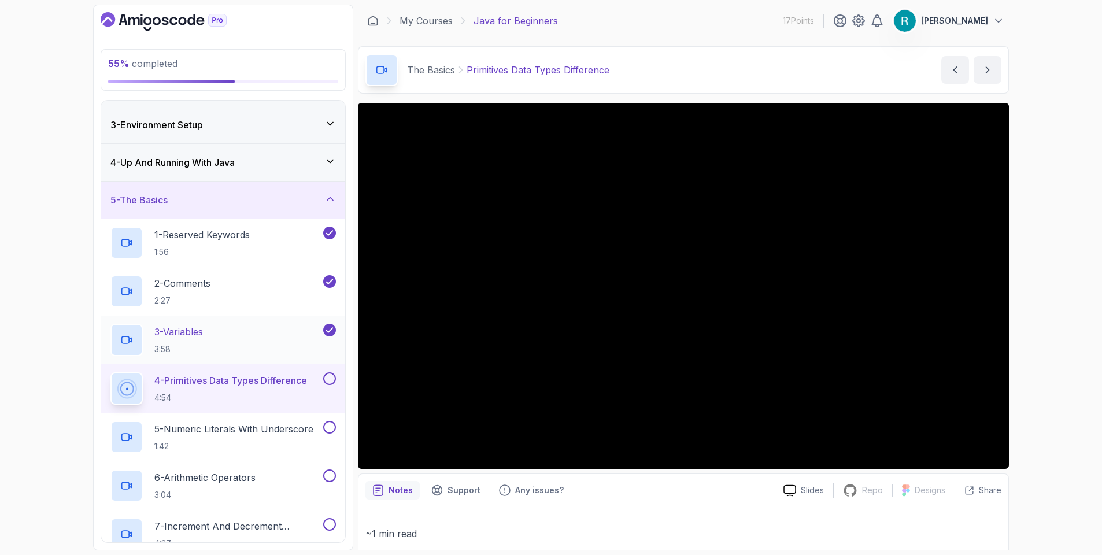
scroll to position [0, 0]
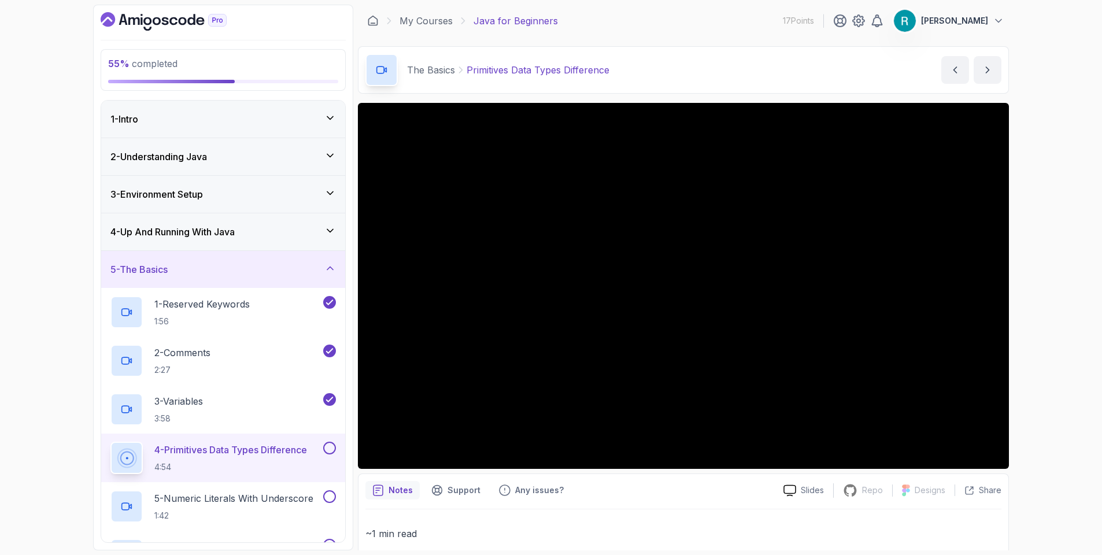
drag, startPoint x: 34, startPoint y: 307, endPoint x: 51, endPoint y: 301, distance: 18.5
click at [43, 303] on div "55 % completed 1 - Intro 2 - Understanding Java 3 - Environment Setup 4 - Up An…" at bounding box center [551, 277] width 1102 height 555
drag, startPoint x: 24, startPoint y: 320, endPoint x: 34, endPoint y: 317, distance: 9.9
click at [32, 317] on div "55 % completed 1 - Intro 2 - Understanding Java 3 - Environment Setup 4 - Up An…" at bounding box center [551, 277] width 1102 height 555
click at [38, 315] on div "55 % completed 1 - Intro 2 - Understanding Java 3 - Environment Setup 4 - Up An…" at bounding box center [551, 277] width 1102 height 555
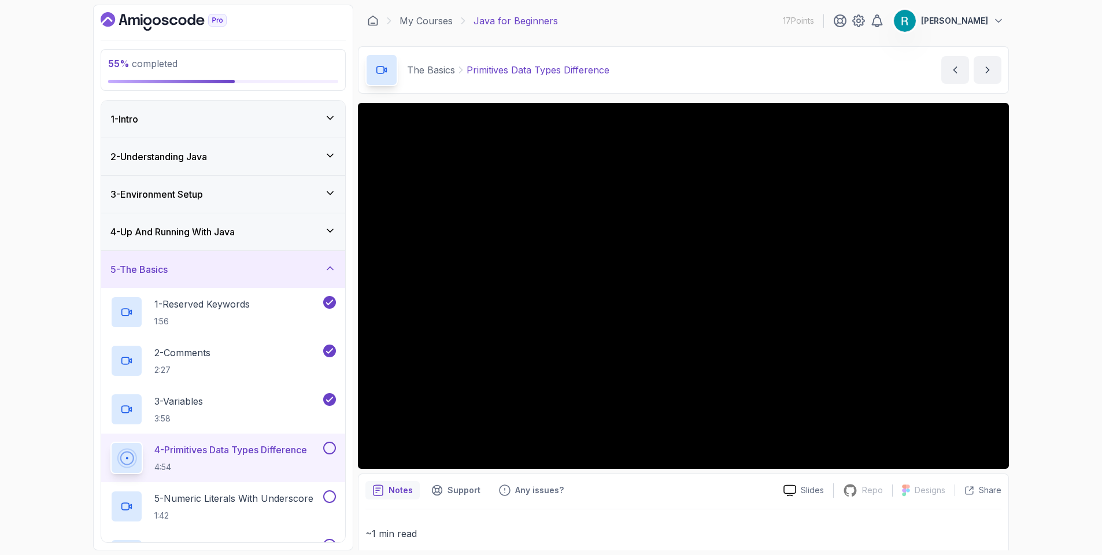
click at [1063, 312] on div "55 % completed 1 - Intro 2 - Understanding Java 3 - Environment Setup 4 - Up An…" at bounding box center [551, 277] width 1102 height 555
click at [1063, 321] on div "55 % completed 1 - Intro 2 - Understanding Java 3 - Environment Setup 4 - Up An…" at bounding box center [551, 277] width 1102 height 555
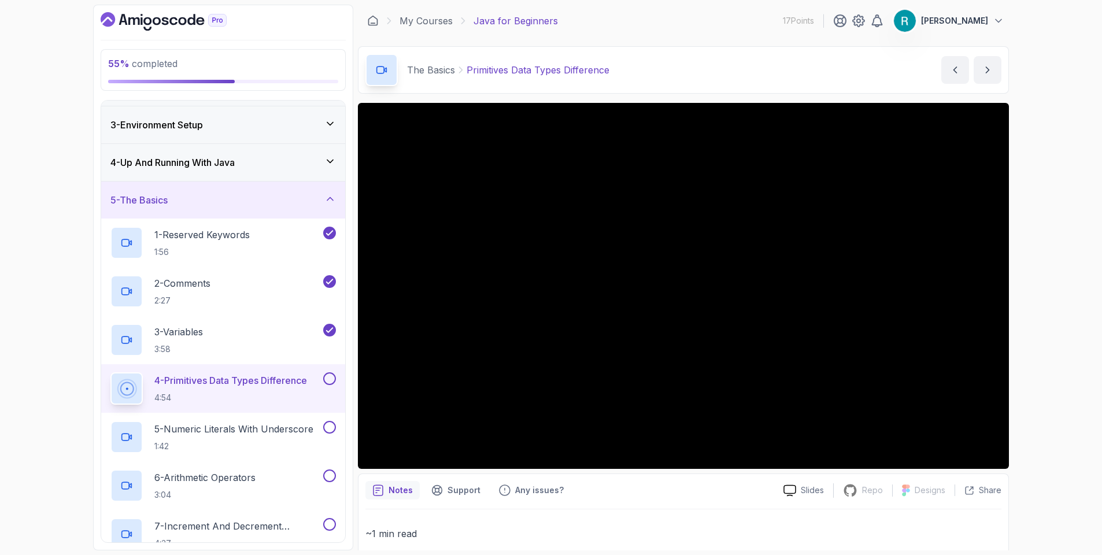
click at [331, 384] on button at bounding box center [329, 378] width 13 height 13
click at [297, 417] on div "5 - Numeric Literals With Underscore 1:42" at bounding box center [223, 437] width 244 height 49
click at [296, 423] on p "5 - Numeric Literals With Underscore" at bounding box center [233, 429] width 159 height 14
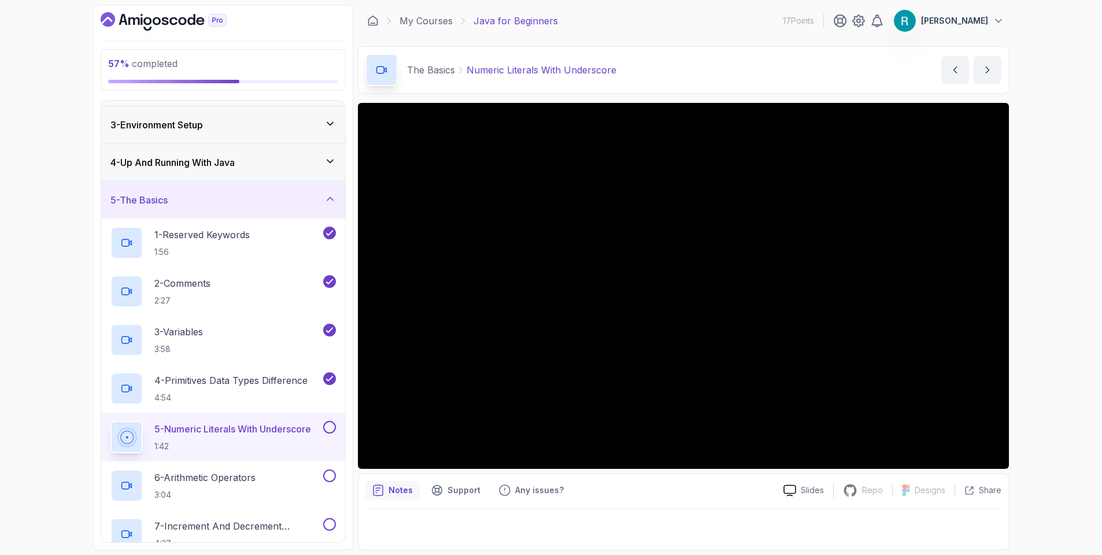
click at [1043, 357] on div "57 % completed 1 - Intro 2 - Understanding Java 3 - Environment Setup 4 - Up An…" at bounding box center [551, 277] width 1102 height 555
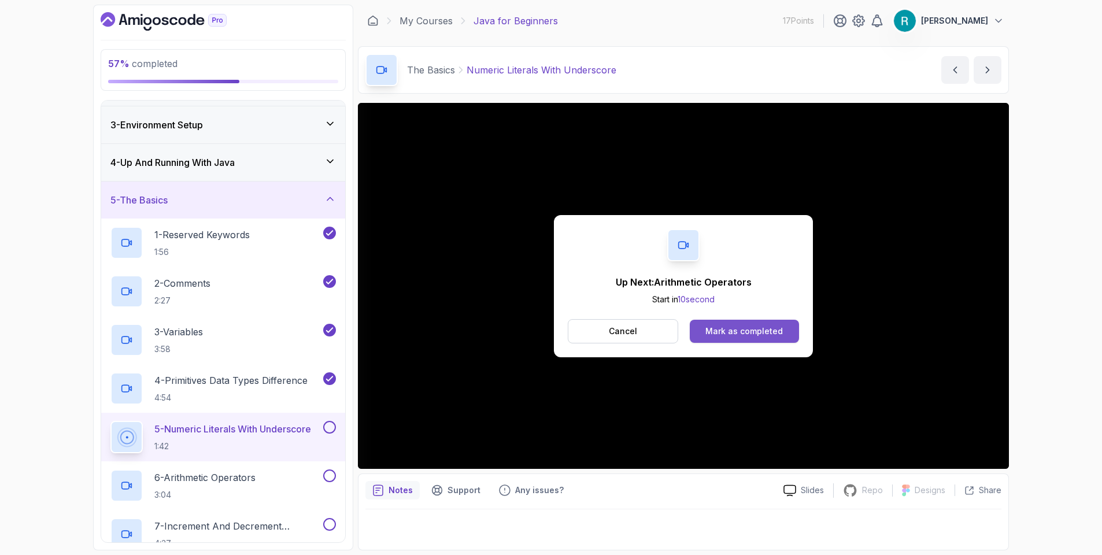
click at [740, 320] on button "Mark as completed" at bounding box center [744, 331] width 109 height 23
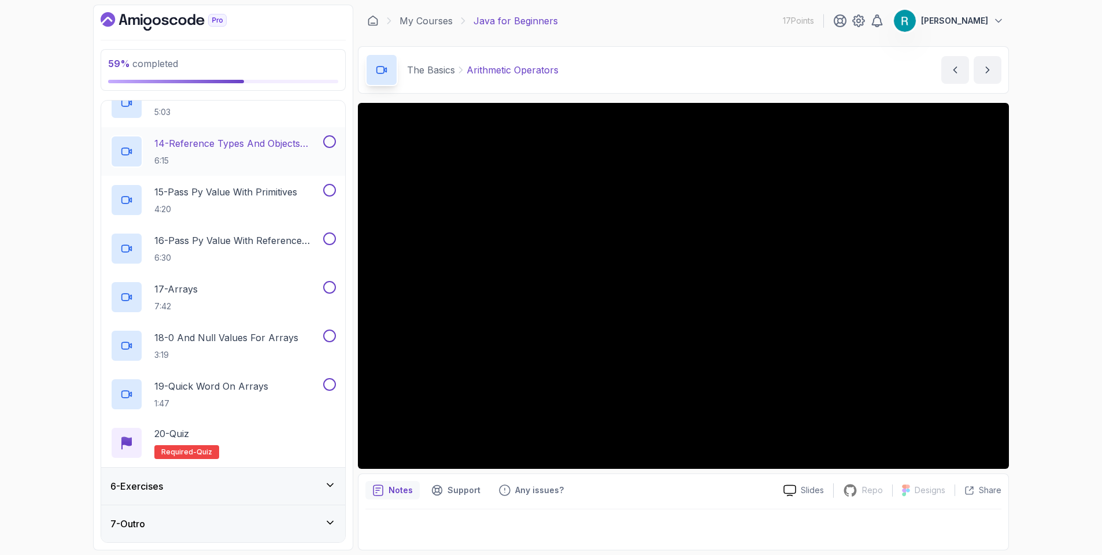
scroll to position [584, 0]
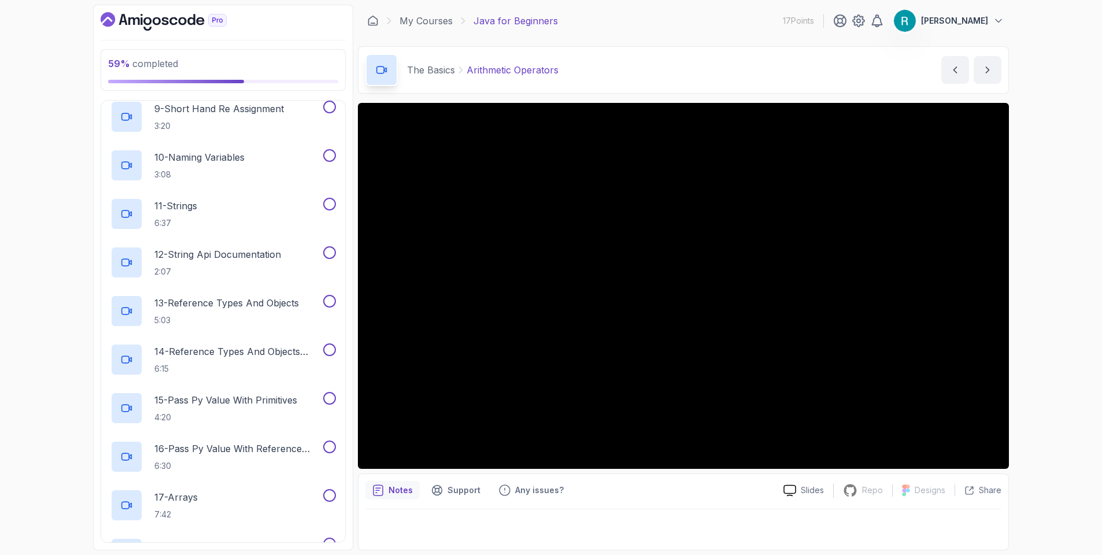
click at [1044, 329] on div "59 % completed 1 - Intro 2 - Understanding Java 3 - Environment Setup 4 - Up An…" at bounding box center [551, 277] width 1102 height 555
click at [1044, 318] on div "59 % completed 1 - Intro 2 - Understanding Java 3 - Environment Setup 4 - Up An…" at bounding box center [551, 277] width 1102 height 555
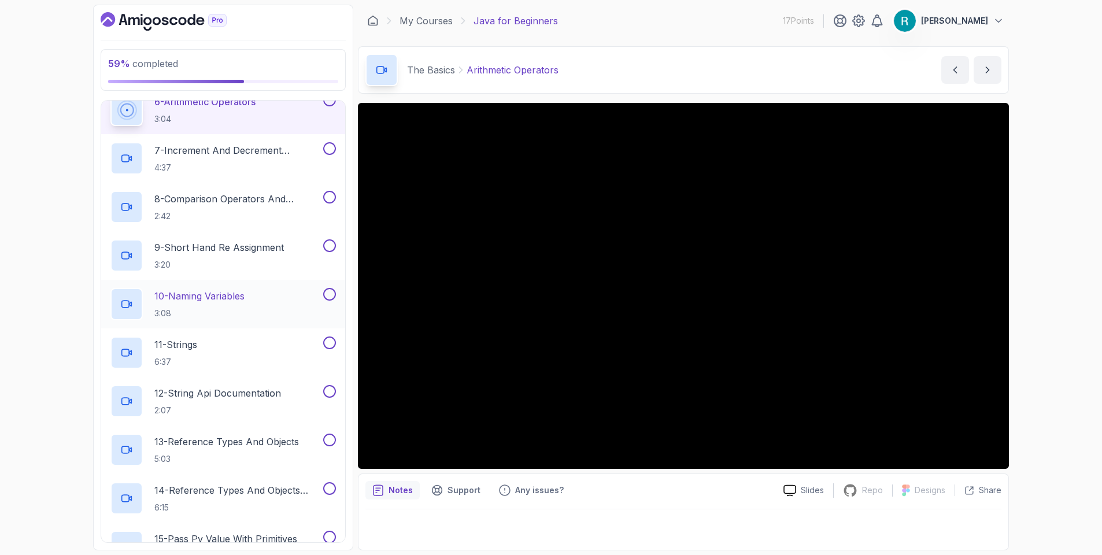
scroll to position [376, 0]
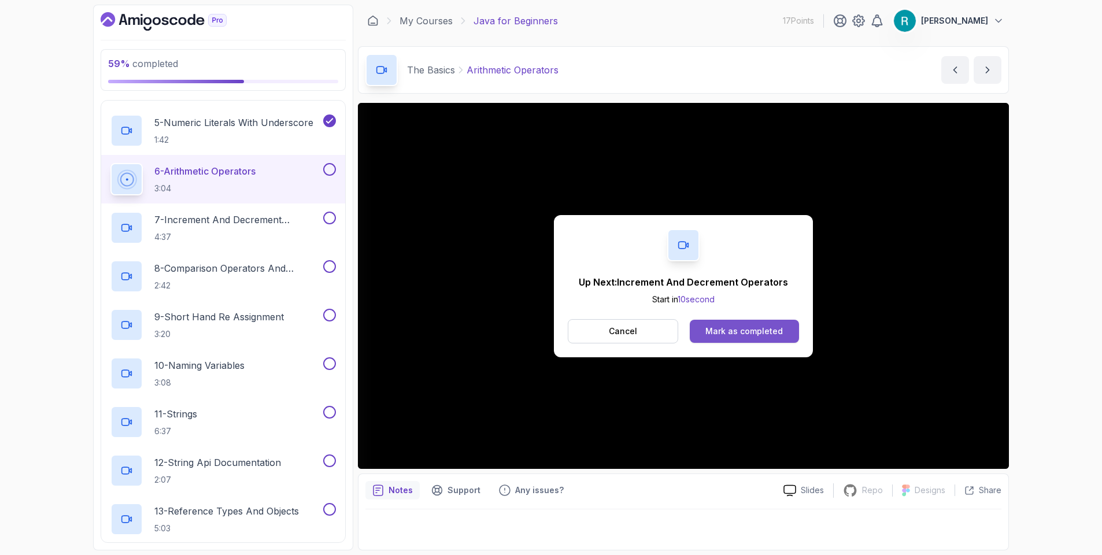
click at [723, 332] on div "Mark as completed" at bounding box center [743, 331] width 77 height 12
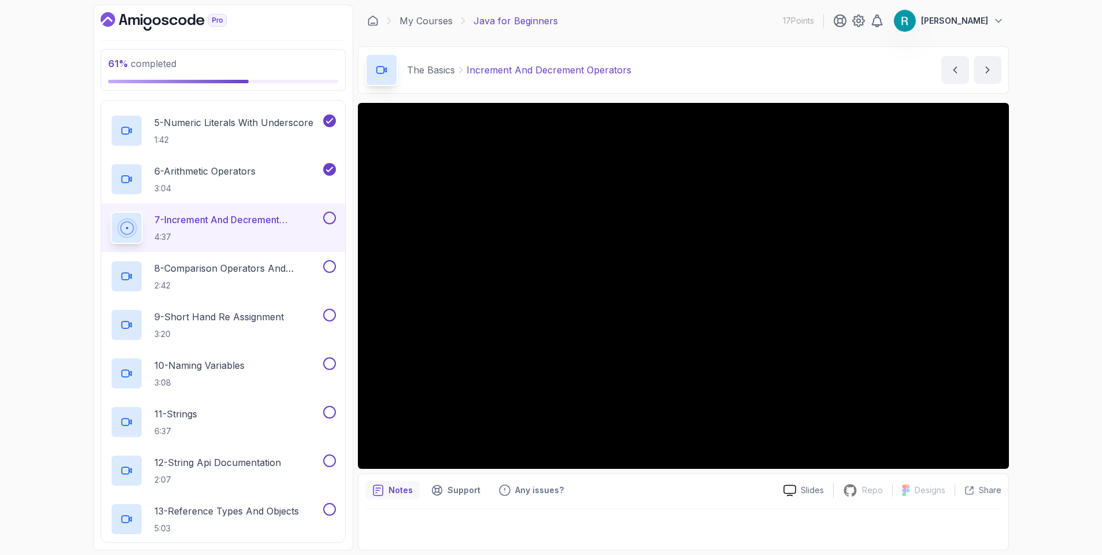
click at [1033, 382] on div "61 % completed 1 - Intro 2 - Understanding Java 3 - Environment Setup 4 - Up An…" at bounding box center [551, 277] width 1102 height 555
click at [1049, 328] on div "61 % completed 1 - Intro 2 - Understanding Java 3 - Environment Setup 4 - Up An…" at bounding box center [551, 277] width 1102 height 555
click at [1068, 260] on div "61 % completed 1 - Intro 2 - Understanding Java 3 - Environment Setup 4 - Up An…" at bounding box center [551, 277] width 1102 height 555
click at [1059, 251] on div "61 % completed 1 - Intro 2 - Understanding Java 3 - Environment Setup 4 - Up An…" at bounding box center [551, 277] width 1102 height 555
click at [1028, 238] on div "61 % completed 1 - Intro 2 - Understanding Java 3 - Environment Setup 4 - Up An…" at bounding box center [551, 277] width 1102 height 555
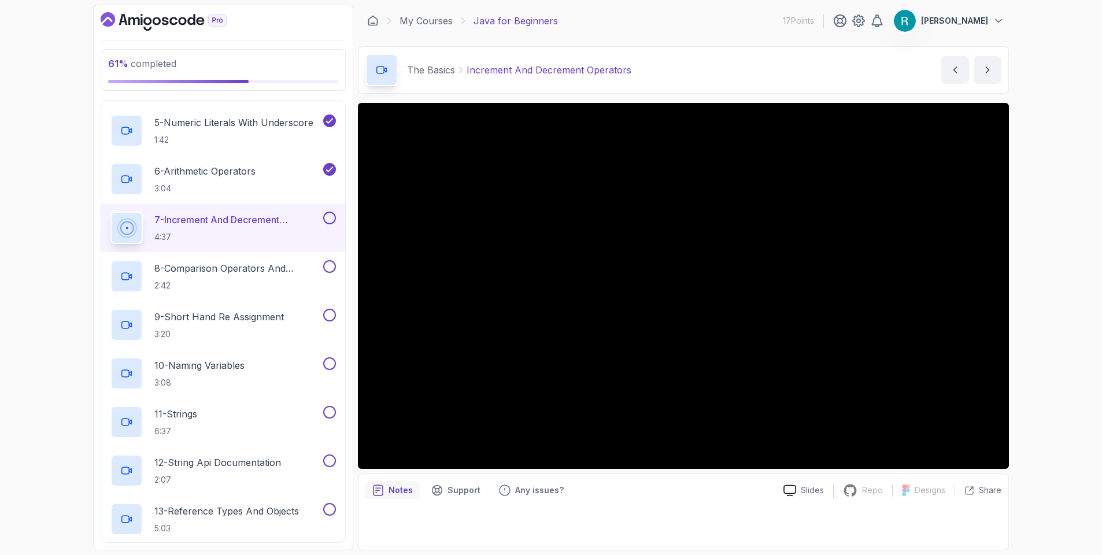
click at [1027, 238] on div "61 % completed 1 - Intro 2 - Understanding Java 3 - Environment Setup 4 - Up An…" at bounding box center [551, 277] width 1102 height 555
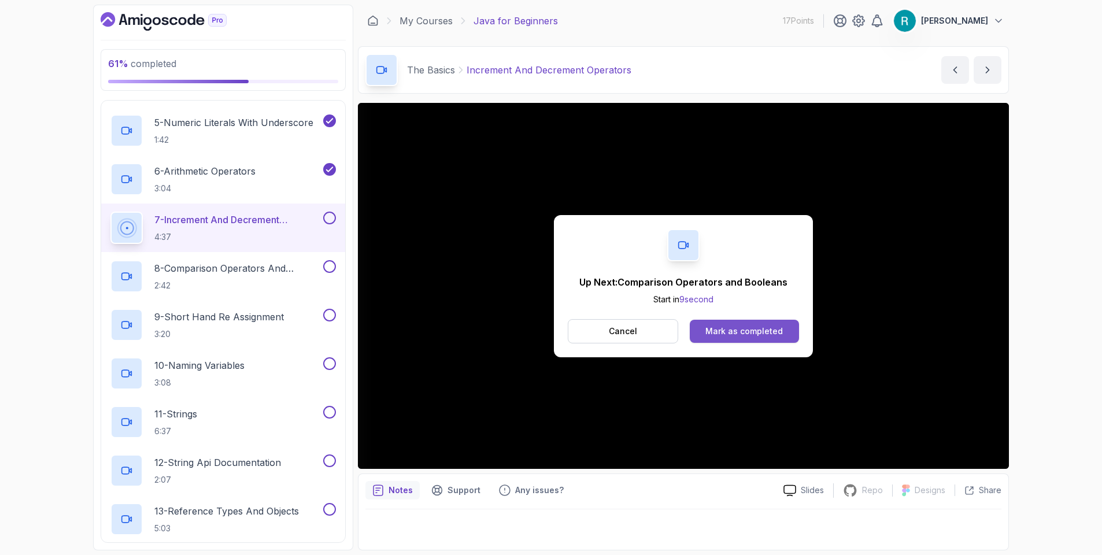
click at [751, 324] on button "Mark as completed" at bounding box center [744, 331] width 109 height 23
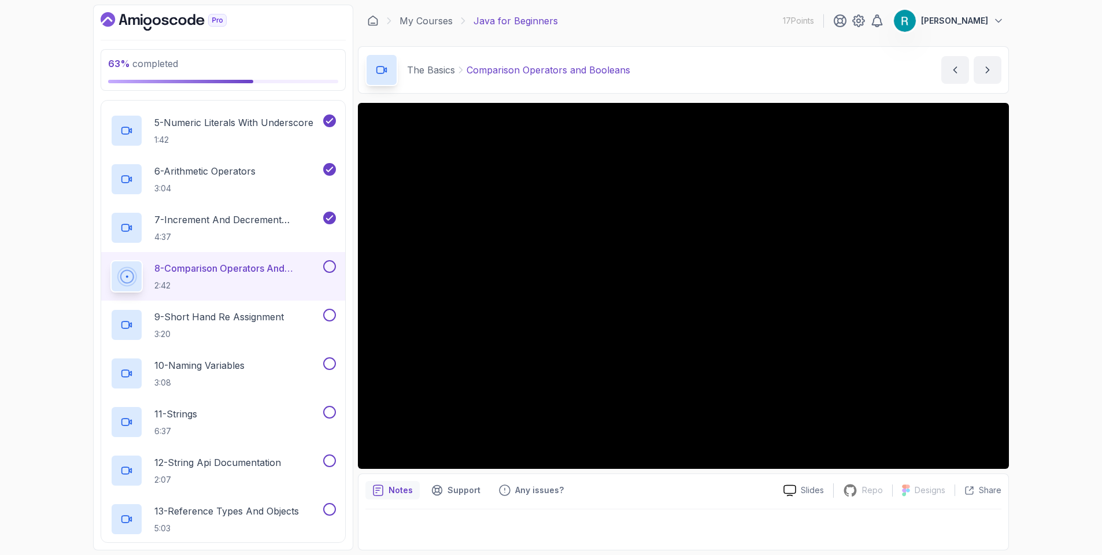
click at [1036, 275] on div "63 % completed 1 - Intro 2 - Understanding Java 3 - Environment Setup 4 - Up An…" at bounding box center [551, 277] width 1102 height 555
click at [1049, 331] on div "63 % completed 1 - Intro 2 - Understanding Java 3 - Environment Setup 4 - Up An…" at bounding box center [551, 277] width 1102 height 555
click at [1053, 331] on div "63 % completed 1 - Intro 2 - Understanding Java 3 - Environment Setup 4 - Up An…" at bounding box center [551, 277] width 1102 height 555
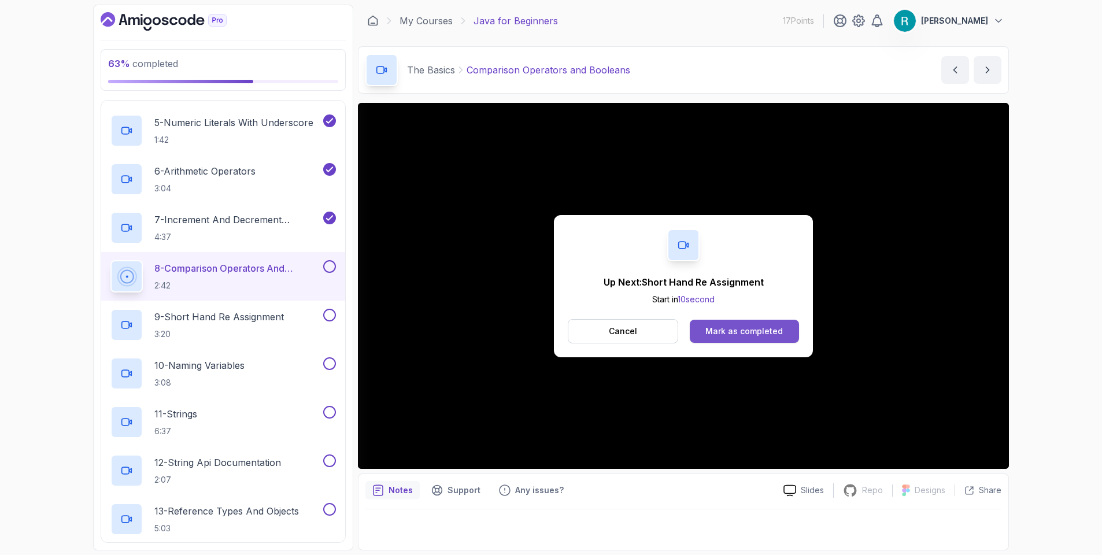
click at [736, 334] on div "Mark as completed" at bounding box center [743, 331] width 77 height 12
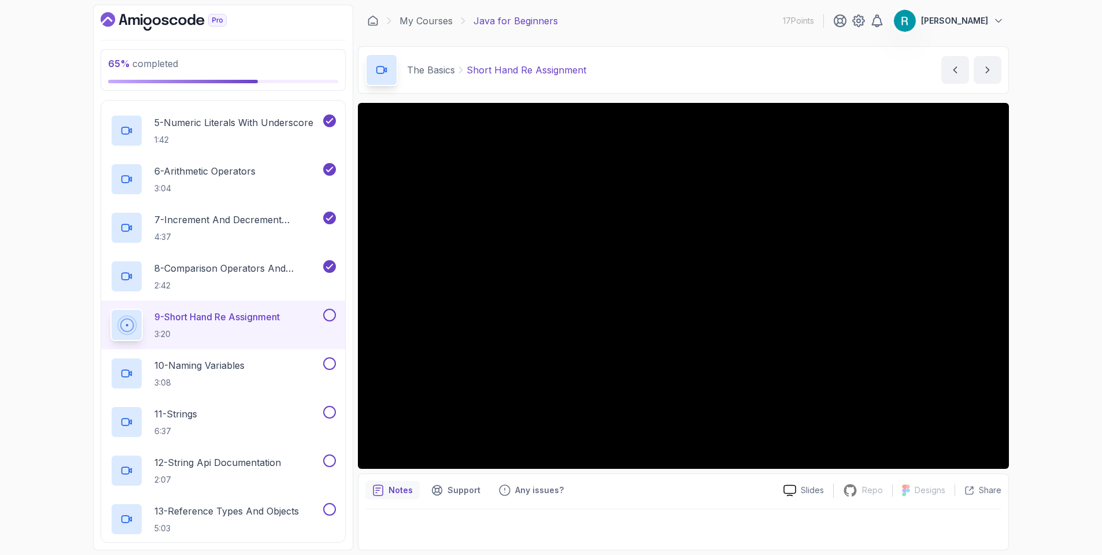
click at [1032, 223] on div "65 % completed 1 - Intro 2 - Understanding Java 3 - Environment Setup 4 - Up An…" at bounding box center [551, 277] width 1102 height 555
click at [1035, 222] on div "65 % completed 1 - Intro 2 - Understanding Java 3 - Environment Setup 4 - Up An…" at bounding box center [551, 277] width 1102 height 555
click at [1029, 284] on div "65 % completed 1 - Intro 2 - Understanding Java 3 - Environment Setup 4 - Up An…" at bounding box center [551, 277] width 1102 height 555
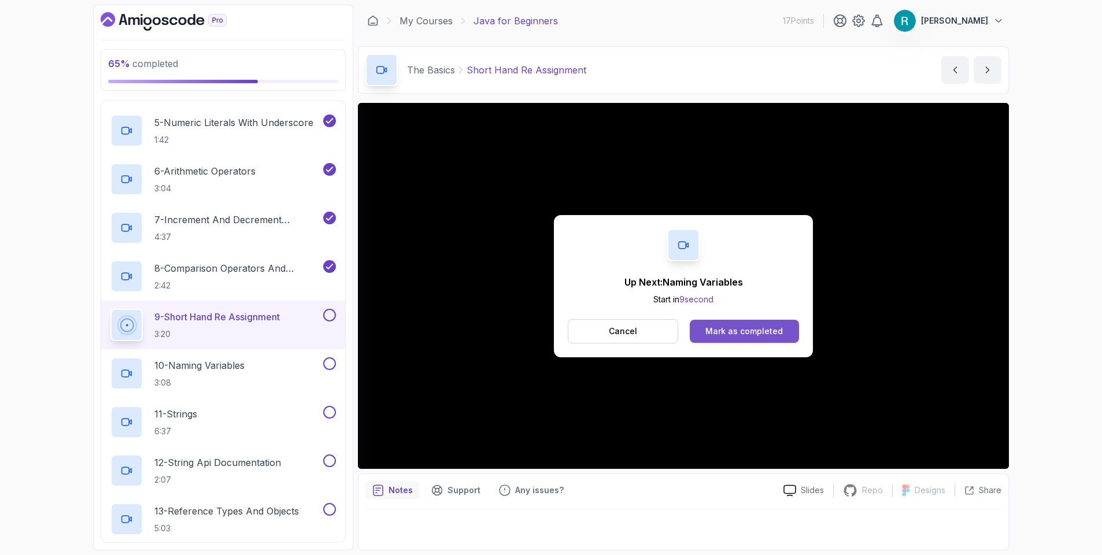
click at [740, 331] on div "Mark as completed" at bounding box center [743, 331] width 77 height 12
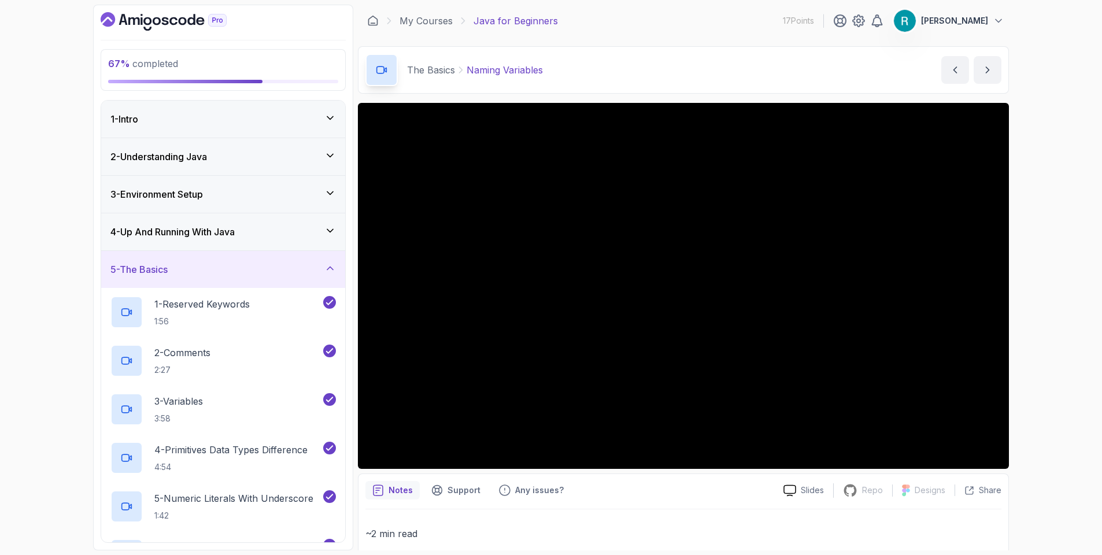
scroll to position [347, 0]
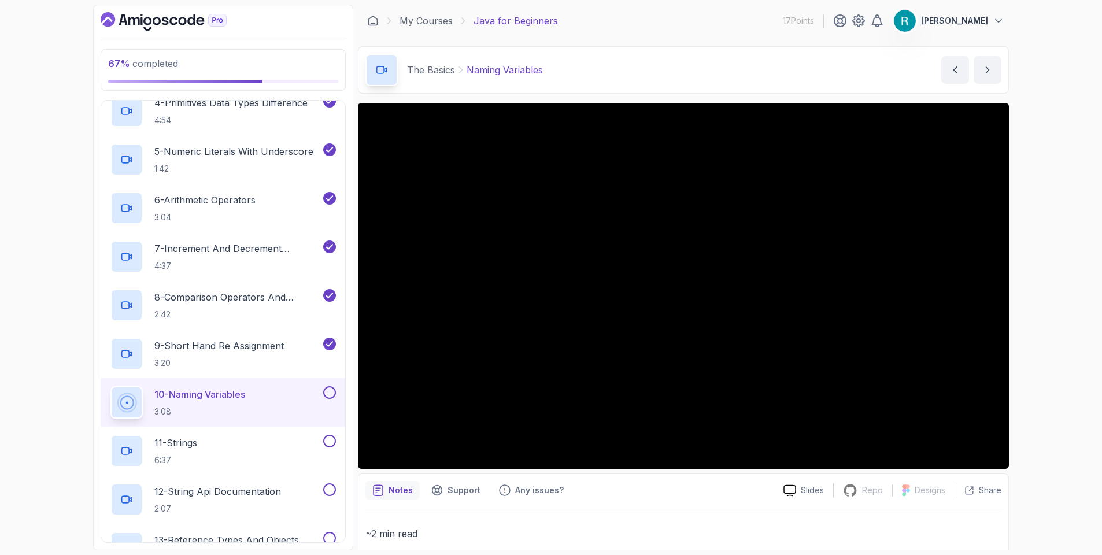
click at [1070, 254] on div "67 % completed 1 - Intro 2 - Understanding Java 3 - Environment Setup 4 - Up An…" at bounding box center [551, 277] width 1102 height 555
click at [1047, 258] on div "67 % completed 1 - Intro 2 - Understanding Java 3 - Environment Setup 4 - Up An…" at bounding box center [551, 277] width 1102 height 555
click at [311, 442] on div "11 - Strings 6:37" at bounding box center [215, 451] width 210 height 32
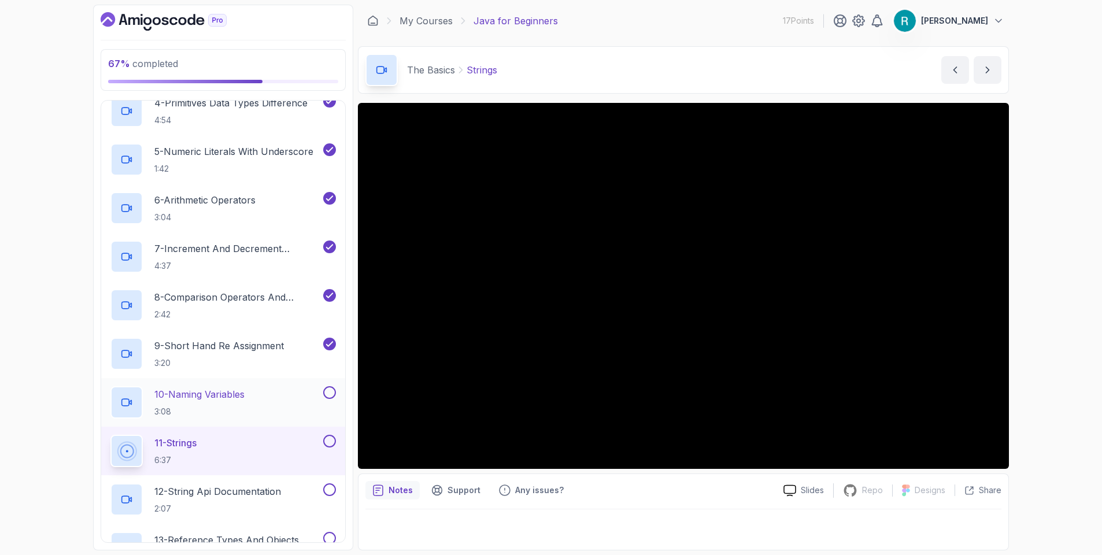
click at [330, 393] on button at bounding box center [329, 392] width 13 height 13
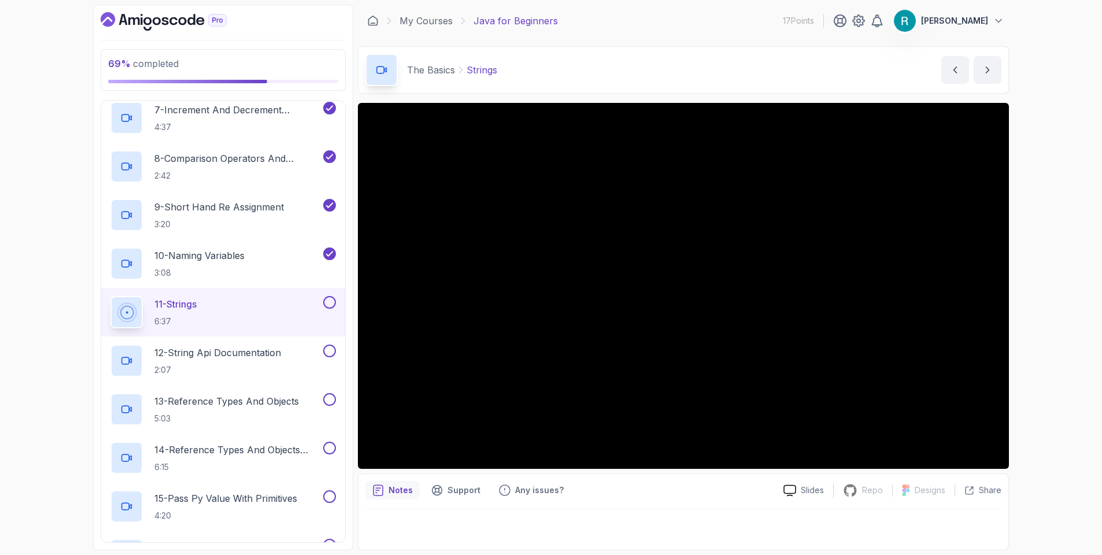
click at [1055, 373] on div "69 % completed 1 - Intro 2 - Understanding Java 3 - Environment Setup 4 - Up An…" at bounding box center [551, 277] width 1102 height 555
click at [308, 358] on div "12 - String Api Documentation 2:07" at bounding box center [215, 360] width 210 height 32
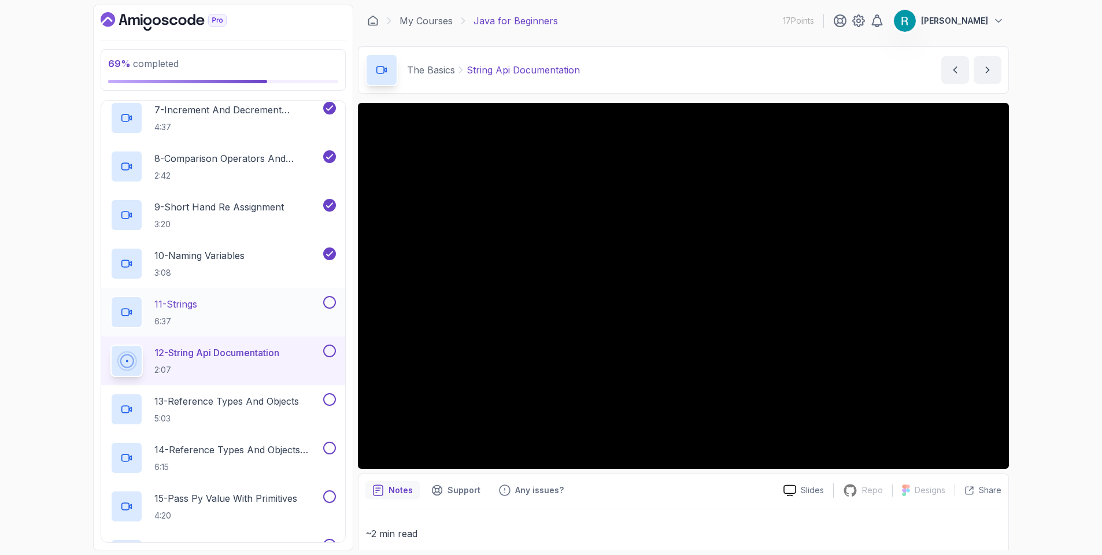
click at [329, 305] on button at bounding box center [329, 302] width 13 height 13
click at [1045, 312] on div "71 % completed 1 - Intro 2 - Understanding Java 3 - Environment Setup 4 - Up An…" at bounding box center [551, 277] width 1102 height 555
click at [1053, 229] on div "71 % completed 1 - Intro 2 - Understanding Java 3 - Environment Setup 4 - Up An…" at bounding box center [551, 277] width 1102 height 555
click at [328, 357] on button at bounding box center [329, 350] width 13 height 13
click at [306, 410] on div "13 - Reference Types And Objects 5:03" at bounding box center [215, 409] width 210 height 32
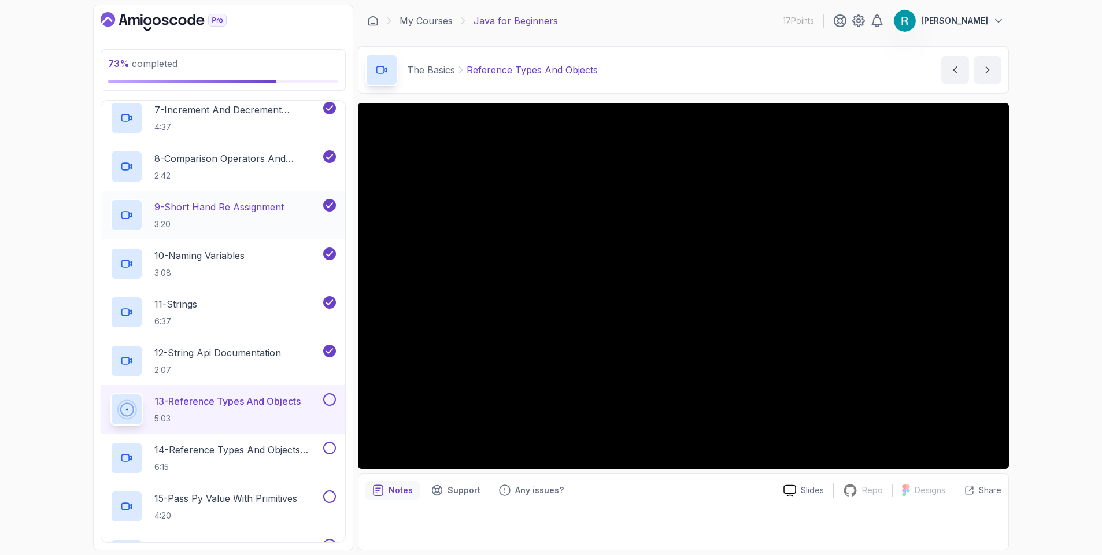
drag, startPoint x: 53, startPoint y: 316, endPoint x: 171, endPoint y: 213, distance: 156.4
click at [53, 316] on div "73 % completed 1 - Intro 2 - Understanding Java 3 - Environment Setup 4 - Up An…" at bounding box center [551, 277] width 1102 height 555
click at [1049, 166] on div "73 % completed 1 - Intro 2 - Understanding Java 3 - Environment Setup 4 - Up An…" at bounding box center [551, 277] width 1102 height 555
click at [1023, 327] on div "73 % completed 1 - Intro 2 - Understanding Java 3 - Environment Setup 4 - Up An…" at bounding box center [551, 277] width 1102 height 555
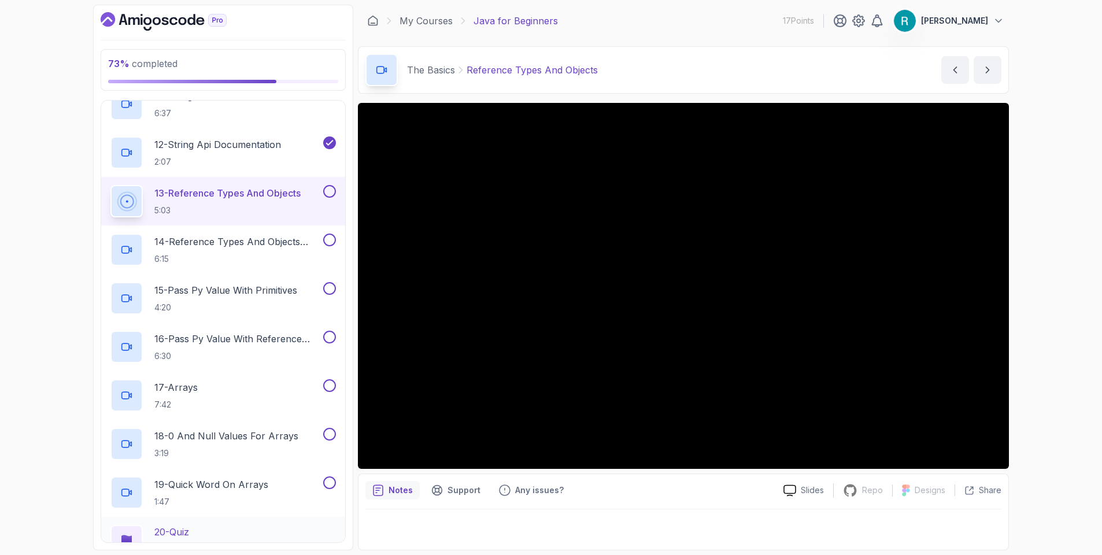
scroll to position [792, 0]
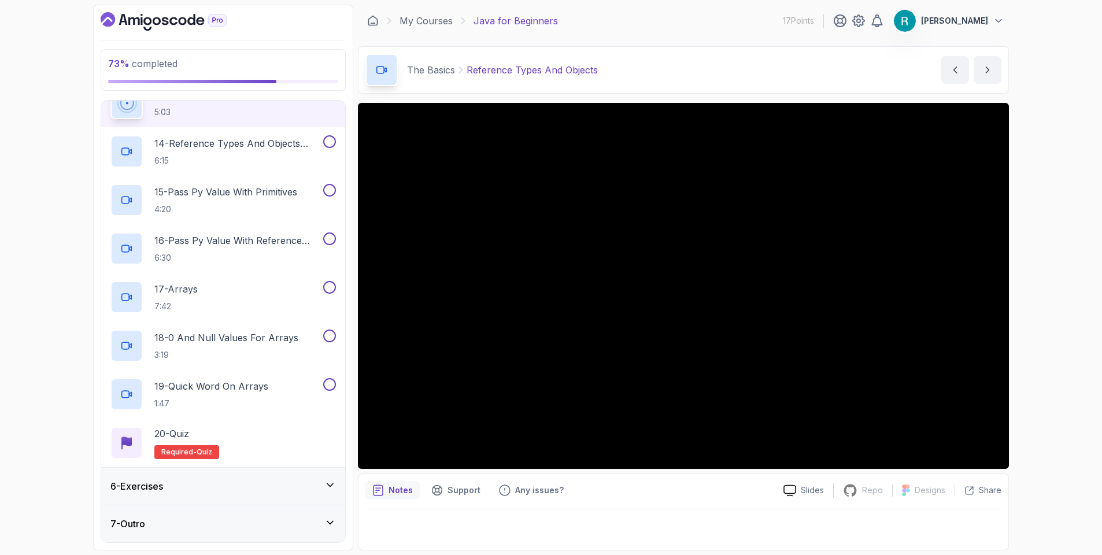
click at [184, 488] on div "6 - Exercises" at bounding box center [222, 486] width 225 height 14
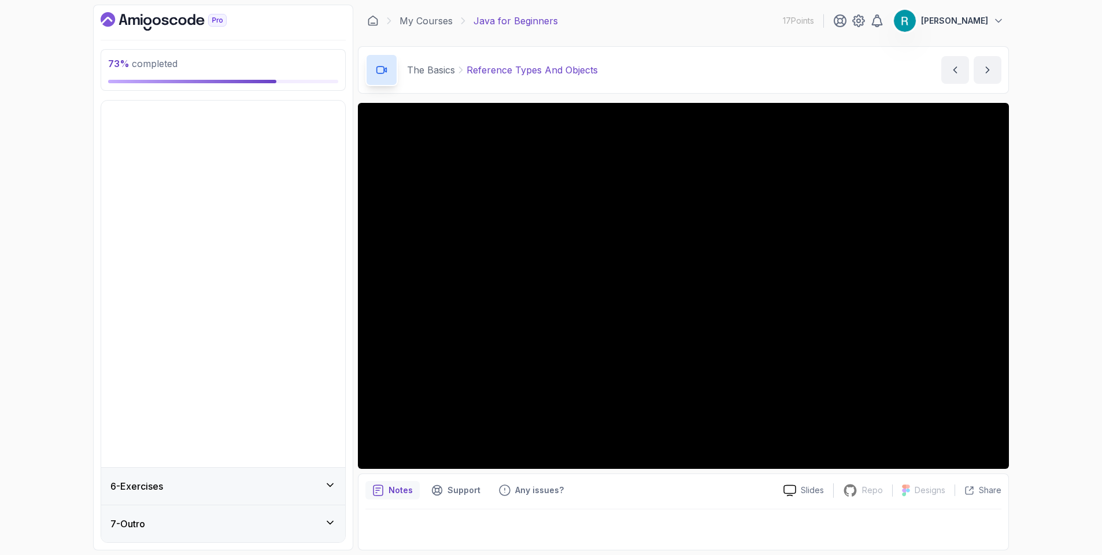
scroll to position [0, 0]
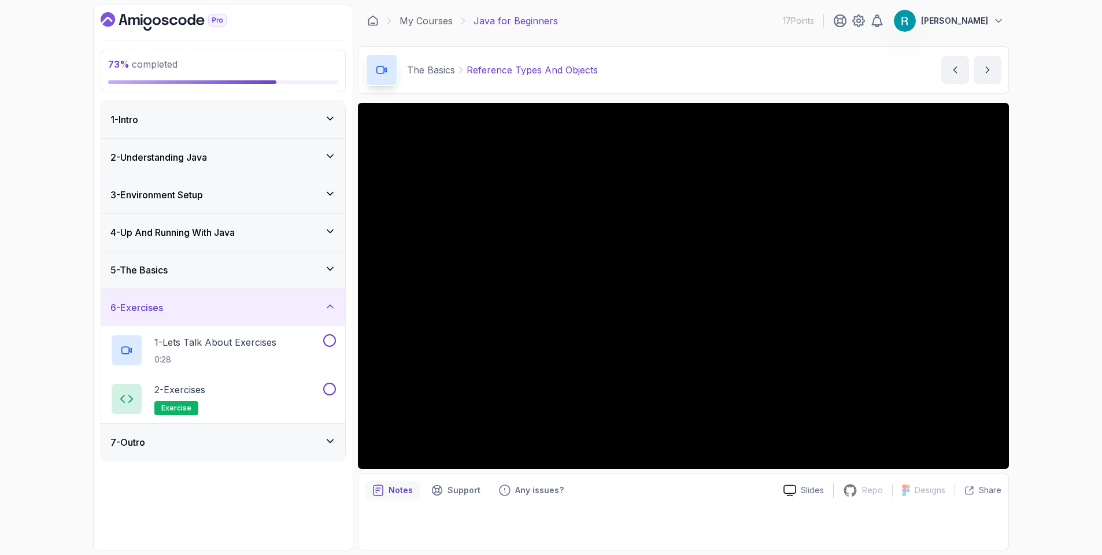
click at [270, 317] on div "6 - Exercises" at bounding box center [223, 307] width 244 height 37
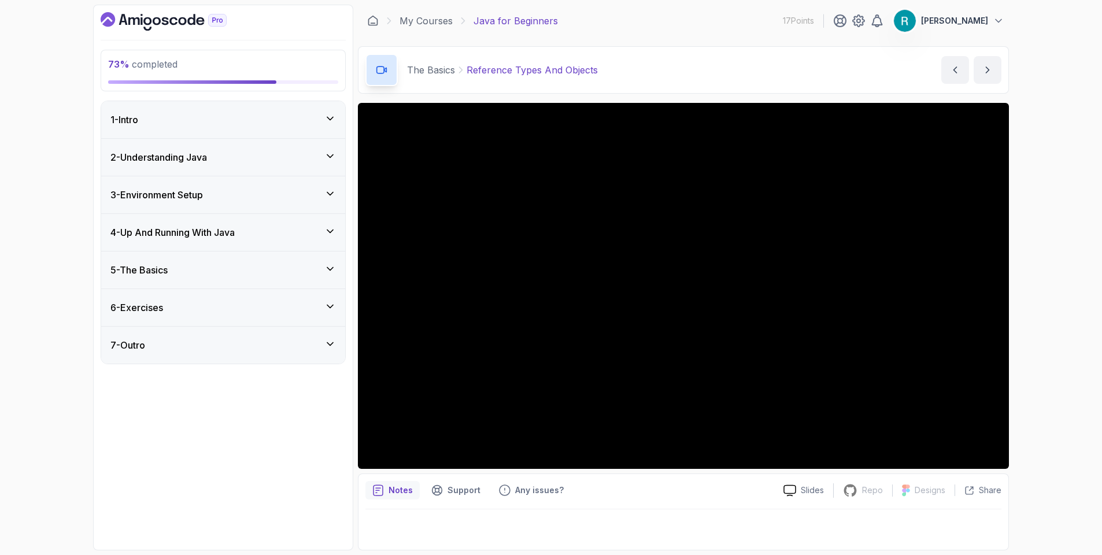
click at [254, 268] on div "5 - The Basics" at bounding box center [222, 270] width 225 height 14
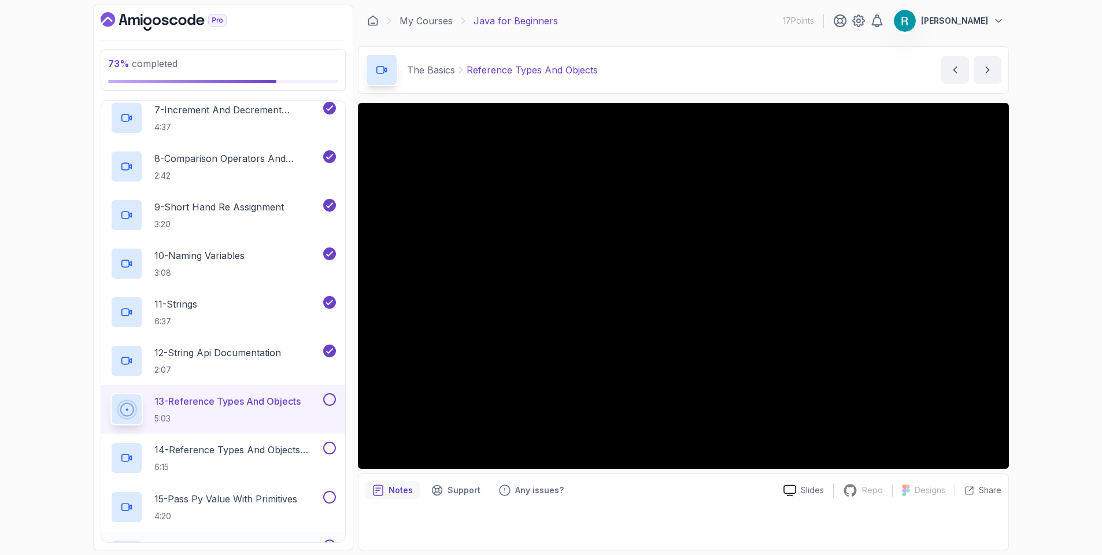
scroll to position [694, 0]
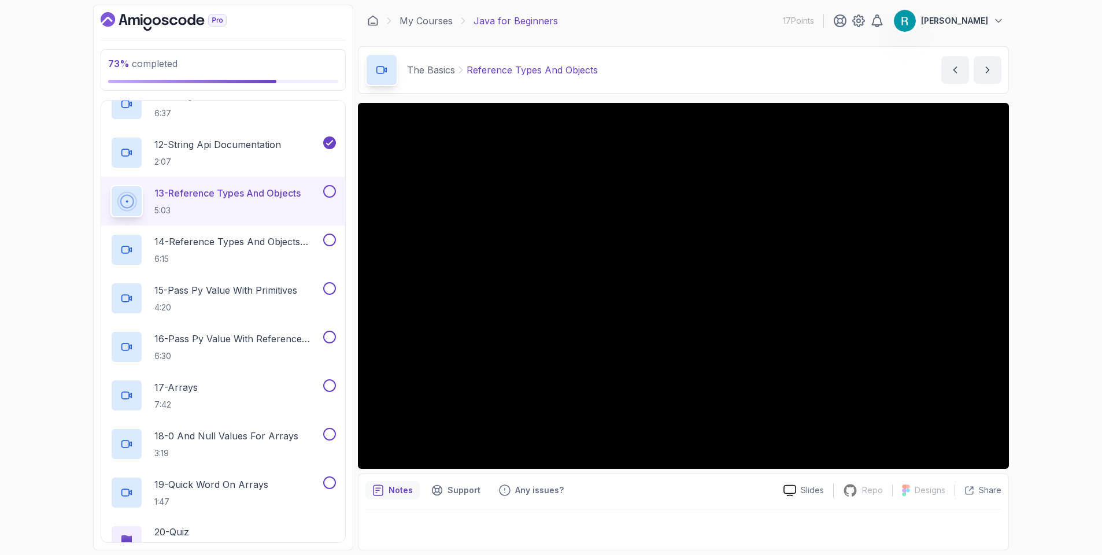
click at [16, 431] on div "73 % completed 1 - Intro 2 - Understanding Java 3 - Environment Setup 4 - Up An…" at bounding box center [551, 277] width 1102 height 555
drag, startPoint x: 1030, startPoint y: 253, endPoint x: 1025, endPoint y: 236, distance: 17.4
click at [1029, 250] on div "73 % completed 1 - Intro 2 - Understanding Java 3 - Environment Setup 4 - Up An…" at bounding box center [551, 277] width 1102 height 555
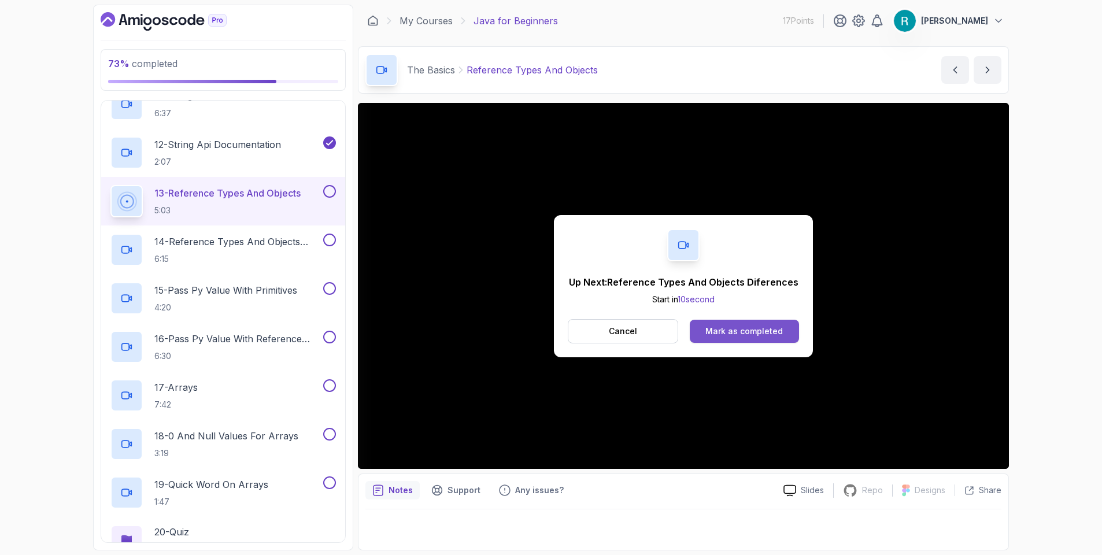
click at [763, 329] on div "Mark as completed" at bounding box center [743, 331] width 77 height 12
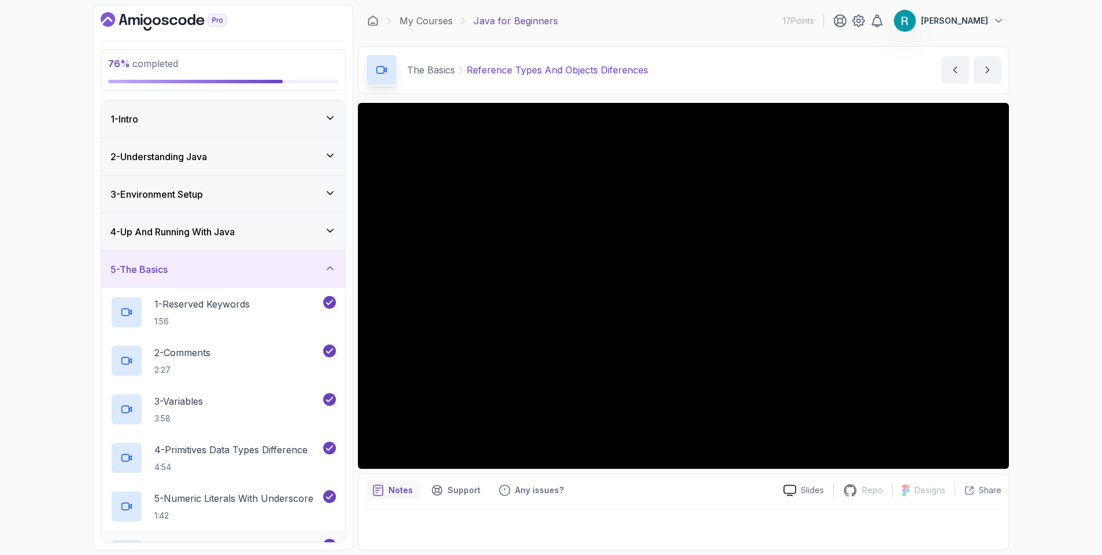
scroll to position [277, 0]
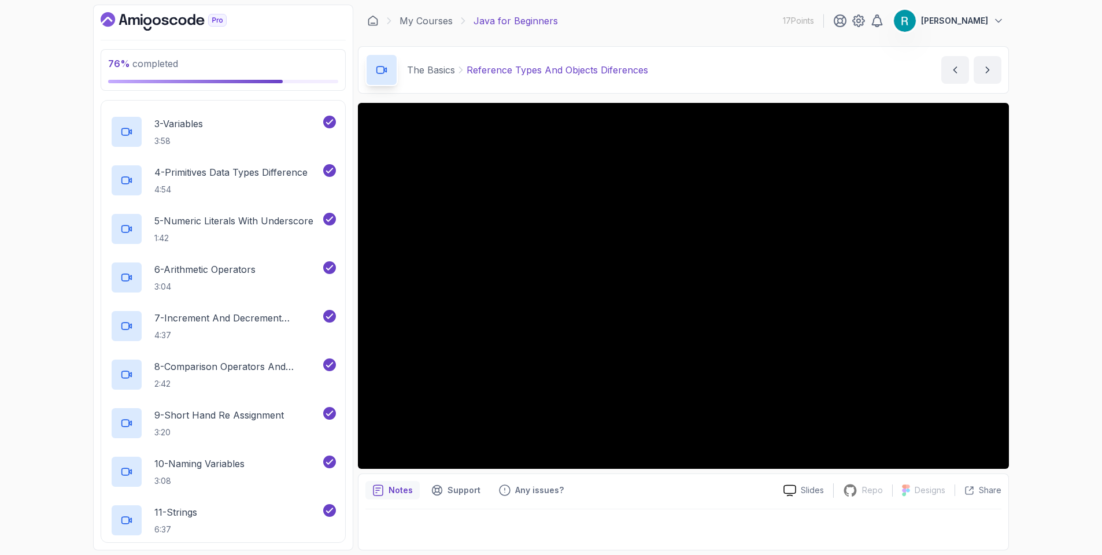
drag, startPoint x: 1057, startPoint y: 194, endPoint x: 1018, endPoint y: 212, distance: 42.7
click at [1057, 193] on div "76 % completed 1 - Intro 2 - Understanding Java 3 - Environment Setup 4 - Up An…" at bounding box center [551, 277] width 1102 height 555
click at [610, 486] on div "Notes Support Any issues?" at bounding box center [569, 490] width 409 height 18
click at [1020, 294] on div "76 % completed 1 - Intro 2 - Understanding Java 3 - Environment Setup 4 - Up An…" at bounding box center [551, 277] width 1102 height 555
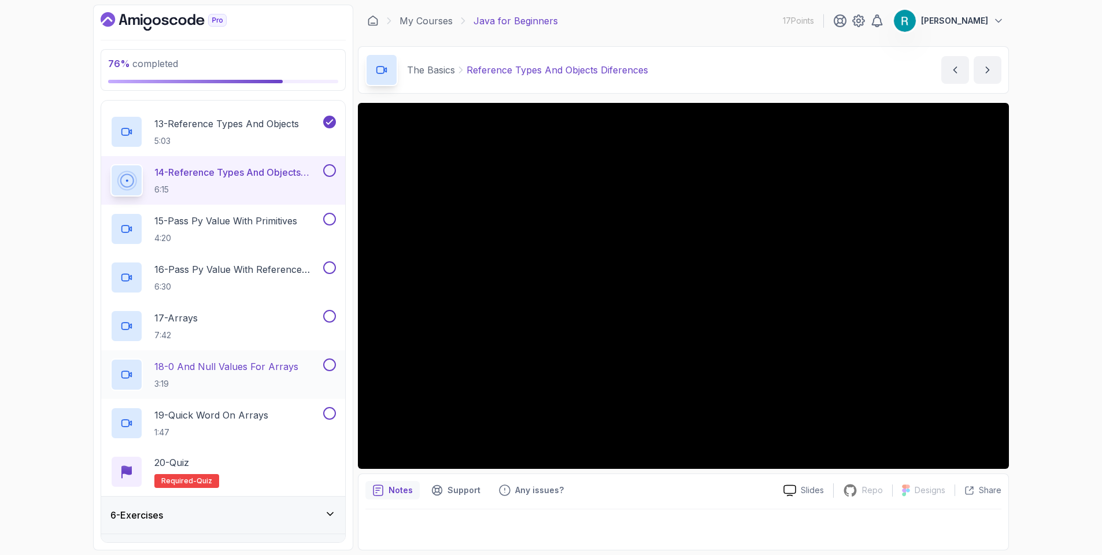
scroll to position [694, 0]
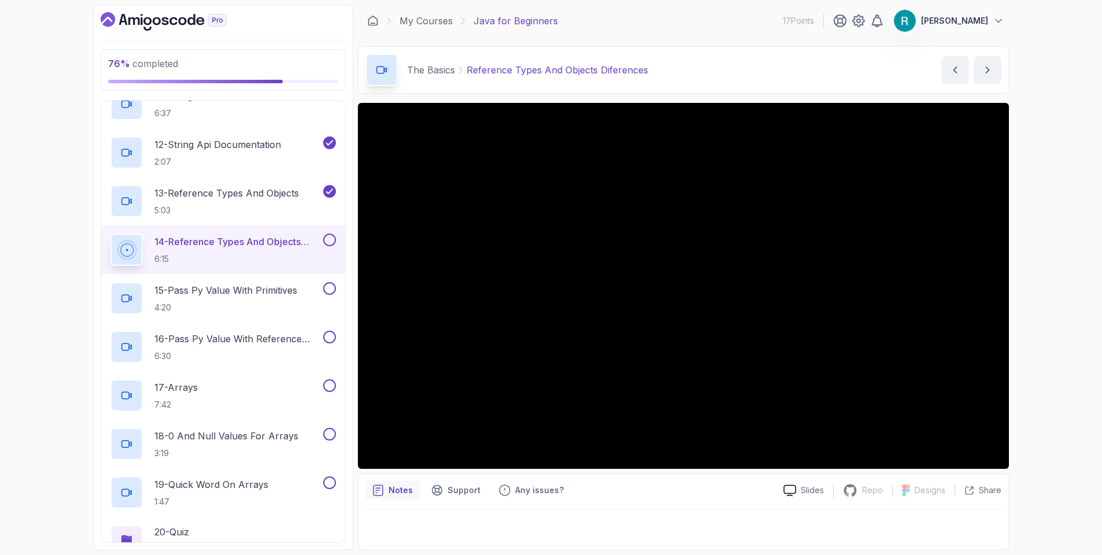
click at [1032, 308] on div "76 % completed 1 - Intro 2 - Understanding Java 3 - Environment Setup 4 - Up An…" at bounding box center [551, 277] width 1102 height 555
click at [253, 305] on p "4:20" at bounding box center [225, 308] width 143 height 12
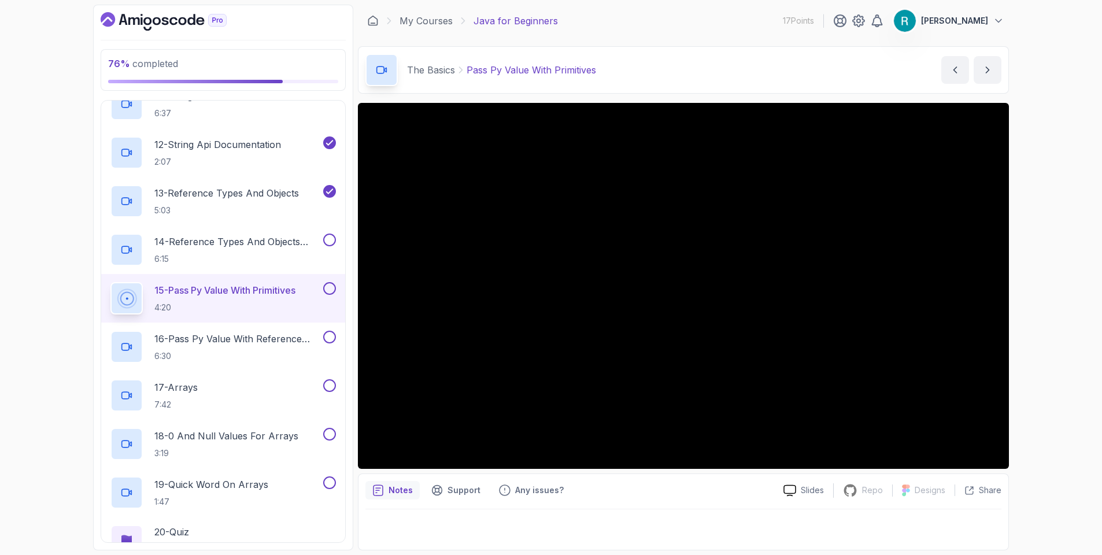
scroll to position [792, 0]
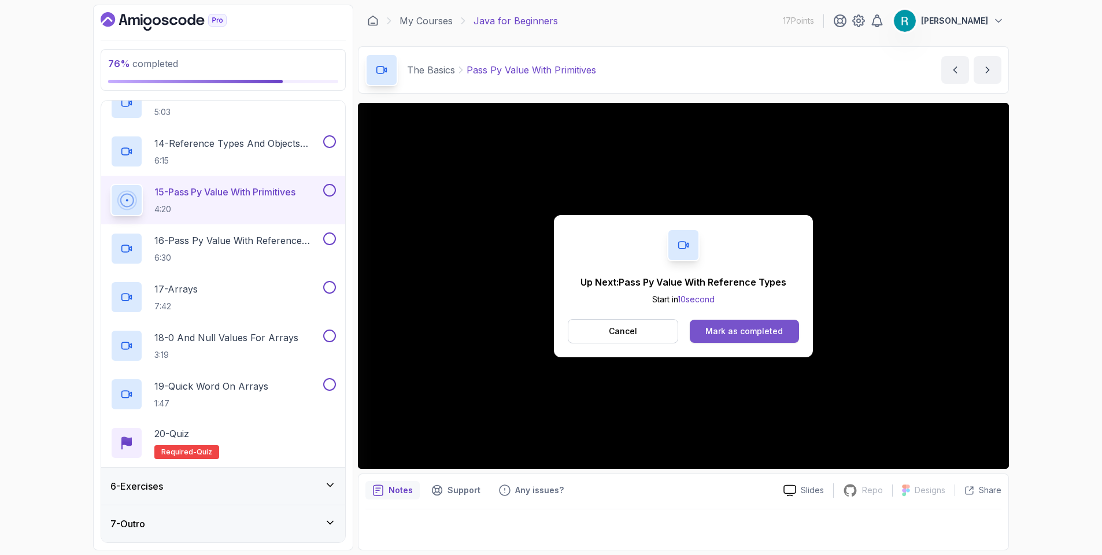
click at [735, 325] on div "Mark as completed" at bounding box center [743, 331] width 77 height 12
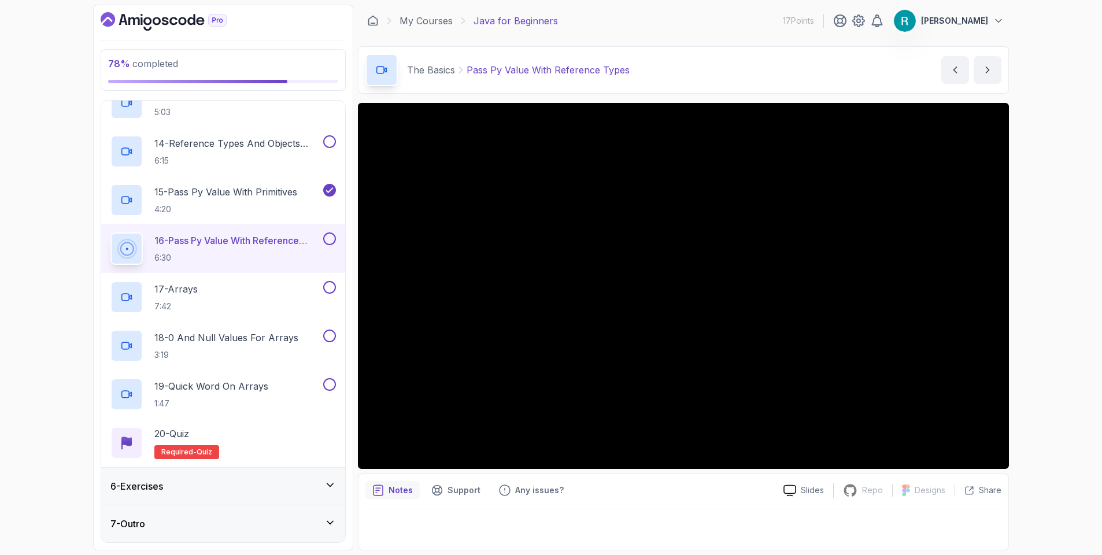
click at [230, 524] on div "7 - Outro" at bounding box center [222, 524] width 225 height 14
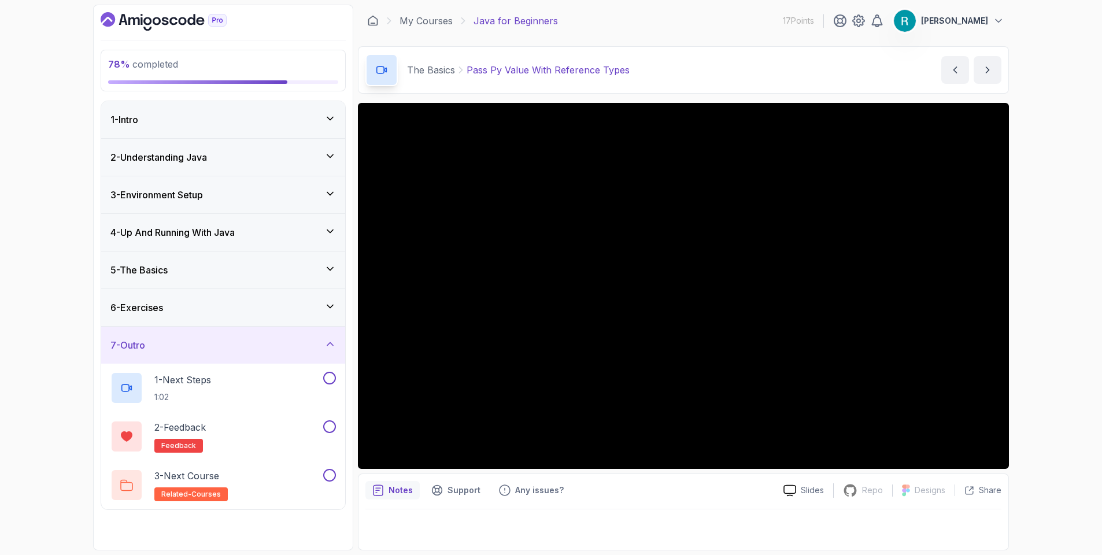
click at [281, 346] on div "7 - Outro" at bounding box center [222, 345] width 225 height 14
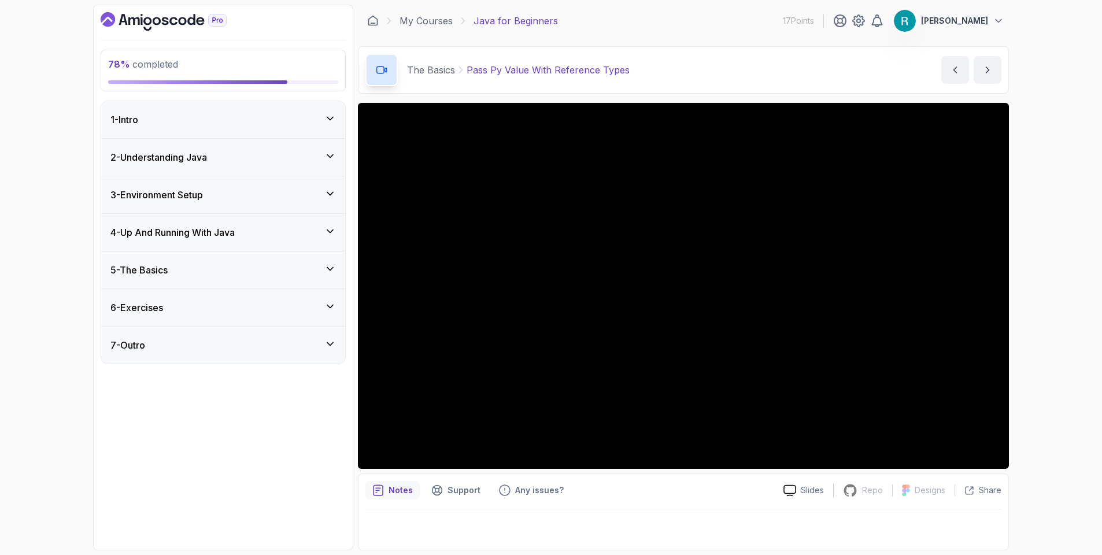
click at [261, 316] on div "6 - Exercises" at bounding box center [223, 307] width 244 height 37
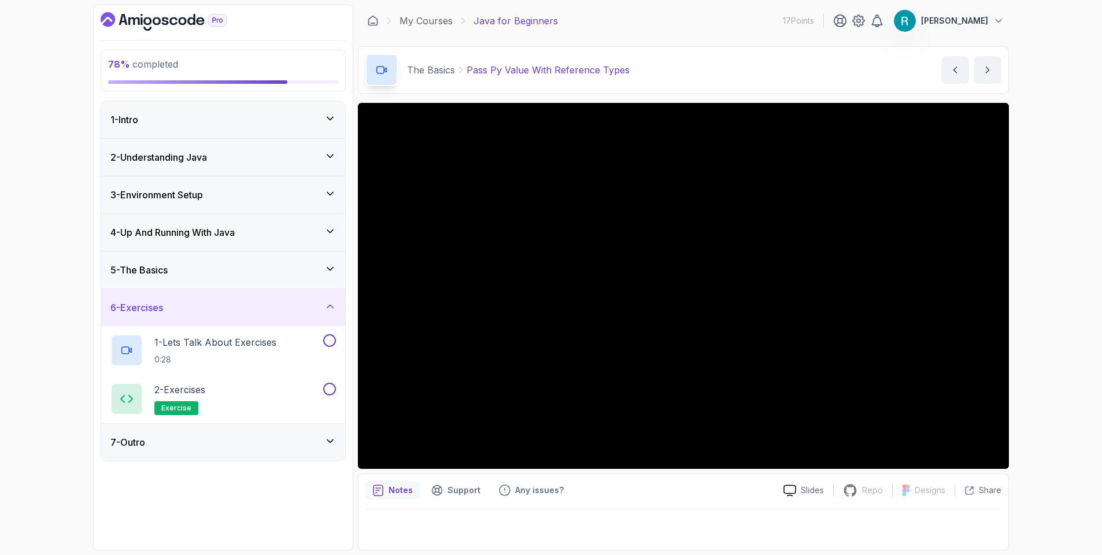
click at [262, 312] on div "6 - Exercises" at bounding box center [222, 308] width 225 height 14
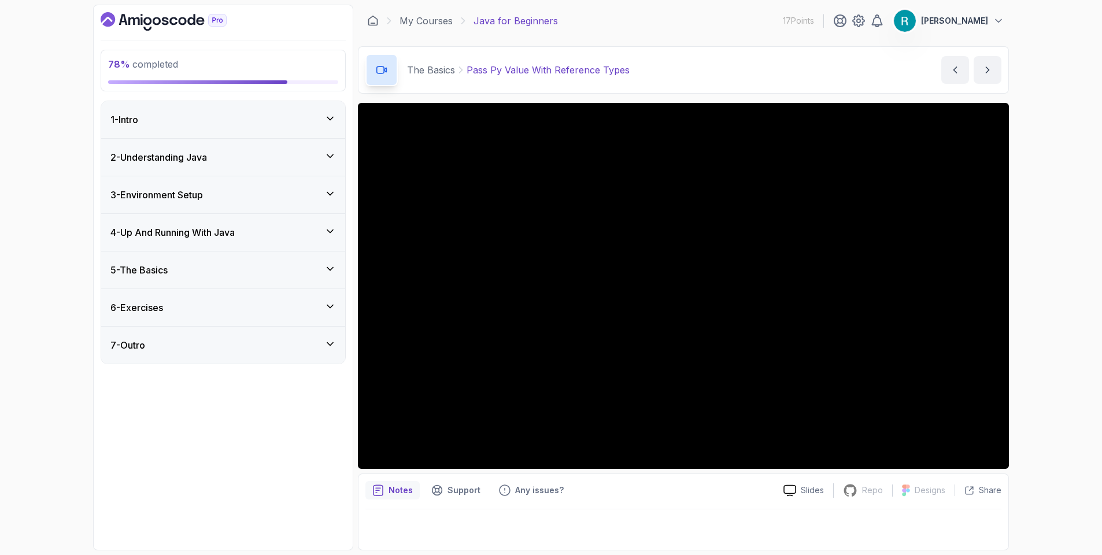
click at [207, 283] on div "5 - The Basics" at bounding box center [223, 269] width 244 height 37
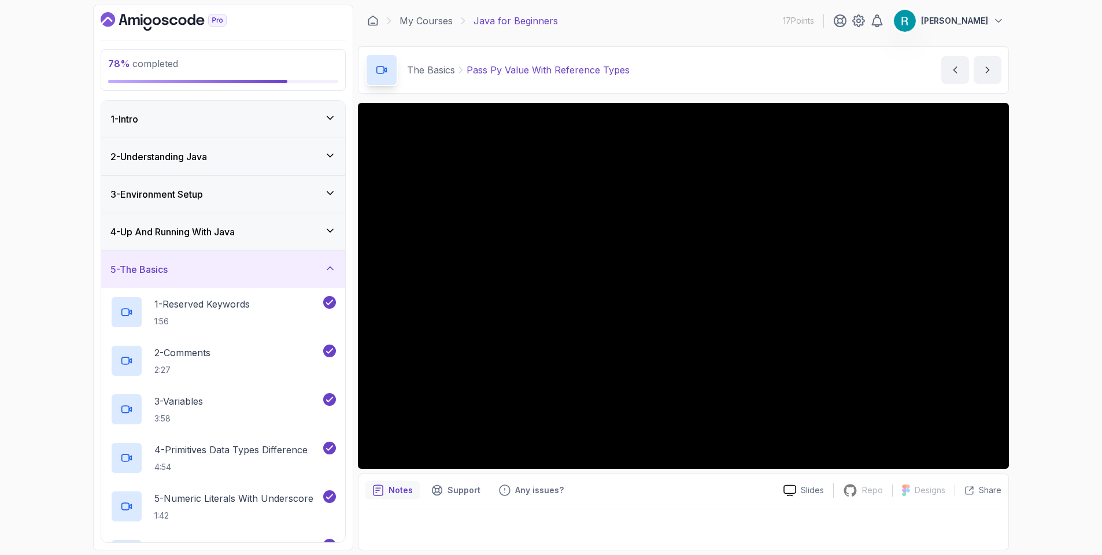
click at [51, 315] on div "78 % completed 1 - Intro 2 - Understanding Java 3 - Environment Setup 4 - Up An…" at bounding box center [551, 277] width 1102 height 555
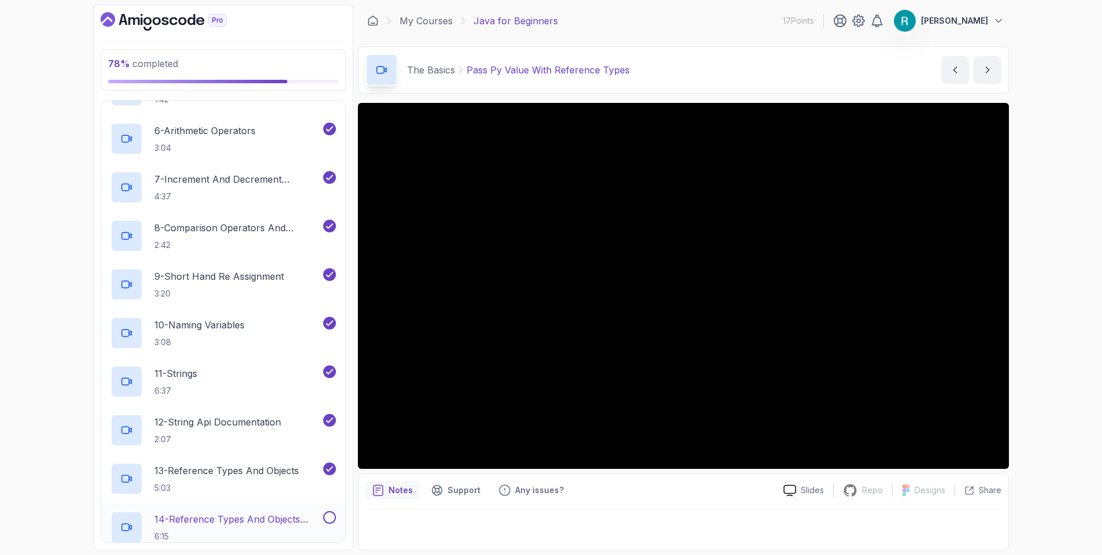
scroll to position [624, 0]
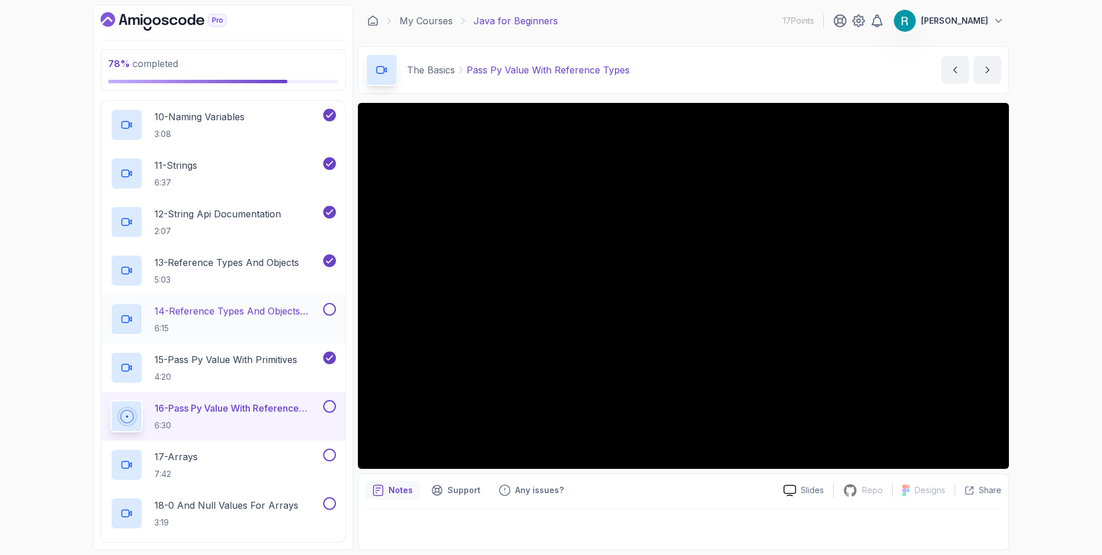
click at [331, 312] on button at bounding box center [329, 309] width 13 height 13
click at [271, 330] on p "6:15" at bounding box center [237, 329] width 166 height 12
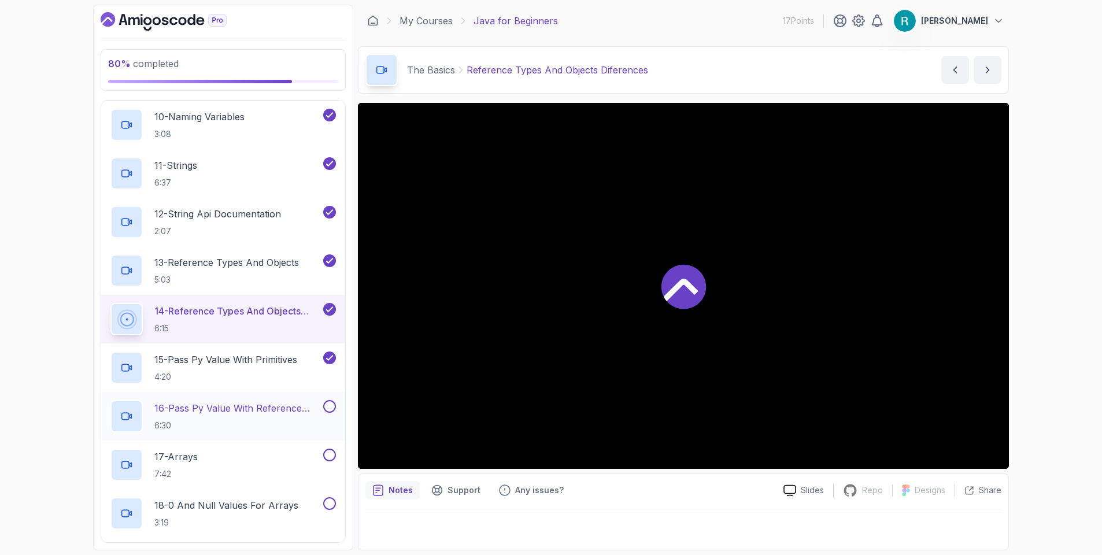
click at [277, 404] on p "16 - Pass Py Value With Reference Types" at bounding box center [237, 408] width 166 height 14
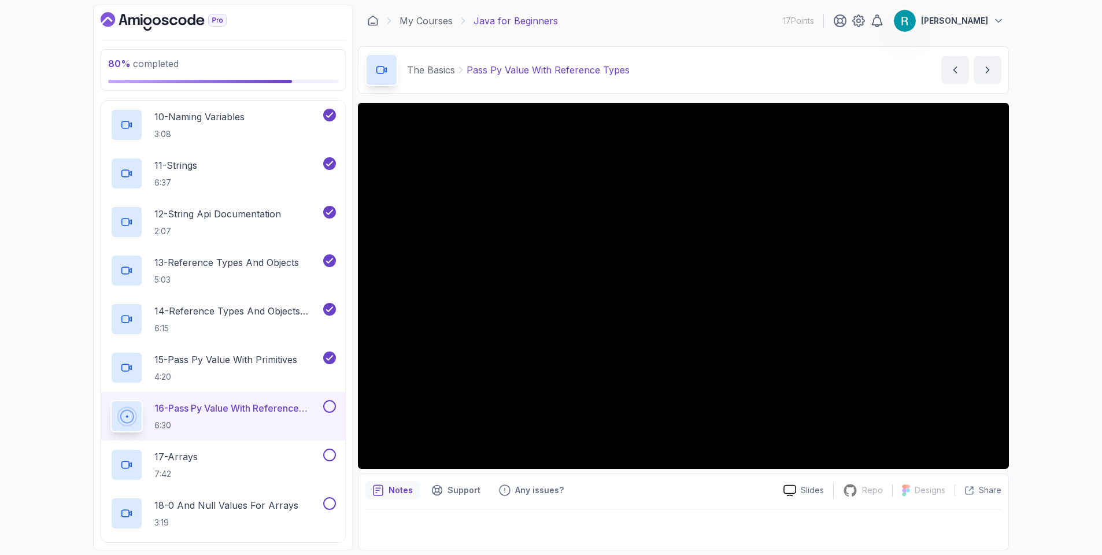
click at [1081, 389] on div "80 % completed 1 - Intro 2 - Understanding Java 3 - Environment Setup 4 - Up An…" at bounding box center [551, 277] width 1102 height 555
click at [1059, 290] on div "80 % completed 1 - Intro 2 - Understanding Java 3 - Environment Setup 4 - Up An…" at bounding box center [551, 277] width 1102 height 555
click at [1054, 247] on div "80 % completed 1 - Intro 2 - Understanding Java 3 - Environment Setup 4 - Up An…" at bounding box center [551, 277] width 1102 height 555
click at [1050, 250] on div "80 % completed 1 - Intro 2 - Understanding Java 3 - Environment Setup 4 - Up An…" at bounding box center [551, 277] width 1102 height 555
click at [1078, 242] on div "80 % completed 1 - Intro 2 - Understanding Java 3 - Environment Setup 4 - Up An…" at bounding box center [551, 277] width 1102 height 555
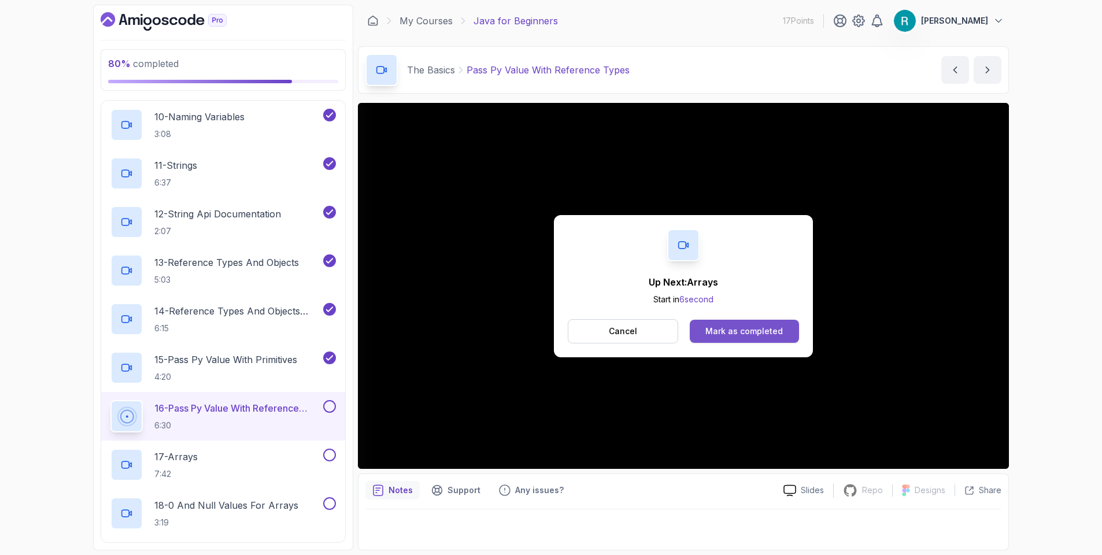
click at [731, 334] on div "Mark as completed" at bounding box center [743, 331] width 77 height 12
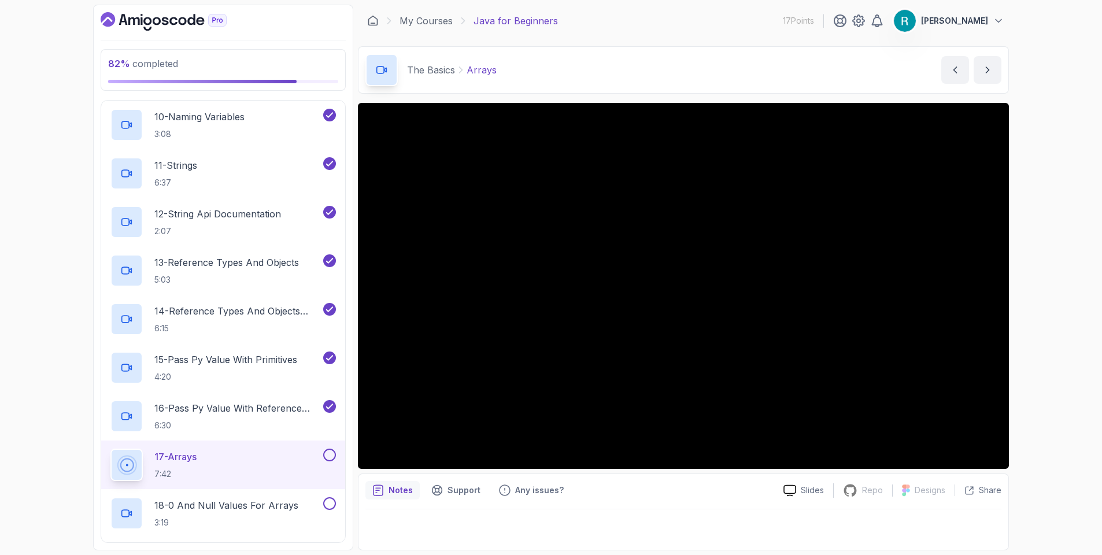
click at [77, 293] on div "82 % completed 1 - Intro 2 - Understanding Java 3 - Environment Setup 4 - Up An…" at bounding box center [551, 277] width 1102 height 555
click at [1043, 259] on div "82 % completed 1 - Intro 2 - Understanding Java 3 - Environment Setup 4 - Up An…" at bounding box center [551, 277] width 1102 height 555
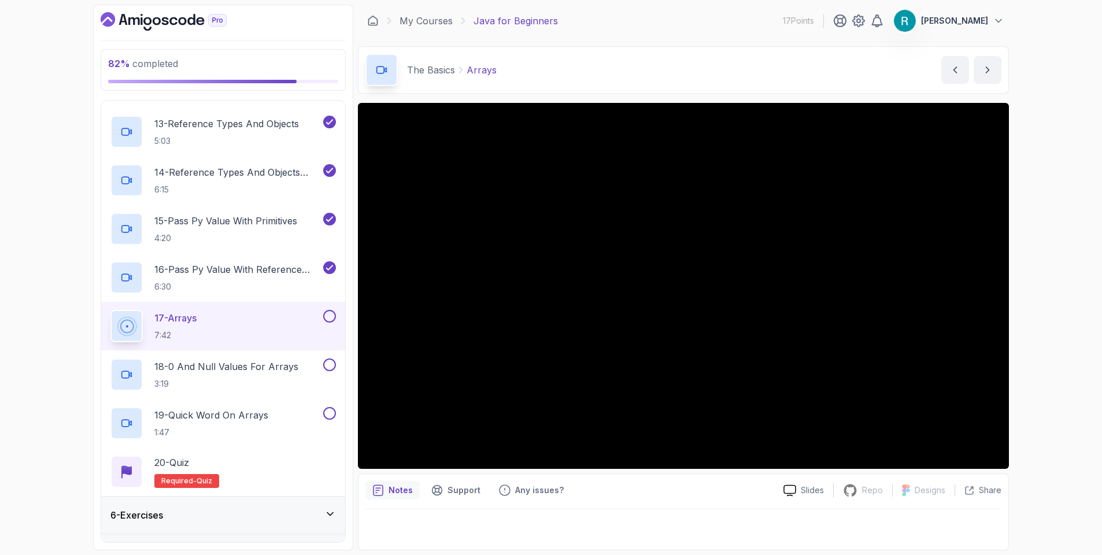
click at [57, 344] on div "82 % completed 1 - Intro 2 - Understanding Java 3 - Environment Setup 4 - Up An…" at bounding box center [551, 277] width 1102 height 555
click at [1044, 369] on div "82 % completed 1 - Intro 2 - Understanding Java 3 - Environment Setup 4 - Up An…" at bounding box center [551, 277] width 1102 height 555
click at [1028, 283] on div "82 % completed 1 - Intro 2 - Understanding Java 3 - Environment Setup 4 - Up An…" at bounding box center [551, 277] width 1102 height 555
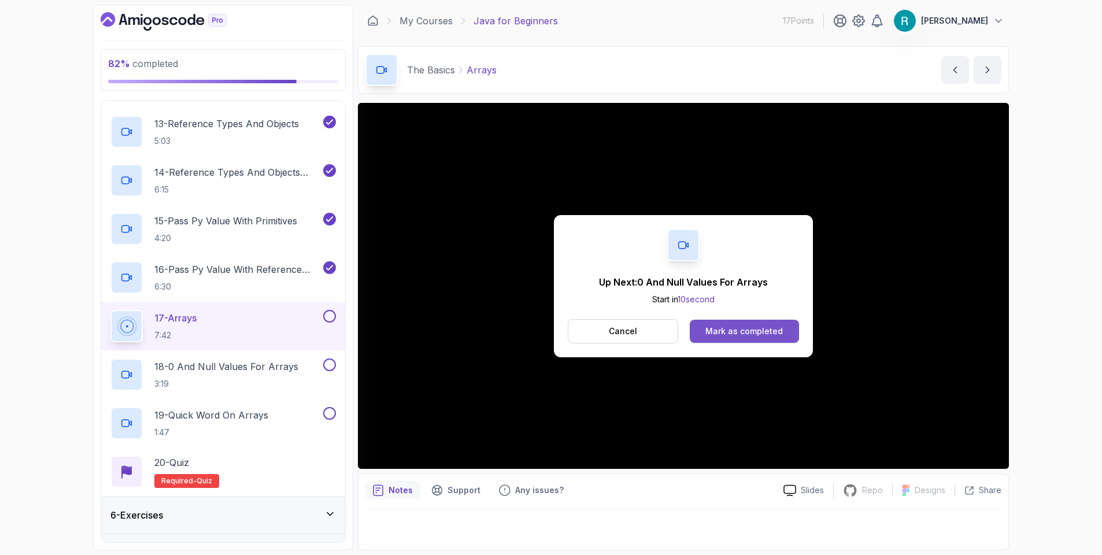
click at [767, 325] on div "Mark as completed" at bounding box center [743, 331] width 77 height 12
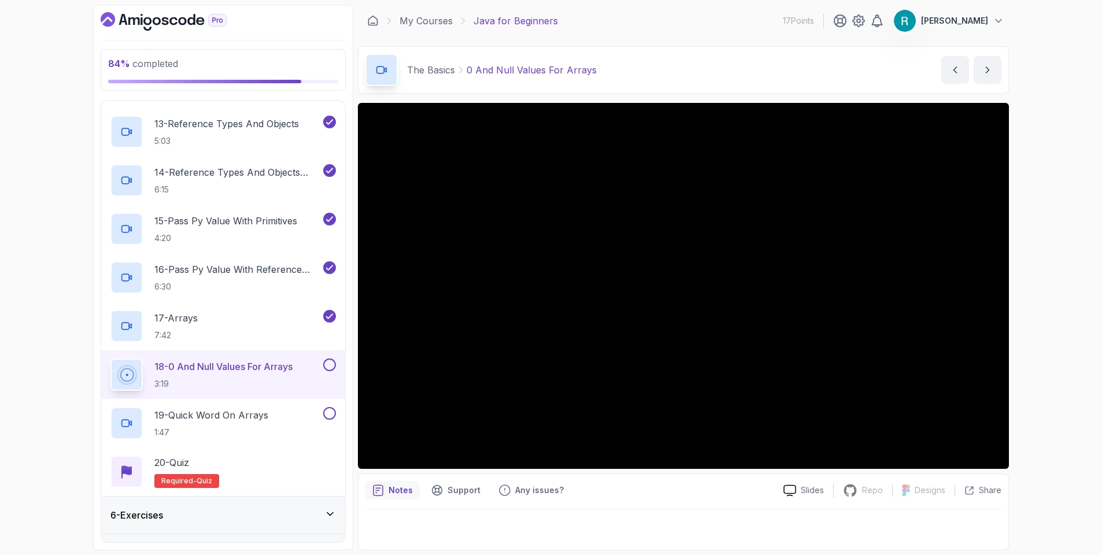
scroll to position [792, 0]
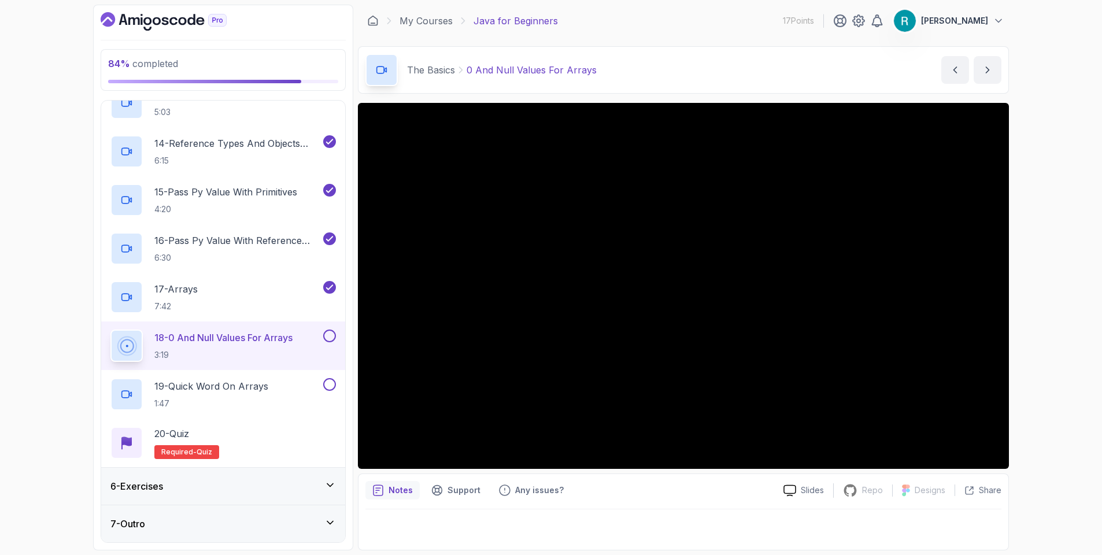
click at [171, 484] on div "6 - Exercises" at bounding box center [222, 486] width 225 height 14
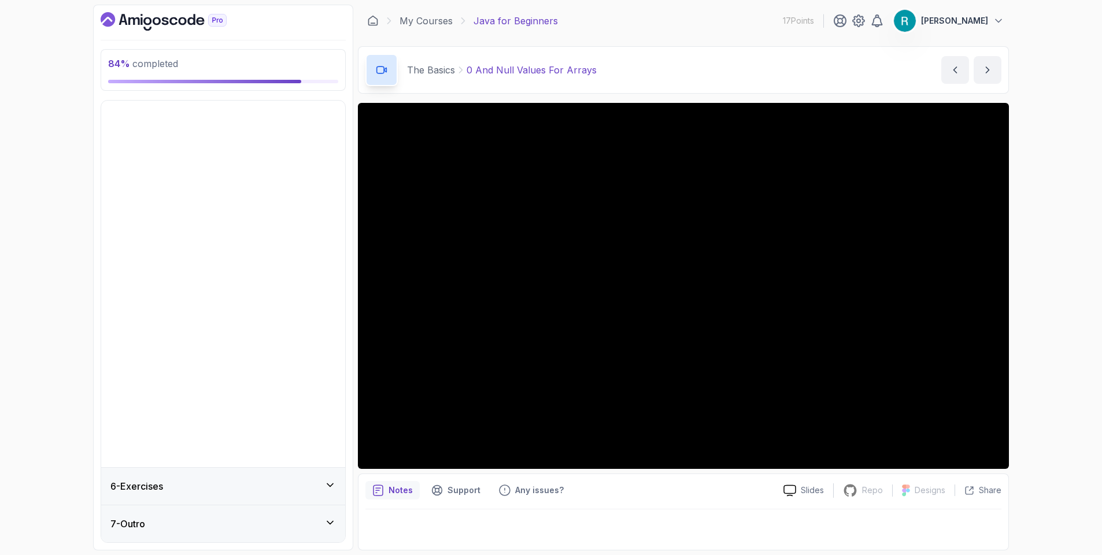
scroll to position [0, 0]
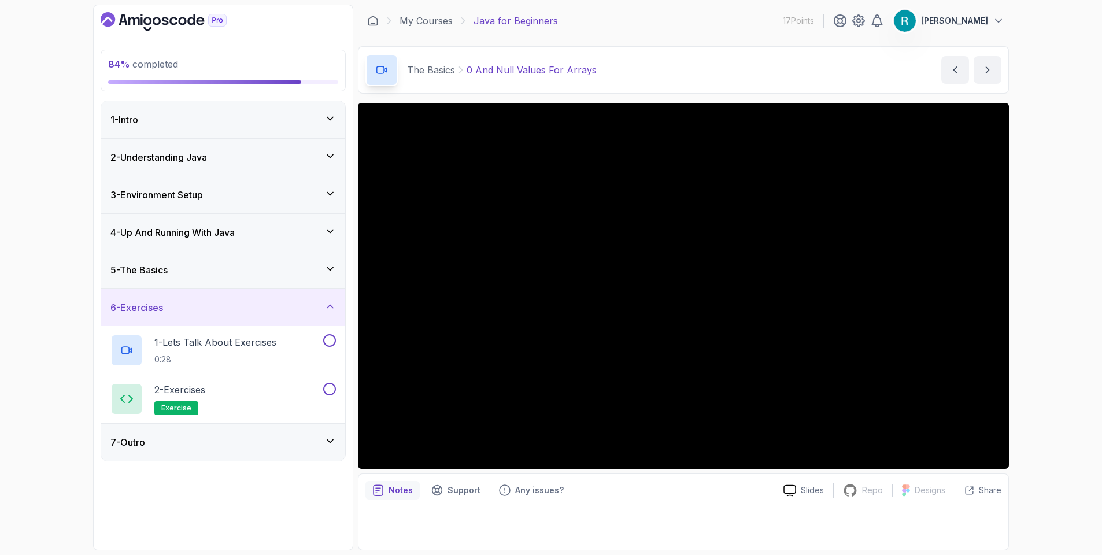
click at [254, 436] on div "7 - Outro" at bounding box center [222, 442] width 225 height 14
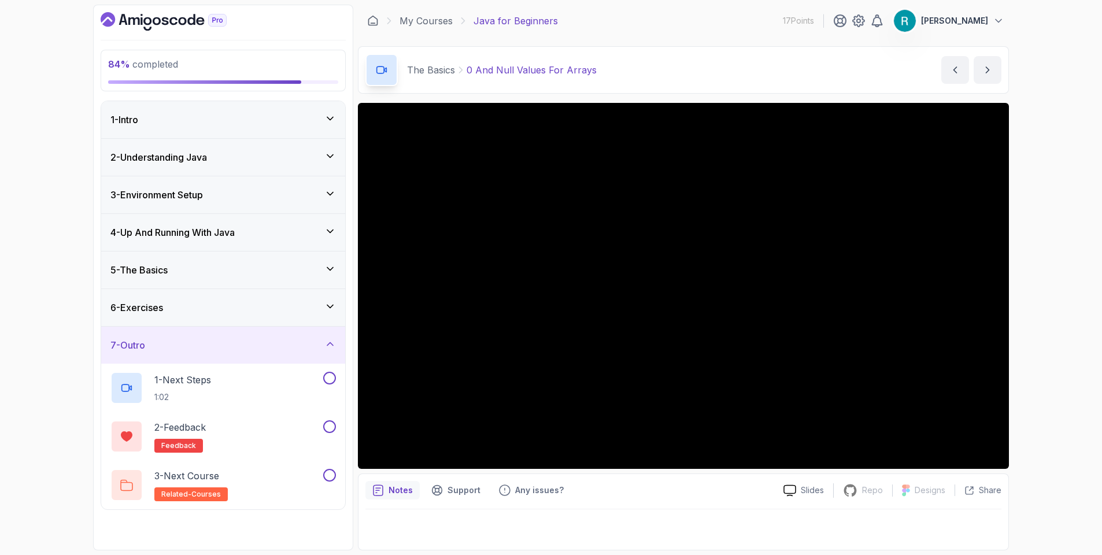
click at [266, 279] on div "5 - The Basics" at bounding box center [223, 269] width 244 height 37
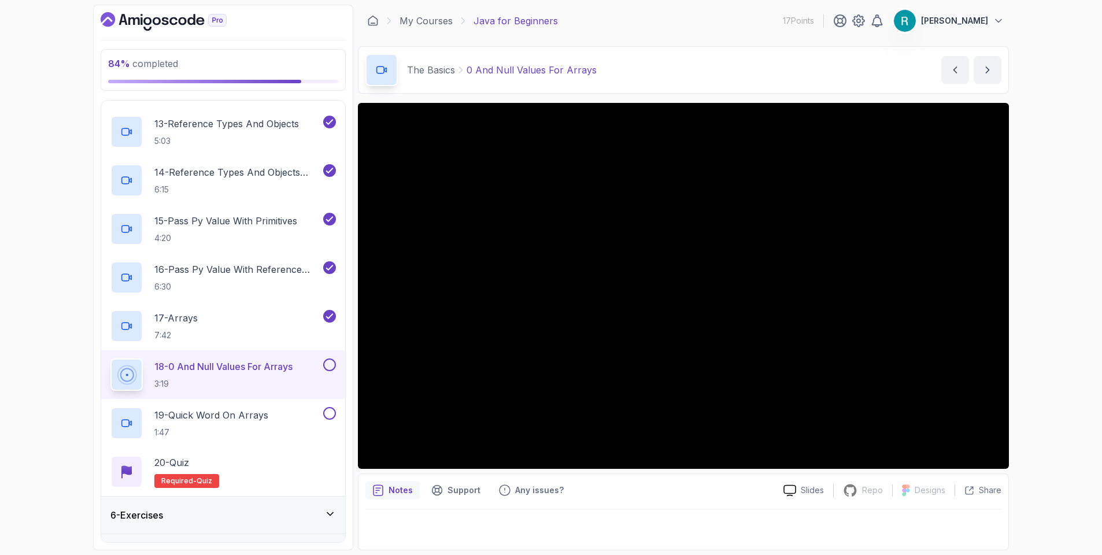
scroll to position [792, 0]
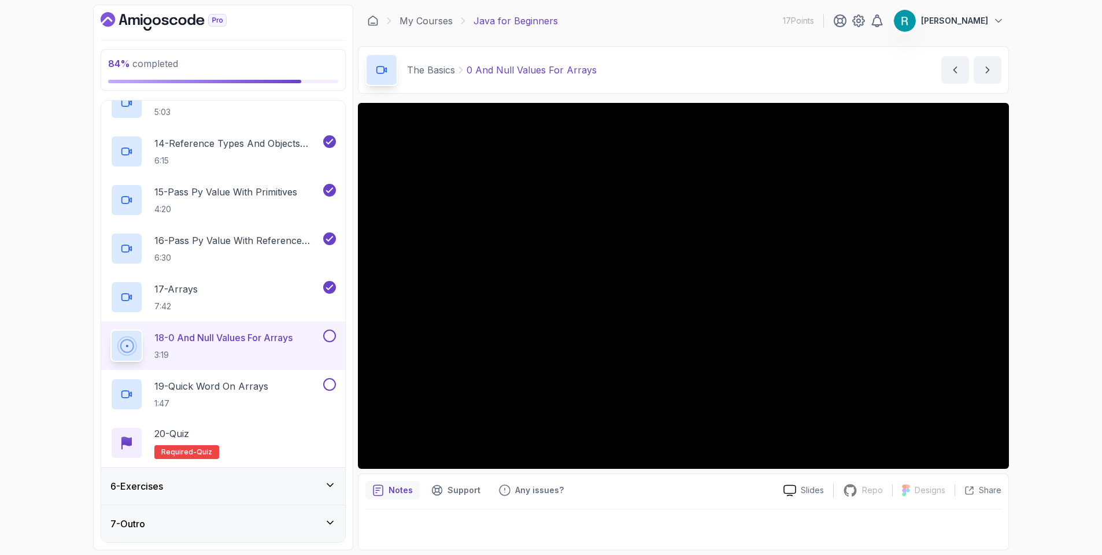
click at [91, 383] on section "84 % completed 1 - Intro 2 - Understanding Java 3 - Environment Setup 4 - Up An…" at bounding box center [550, 277] width 925 height 555
click at [1034, 347] on div "84 % completed 1 - Intro 2 - Understanding Java 3 - Environment Setup 4 - Up An…" at bounding box center [551, 277] width 1102 height 555
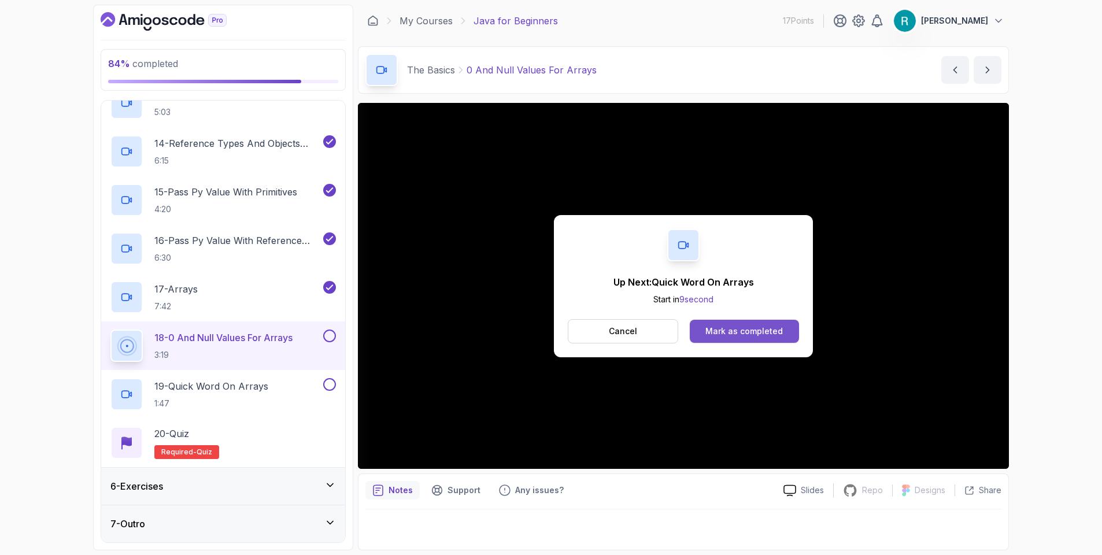
click at [768, 327] on div "Mark as completed" at bounding box center [743, 331] width 77 height 12
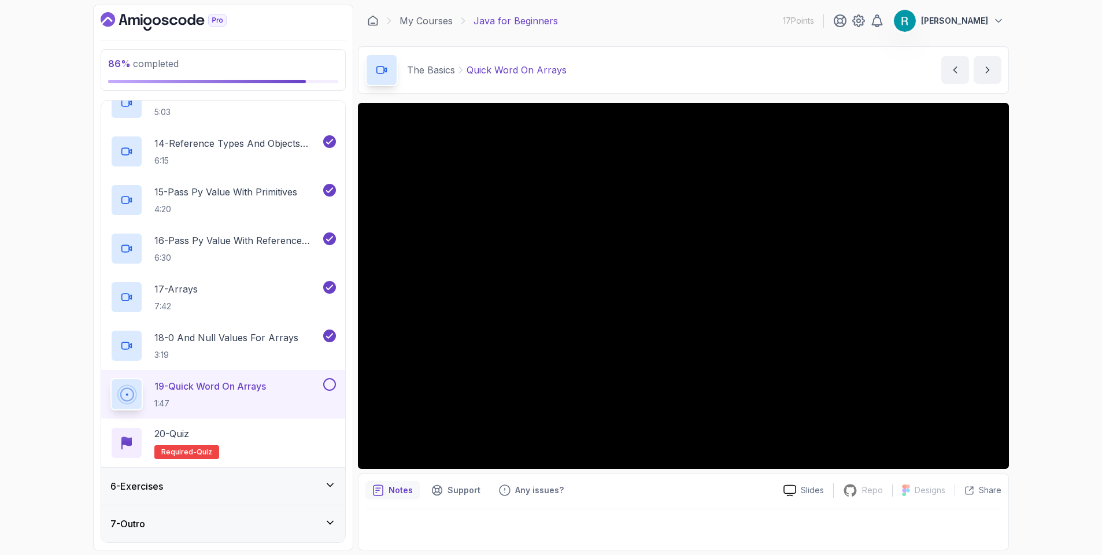
click at [1024, 243] on div "86 % completed 1 - Intro 2 - Understanding Java 3 - Environment Setup 4 - Up An…" at bounding box center [551, 277] width 1102 height 555
click at [1052, 355] on div "86 % completed 1 - Intro 2 - Understanding Java 3 - Environment Setup 4 - Up An…" at bounding box center [551, 277] width 1102 height 555
click at [1050, 353] on div "86 % completed 1 - Intro 2 - Understanding Java 3 - Environment Setup 4 - Up An…" at bounding box center [551, 277] width 1102 height 555
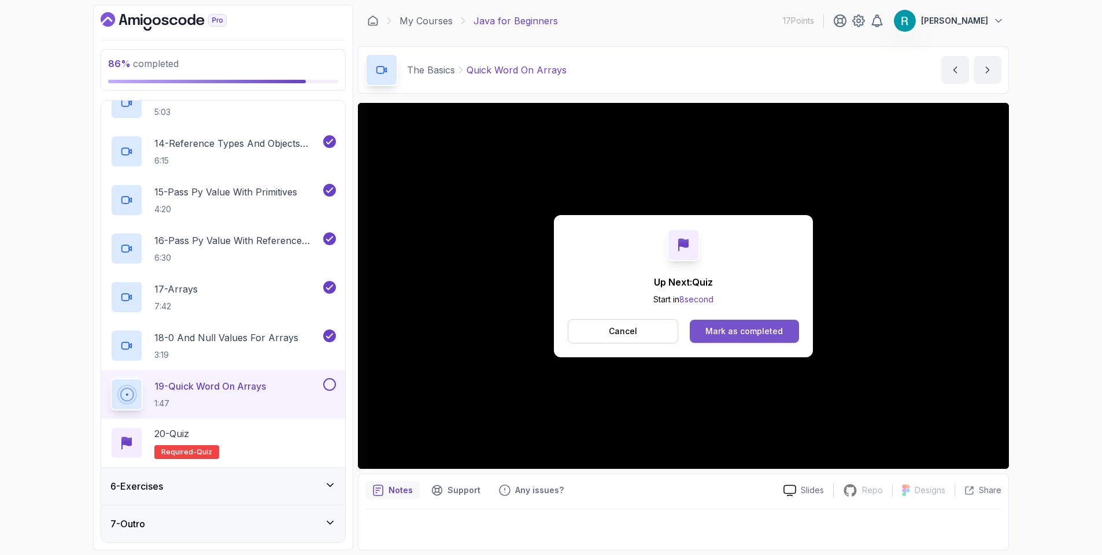
click at [770, 331] on div "Mark as completed" at bounding box center [743, 331] width 77 height 12
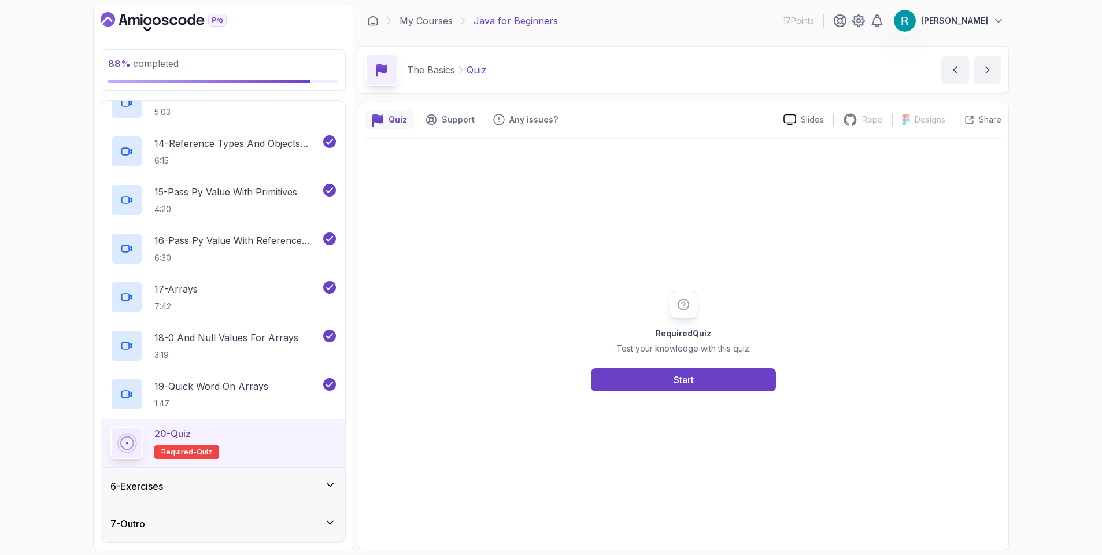
click at [674, 391] on div "Required Quiz Test your knowledge with this quiz. Start" at bounding box center [683, 341] width 636 height 404
click at [677, 387] on button "Start" at bounding box center [683, 379] width 185 height 23
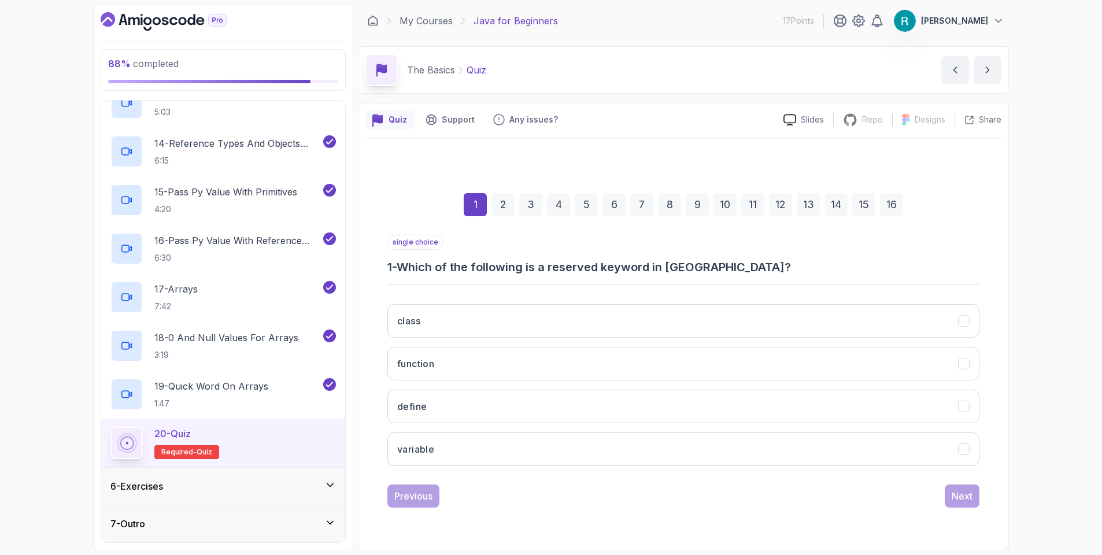
click at [1044, 286] on div "88 % completed 1 - Intro 2 - Understanding Java 3 - Environment Setup 4 - Up An…" at bounding box center [551, 277] width 1102 height 555
click at [673, 324] on button "class" at bounding box center [683, 321] width 592 height 34
click at [961, 494] on div "Next" at bounding box center [961, 496] width 21 height 14
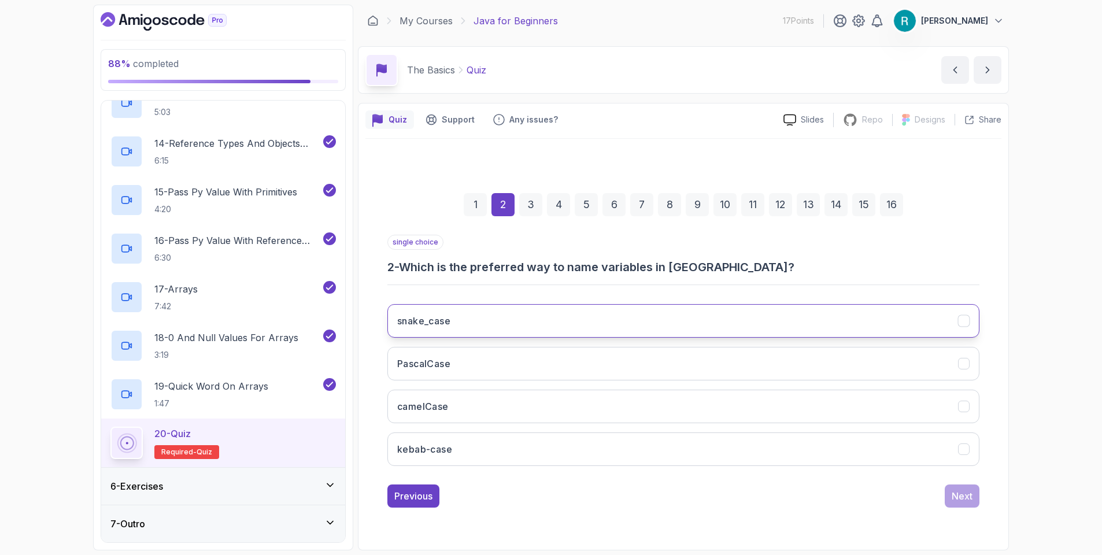
drag, startPoint x: 1016, startPoint y: 310, endPoint x: 978, endPoint y: 314, distance: 37.8
click at [1013, 310] on div "88 % completed 1 - Intro 2 - Understanding Java 3 - Environment Setup 4 - Up An…" at bounding box center [551, 277] width 1102 height 555
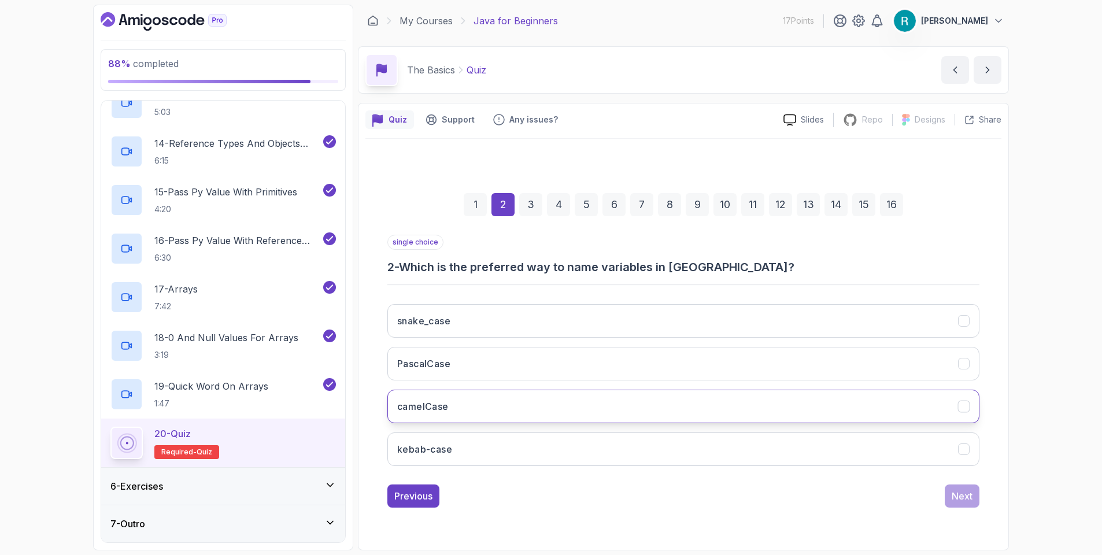
click at [627, 403] on button "camelCase" at bounding box center [683, 407] width 592 height 34
click at [961, 496] on div "Next" at bounding box center [961, 496] width 21 height 14
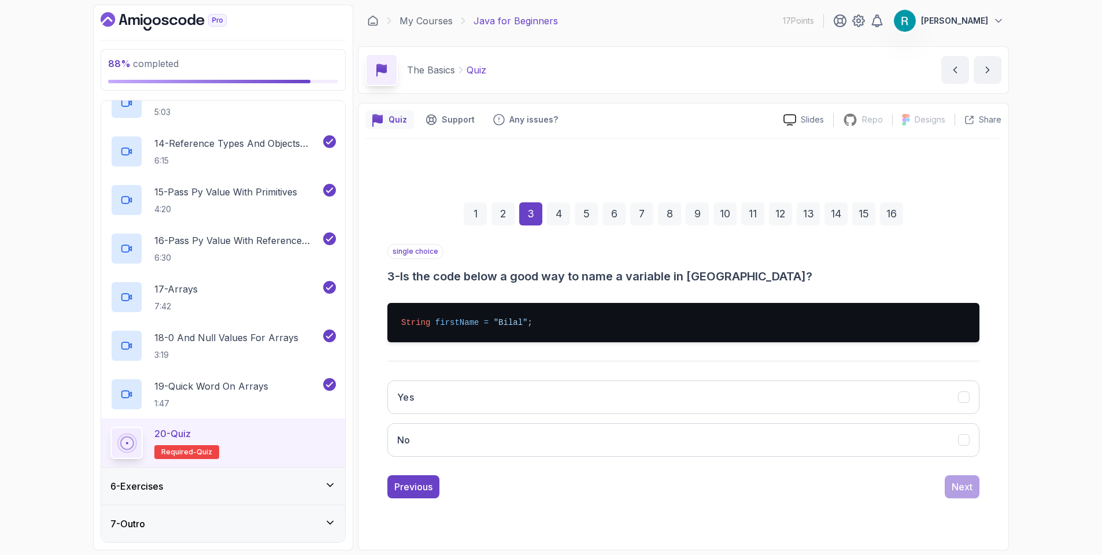
click at [1030, 341] on div "88 % completed 1 - Intro 2 - Understanding Java 3 - Environment Setup 4 - Up An…" at bounding box center [551, 277] width 1102 height 555
click at [543, 398] on button "Yes" at bounding box center [683, 397] width 592 height 34
click at [958, 490] on div "Next" at bounding box center [961, 487] width 21 height 14
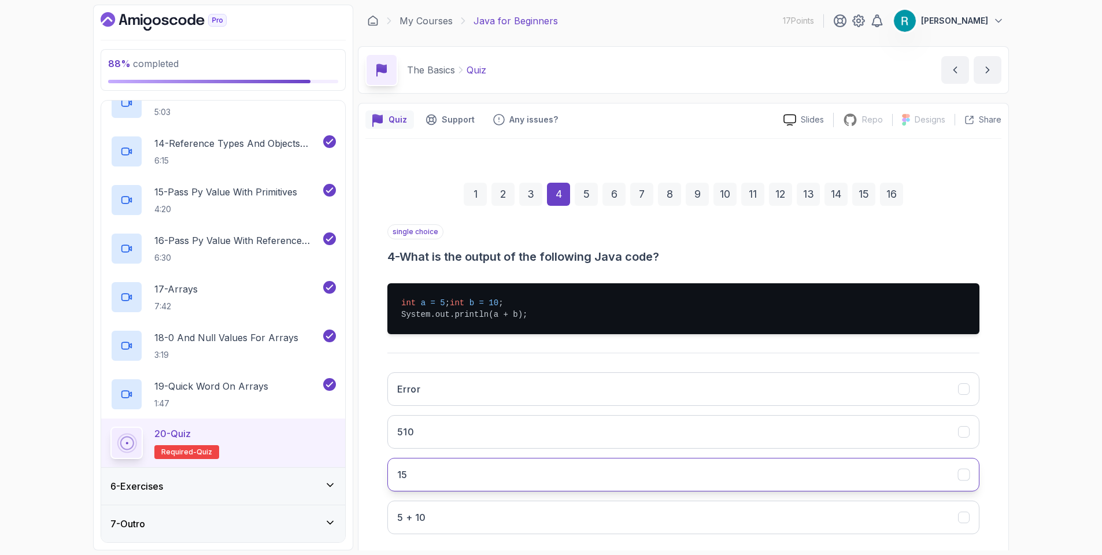
click at [567, 491] on button "15" at bounding box center [683, 475] width 592 height 34
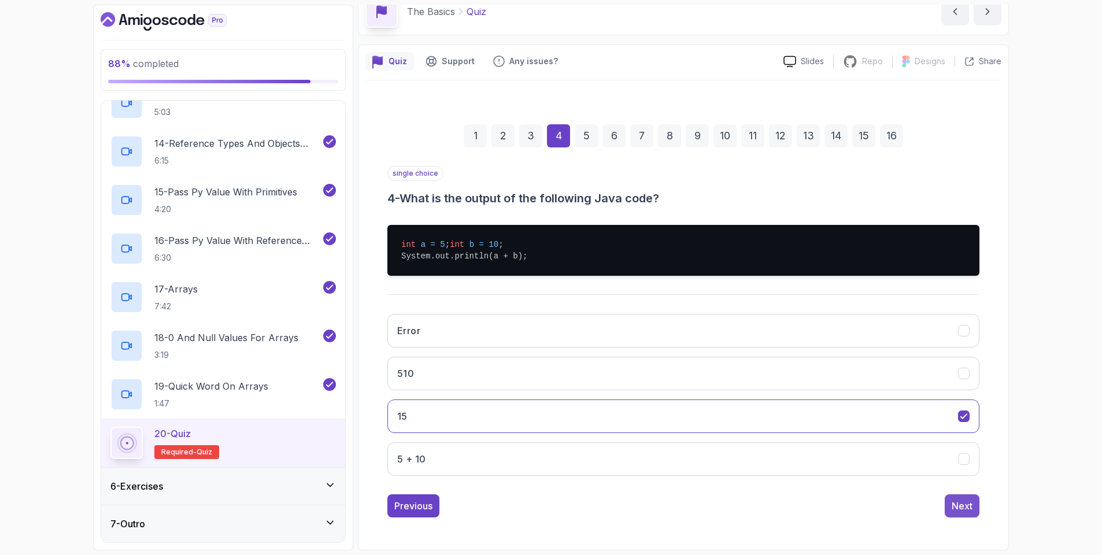
click at [961, 507] on div "Next" at bounding box center [961, 506] width 21 height 14
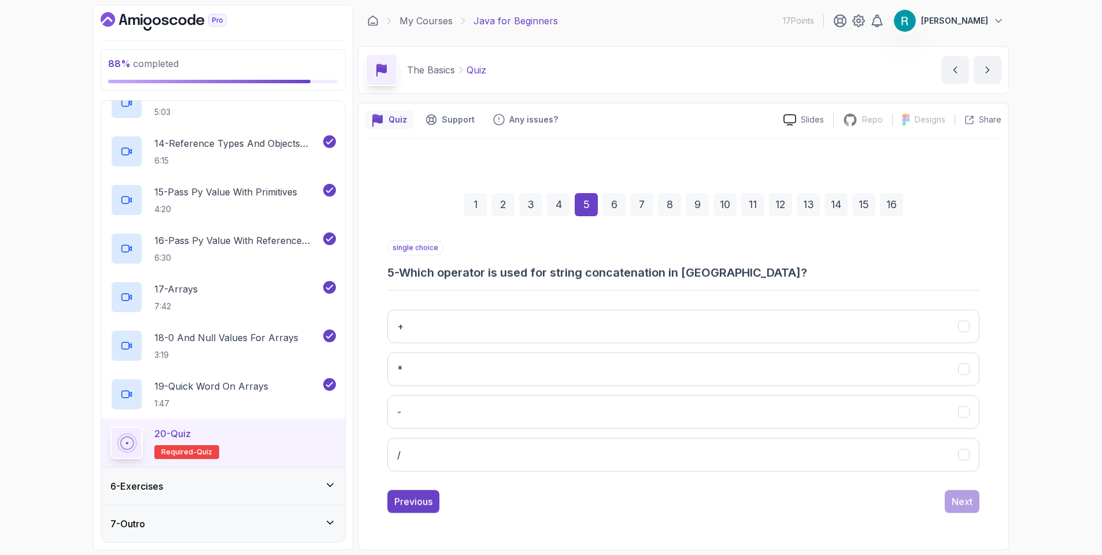
scroll to position [0, 0]
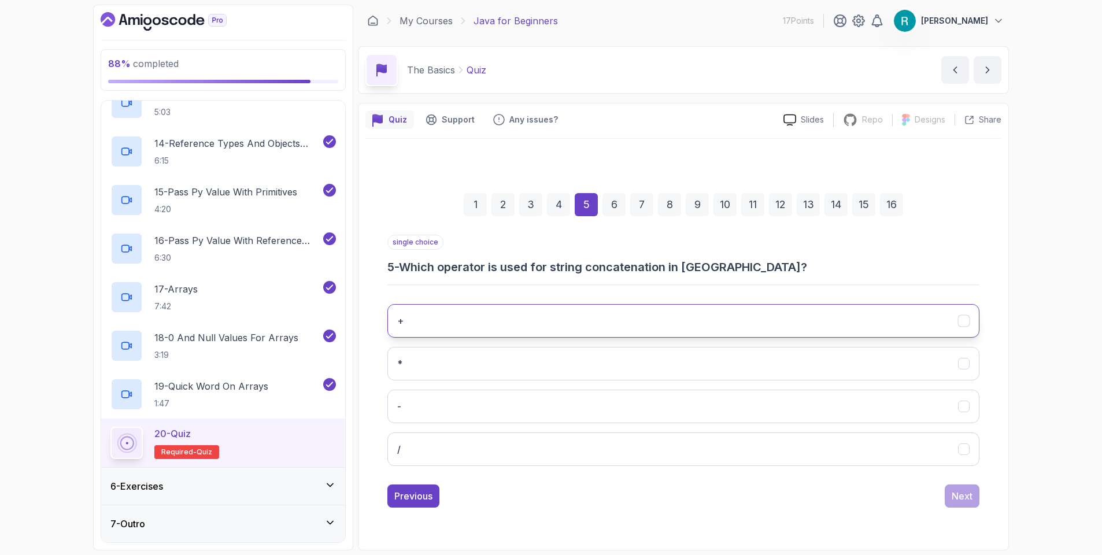
click at [558, 308] on button "+" at bounding box center [683, 321] width 592 height 34
click at [947, 499] on button "Next" at bounding box center [961, 495] width 35 height 23
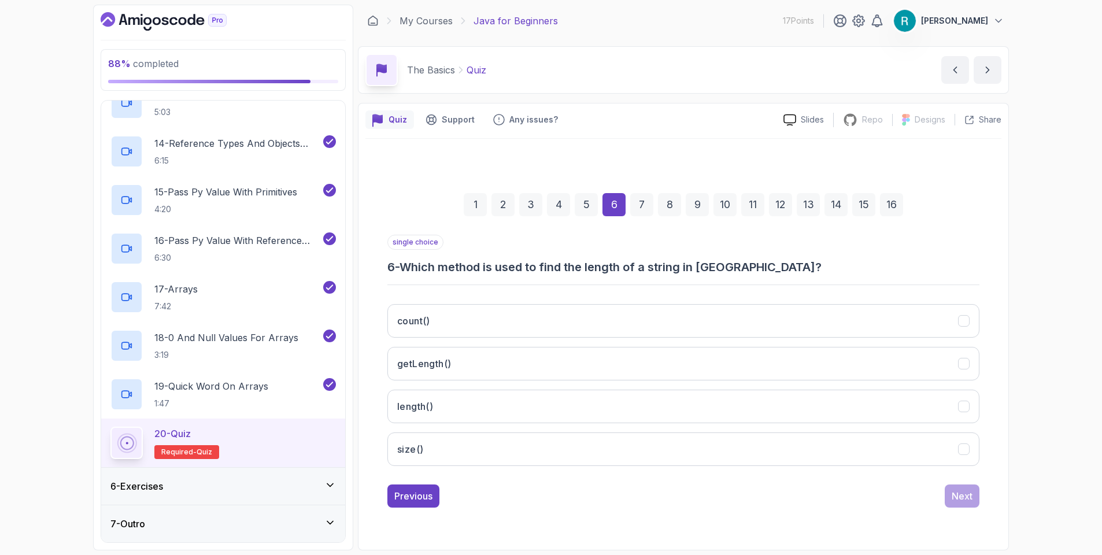
drag, startPoint x: 1067, startPoint y: 357, endPoint x: 1070, endPoint y: 352, distance: 6.3
click at [1068, 357] on div "88 % completed 1 - Intro 2 - Understanding Java 3 - Environment Setup 4 - Up An…" at bounding box center [551, 277] width 1102 height 555
click at [480, 409] on button "length()" at bounding box center [683, 407] width 592 height 34
click at [955, 495] on div "Next" at bounding box center [961, 496] width 21 height 14
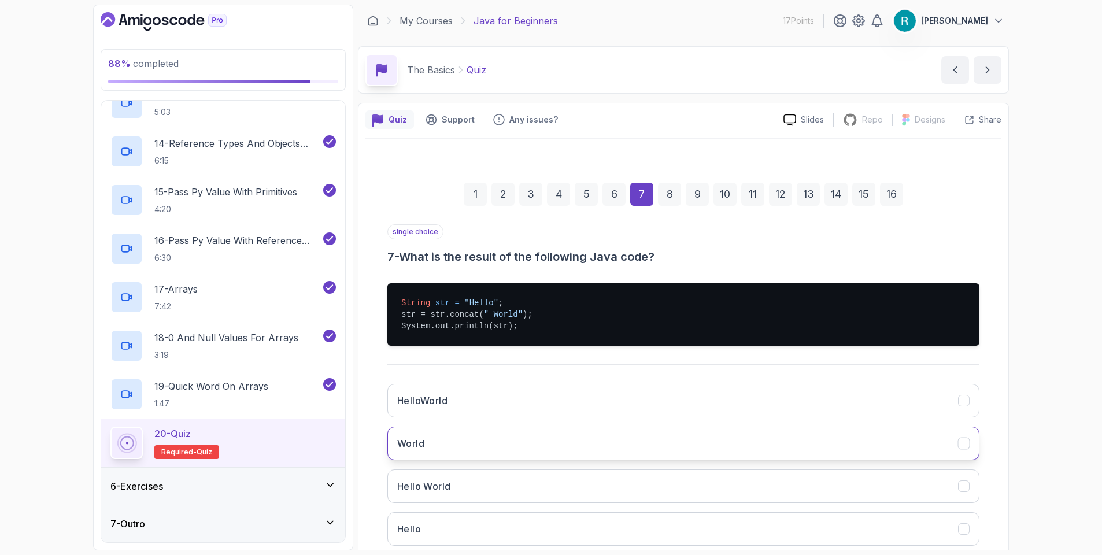
scroll to position [69, 0]
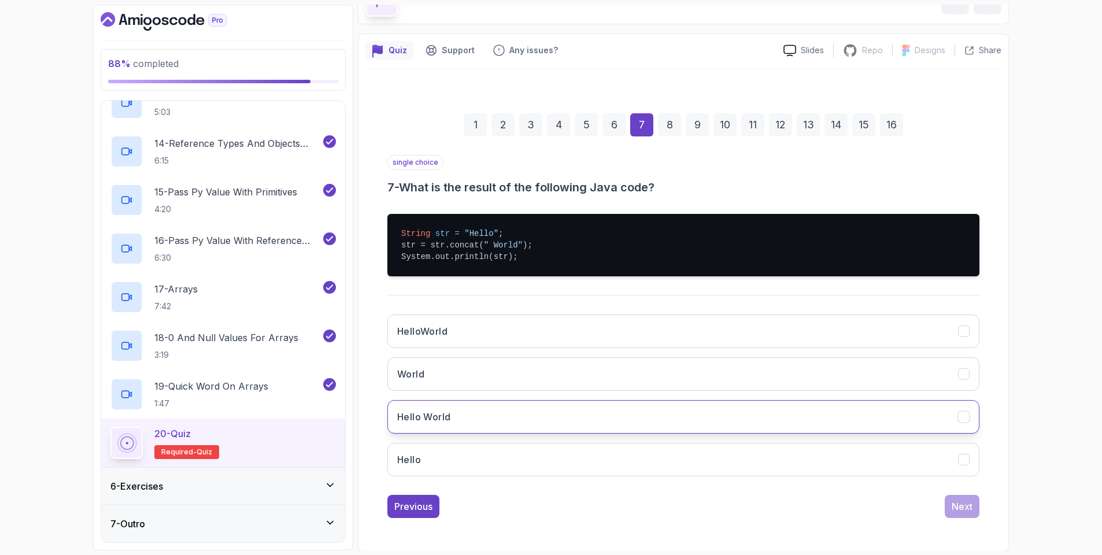
click at [556, 419] on button "Hello World" at bounding box center [683, 417] width 592 height 34
click at [965, 509] on div "Next" at bounding box center [961, 506] width 21 height 14
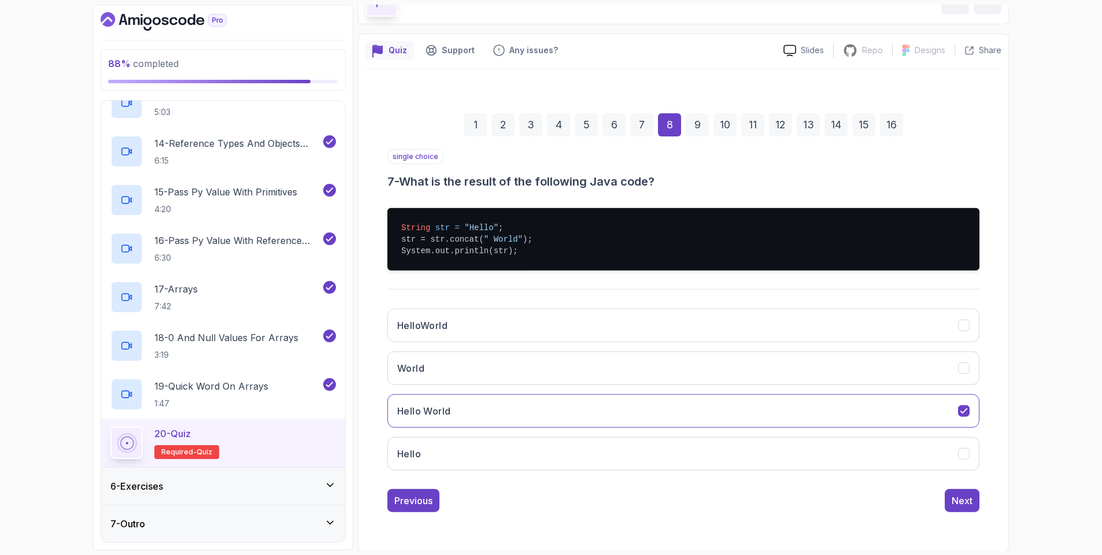
scroll to position [0, 0]
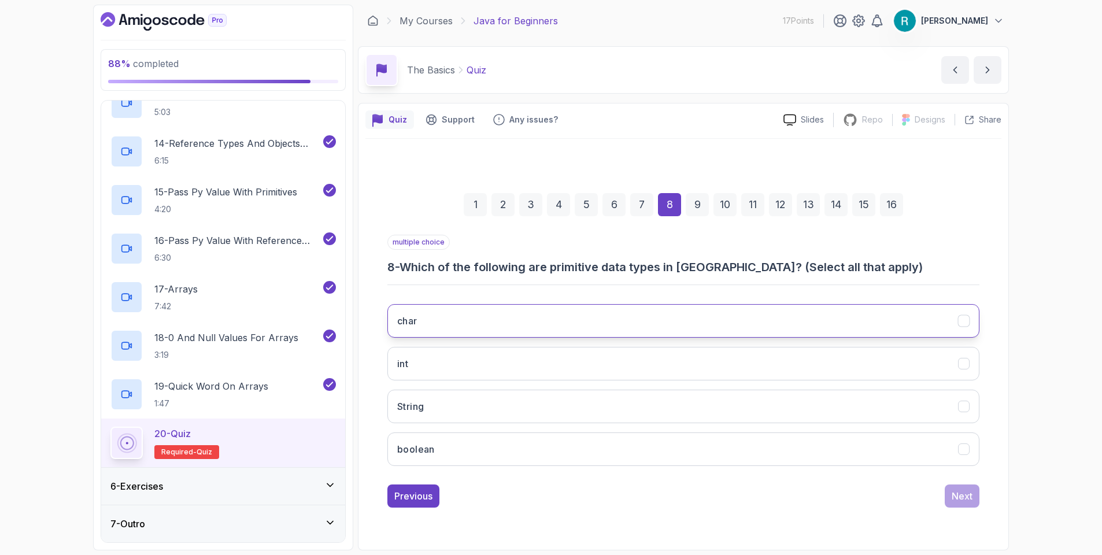
click at [529, 326] on button "char" at bounding box center [683, 321] width 592 height 34
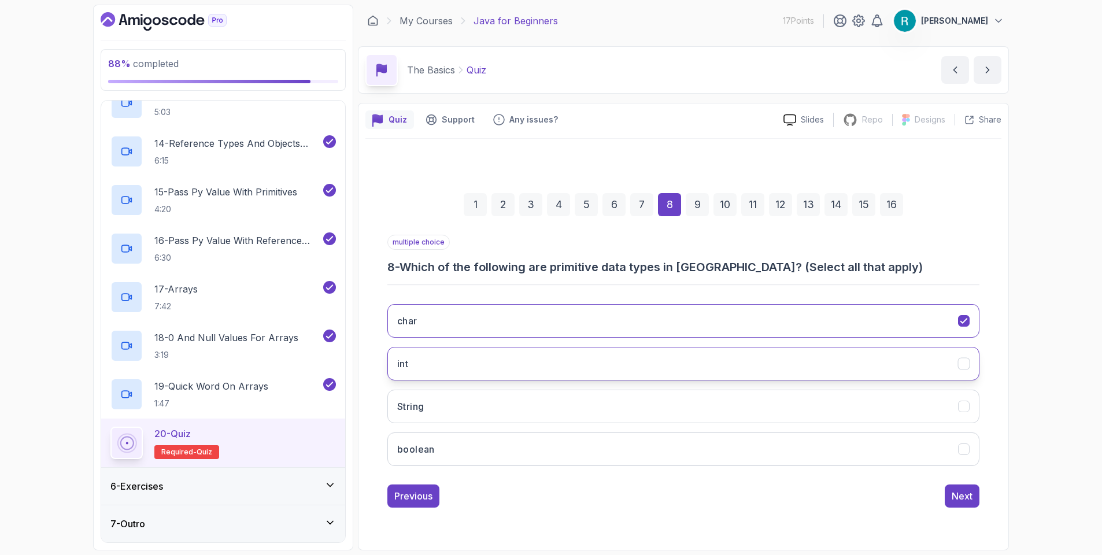
click at [513, 362] on button "int" at bounding box center [683, 364] width 592 height 34
click at [523, 448] on button "boolean" at bounding box center [683, 449] width 592 height 34
click at [946, 490] on button "Next" at bounding box center [961, 495] width 35 height 23
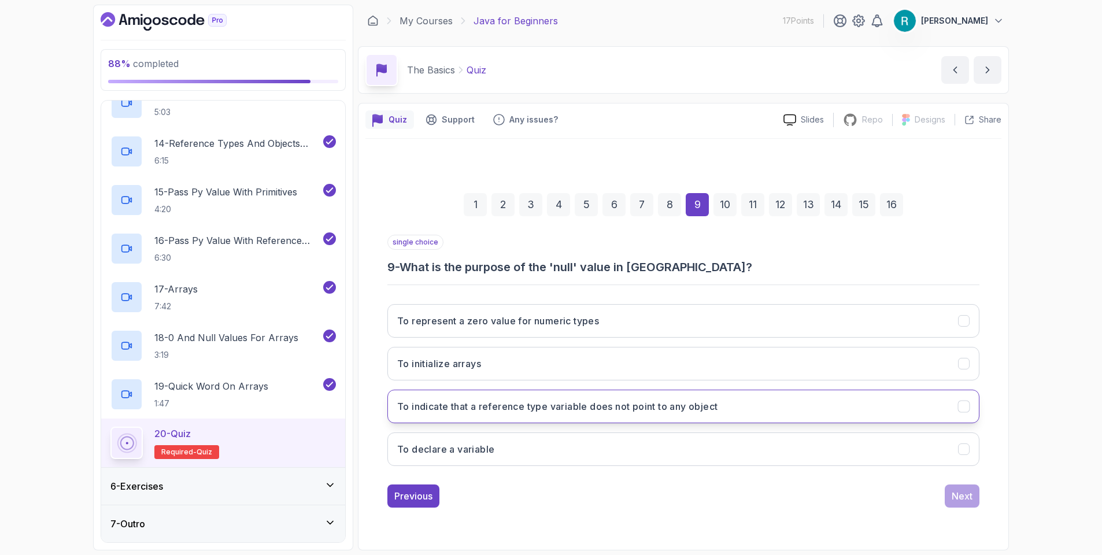
click at [791, 412] on button "To indicate that a reference type variable does not point to any object" at bounding box center [683, 407] width 592 height 34
click at [947, 490] on button "Next" at bounding box center [961, 495] width 35 height 23
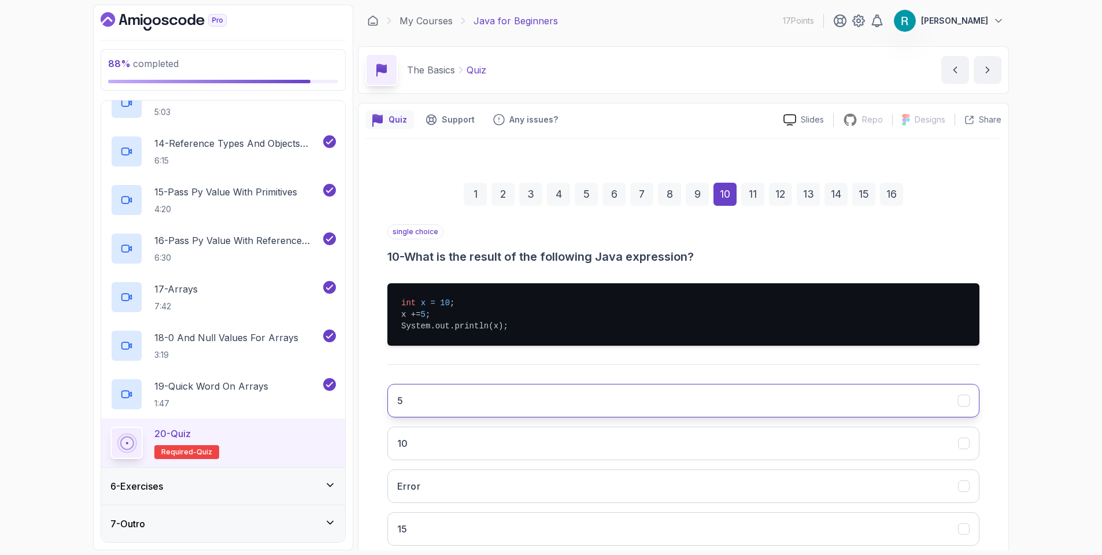
scroll to position [69, 0]
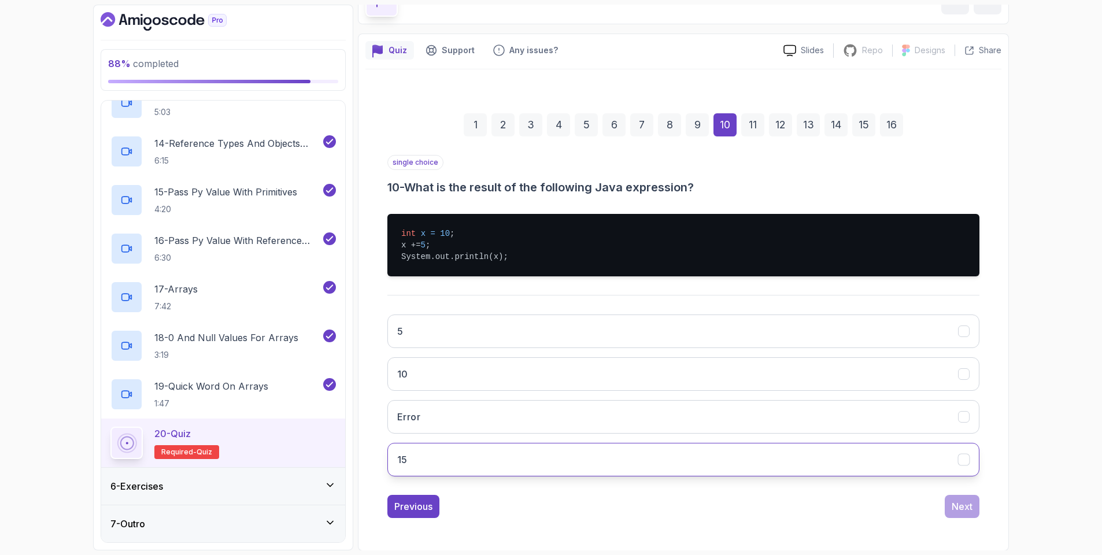
click at [596, 454] on button "15" at bounding box center [683, 460] width 592 height 34
click at [961, 507] on div "Next" at bounding box center [961, 506] width 21 height 14
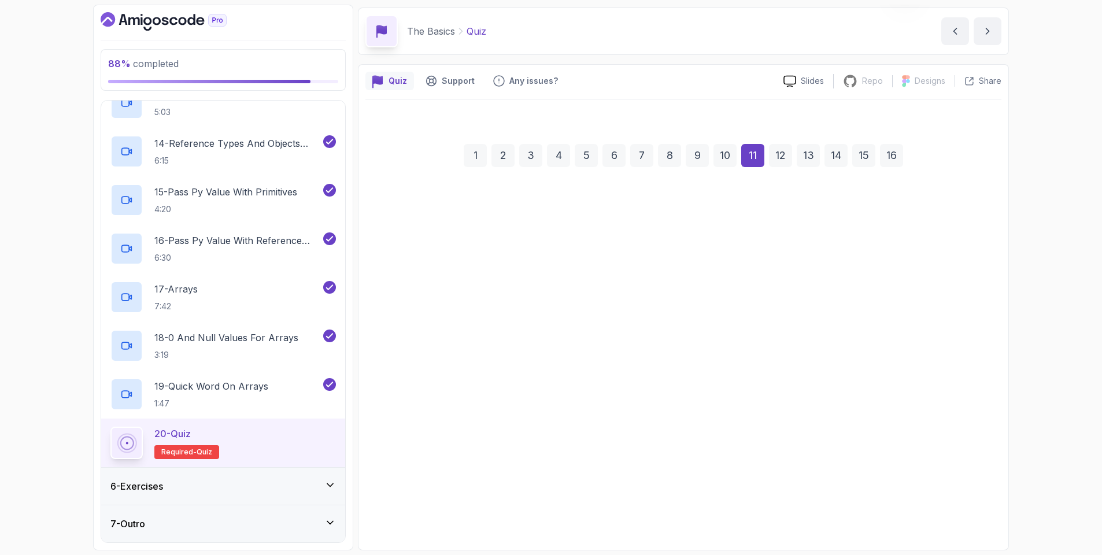
scroll to position [23, 0]
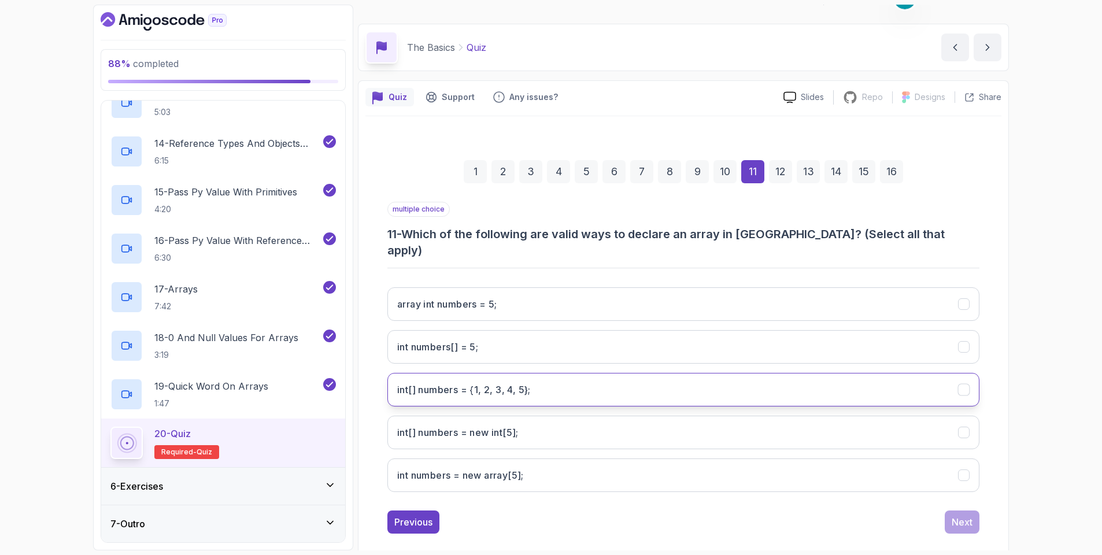
click at [693, 379] on 5};"] "int[] numbers = {1, 2, 3, 4, 5};" at bounding box center [683, 390] width 592 height 34
click at [665, 423] on int;"] "int[] numbers = new int[5];" at bounding box center [683, 433] width 592 height 34
click at [959, 510] on button "Next" at bounding box center [961, 521] width 35 height 23
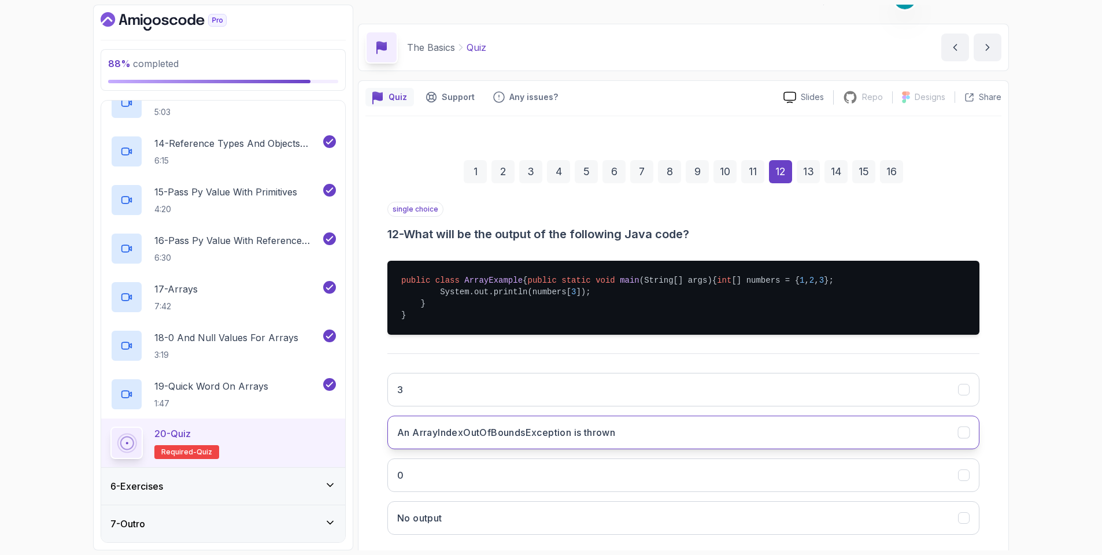
scroll to position [92, 0]
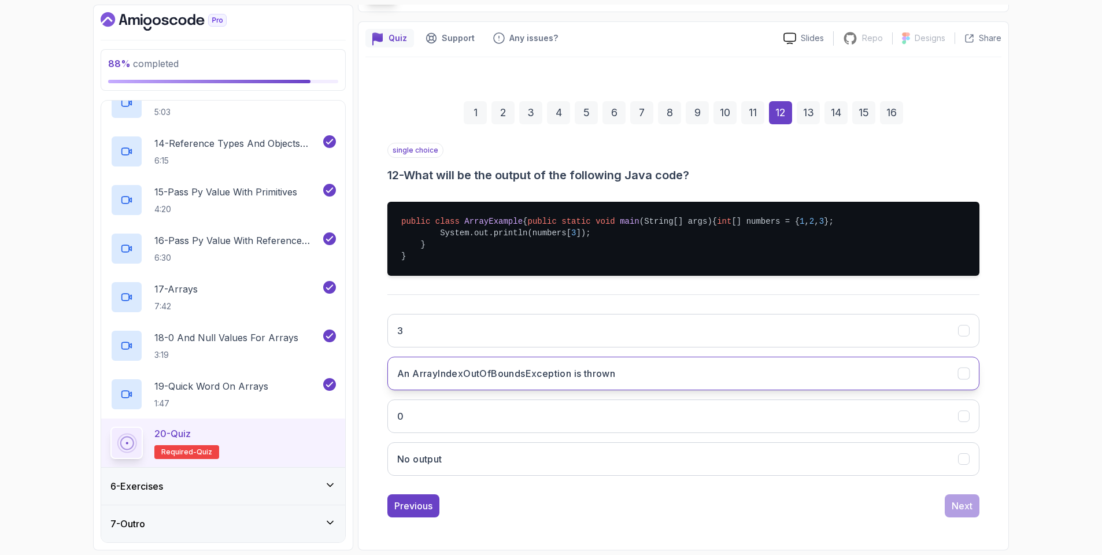
click at [575, 380] on h3 "An ArrayIndexOutOfBoundsException is thrown" at bounding box center [506, 373] width 218 height 14
click at [959, 508] on button "Next" at bounding box center [961, 505] width 35 height 23
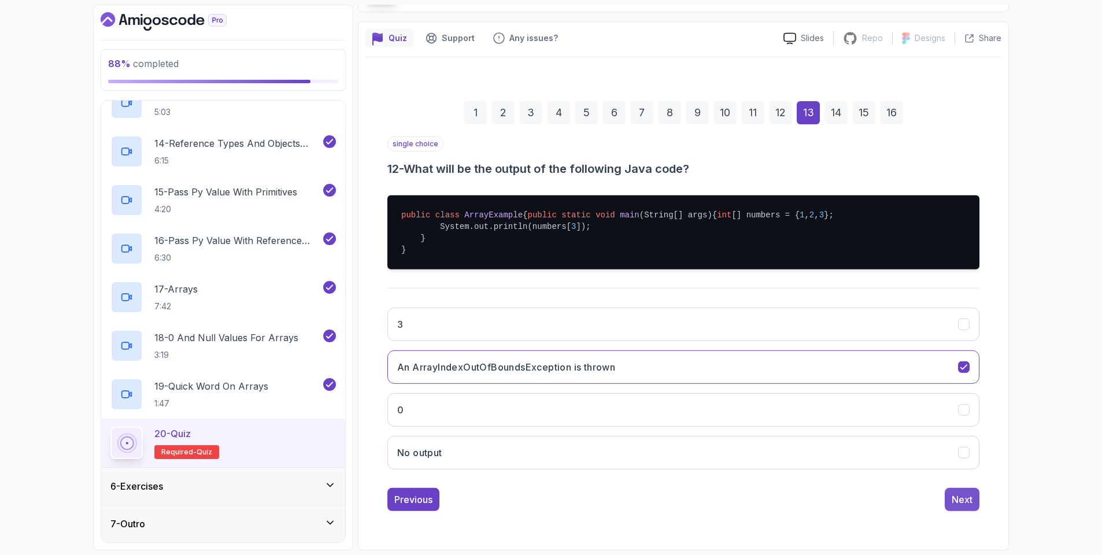
scroll to position [0, 0]
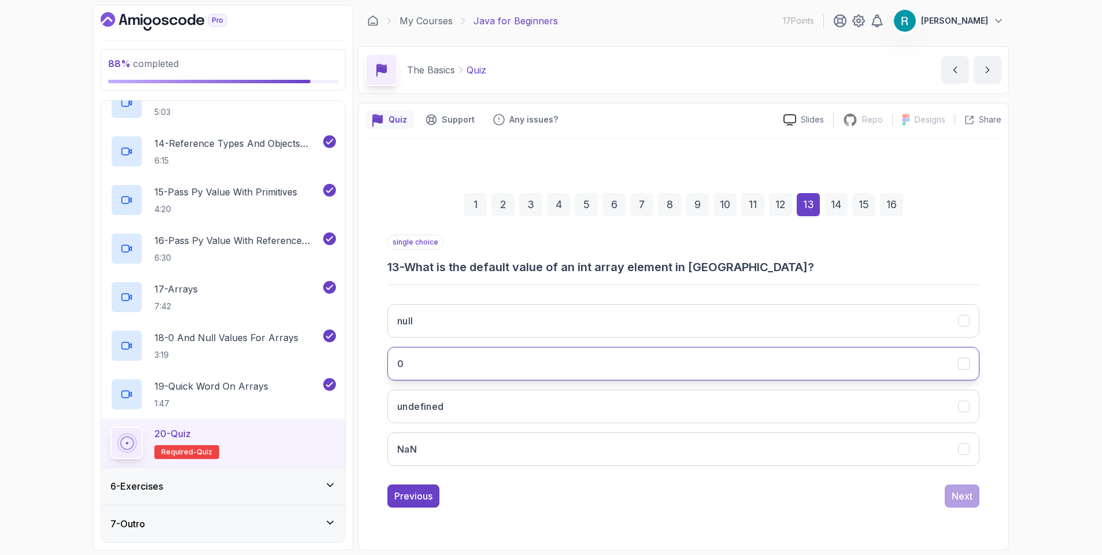
click at [766, 369] on button "0" at bounding box center [683, 364] width 592 height 34
click at [973, 497] on button "Next" at bounding box center [961, 495] width 35 height 23
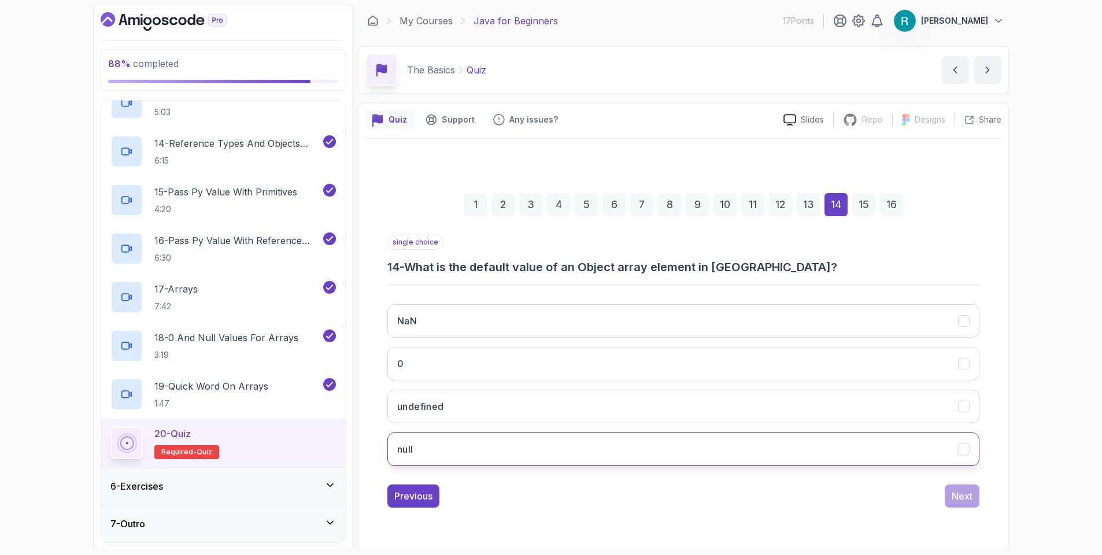
click at [641, 456] on button "null" at bounding box center [683, 449] width 592 height 34
click at [956, 497] on div "Next" at bounding box center [961, 496] width 21 height 14
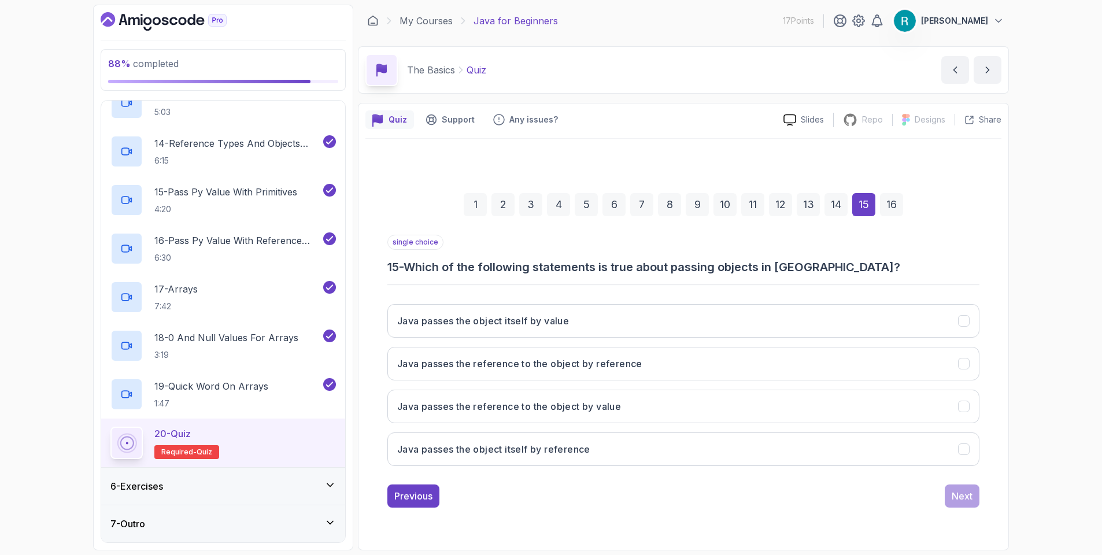
click at [1041, 296] on div "88 % completed 1 - Intro 2 - Understanding Java 3 - Environment Setup 4 - Up An…" at bounding box center [551, 277] width 1102 height 555
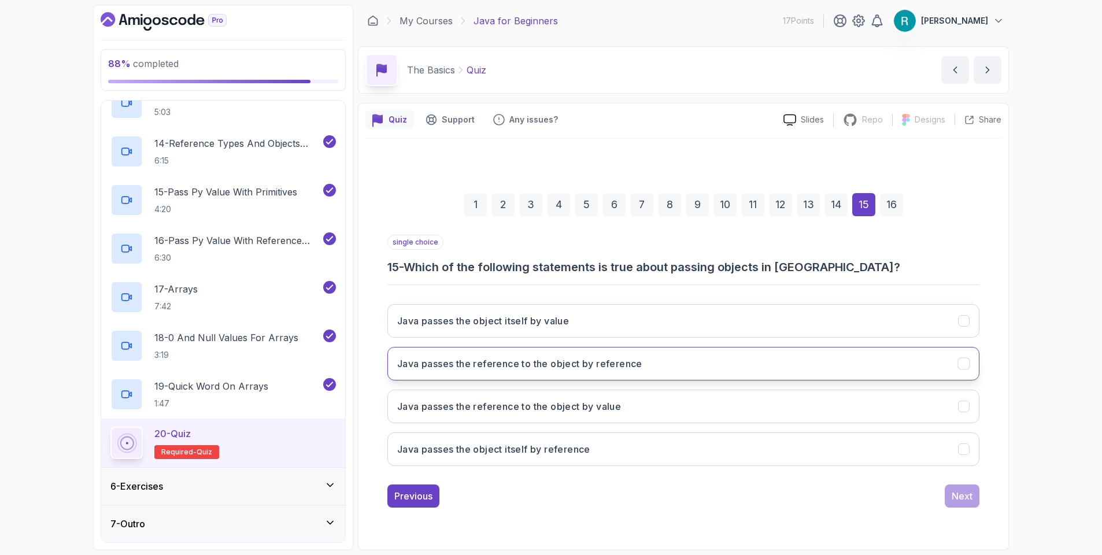
click at [703, 368] on button "Java passes the reference to the object by reference" at bounding box center [683, 364] width 592 height 34
click at [708, 362] on button "Java passes the reference to the object by reference" at bounding box center [683, 364] width 592 height 34
click at [695, 374] on button "Java passes the reference to the object by reference" at bounding box center [683, 364] width 592 height 34
click at [679, 434] on button "Java passes the object itself by reference" at bounding box center [683, 449] width 592 height 34
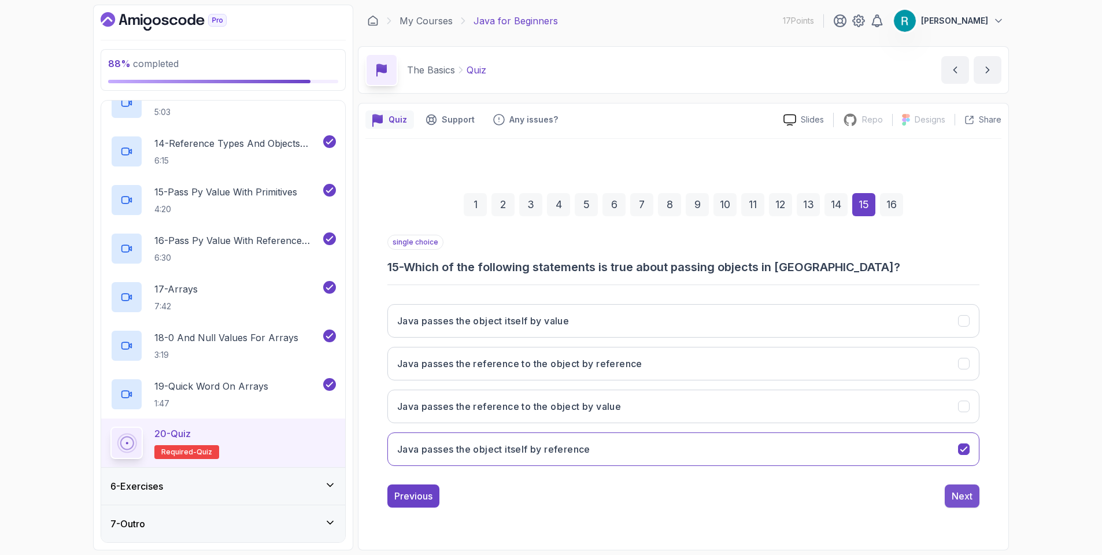
click at [954, 492] on div "Next" at bounding box center [961, 496] width 21 height 14
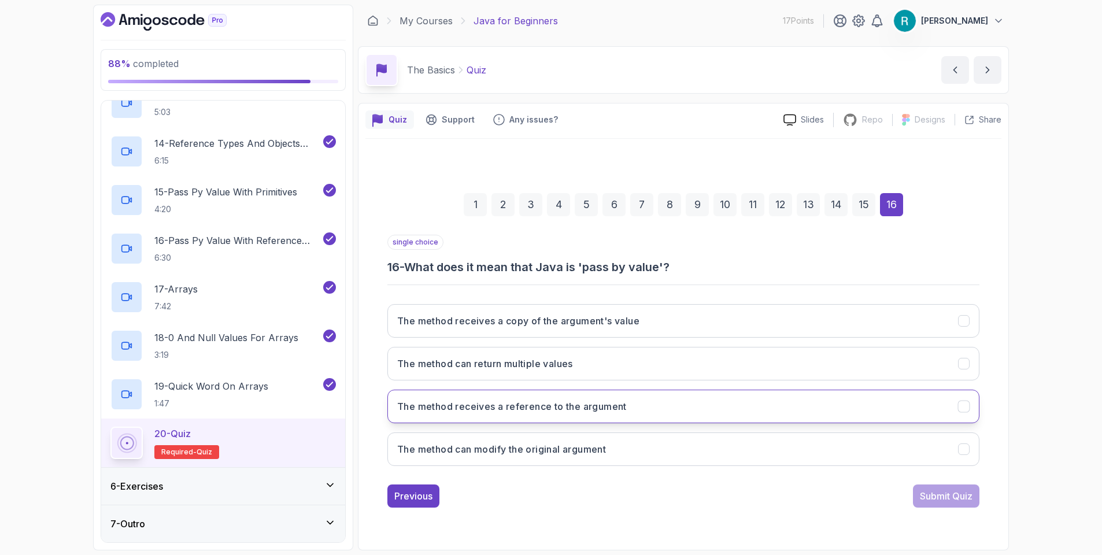
click at [707, 414] on button "The method receives a reference to the argument" at bounding box center [683, 407] width 592 height 34
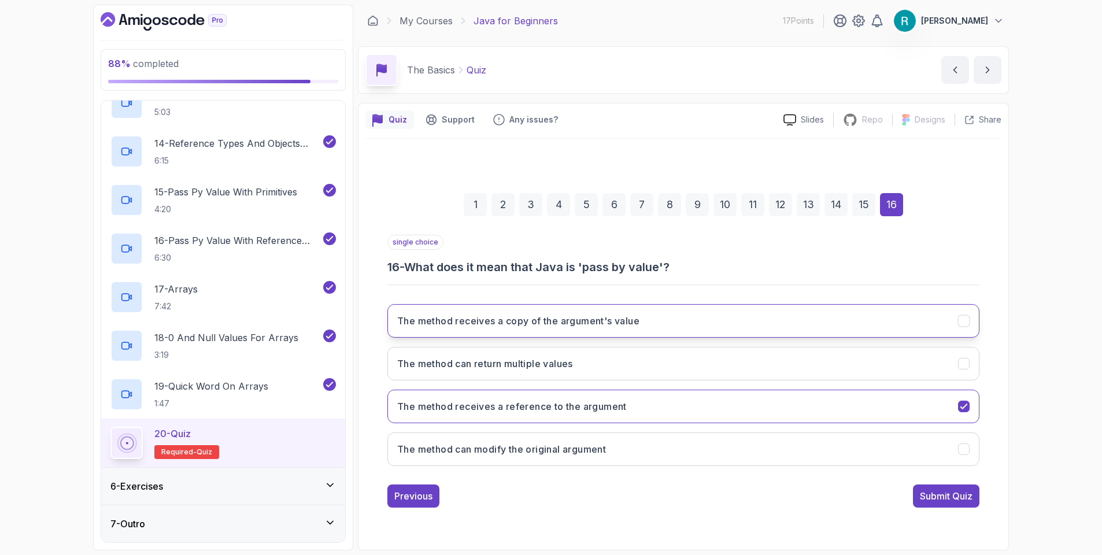
click at [760, 326] on button "The method receives a copy of the argument's value" at bounding box center [683, 321] width 592 height 34
click at [921, 486] on button "Submit Quiz" at bounding box center [946, 495] width 66 height 23
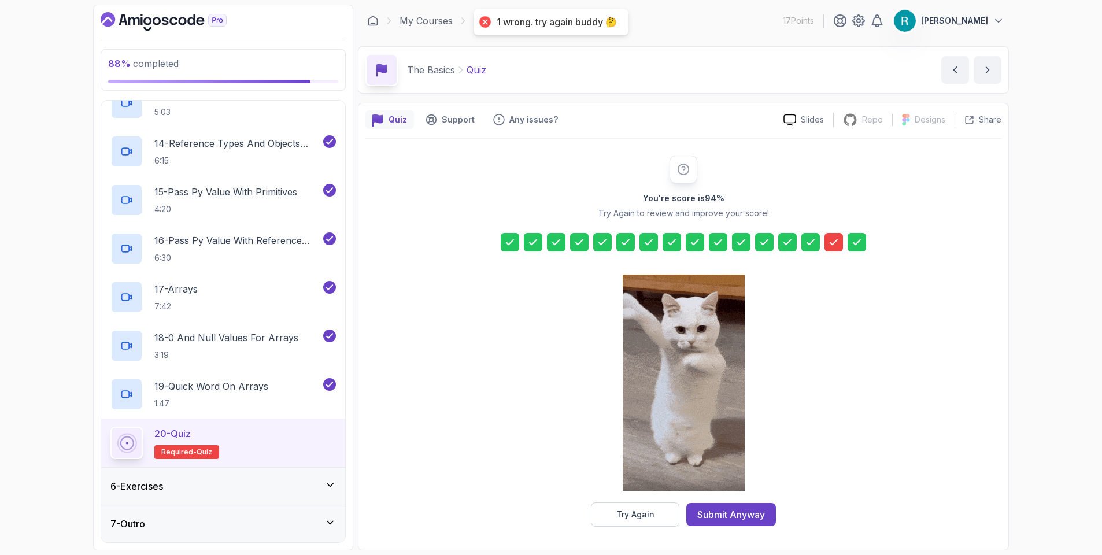
click at [676, 499] on div at bounding box center [684, 383] width 122 height 237
click at [677, 506] on button "Try Again" at bounding box center [635, 514] width 88 height 24
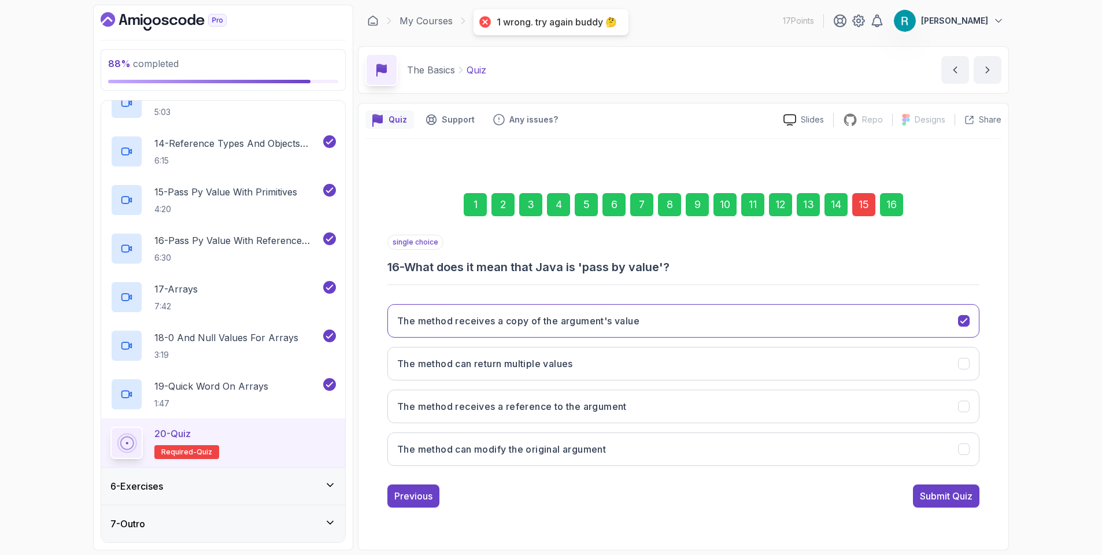
click at [862, 217] on div "1 2 3 4 5 6 7 8 9 10 11 12 13 14 15 16" at bounding box center [683, 205] width 592 height 60
click at [862, 214] on div "15" at bounding box center [863, 204] width 23 height 23
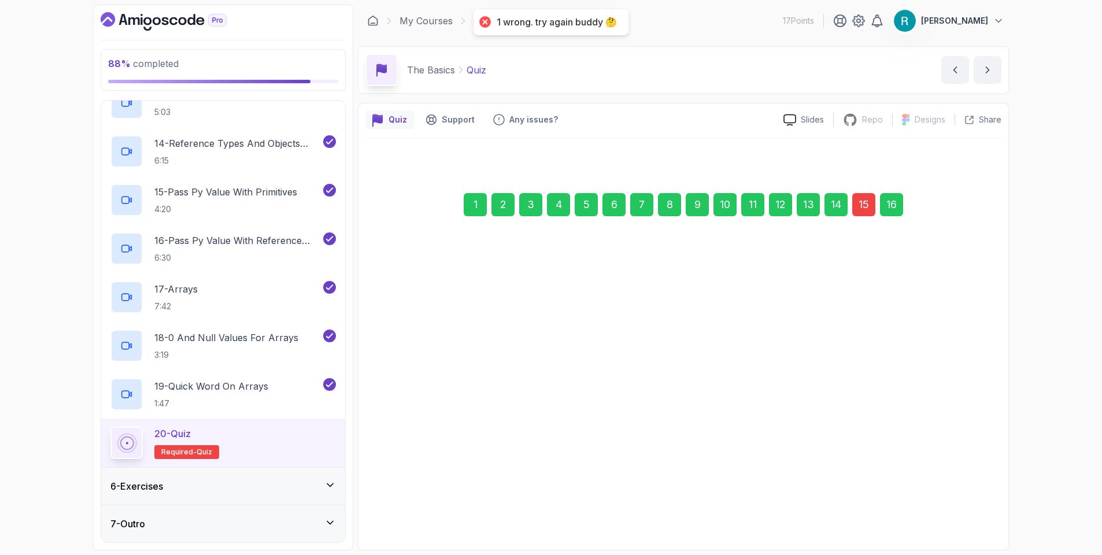
click at [862, 211] on div "15" at bounding box center [863, 204] width 23 height 23
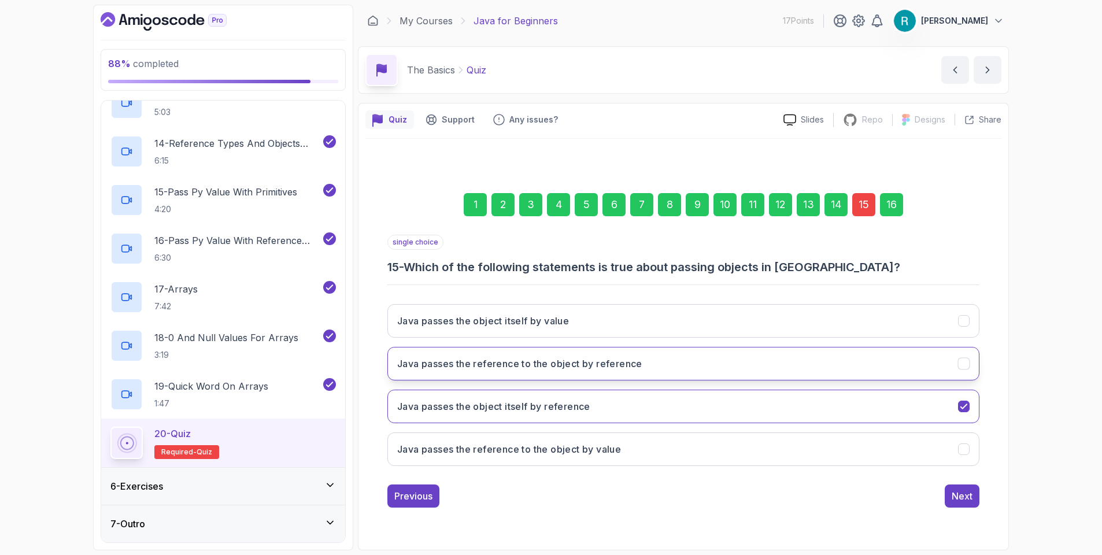
click at [670, 364] on button "Java passes the reference to the object by reference" at bounding box center [683, 364] width 592 height 34
click at [949, 491] on button "Next" at bounding box center [961, 495] width 35 height 23
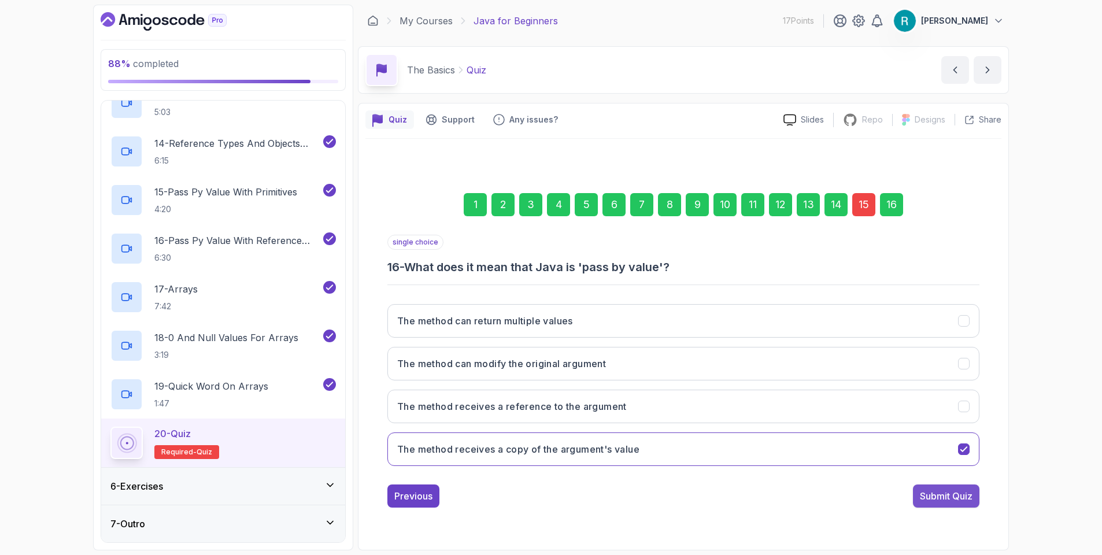
click at [942, 494] on div "Submit Quiz" at bounding box center [946, 496] width 53 height 14
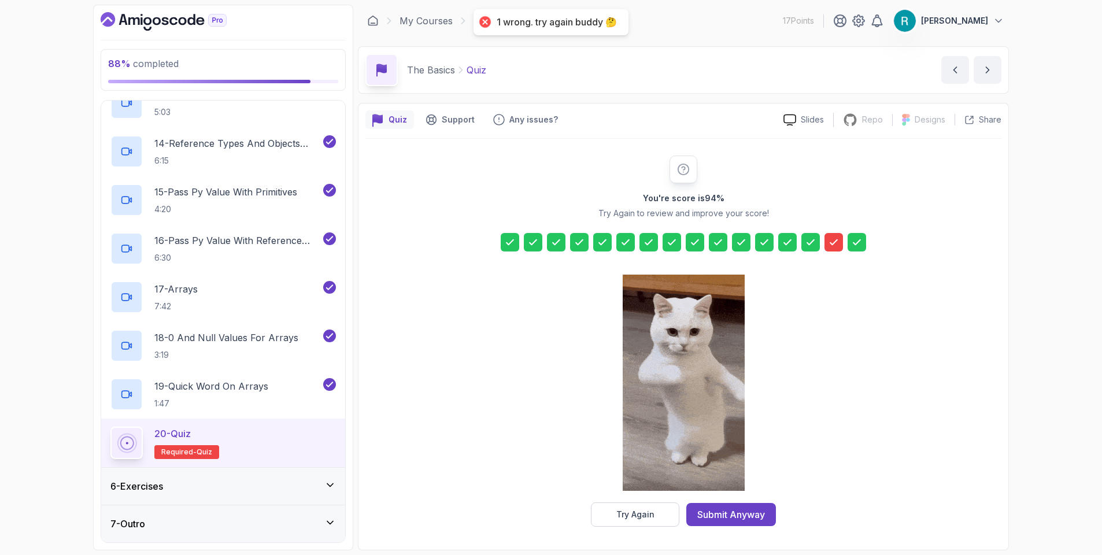
click at [840, 243] on div at bounding box center [833, 242] width 18 height 18
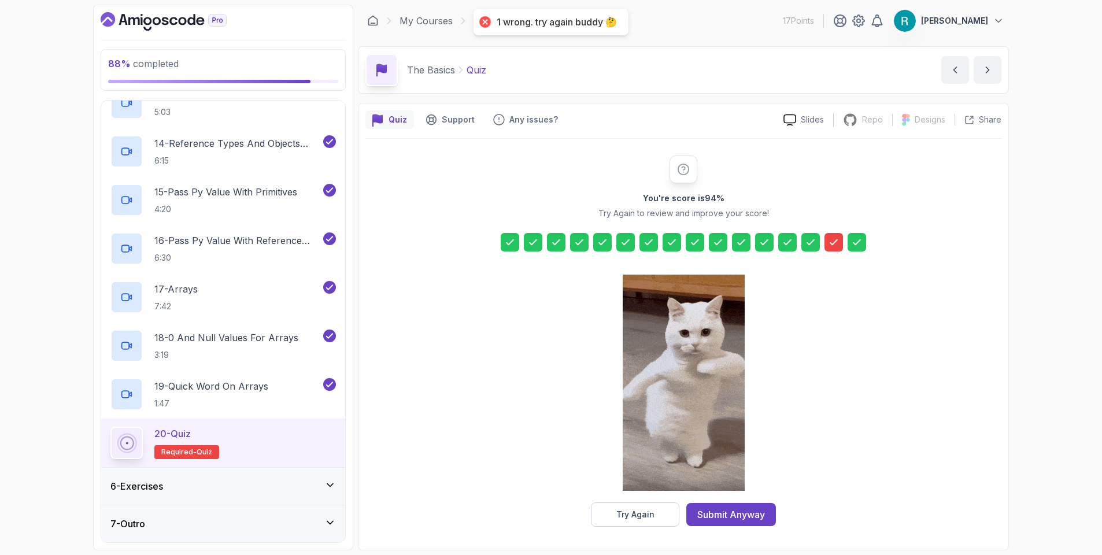
click at [829, 249] on div at bounding box center [833, 242] width 18 height 18
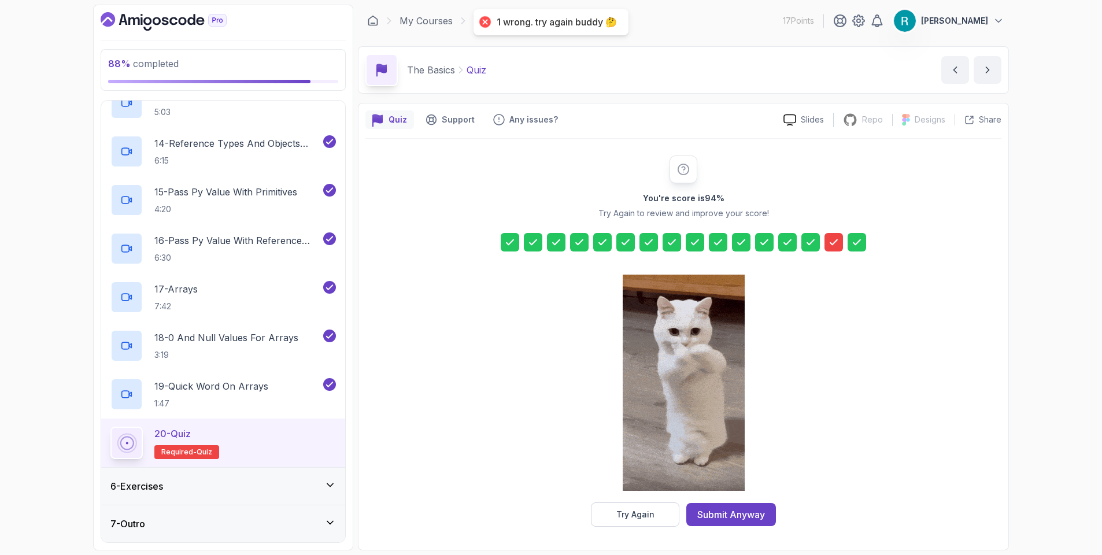
click at [831, 248] on div at bounding box center [833, 242] width 18 height 18
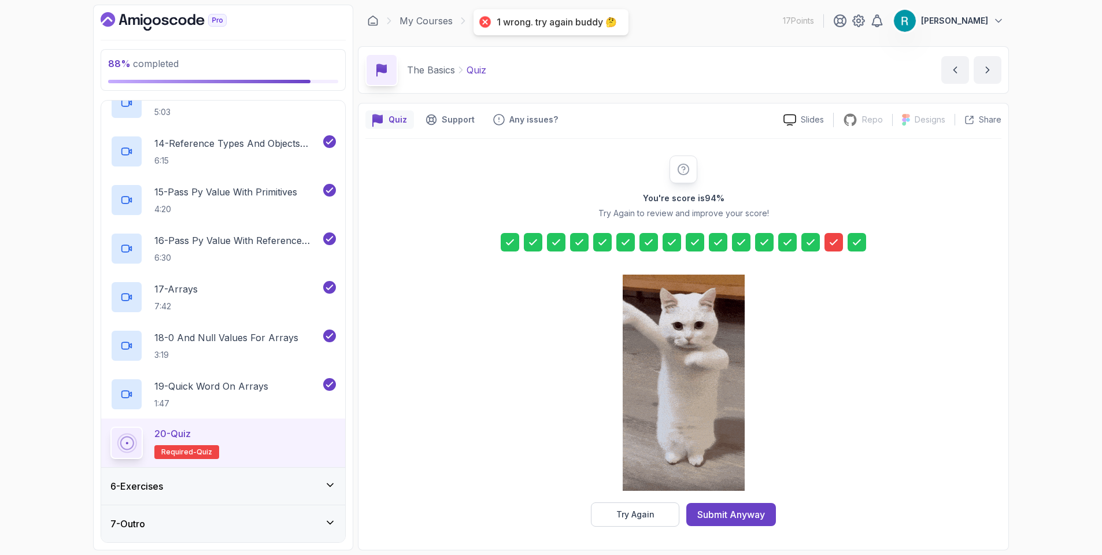
click at [831, 248] on div at bounding box center [833, 242] width 18 height 18
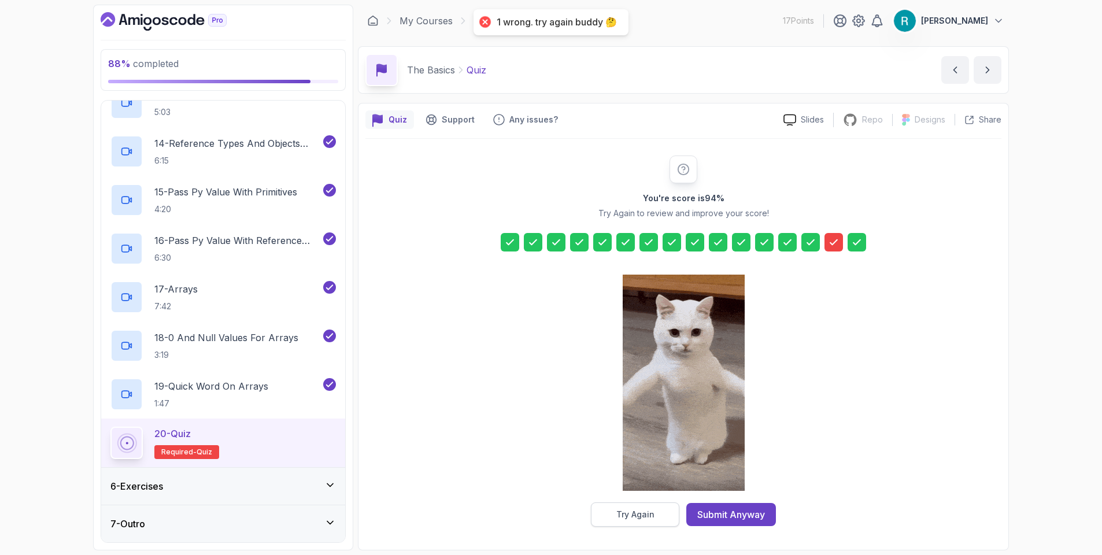
click at [667, 508] on button "Try Again" at bounding box center [635, 514] width 88 height 24
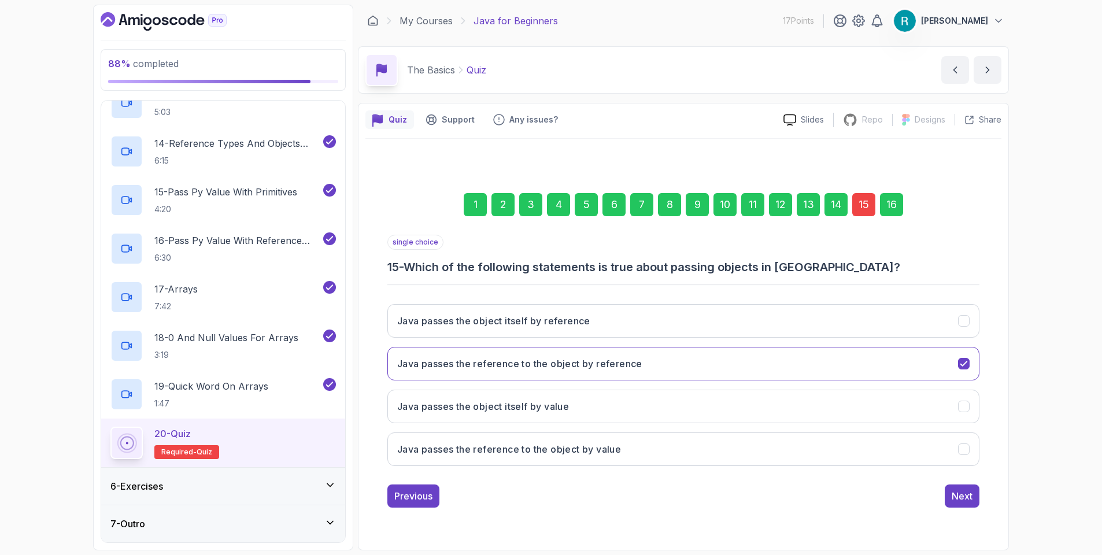
click at [867, 209] on div "15" at bounding box center [863, 204] width 23 height 23
click at [710, 325] on button "Java passes the object itself by reference" at bounding box center [683, 321] width 592 height 34
click at [958, 501] on div "Next" at bounding box center [961, 496] width 21 height 14
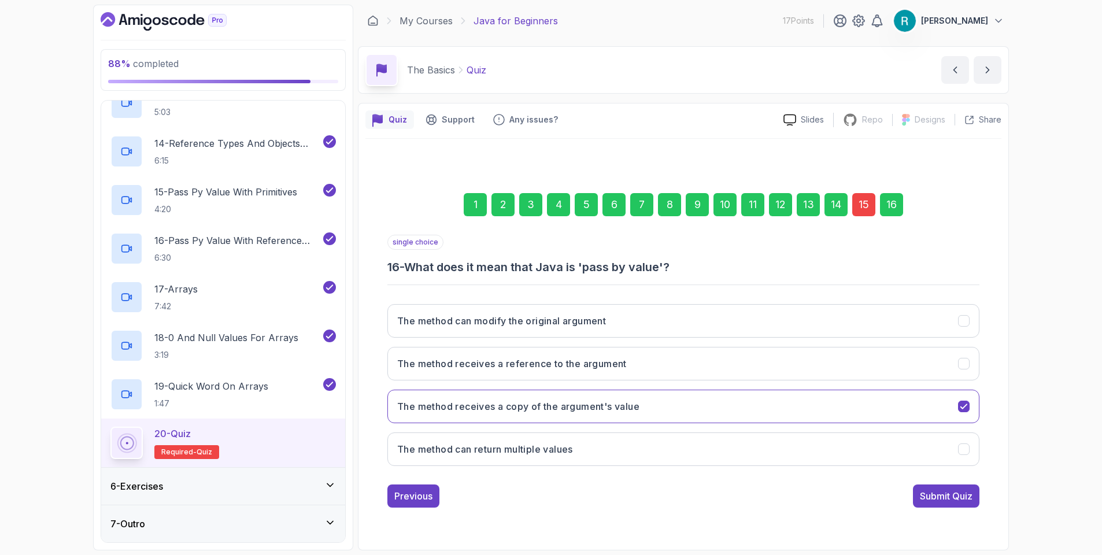
click at [959, 494] on div "Submit Quiz" at bounding box center [946, 496] width 53 height 14
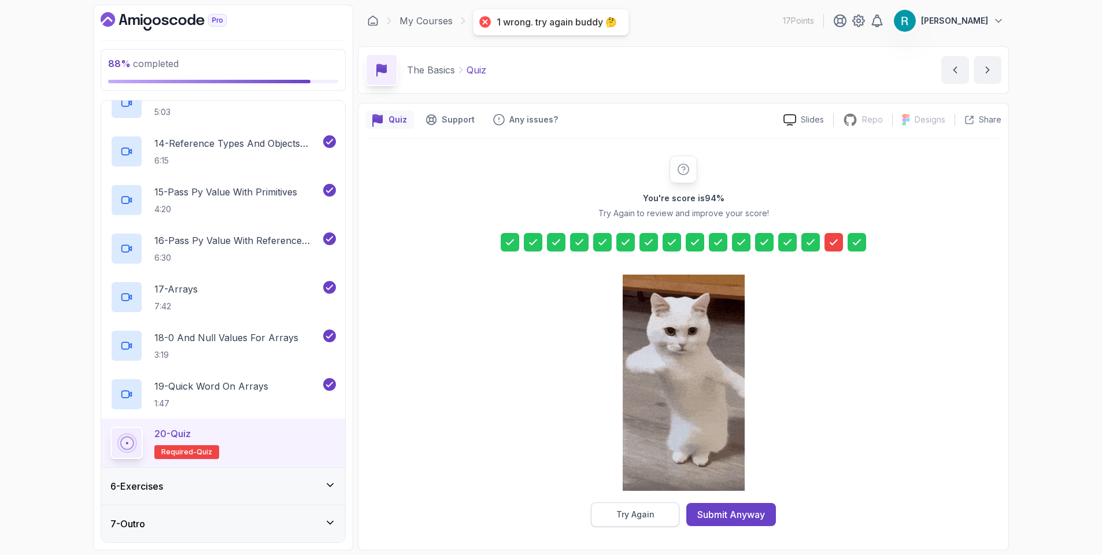
click at [665, 517] on button "Try Again" at bounding box center [635, 514] width 88 height 24
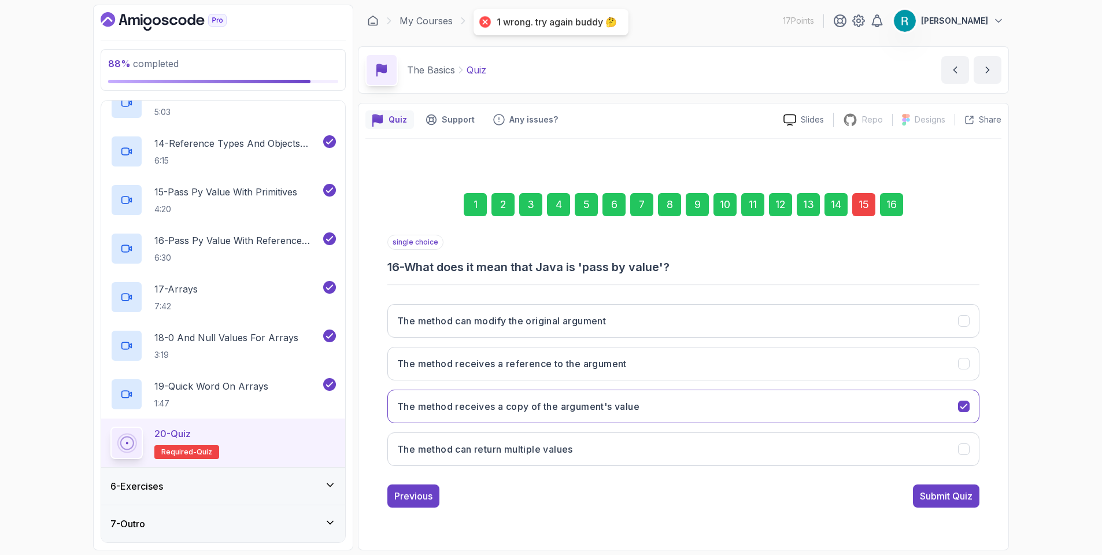
click at [864, 208] on div "15" at bounding box center [863, 204] width 23 height 23
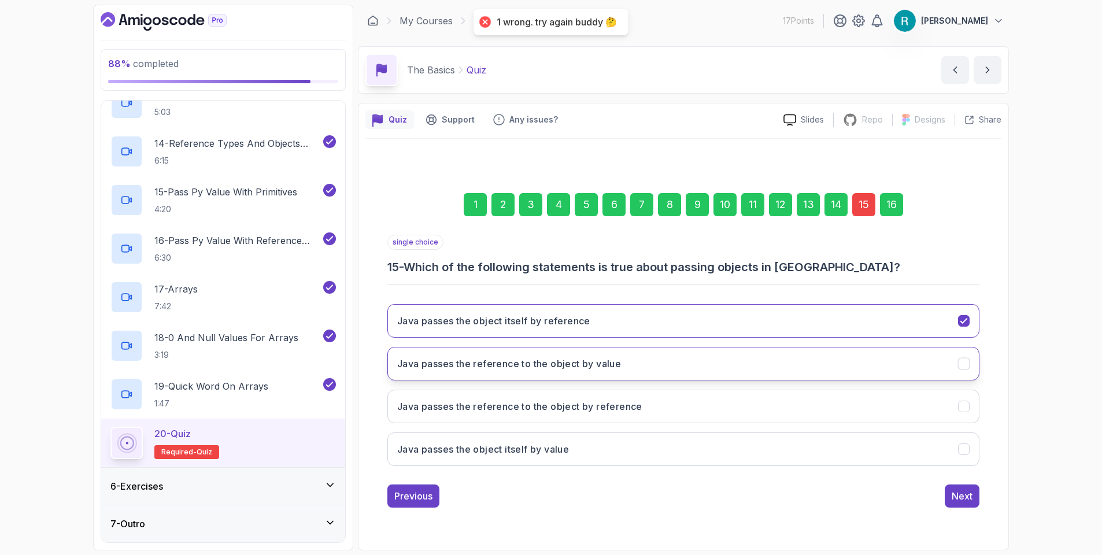
click at [706, 372] on button "Java passes the reference to the object by value" at bounding box center [683, 364] width 592 height 34
click at [956, 497] on div "Next" at bounding box center [961, 496] width 21 height 14
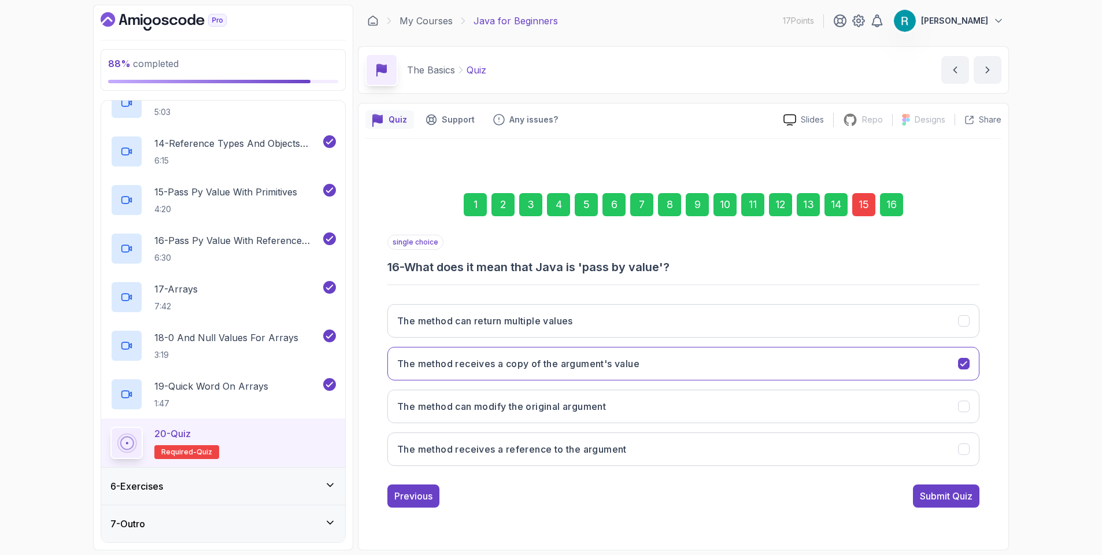
click at [930, 490] on div "Submit Quiz" at bounding box center [946, 496] width 53 height 14
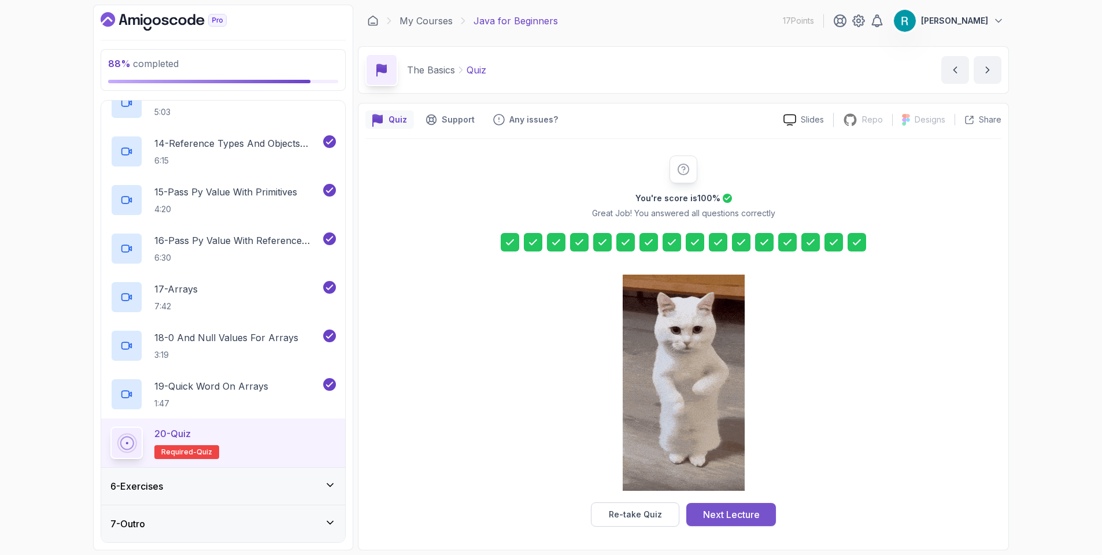
click at [765, 508] on button "Next Lecture" at bounding box center [731, 514] width 90 height 23
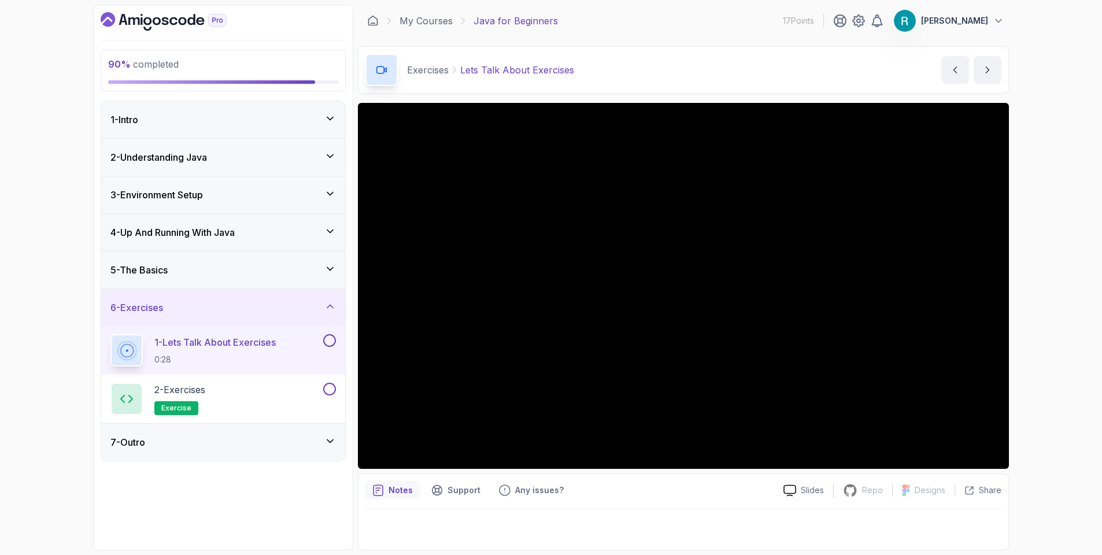
click at [165, 440] on div "7 - Outro" at bounding box center [222, 442] width 225 height 14
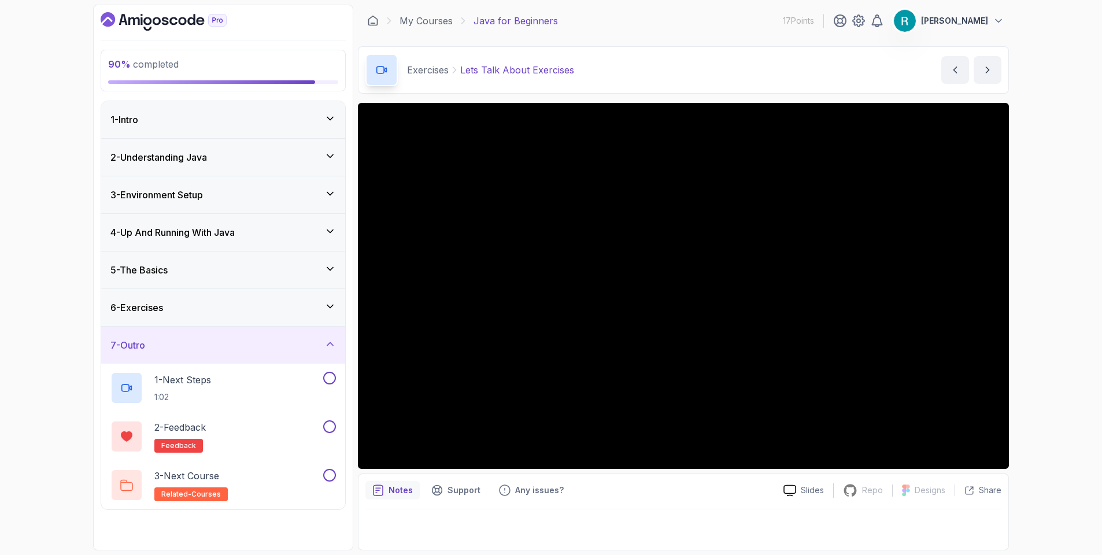
click at [336, 301] on div "6 - Exercises" at bounding box center [223, 307] width 244 height 37
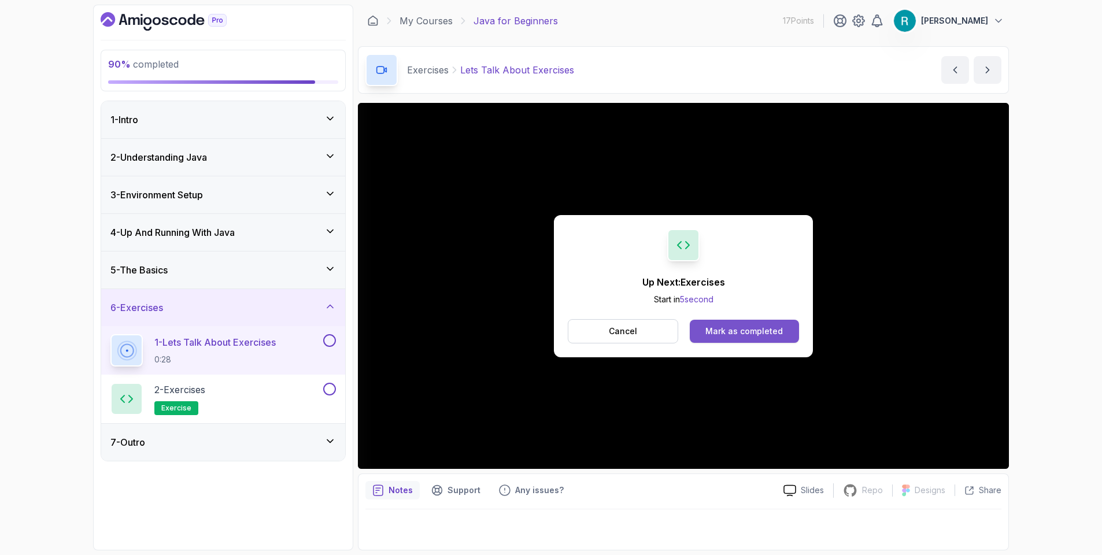
click at [762, 327] on div "Mark as completed" at bounding box center [743, 331] width 77 height 12
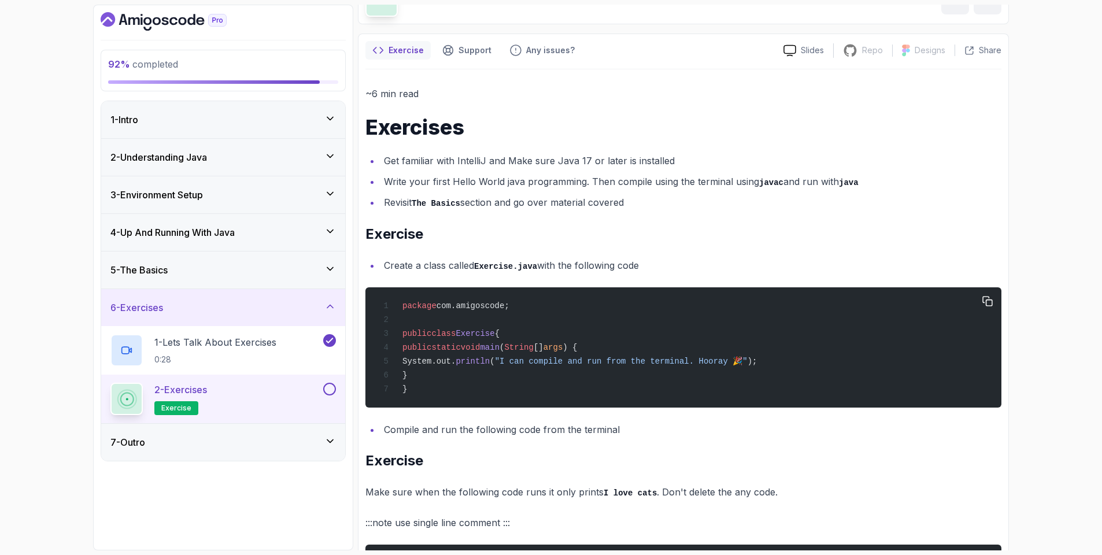
scroll to position [139, 0]
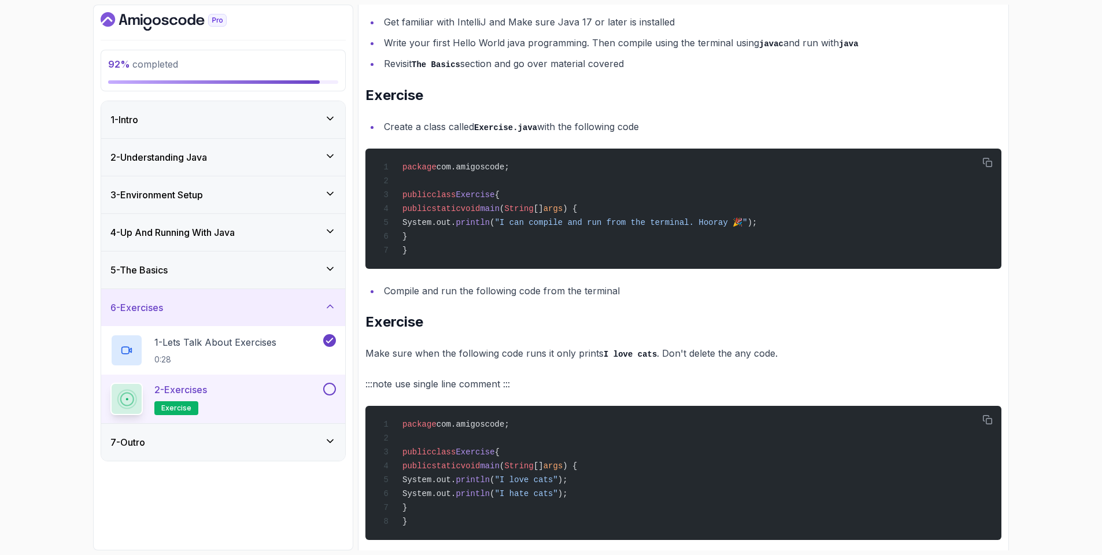
scroll to position [277, 0]
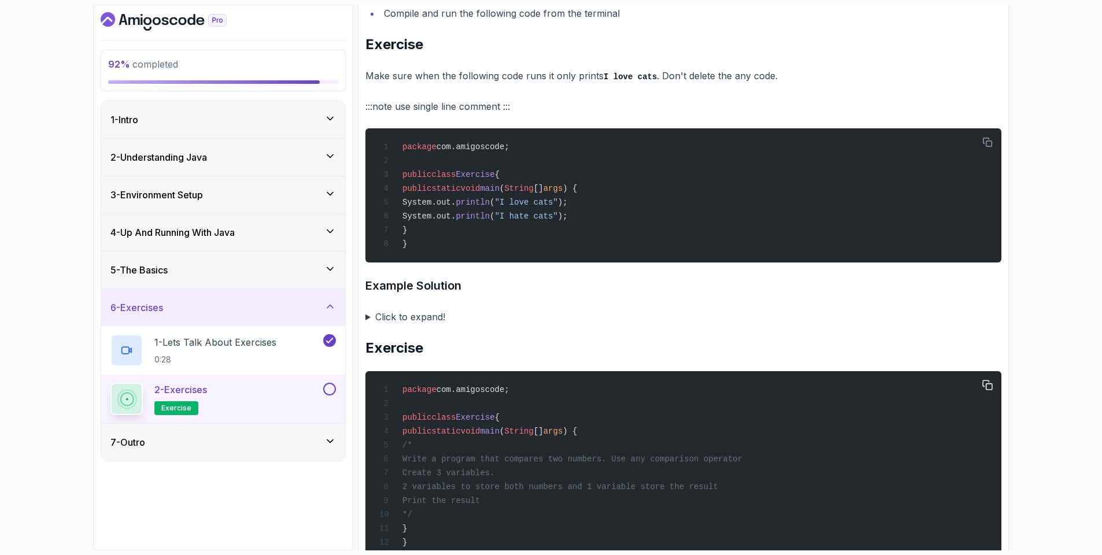
scroll to position [624, 0]
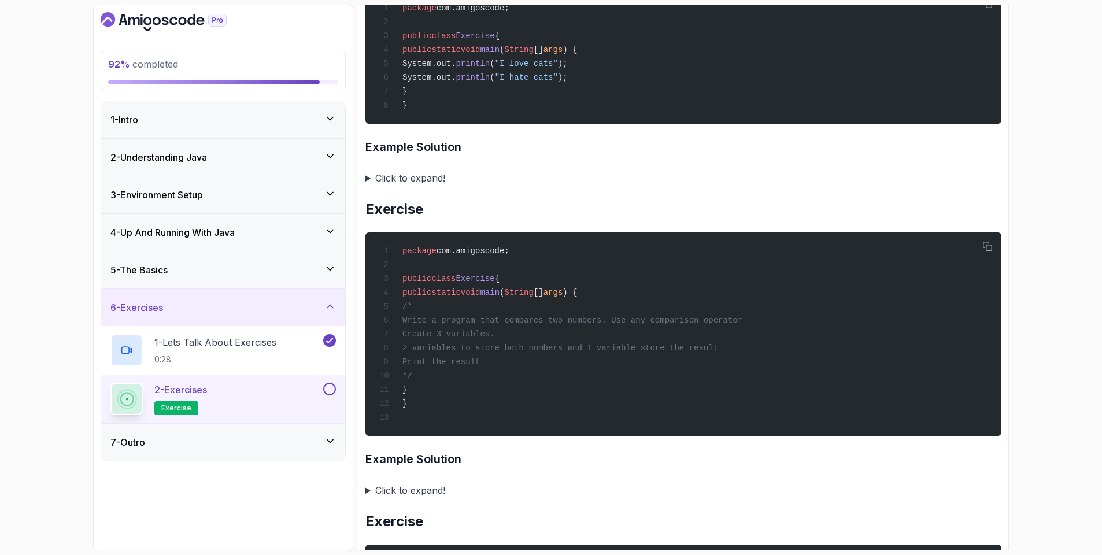
click at [372, 186] on summary "Click to expand!" at bounding box center [683, 178] width 636 height 16
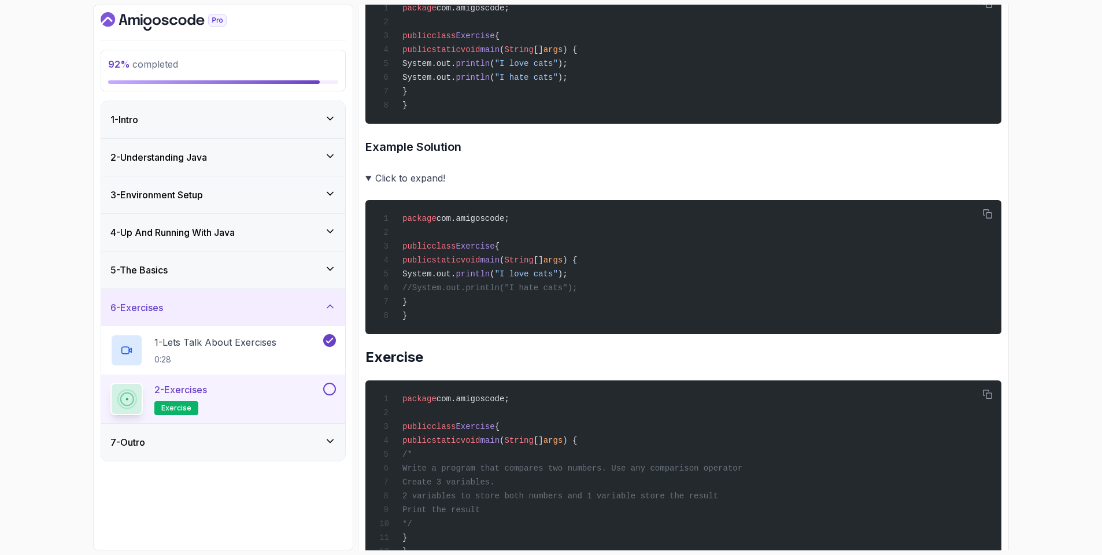
click at [369, 185] on summary "Click to expand!" at bounding box center [683, 178] width 636 height 16
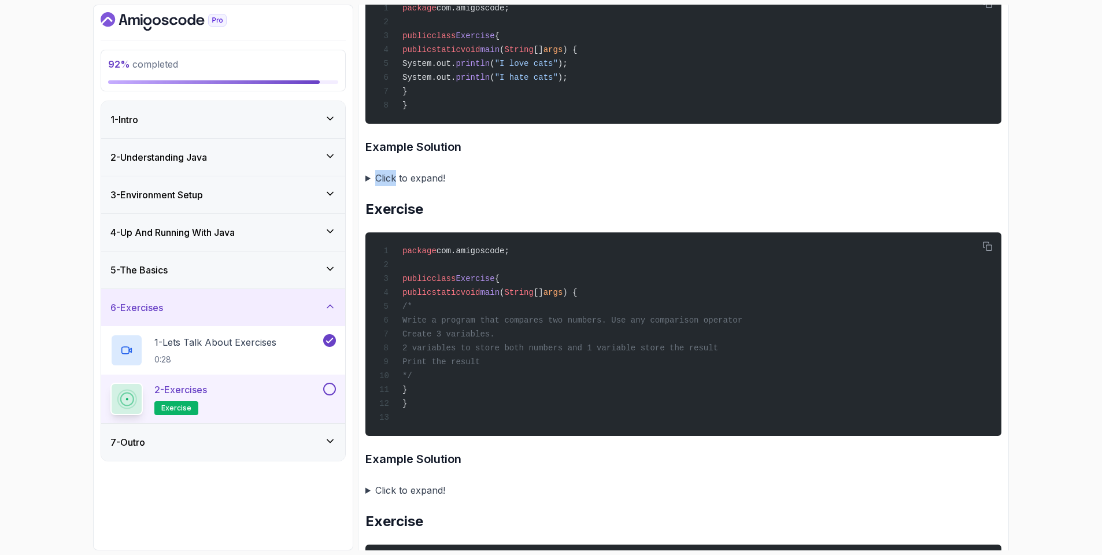
click at [369, 185] on summary "Click to expand!" at bounding box center [683, 178] width 636 height 16
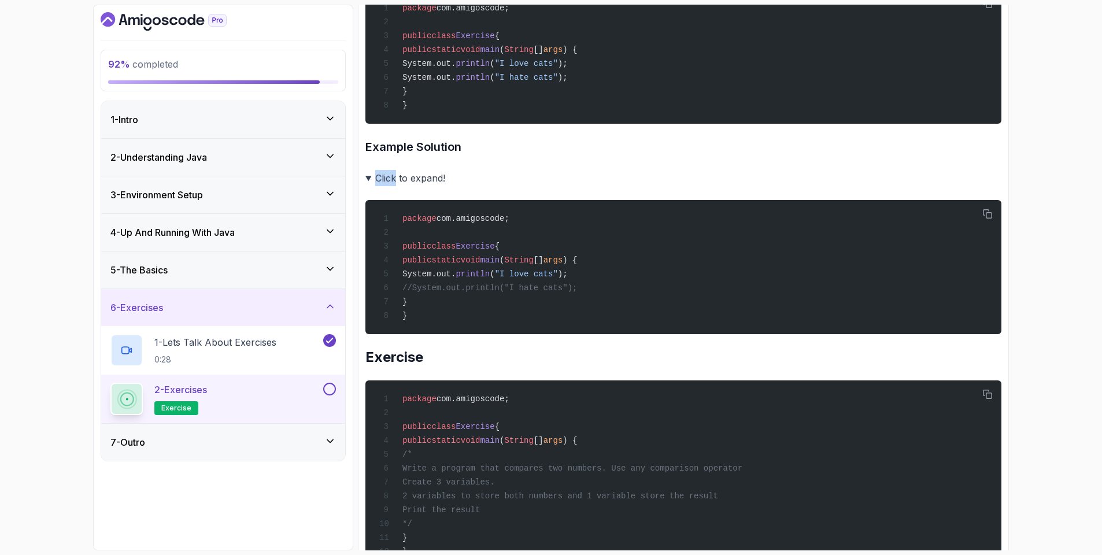
click at [369, 185] on summary "Click to expand!" at bounding box center [683, 178] width 636 height 16
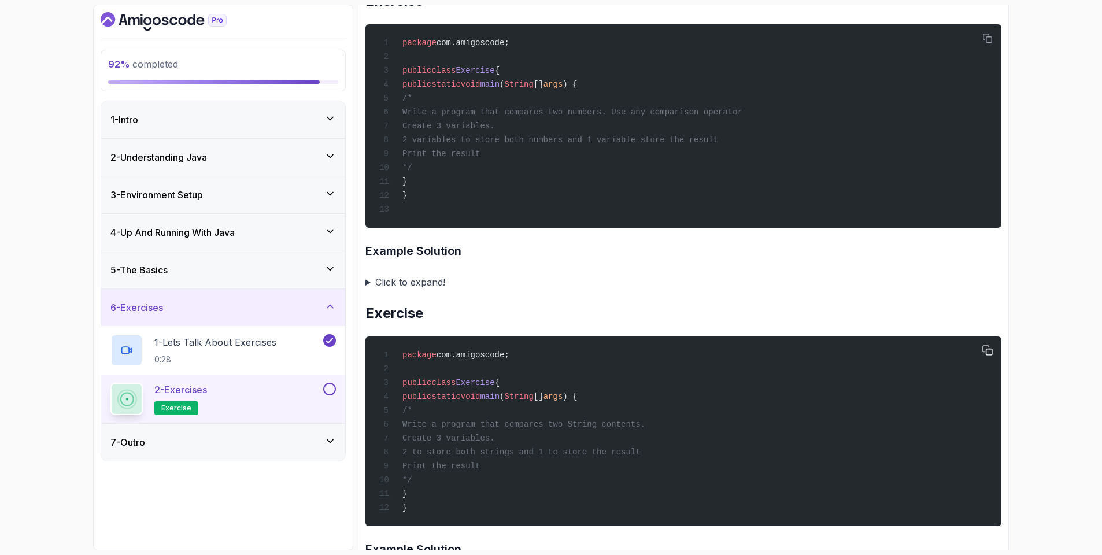
scroll to position [971, 0]
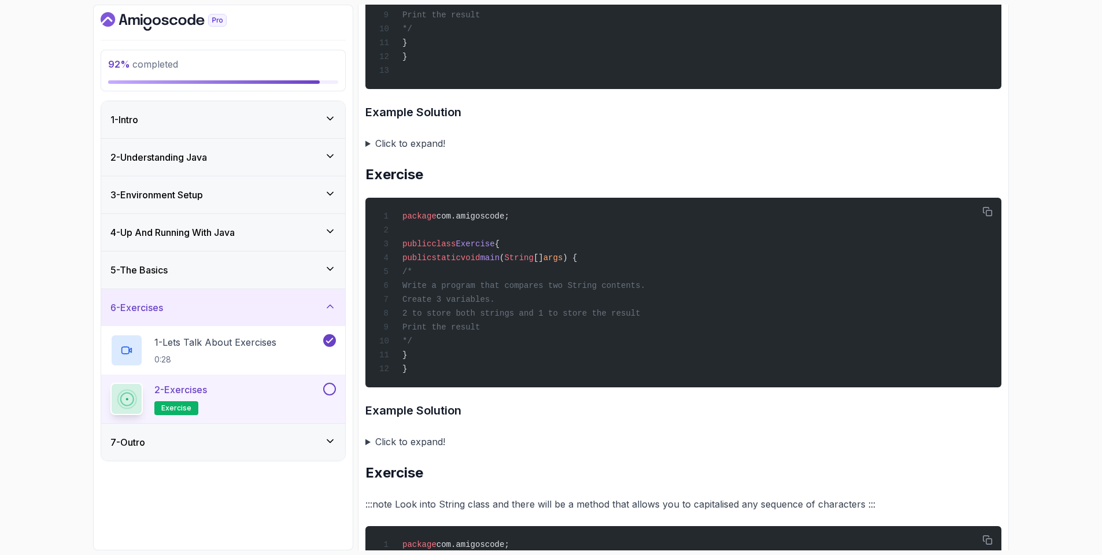
click at [368, 450] on summary "Click to expand!" at bounding box center [683, 442] width 636 height 16
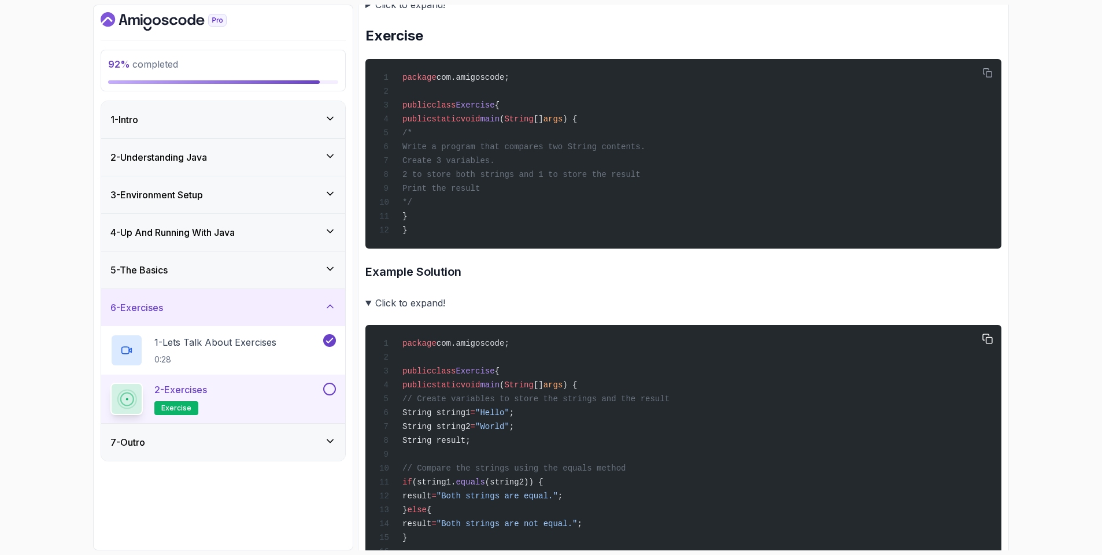
scroll to position [1248, 0]
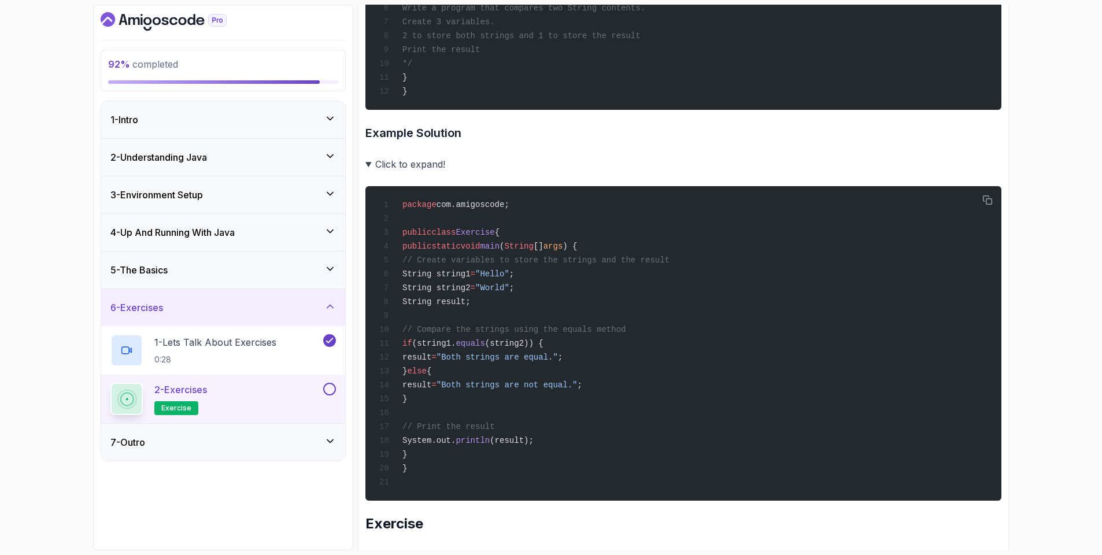
click at [366, 172] on summary "Click to expand!" at bounding box center [683, 164] width 636 height 16
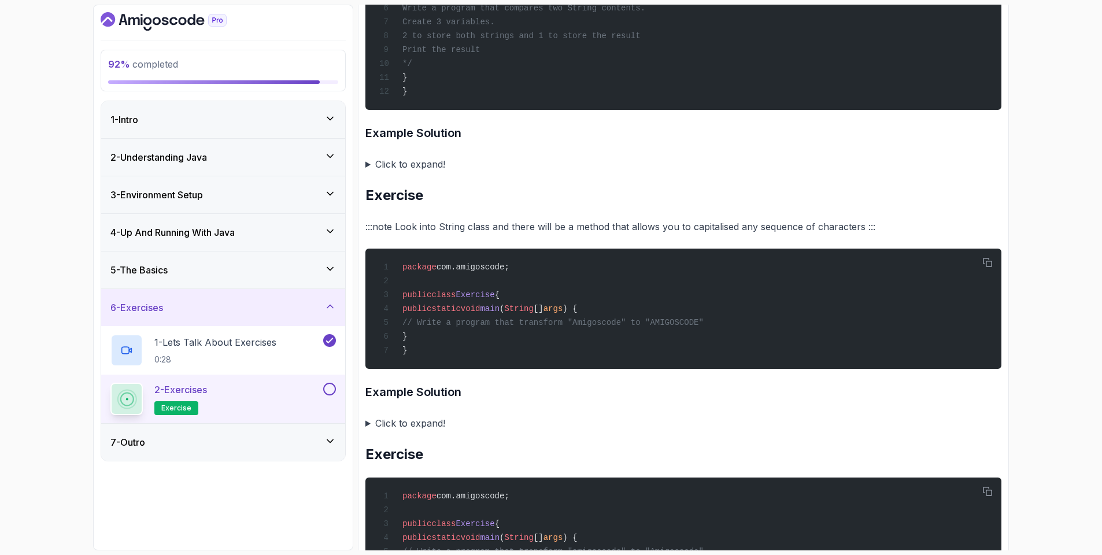
click at [368, 431] on summary "Click to expand!" at bounding box center [683, 423] width 636 height 16
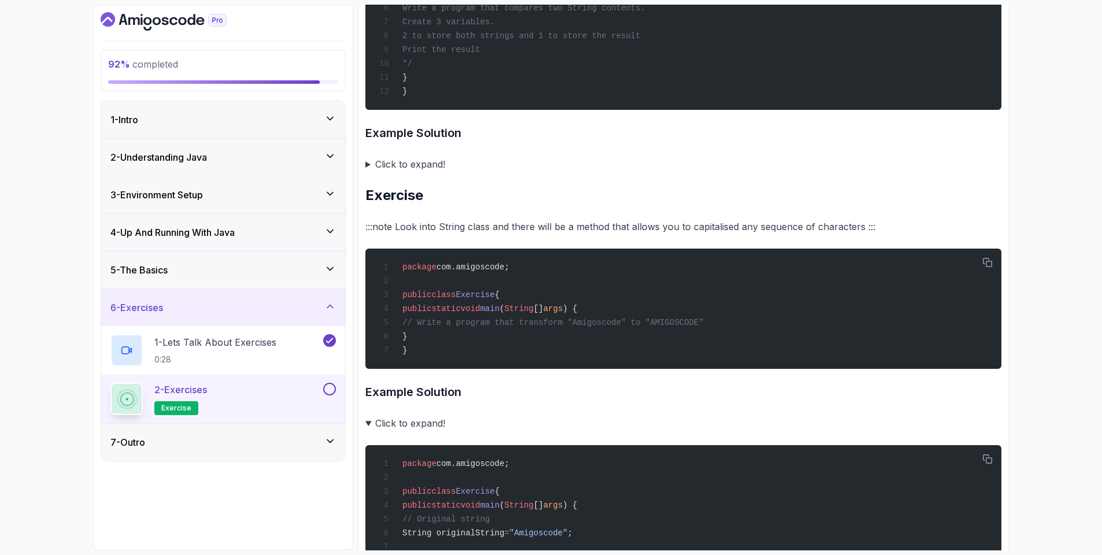
click at [368, 431] on summary "Click to expand!" at bounding box center [683, 423] width 636 height 16
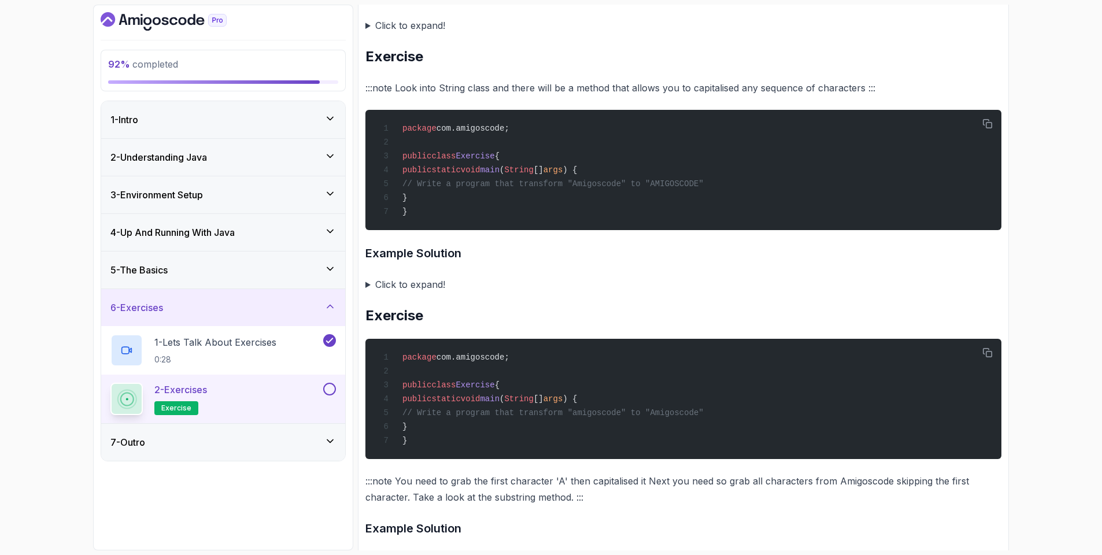
scroll to position [1526, 0]
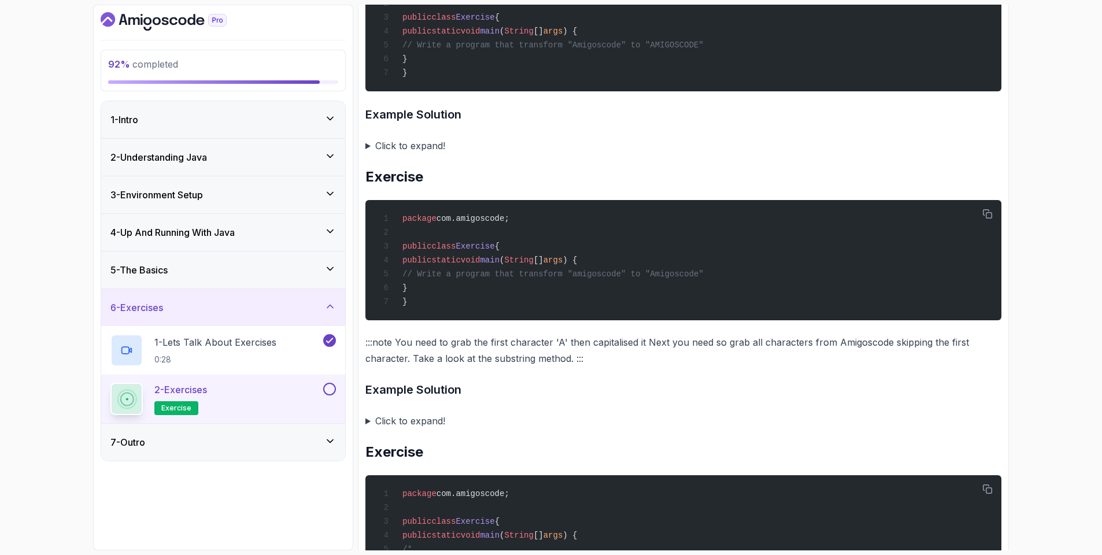
click at [371, 429] on summary "Click to expand!" at bounding box center [683, 421] width 636 height 16
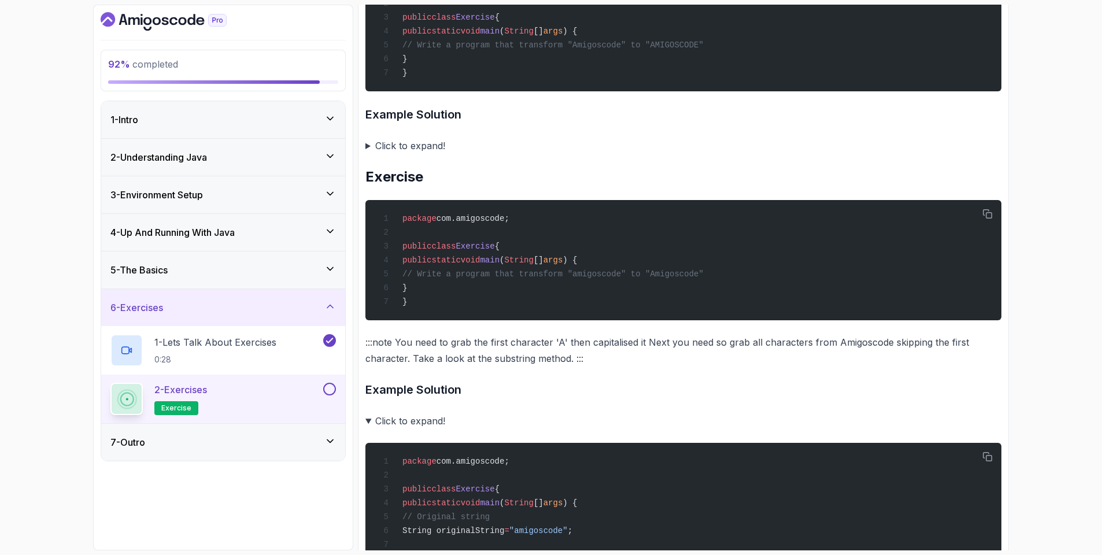
scroll to position [1665, 0]
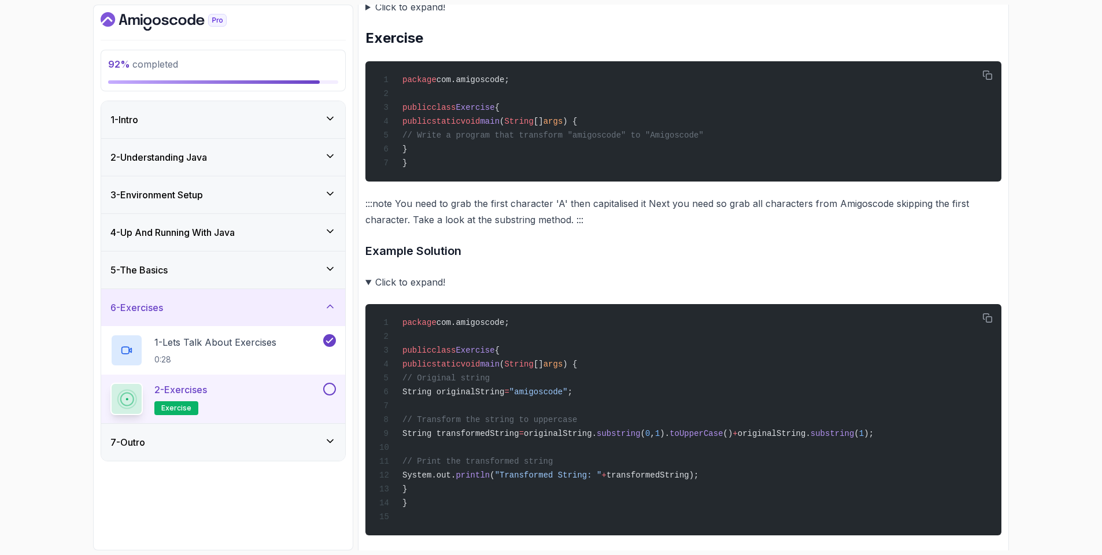
click at [366, 290] on summary "Click to expand!" at bounding box center [683, 282] width 636 height 16
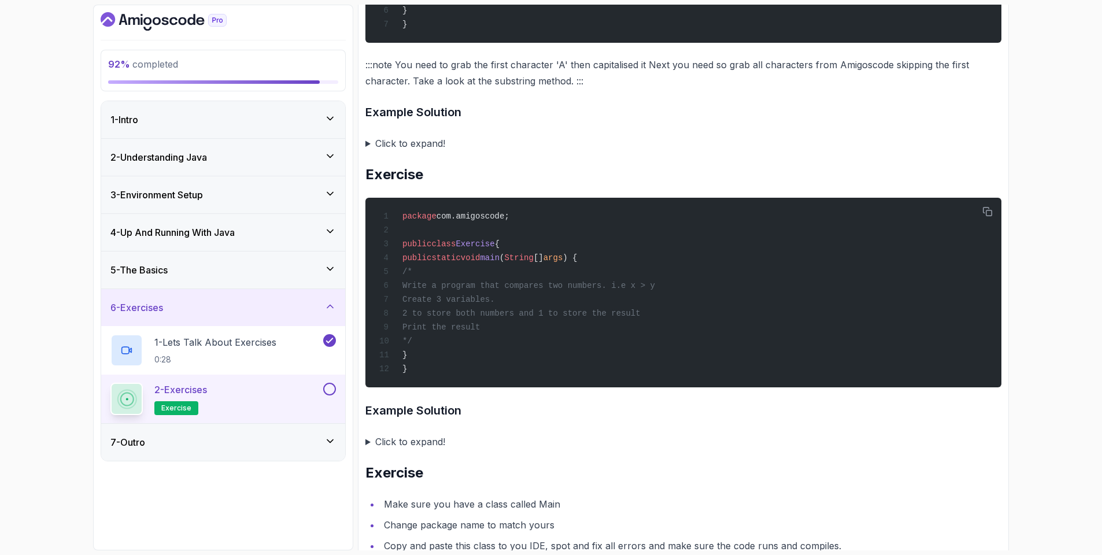
scroll to position [1942, 0]
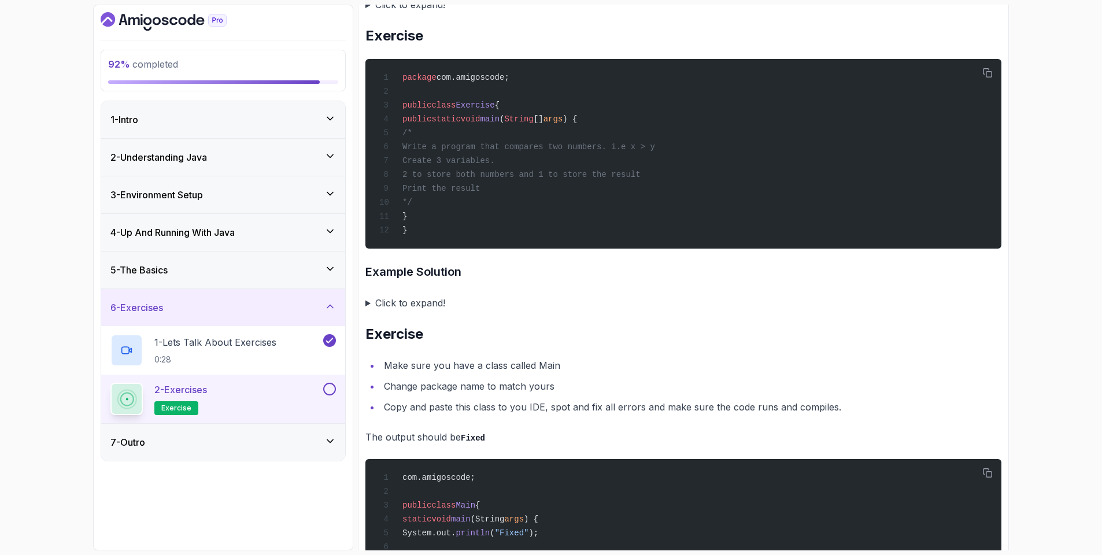
click at [368, 311] on summary "Click to expand!" at bounding box center [683, 303] width 636 height 16
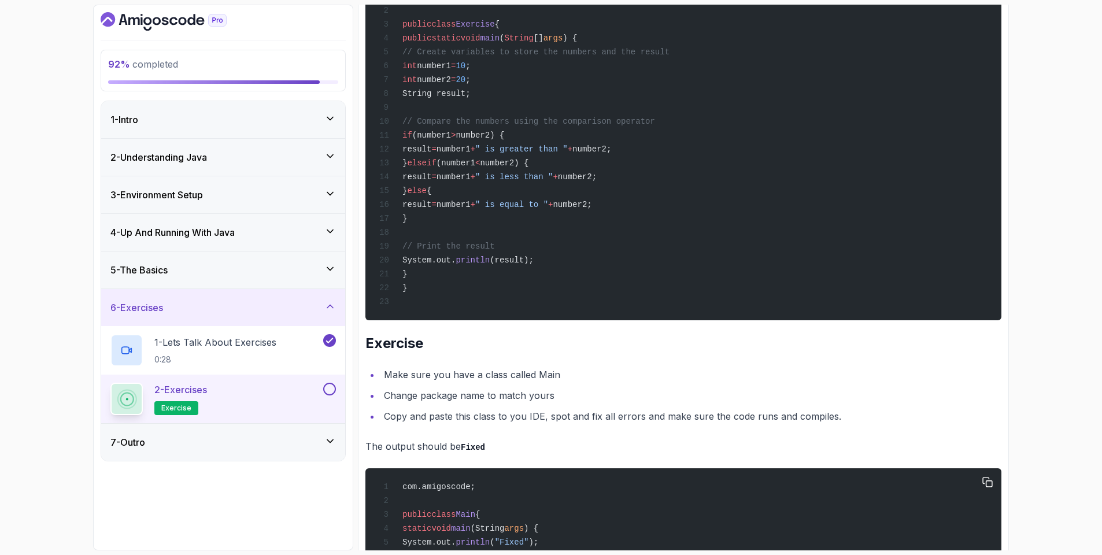
scroll to position [2467, 0]
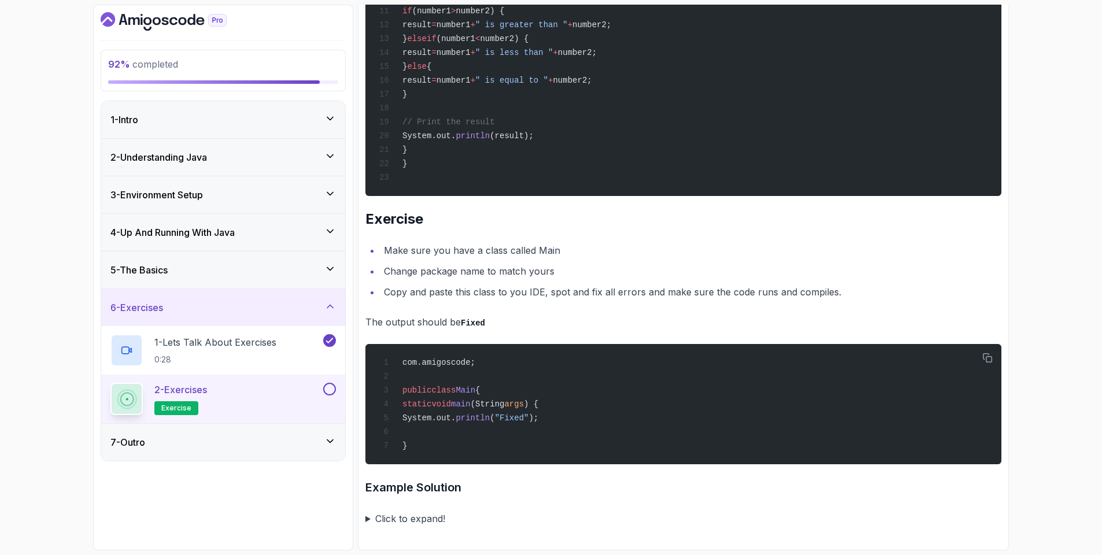
click at [338, 384] on div "2 - Exercises exercise" at bounding box center [223, 399] width 244 height 49
click at [330, 389] on button at bounding box center [329, 389] width 13 height 13
click at [325, 434] on div "7 - Outro" at bounding box center [223, 442] width 244 height 37
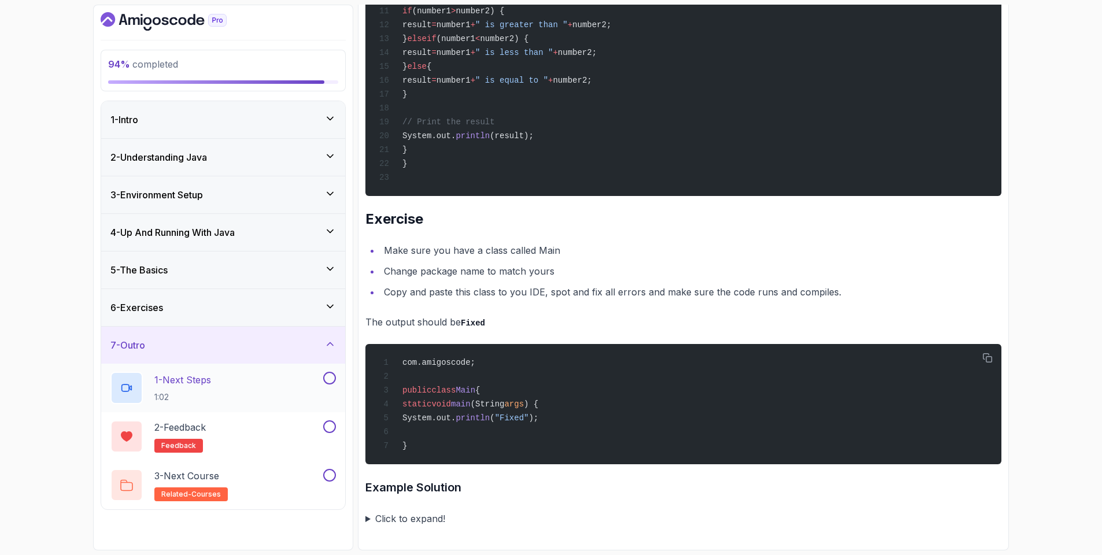
click at [311, 384] on div "1 - Next Steps 1:02" at bounding box center [215, 388] width 210 height 32
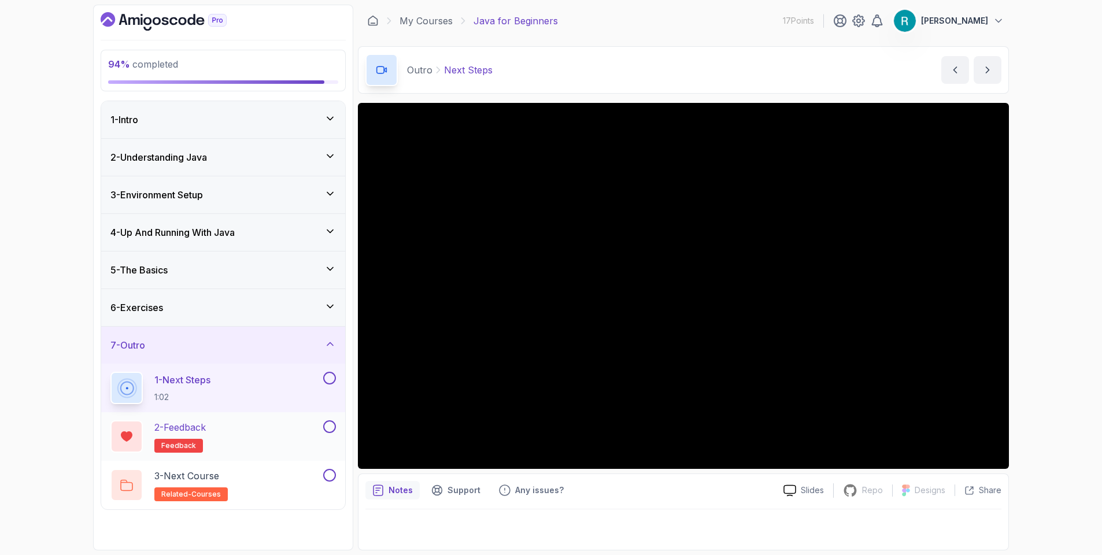
click at [291, 425] on div "2 - Feedback feedback" at bounding box center [215, 436] width 210 height 32
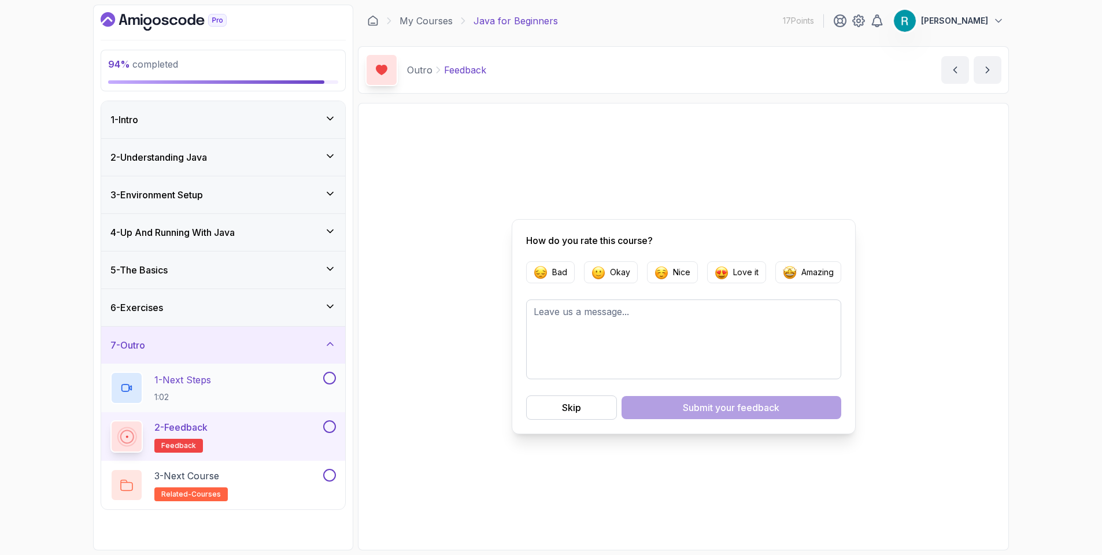
click at [327, 383] on button at bounding box center [329, 378] width 13 height 13
click at [807, 278] on button "Amazing" at bounding box center [808, 272] width 66 height 22
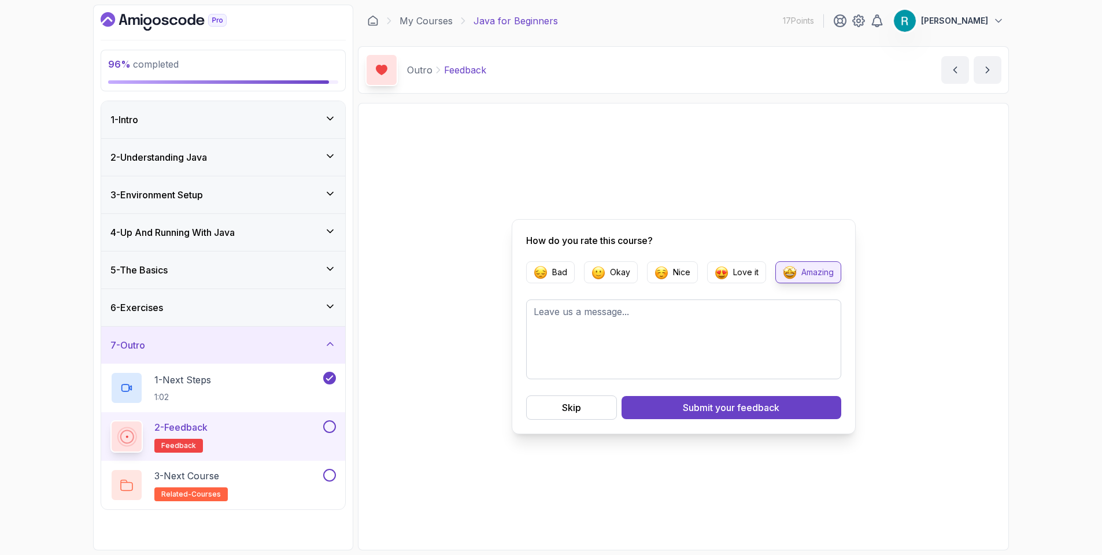
click at [737, 284] on form "Bad Okay Nice Love it Amazing Skip Submit your feedback" at bounding box center [683, 340] width 315 height 158
click at [743, 281] on button "Love it" at bounding box center [736, 272] width 59 height 22
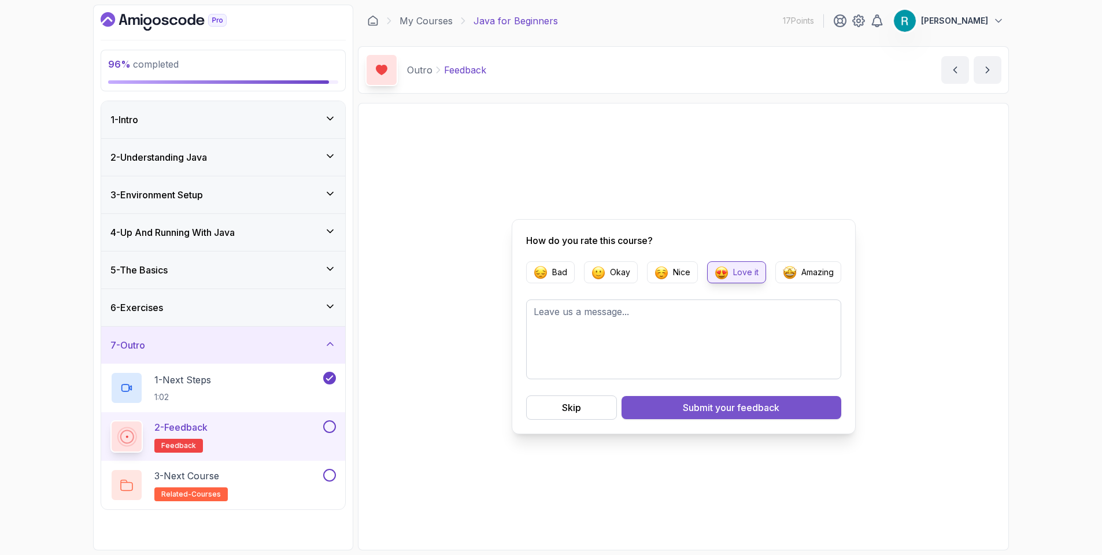
click at [721, 406] on span "your feedback" at bounding box center [747, 408] width 64 height 14
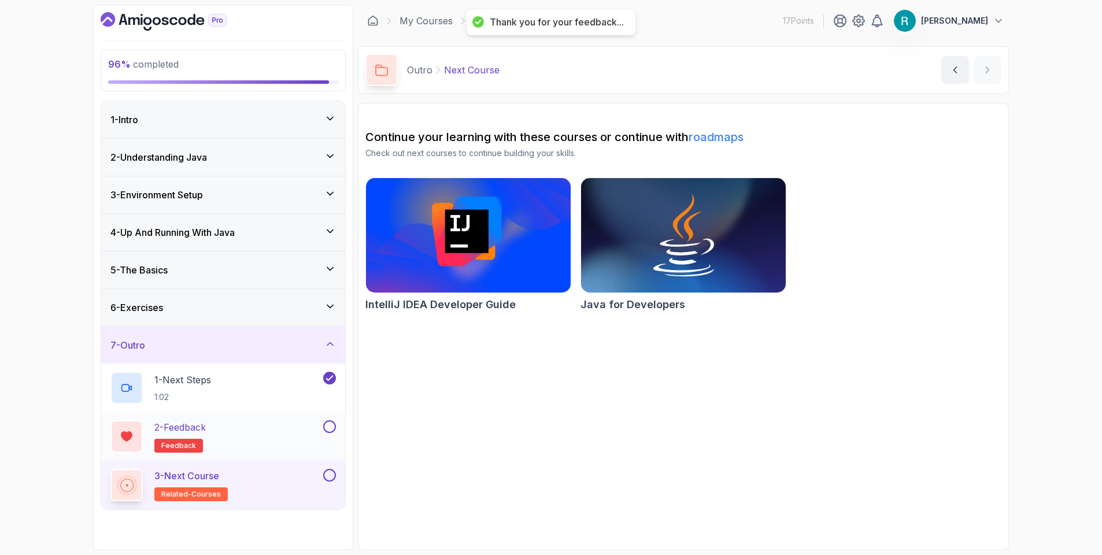
click at [323, 429] on button at bounding box center [329, 426] width 13 height 13
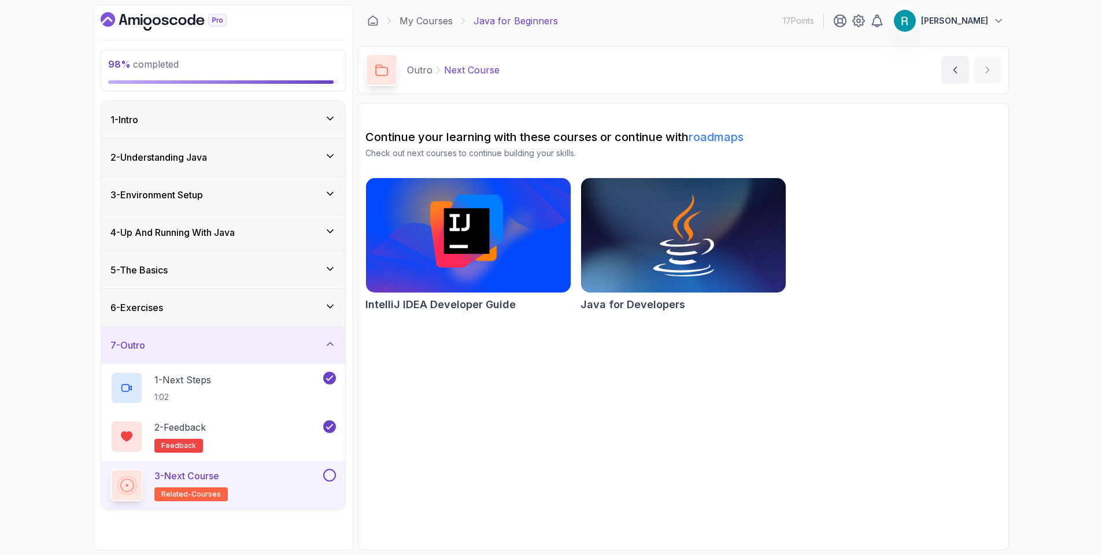
click at [505, 275] on img at bounding box center [468, 235] width 215 height 120
click at [421, 23] on link "My Courses" at bounding box center [425, 21] width 53 height 14
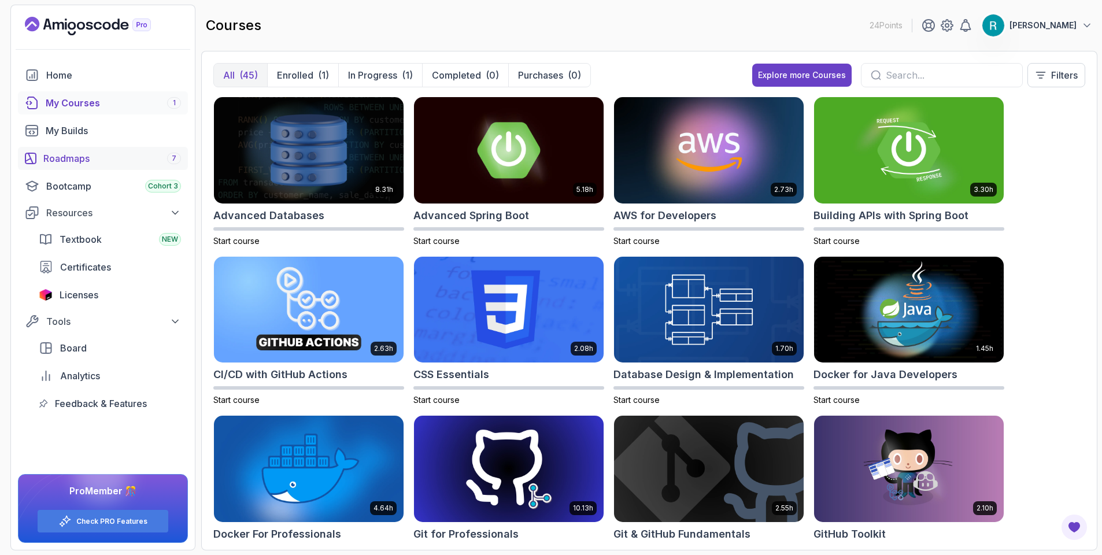
click at [100, 158] on div "Roadmaps 7" at bounding box center [112, 158] width 138 height 14
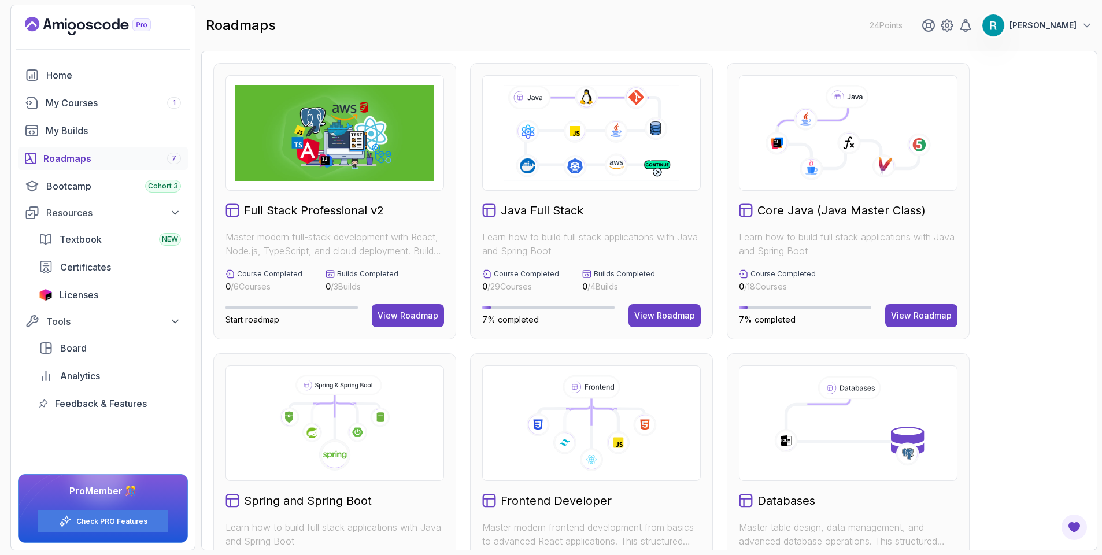
scroll to position [139, 0]
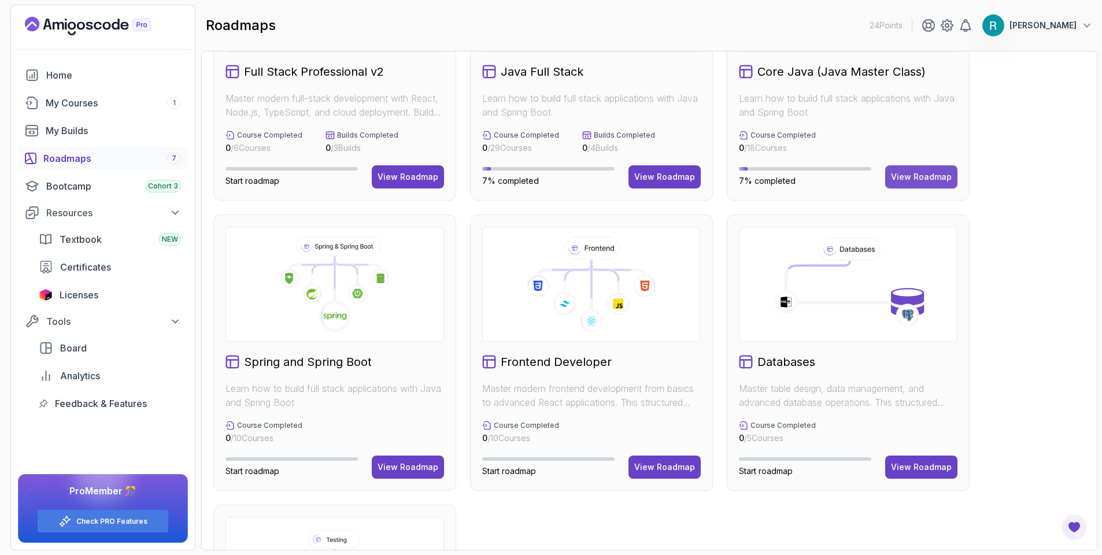
click at [927, 179] on div "View Roadmap" at bounding box center [921, 177] width 61 height 12
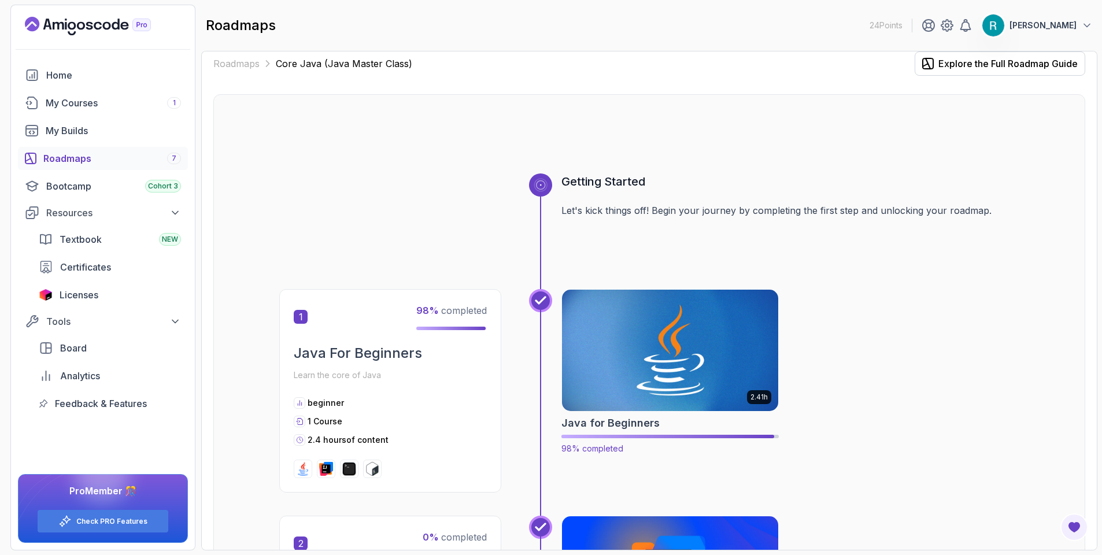
scroll to position [81, 0]
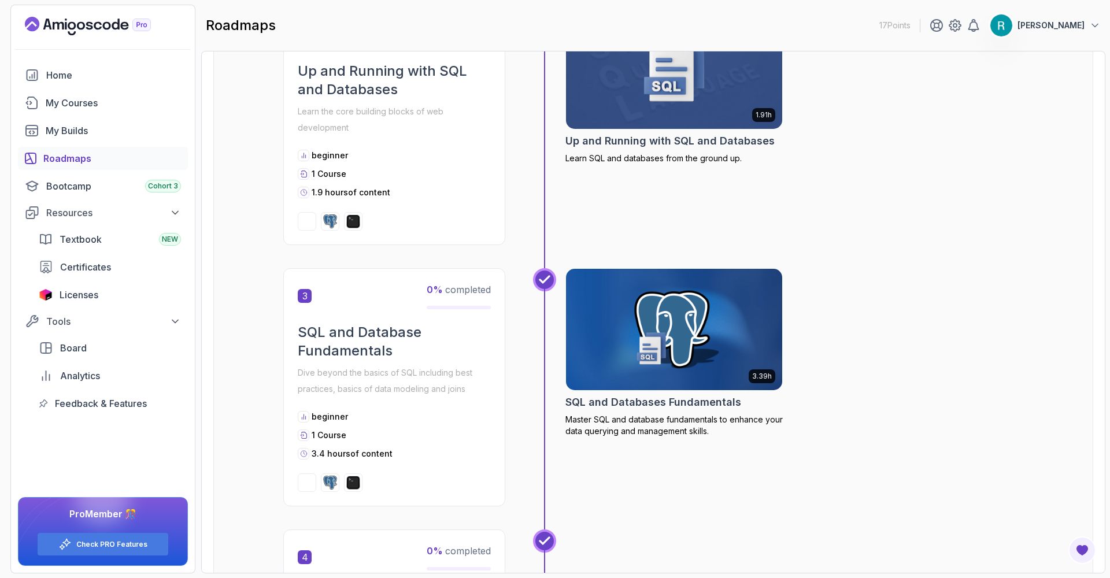
scroll to position [832, 0]
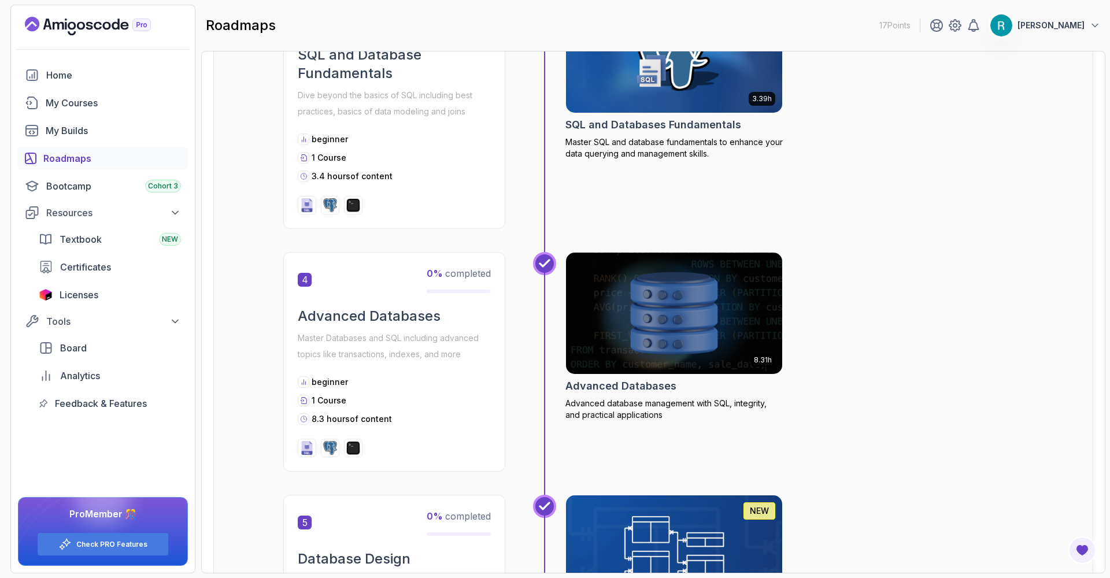
drag, startPoint x: 922, startPoint y: 167, endPoint x: 909, endPoint y: 173, distance: 14.7
click at [921, 167] on div "3.39h SQL and Databases Fundamentals Master SQL and database fundamentals to en…" at bounding box center [794, 110] width 458 height 238
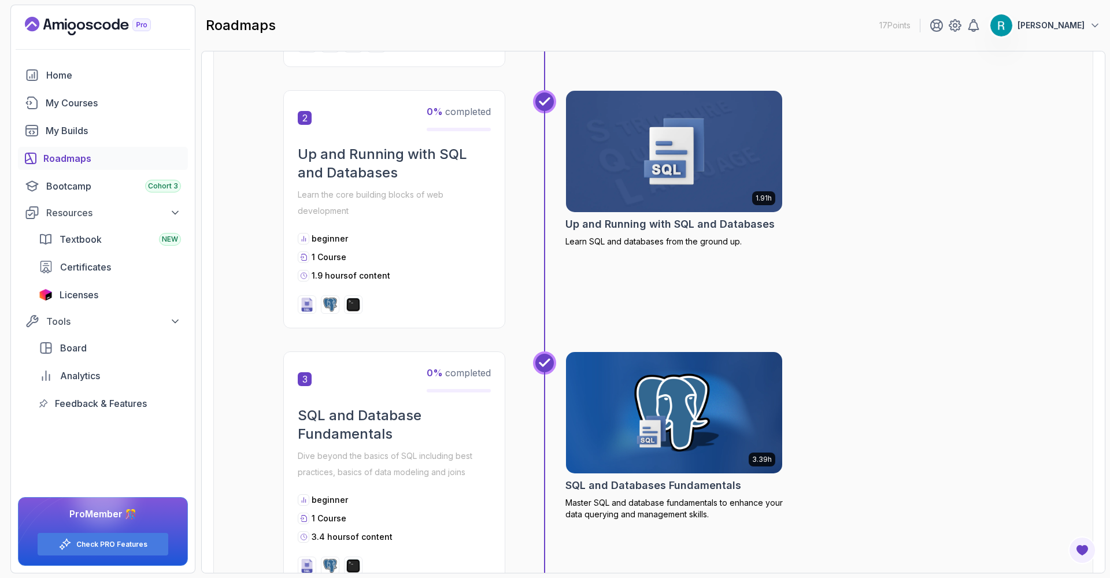
scroll to position [194, 0]
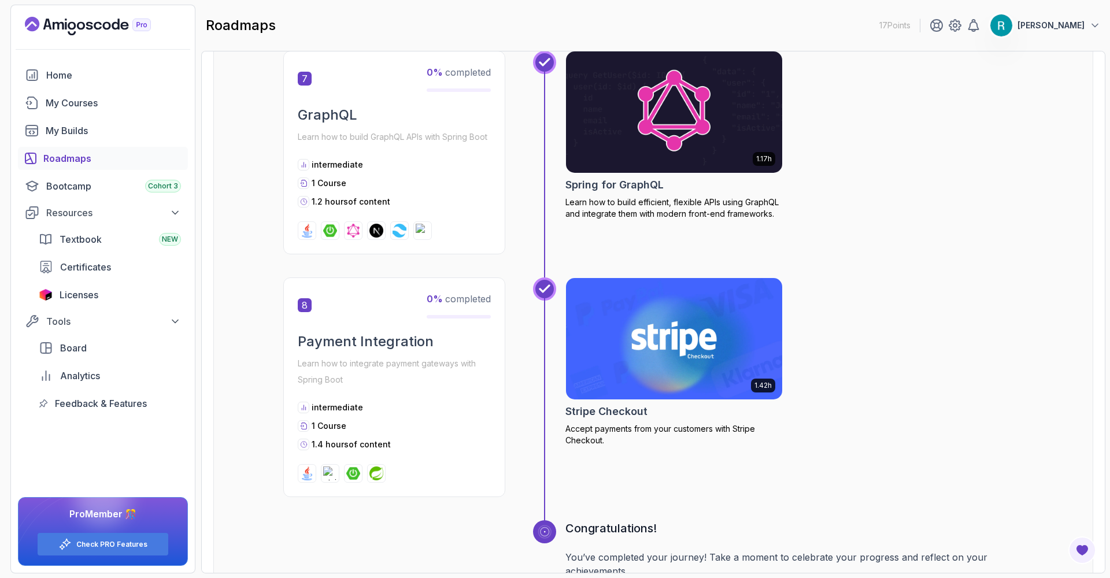
scroll to position [1919, 0]
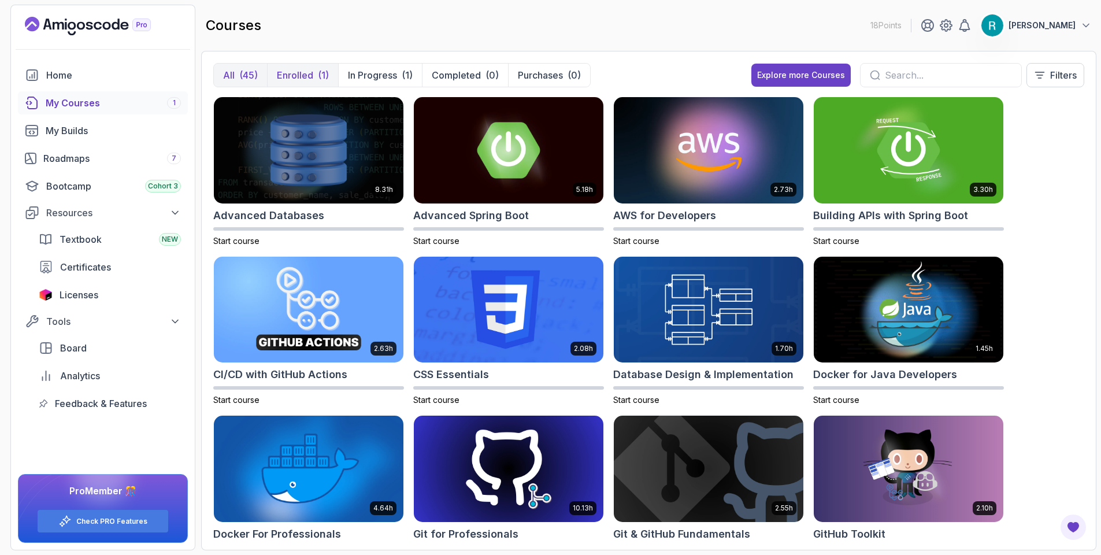
click at [310, 76] on p "Enrolled" at bounding box center [295, 75] width 36 height 14
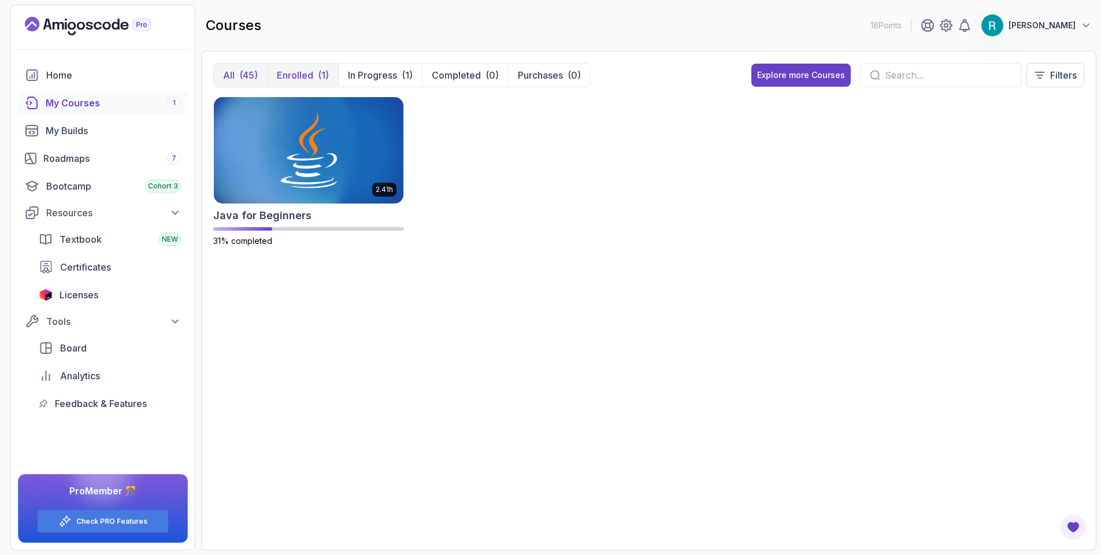
click at [257, 81] on div "(45)" at bounding box center [248, 75] width 18 height 14
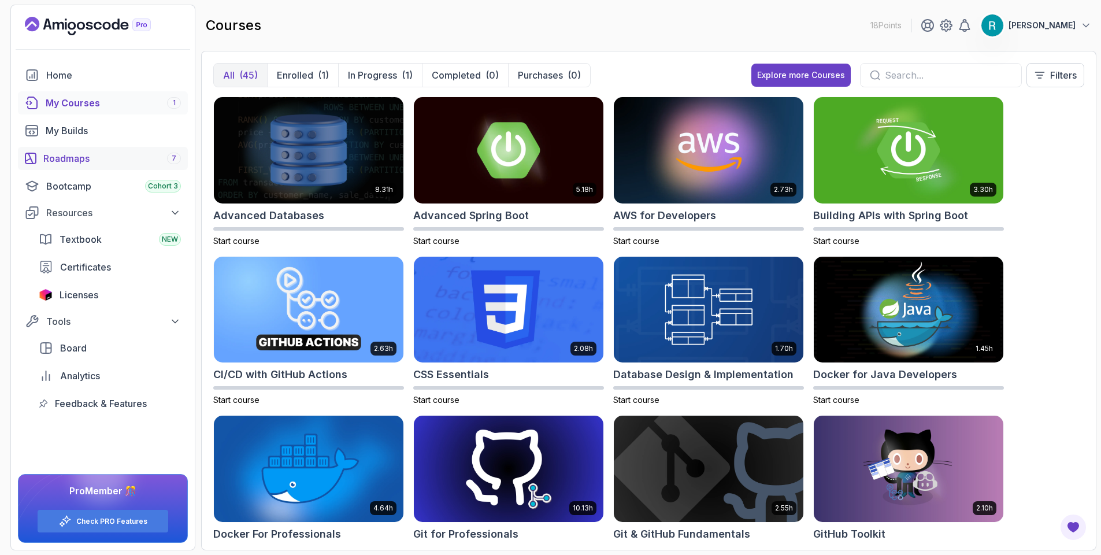
click at [81, 162] on div "Roadmaps 7" at bounding box center [112, 158] width 138 height 14
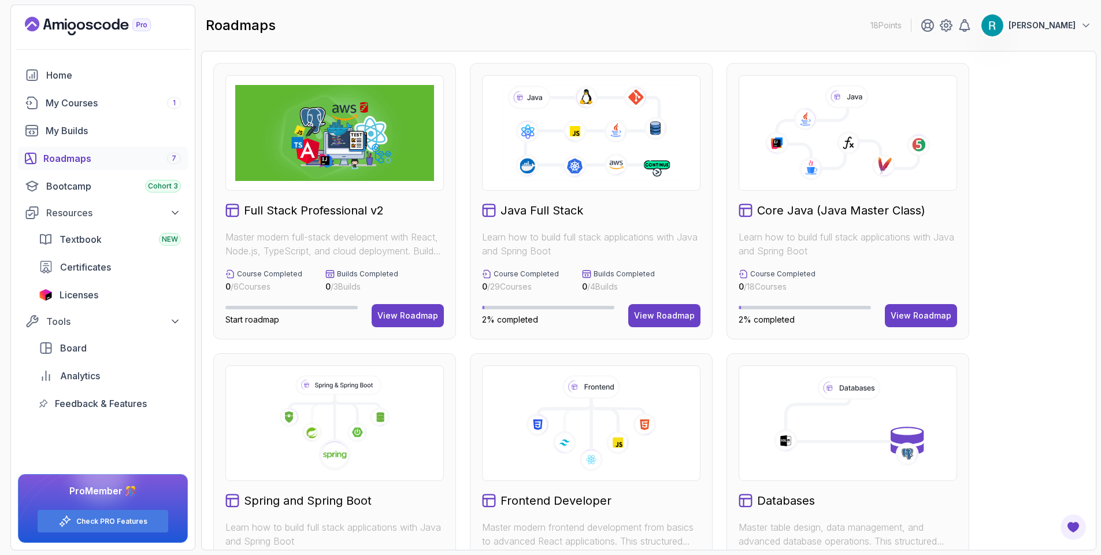
click at [819, 210] on h2 "Core Java (Java Master Class)" at bounding box center [841, 210] width 168 height 16
click at [896, 304] on button "View Roadmap" at bounding box center [921, 315] width 72 height 23
click at [897, 308] on button "View Roadmap" at bounding box center [921, 315] width 72 height 23
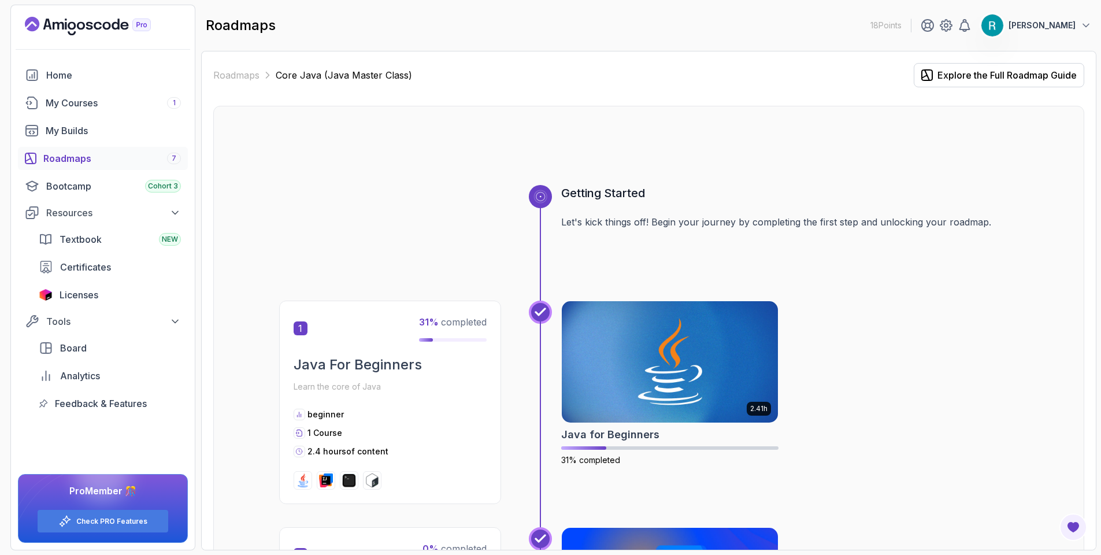
scroll to position [277, 0]
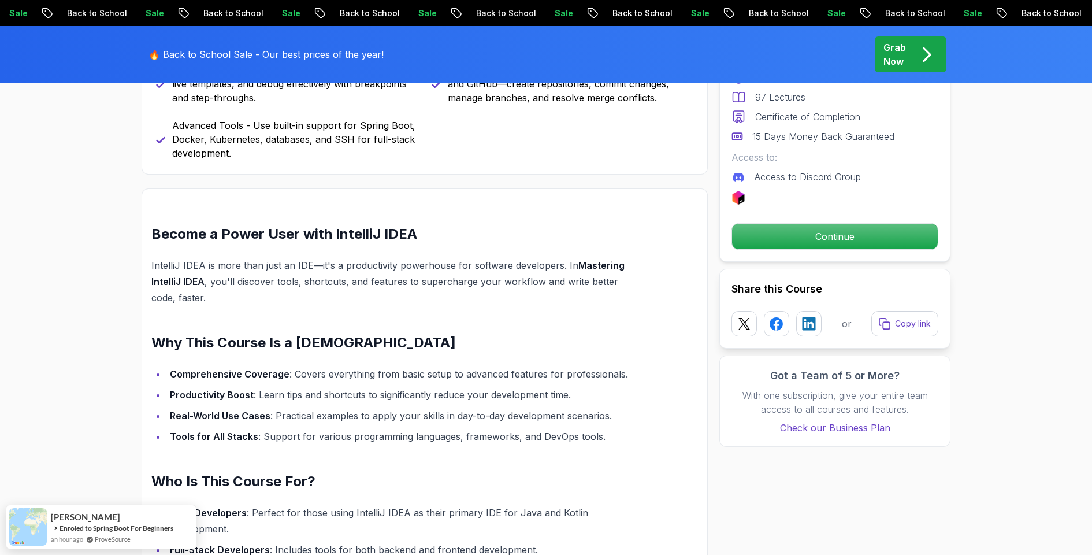
scroll to position [971, 0]
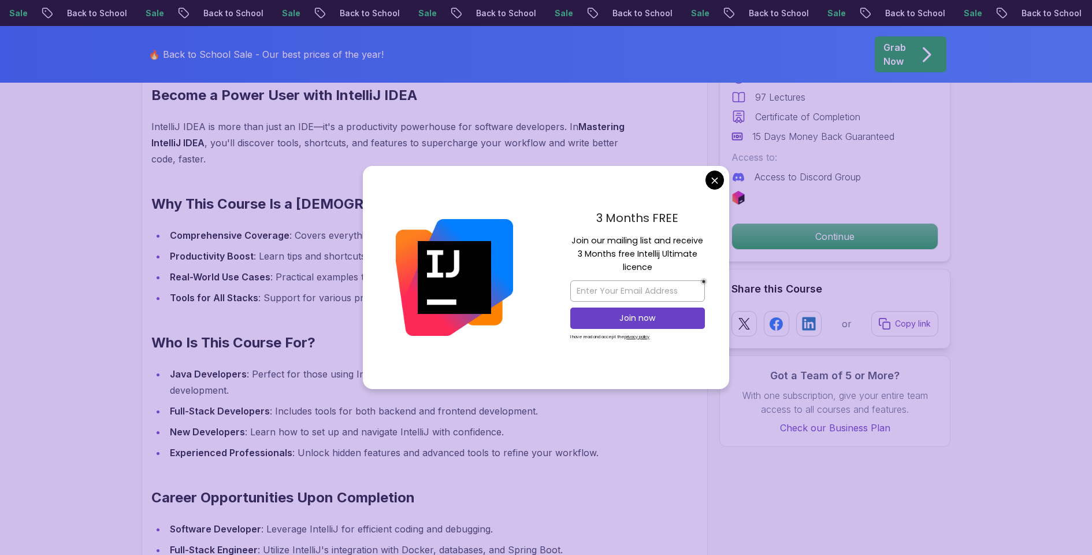
click at [703, 183] on div "3 Months FREE Join our mailing list and receive 3 Months free Intellij Ultimate…" at bounding box center [637, 277] width 183 height 223
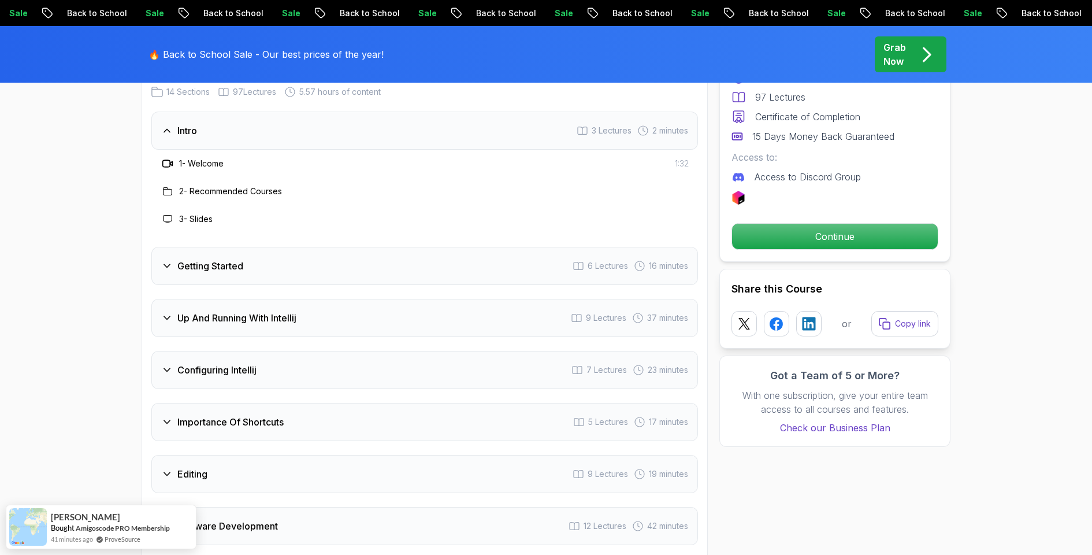
scroll to position [1803, 0]
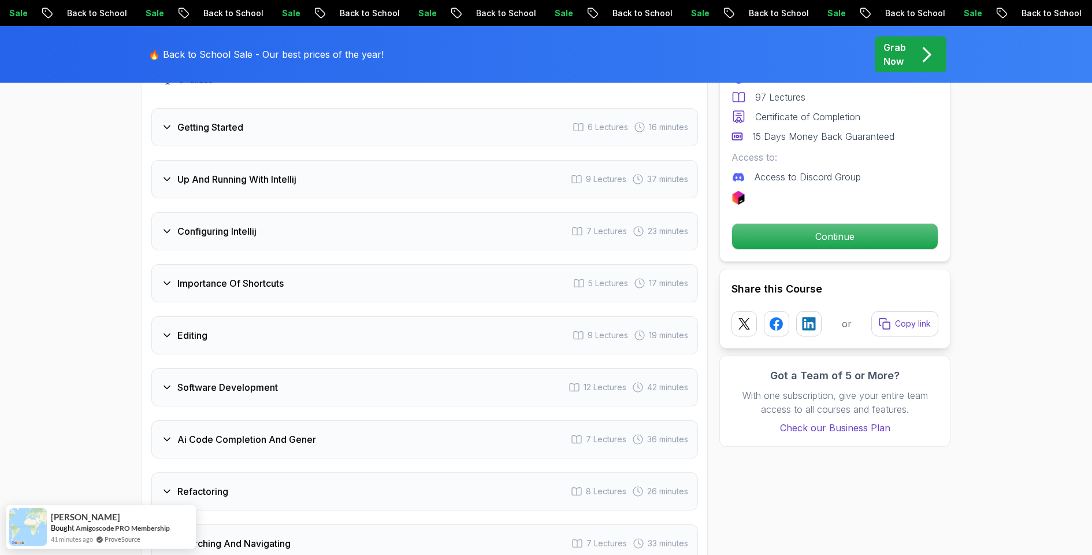
click at [288, 269] on div "Importance Of Shortcuts 5 Lectures 17 minutes" at bounding box center [424, 283] width 547 height 38
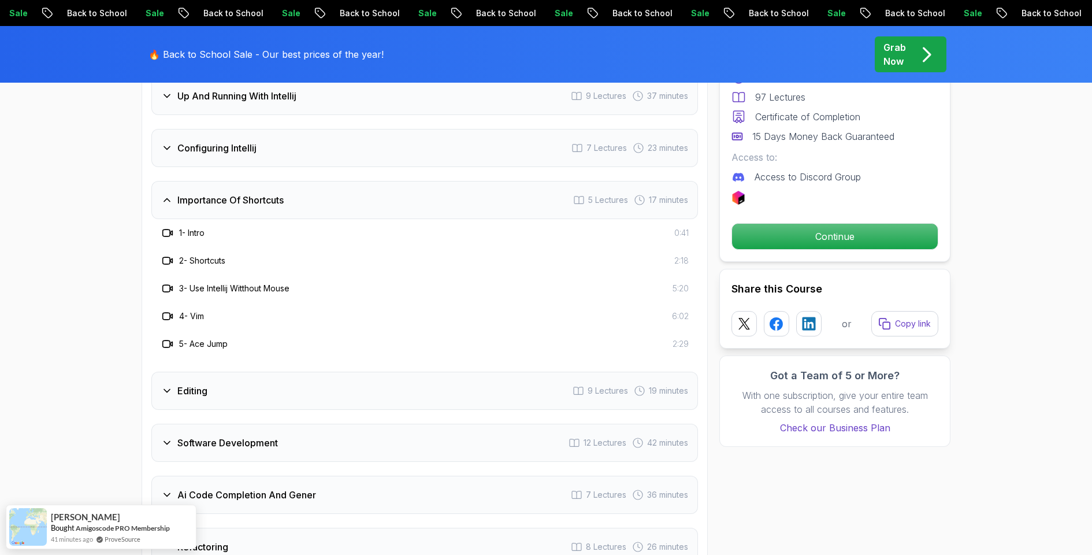
click at [284, 193] on h3 "Importance Of Shortcuts" at bounding box center [230, 200] width 106 height 14
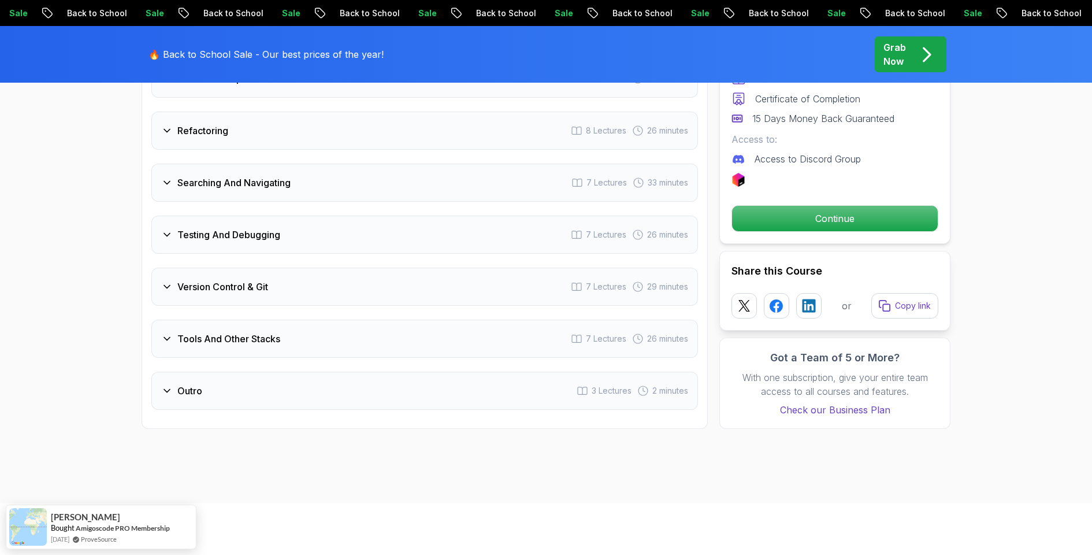
scroll to position [1873, 0]
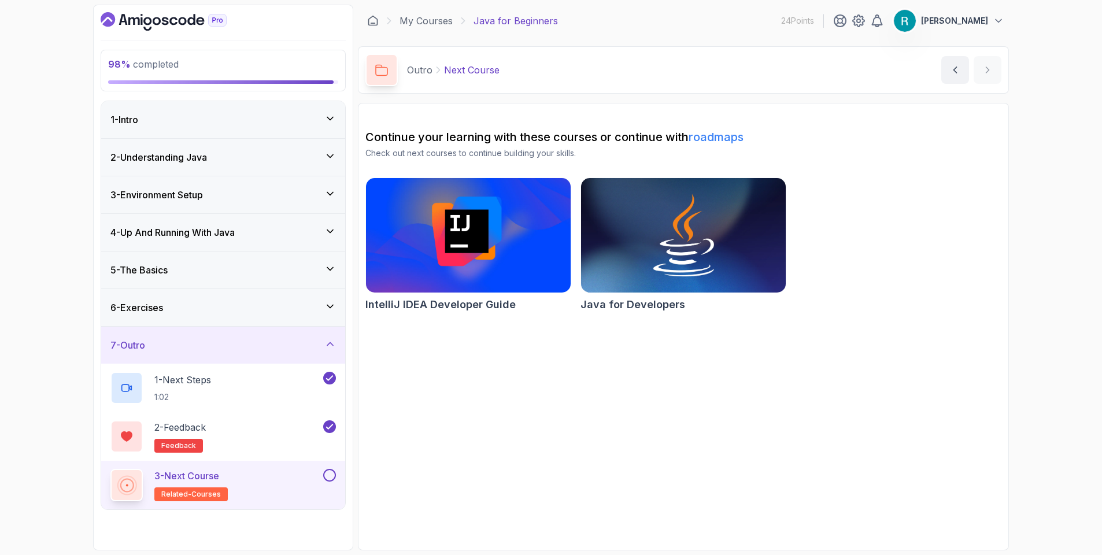
click at [332, 472] on button at bounding box center [329, 475] width 13 height 13
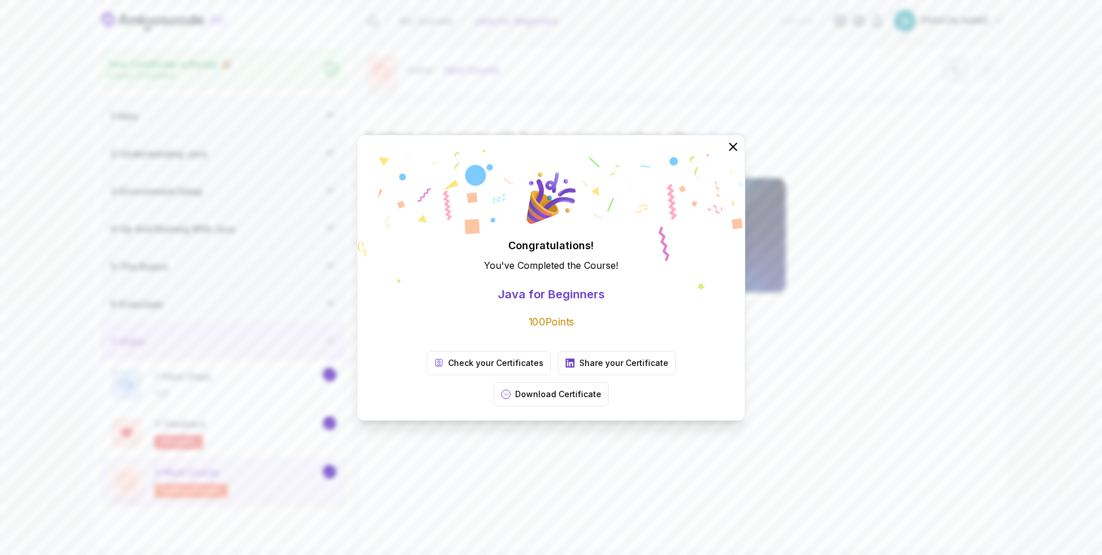
drag, startPoint x: 738, startPoint y: 157, endPoint x: 735, endPoint y: 142, distance: 15.3
click at [738, 154] on icon at bounding box center [733, 147] width 14 height 14
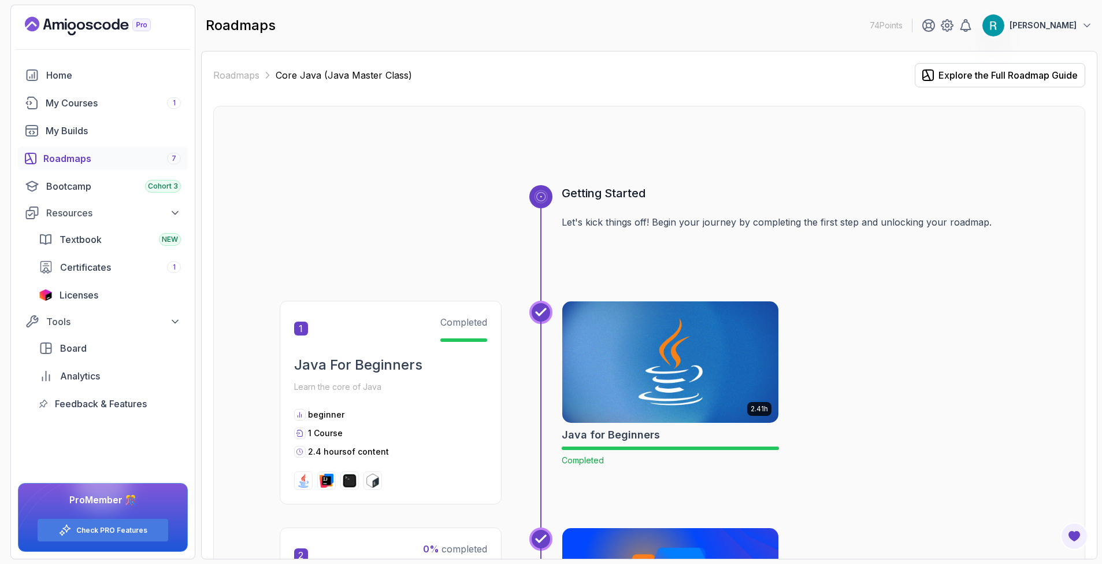
click at [498, 168] on div at bounding box center [650, 156] width 740 height 55
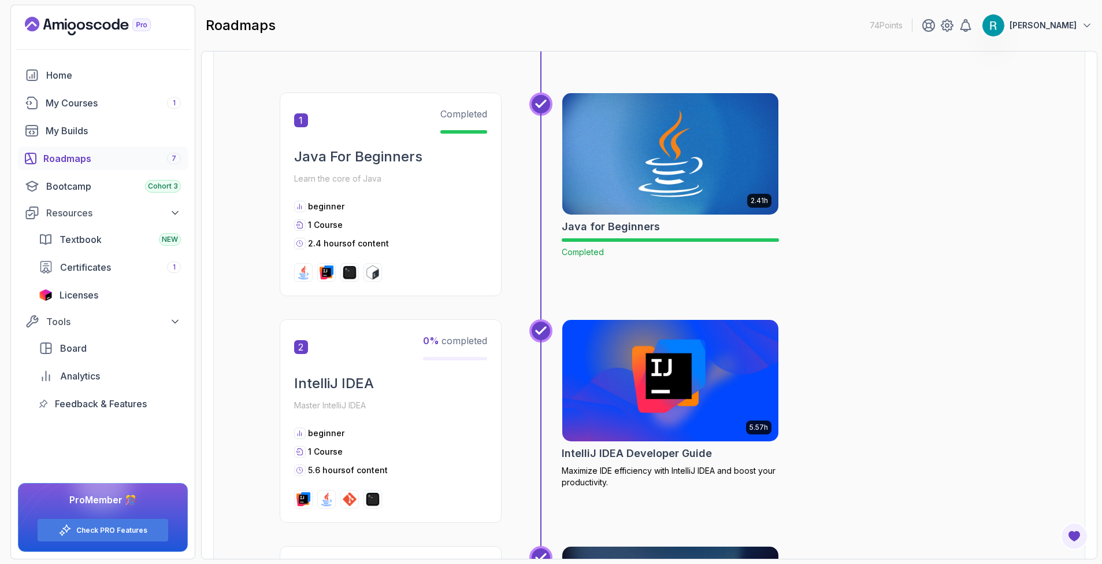
click at [375, 84] on div "Getting Started Let's kick things off! Begin your journey by completing the fir…" at bounding box center [650, 35] width 740 height 116
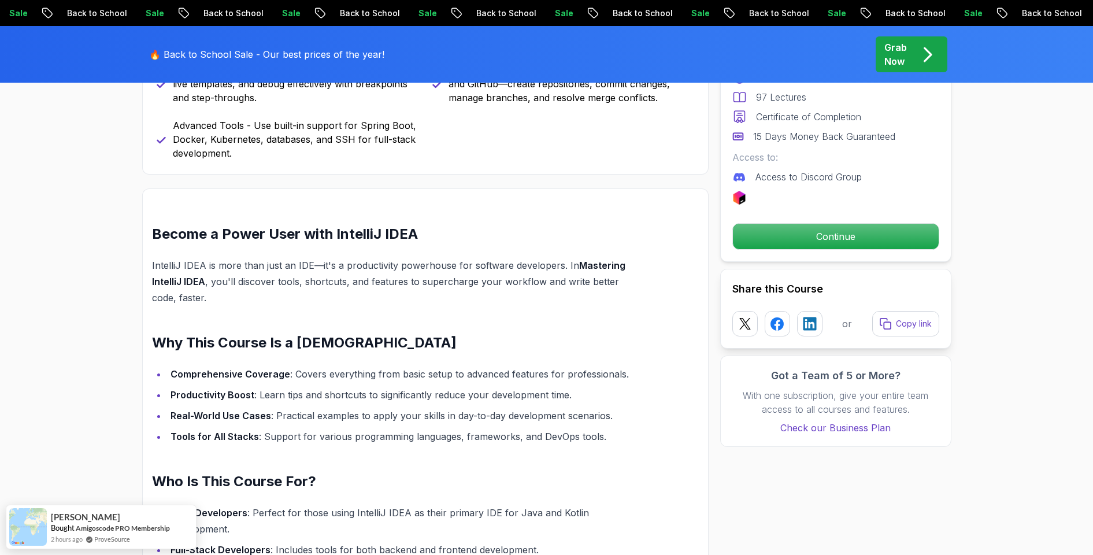
scroll to position [1110, 0]
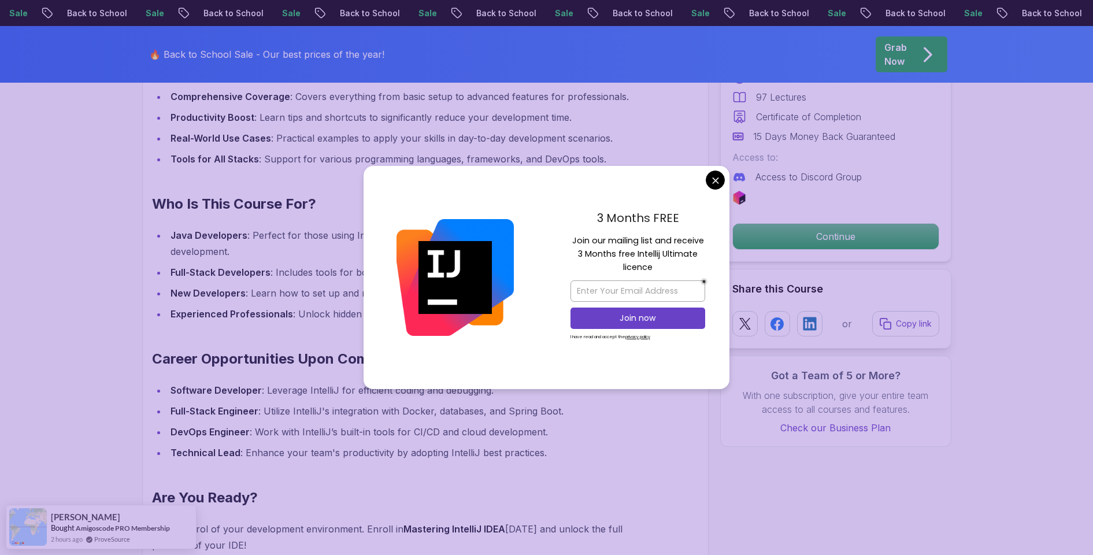
click at [705, 200] on div "3 Months FREE Join our mailing list and receive 3 Months free Intellij Ultimate…" at bounding box center [637, 277] width 183 height 223
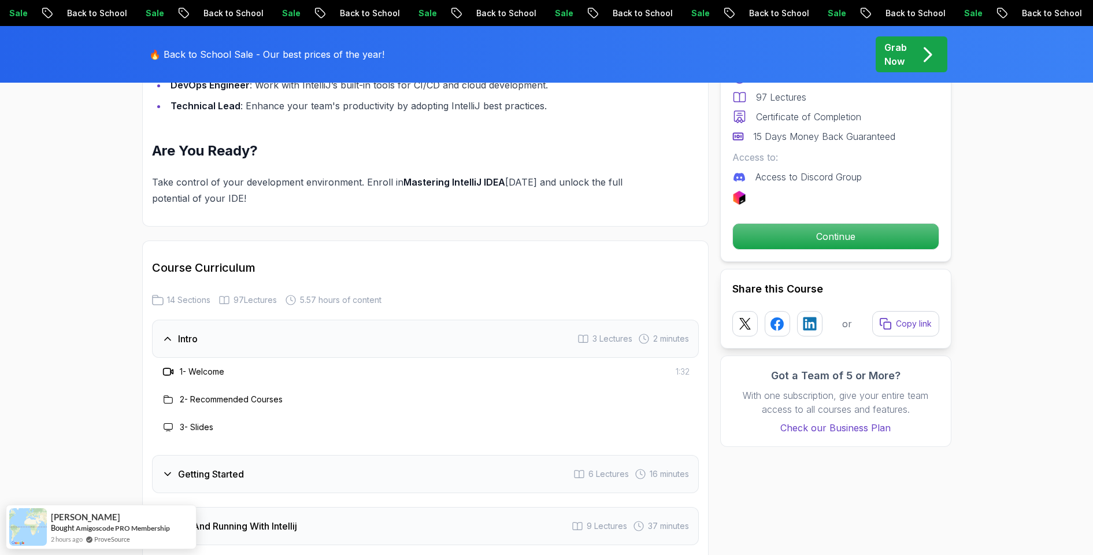
scroll to position [1526, 0]
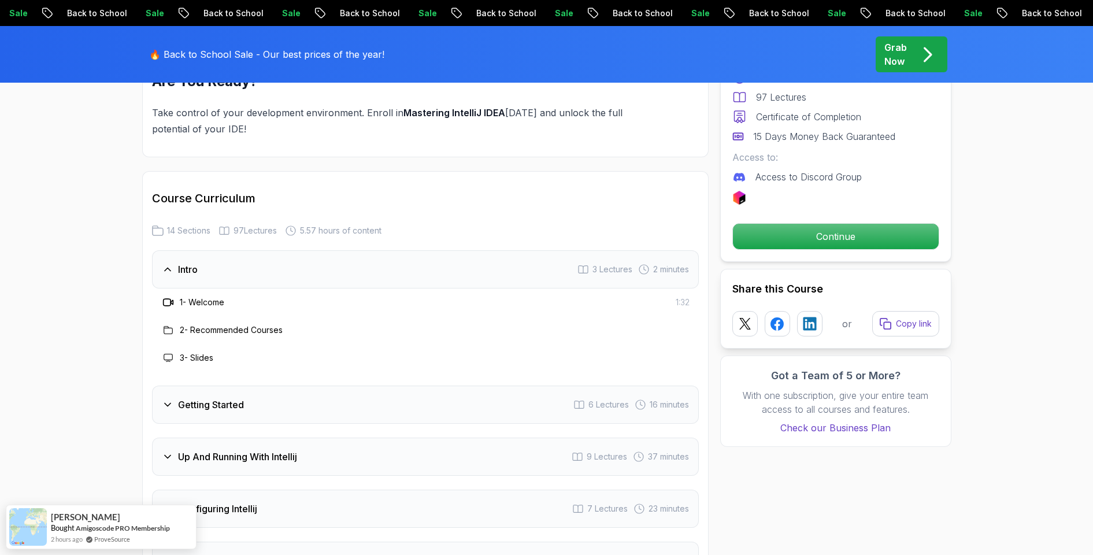
click at [302, 386] on div "Getting Started 6 Lectures 16 minutes" at bounding box center [425, 405] width 547 height 38
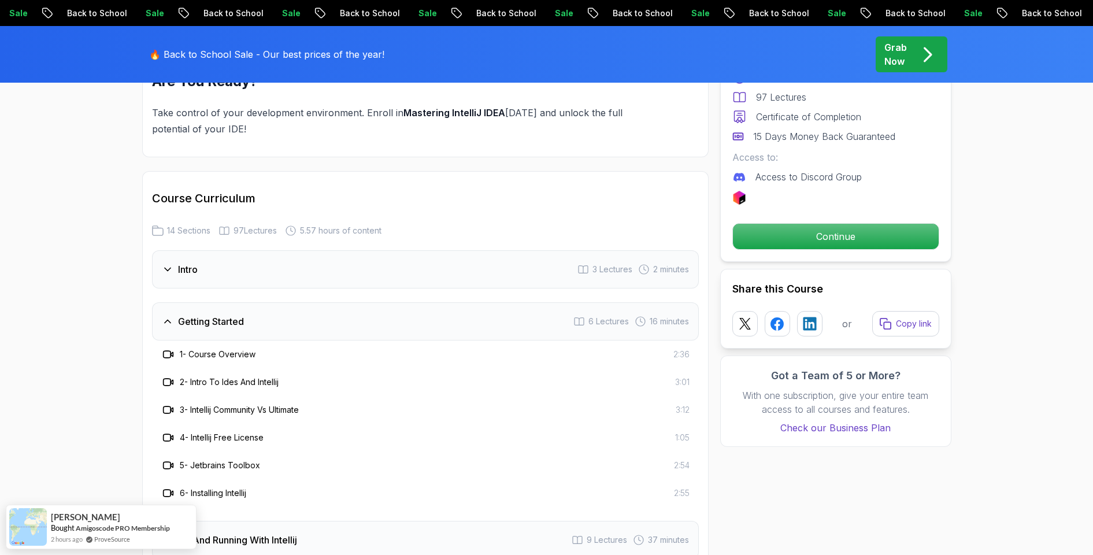
scroll to position [1665, 0]
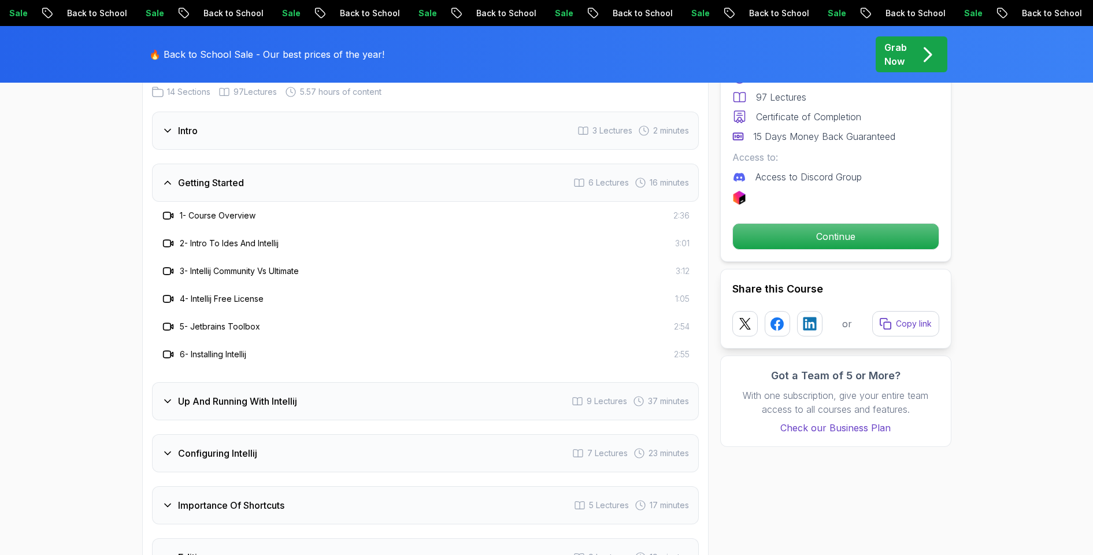
click at [295, 394] on h3 "Up And Running With Intellij" at bounding box center [237, 401] width 119 height 14
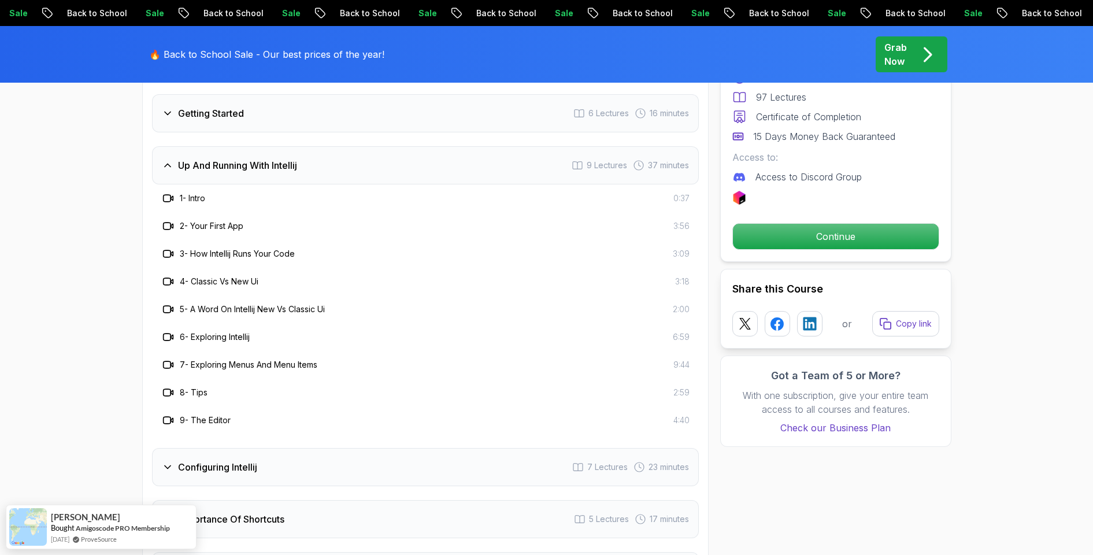
scroll to position [1803, 0]
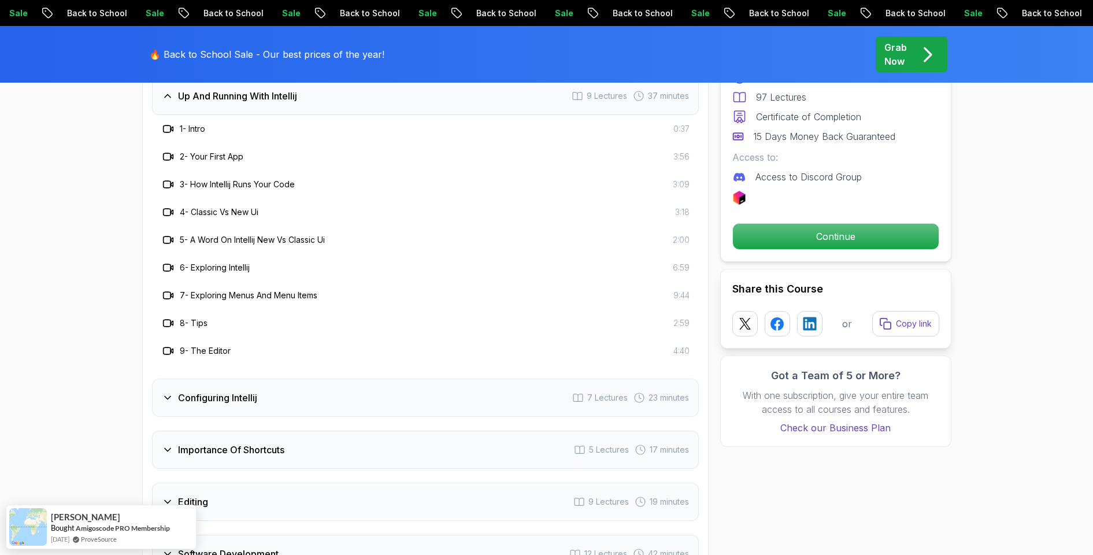
click at [279, 389] on div "Configuring Intellij 7 Lectures 23 minutes" at bounding box center [425, 398] width 547 height 38
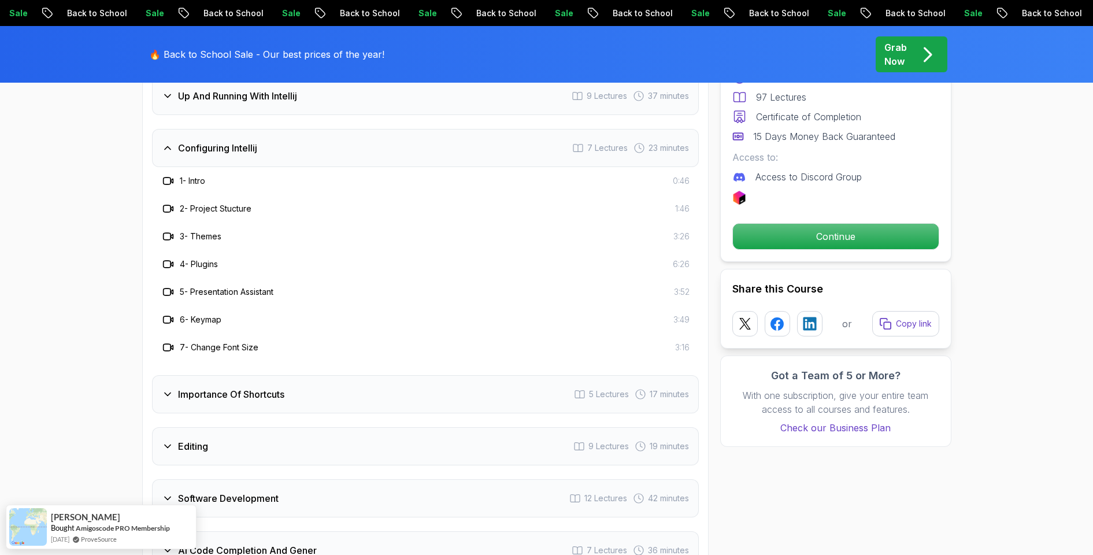
scroll to position [1873, 0]
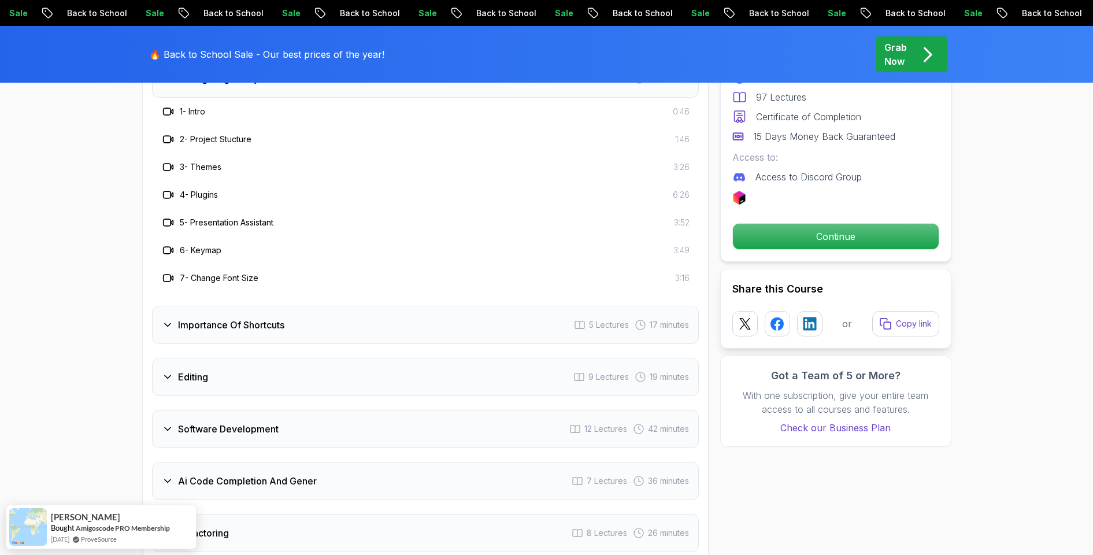
click at [289, 306] on div "Importance Of Shortcuts 5 Lectures 17 minutes" at bounding box center [425, 325] width 547 height 38
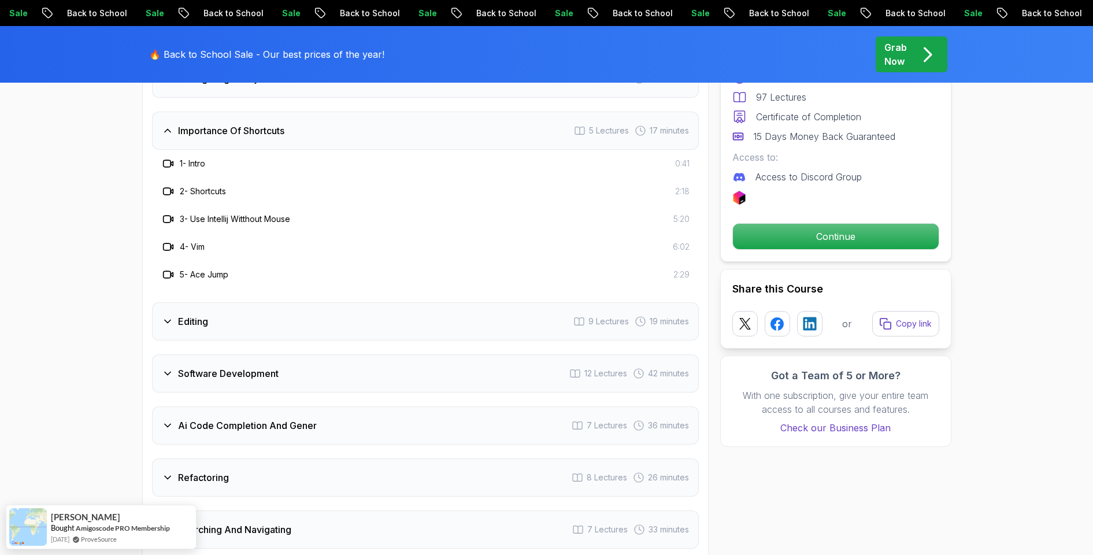
click at [289, 306] on div "Editing 9 Lectures 19 minutes" at bounding box center [425, 321] width 547 height 38
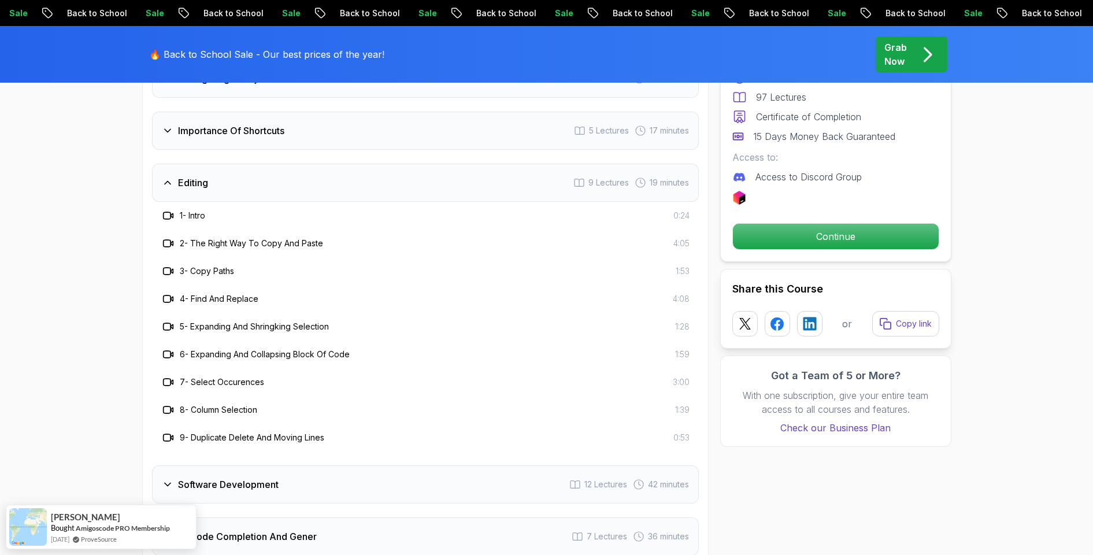
click at [294, 465] on div "Software Development 12 Lectures 42 minutes" at bounding box center [425, 484] width 547 height 38
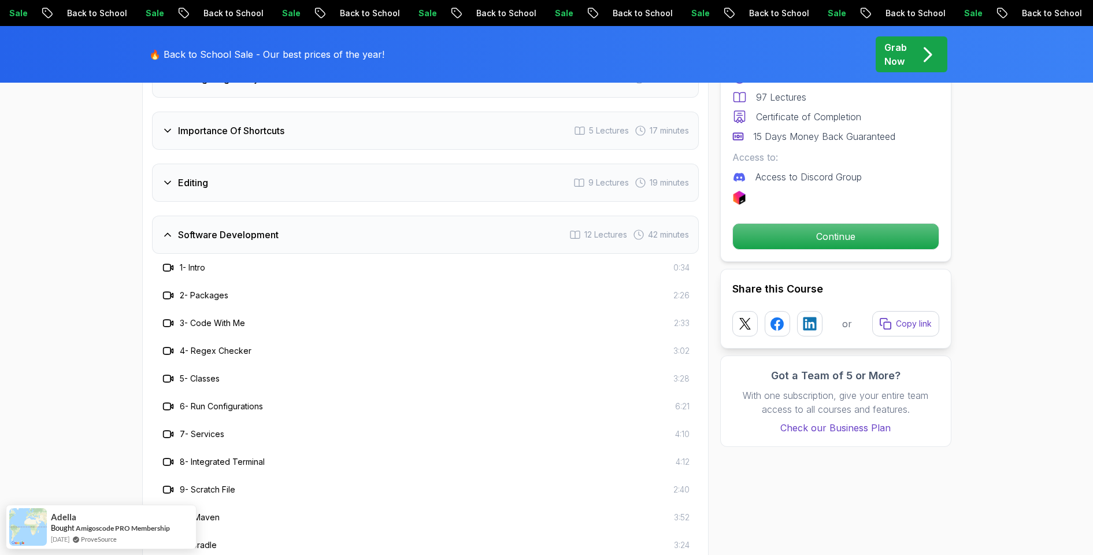
click at [318, 221] on div "Software Development 12 Lectures 42 minutes" at bounding box center [425, 235] width 547 height 38
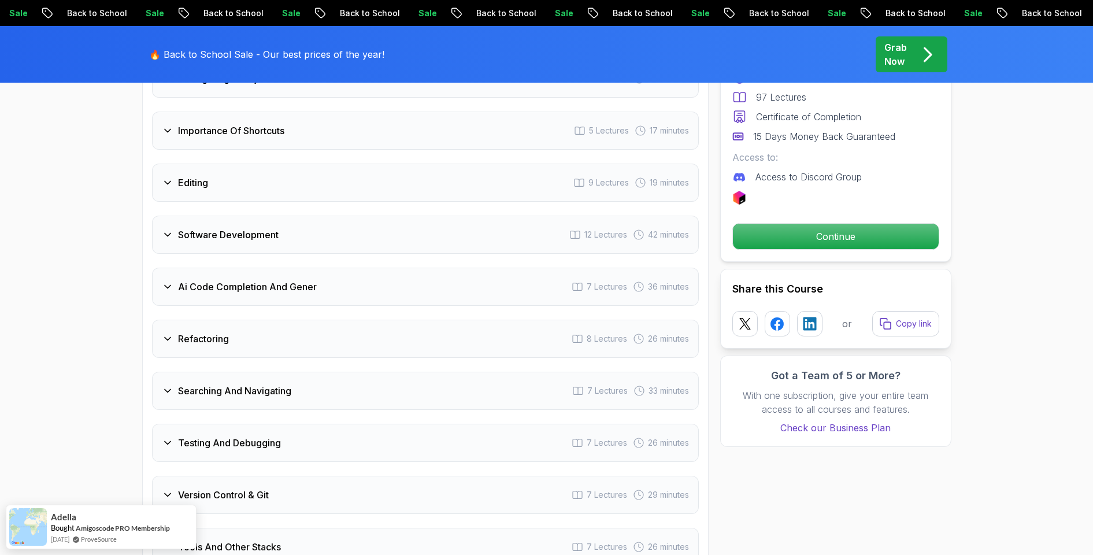
click at [305, 279] on div "Ai Code Completion And Gener 7 Lectures 36 minutes" at bounding box center [425, 287] width 547 height 38
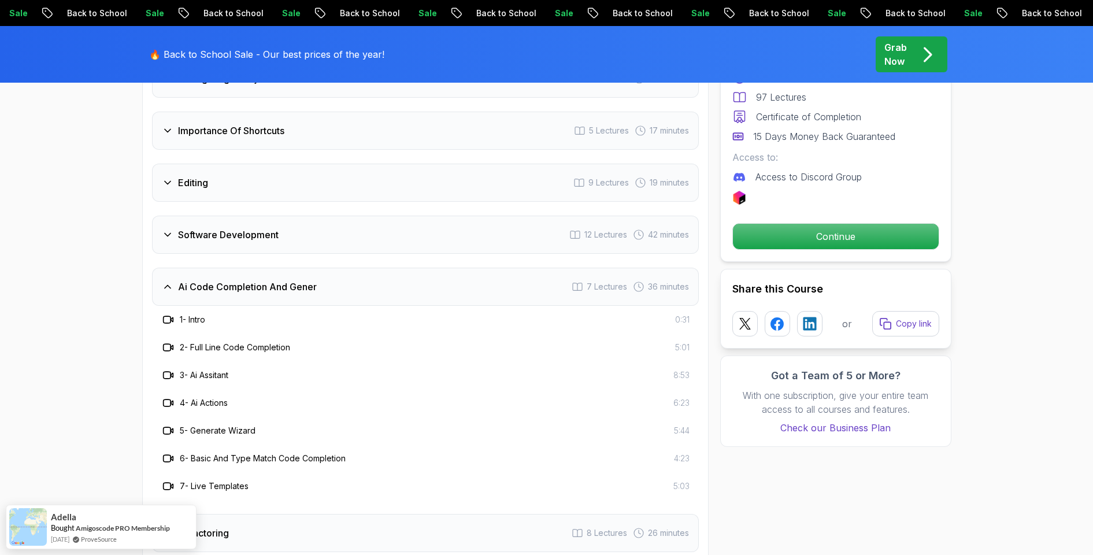
click at [306, 280] on h3 "Ai Code Completion And Gener" at bounding box center [247, 287] width 139 height 14
